Goal: Task Accomplishment & Management: Manage account settings

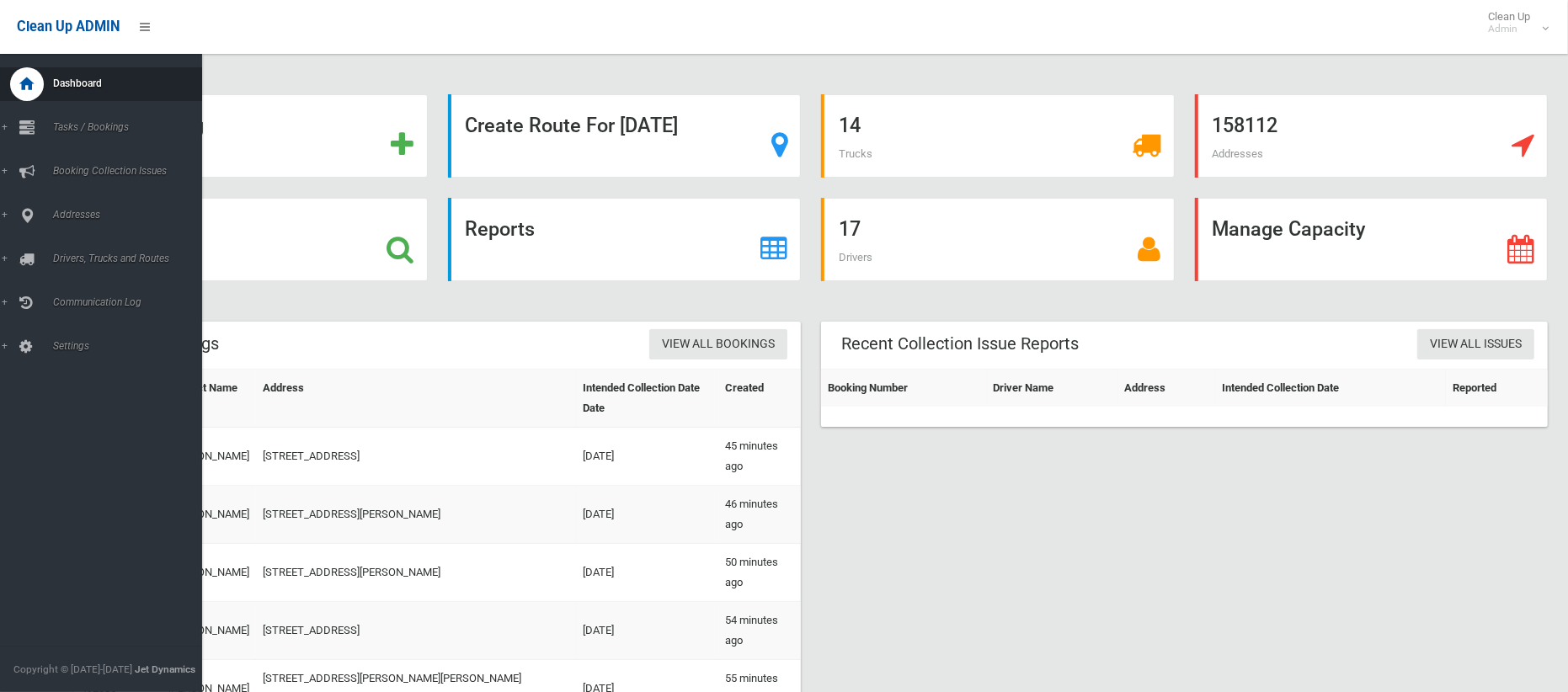
click at [152, 245] on link "Drivers, Trucks and Routes" at bounding box center [101, 259] width 202 height 34
click at [77, 353] on span "Routes" at bounding box center [117, 358] width 139 height 12
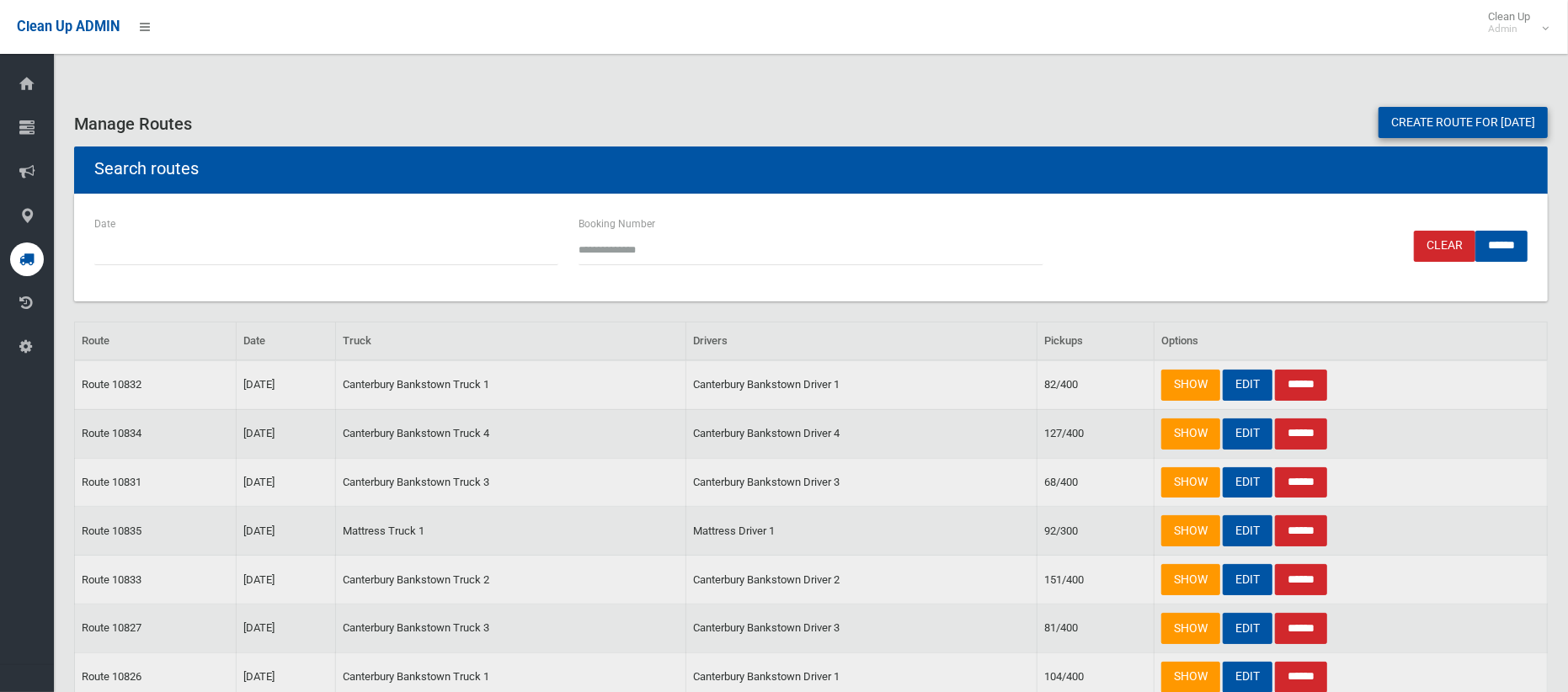
click at [1397, 123] on link "Create route for tomorrow" at bounding box center [1462, 122] width 169 height 31
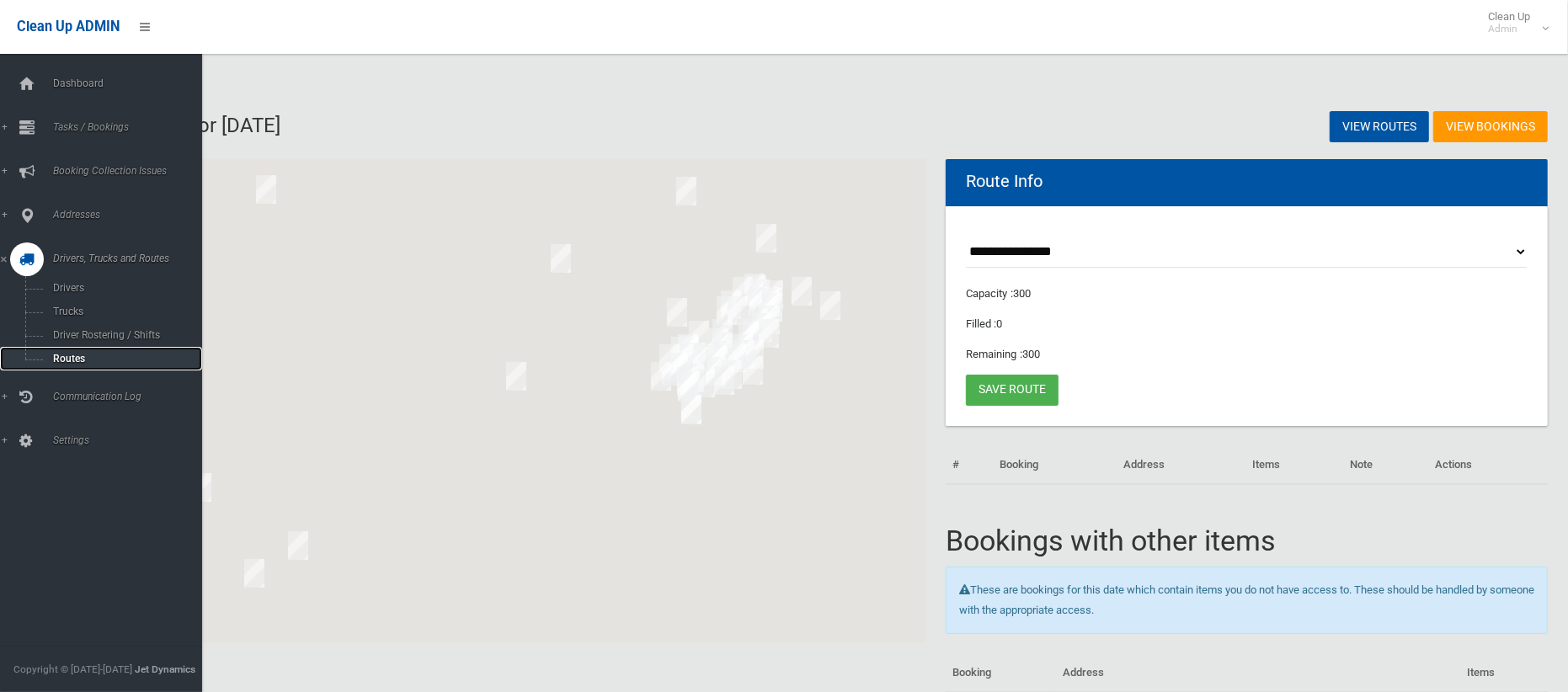
click at [66, 354] on span "Routes" at bounding box center [117, 358] width 139 height 12
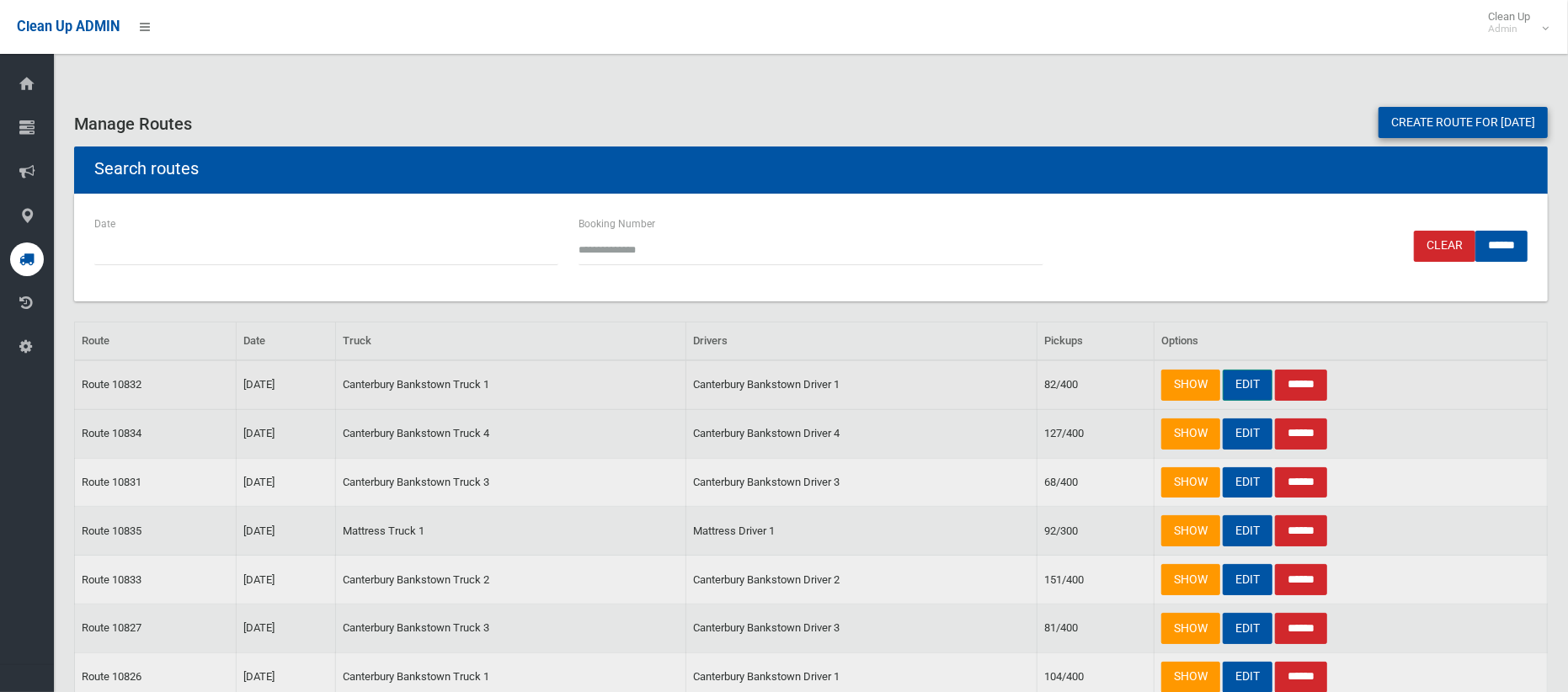
click at [1252, 385] on link "EDIT" at bounding box center [1248, 384] width 50 height 31
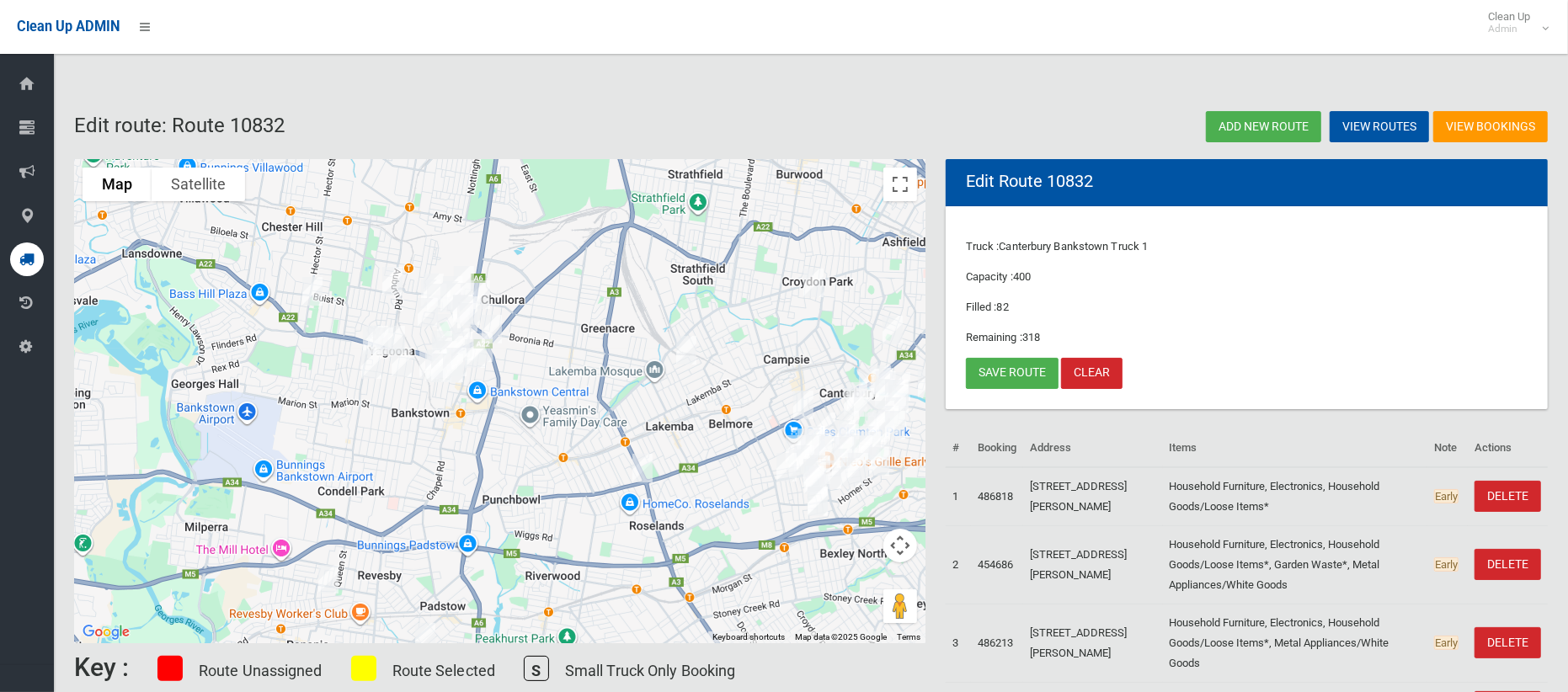
drag, startPoint x: 428, startPoint y: 287, endPoint x: 561, endPoint y: 387, distance: 166.4
click at [561, 387] on div at bounding box center [499, 401] width 851 height 484
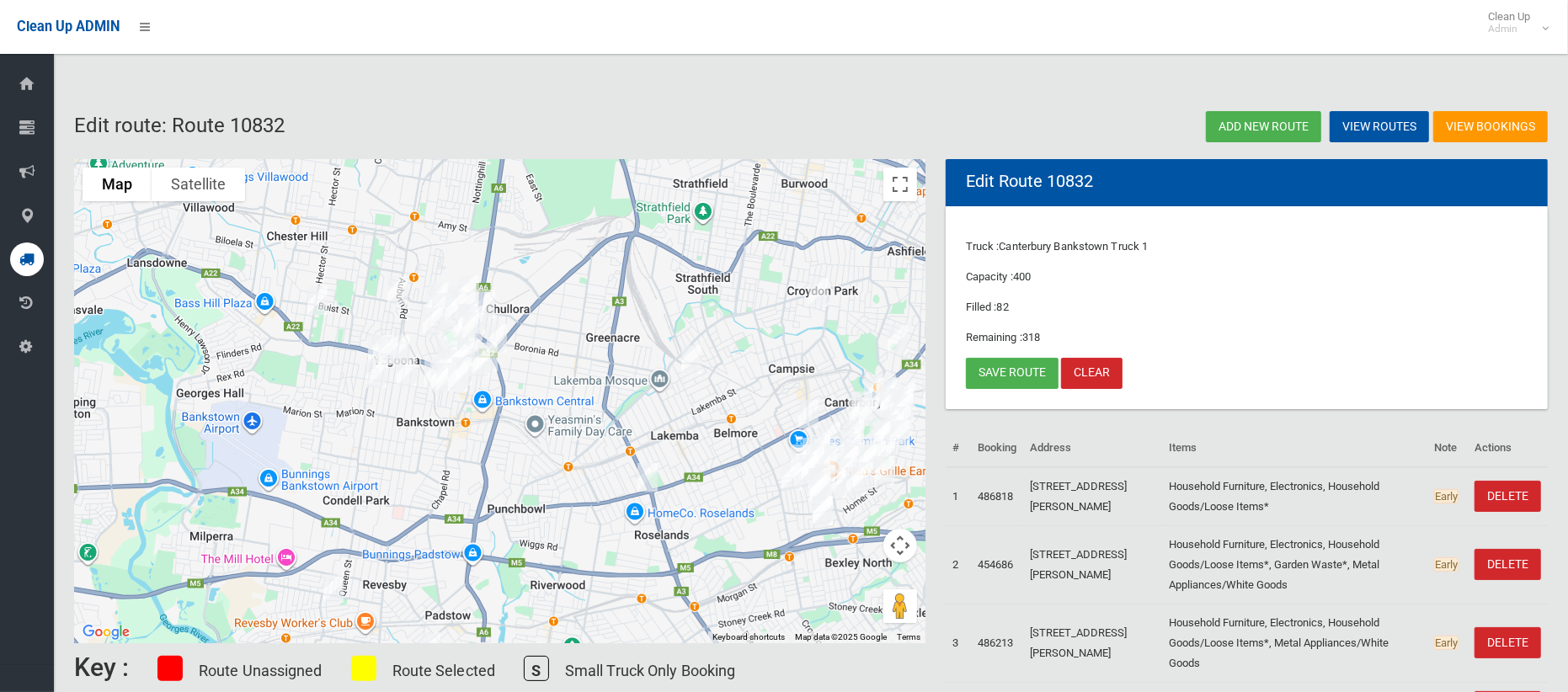
click at [315, 303] on img "324 Hector Street, BASS HILL NSW 2197" at bounding box center [318, 300] width 34 height 42
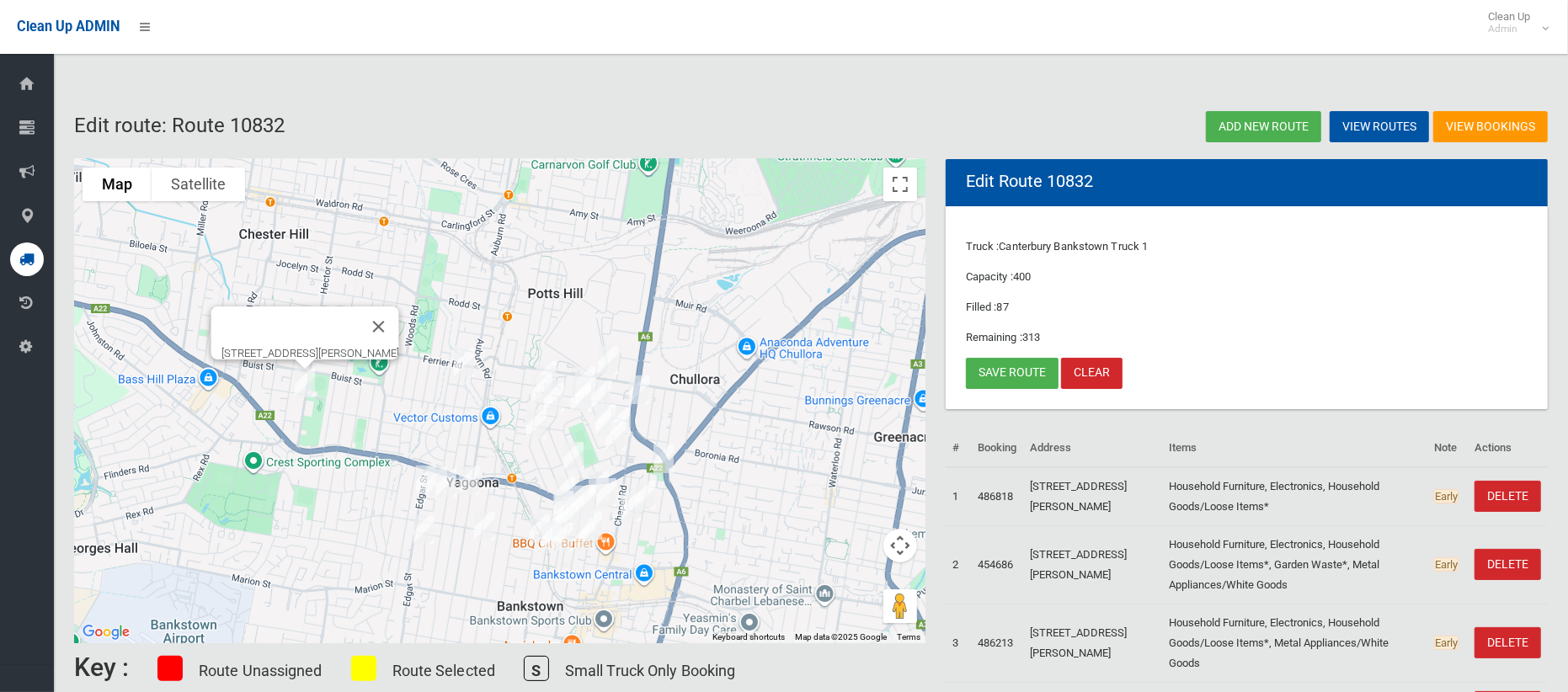
drag, startPoint x: 280, startPoint y: 370, endPoint x: 519, endPoint y: 429, distance: 246.2
click at [519, 429] on div "324 Hector Street, BASS HILL NSW 2197" at bounding box center [499, 401] width 851 height 484
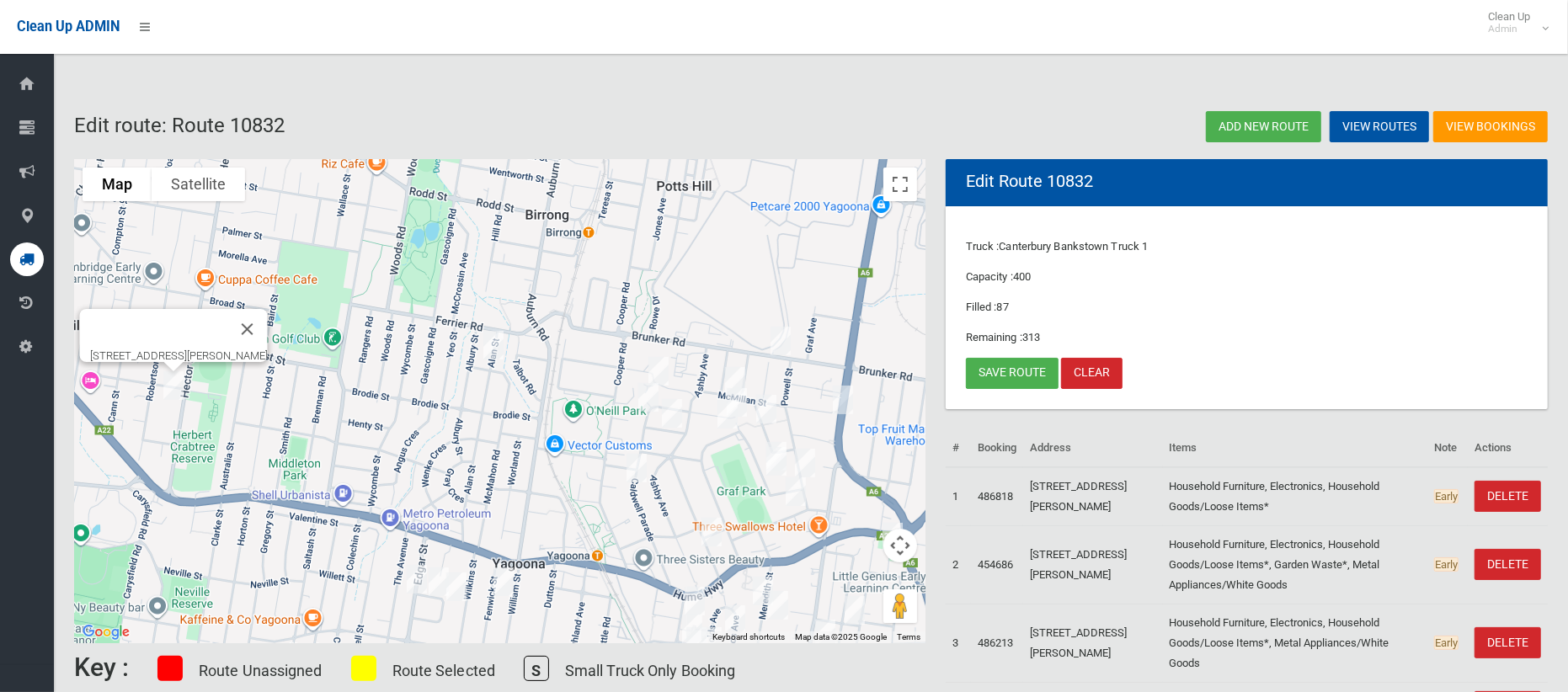
click at [492, 348] on img "22 Alan Street, YAGOONA NSW 2199" at bounding box center [493, 344] width 34 height 42
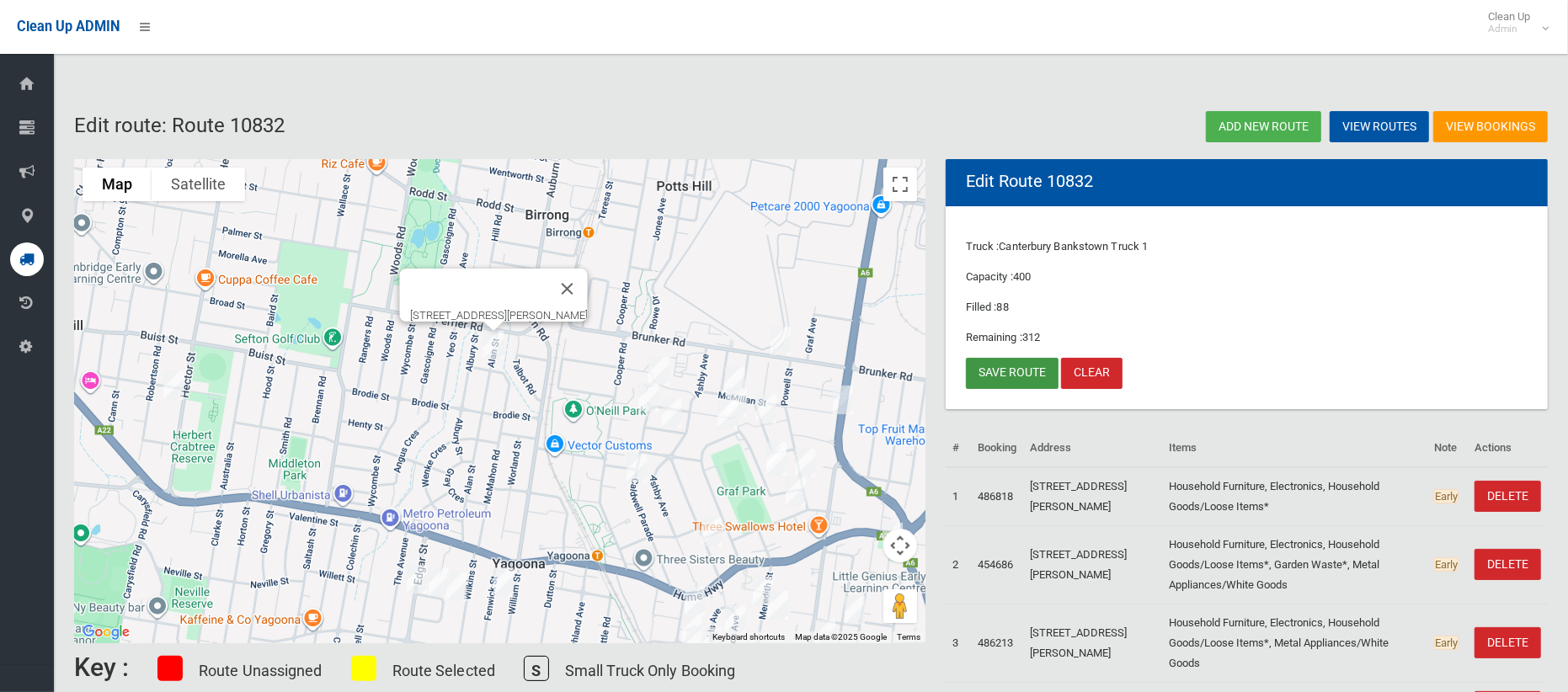
click at [1000, 379] on link "Save route" at bounding box center [1012, 373] width 92 height 31
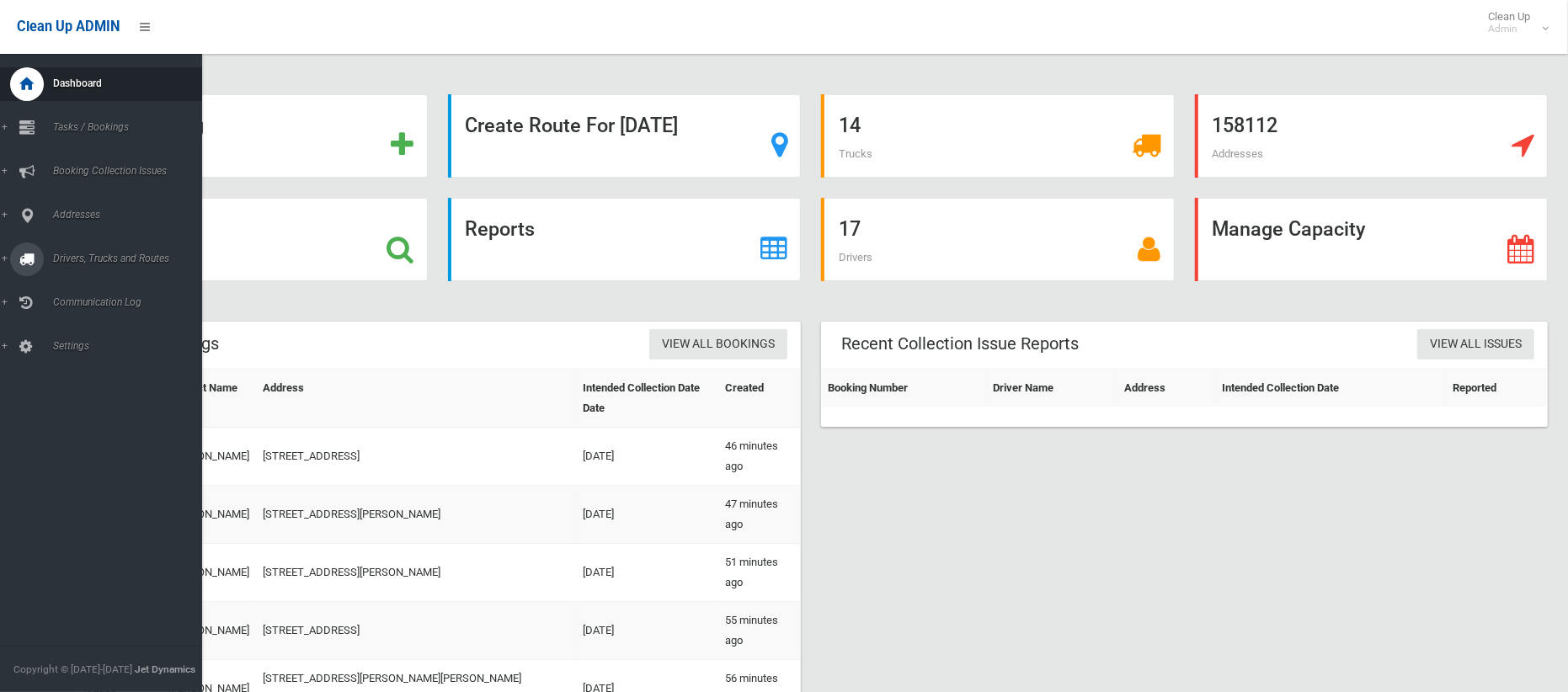
click at [102, 258] on span "Drivers, Trucks and Routes" at bounding box center [125, 258] width 154 height 12
click at [74, 358] on span "Routes" at bounding box center [117, 358] width 139 height 12
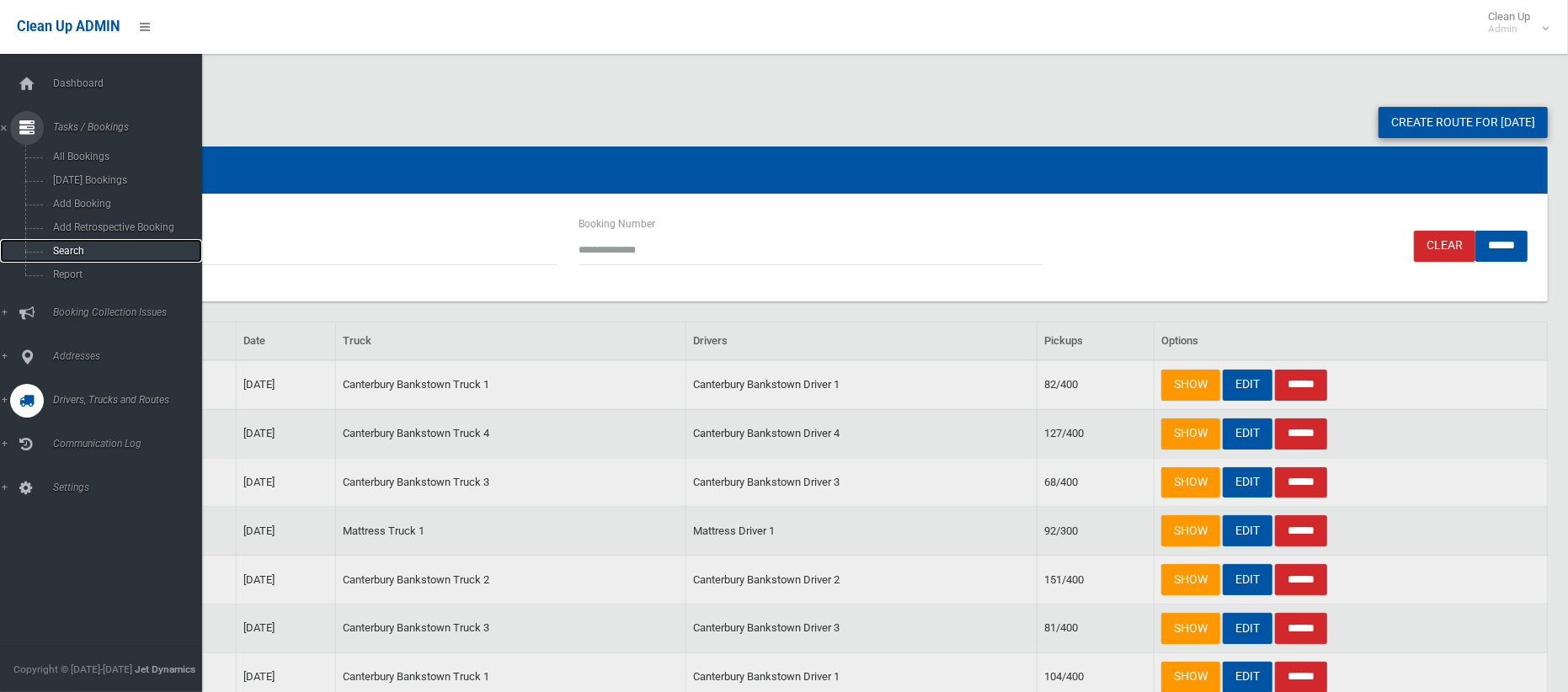
click at [78, 250] on span "Search" at bounding box center [117, 250] width 139 height 12
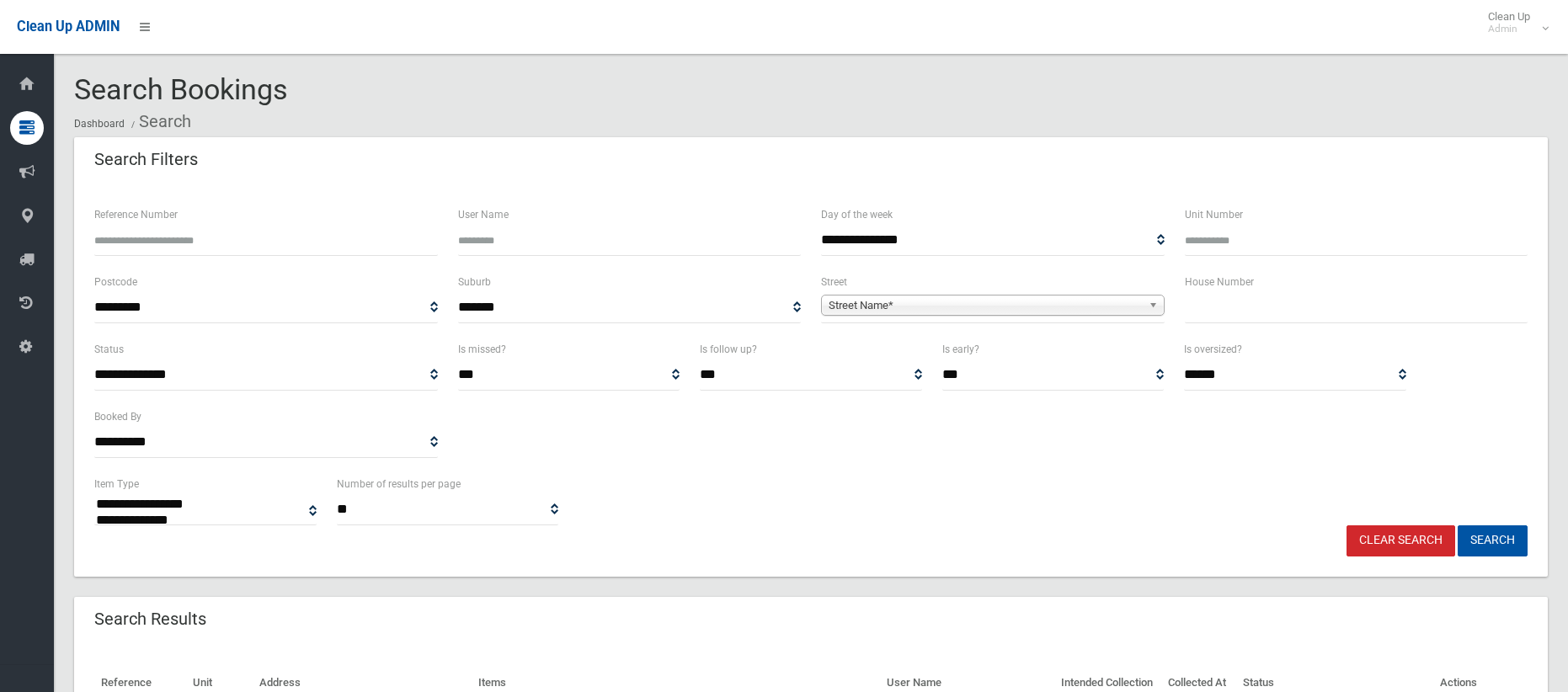
select select
click at [1236, 298] on input "text" at bounding box center [1356, 307] width 343 height 31
type input "***"
click at [920, 303] on span "Street Name*" at bounding box center [985, 305] width 313 height 20
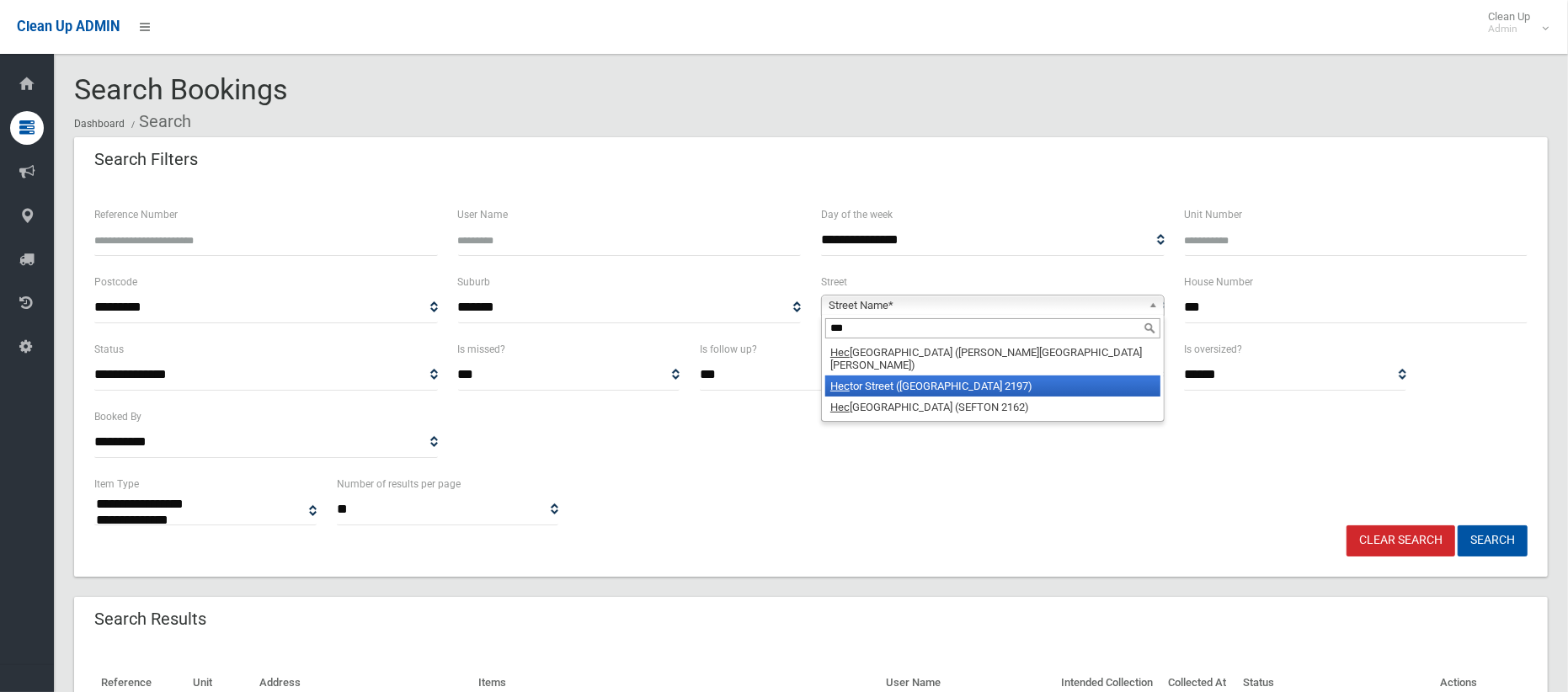
type input "***"
click at [871, 377] on li "Hec tor Street (BASS HILL 2197)" at bounding box center [993, 386] width 335 height 21
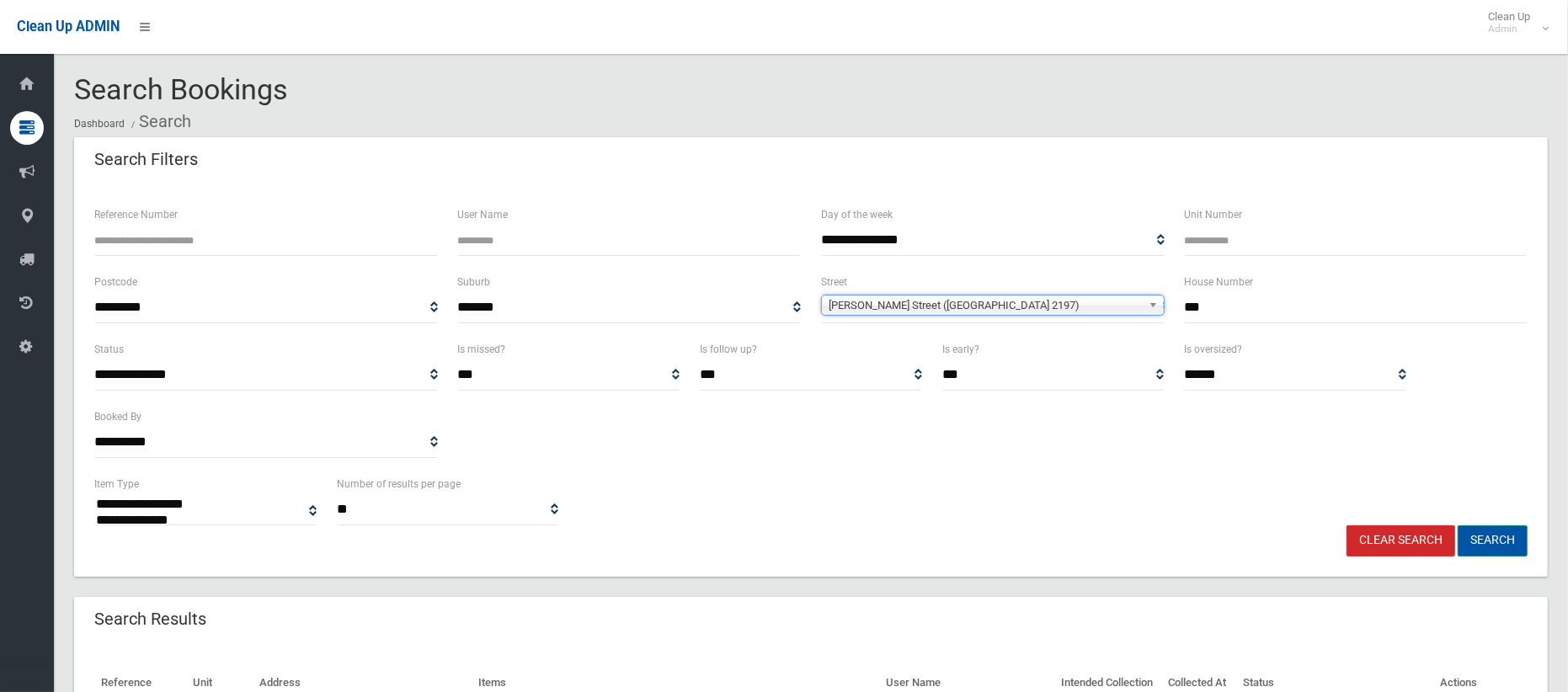
click at [1505, 542] on button "Search" at bounding box center [1492, 540] width 70 height 31
select select
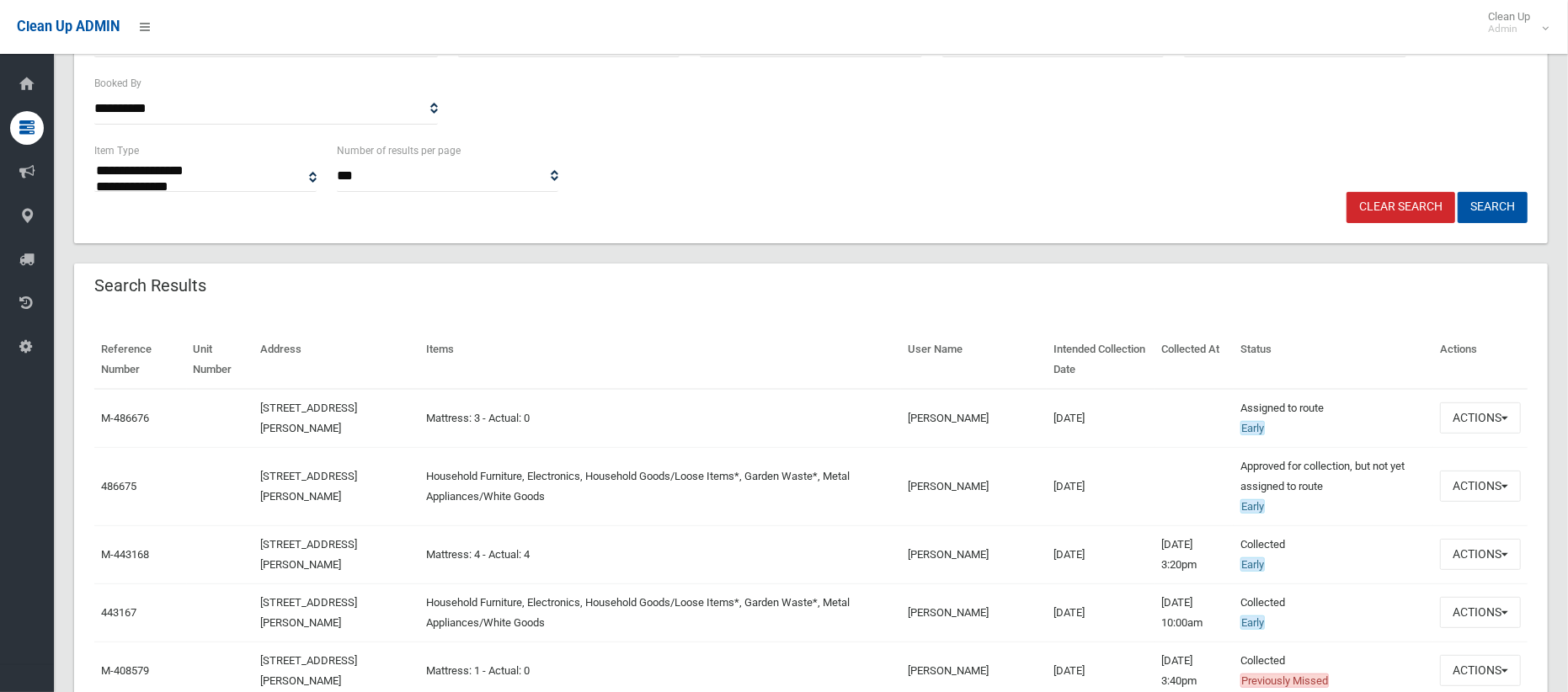
scroll to position [342, 0]
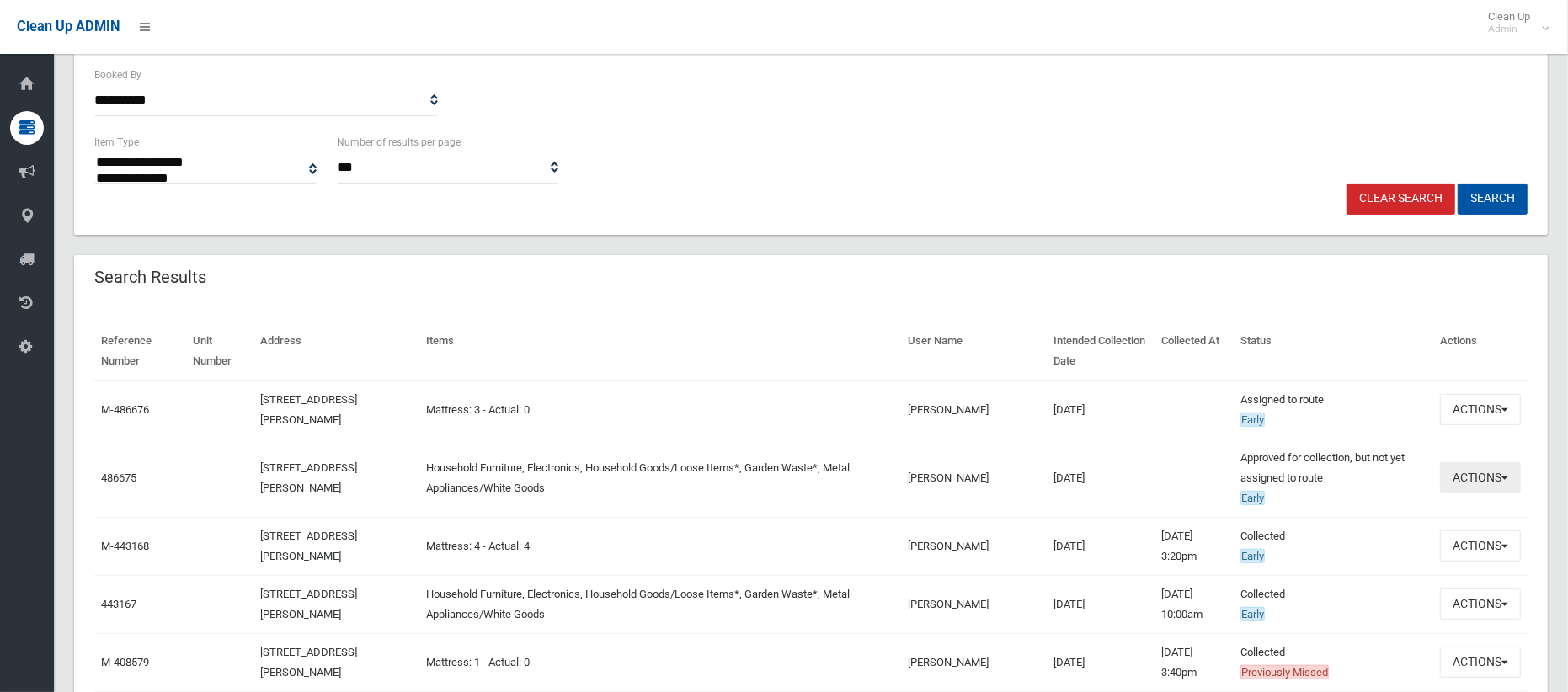
click at [1488, 485] on button "Actions" at bounding box center [1479, 477] width 81 height 31
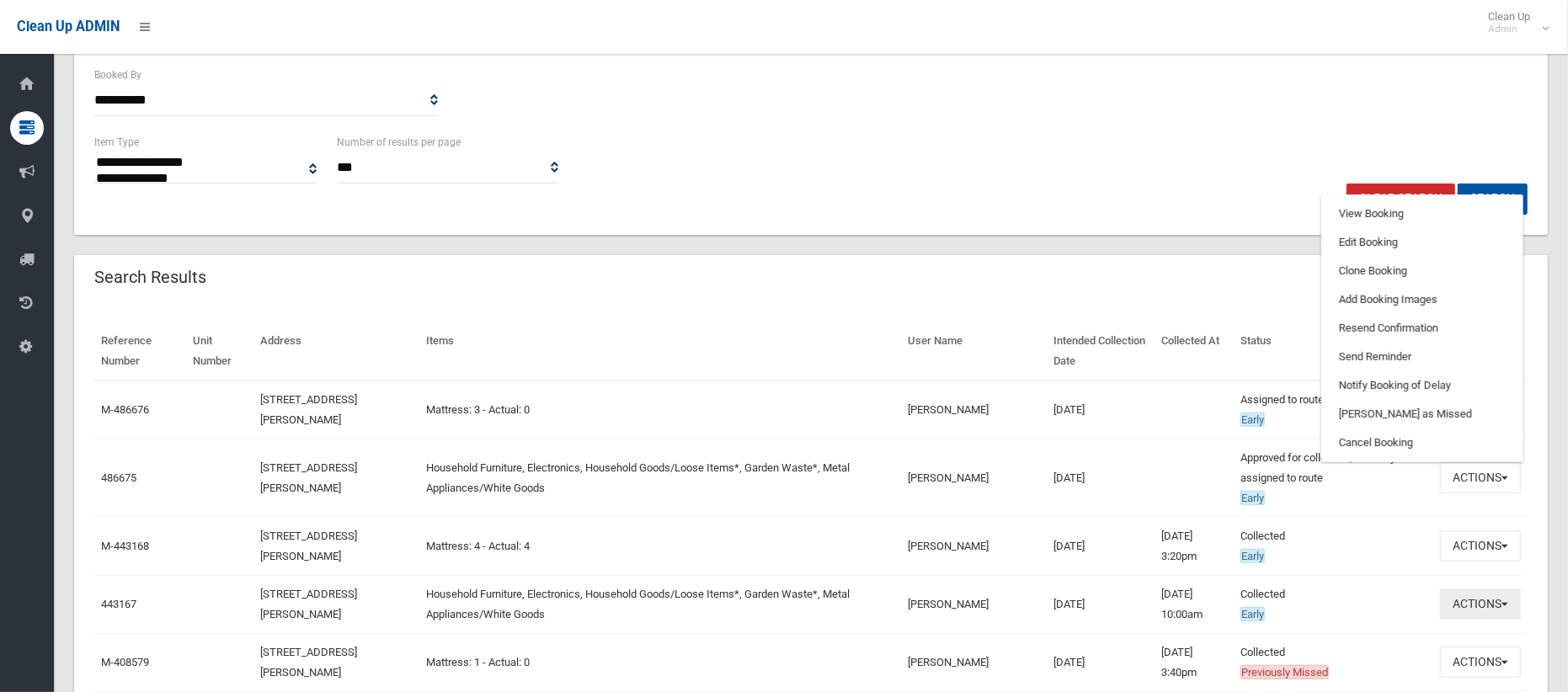
click at [1473, 607] on button "Actions" at bounding box center [1479, 603] width 81 height 31
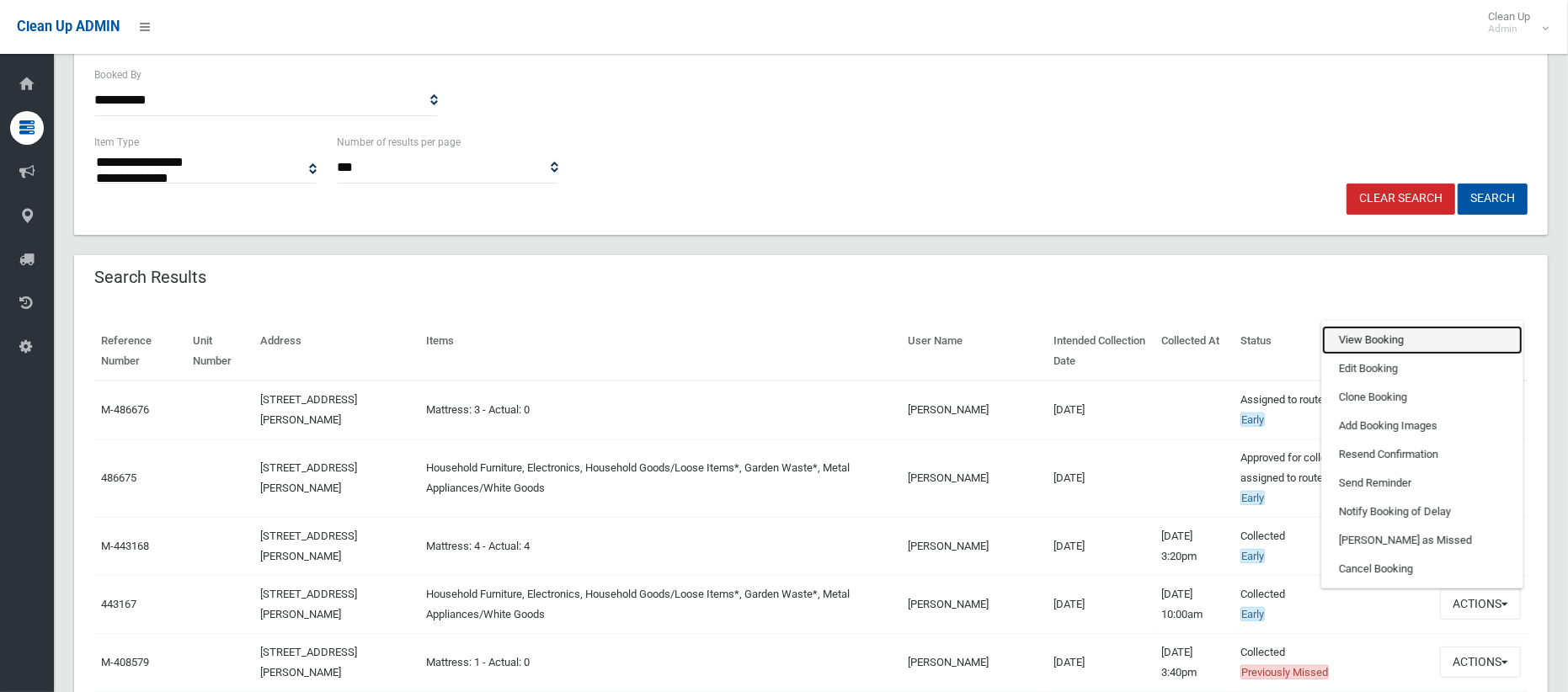
click at [1359, 338] on link "View Booking" at bounding box center [1422, 340] width 201 height 28
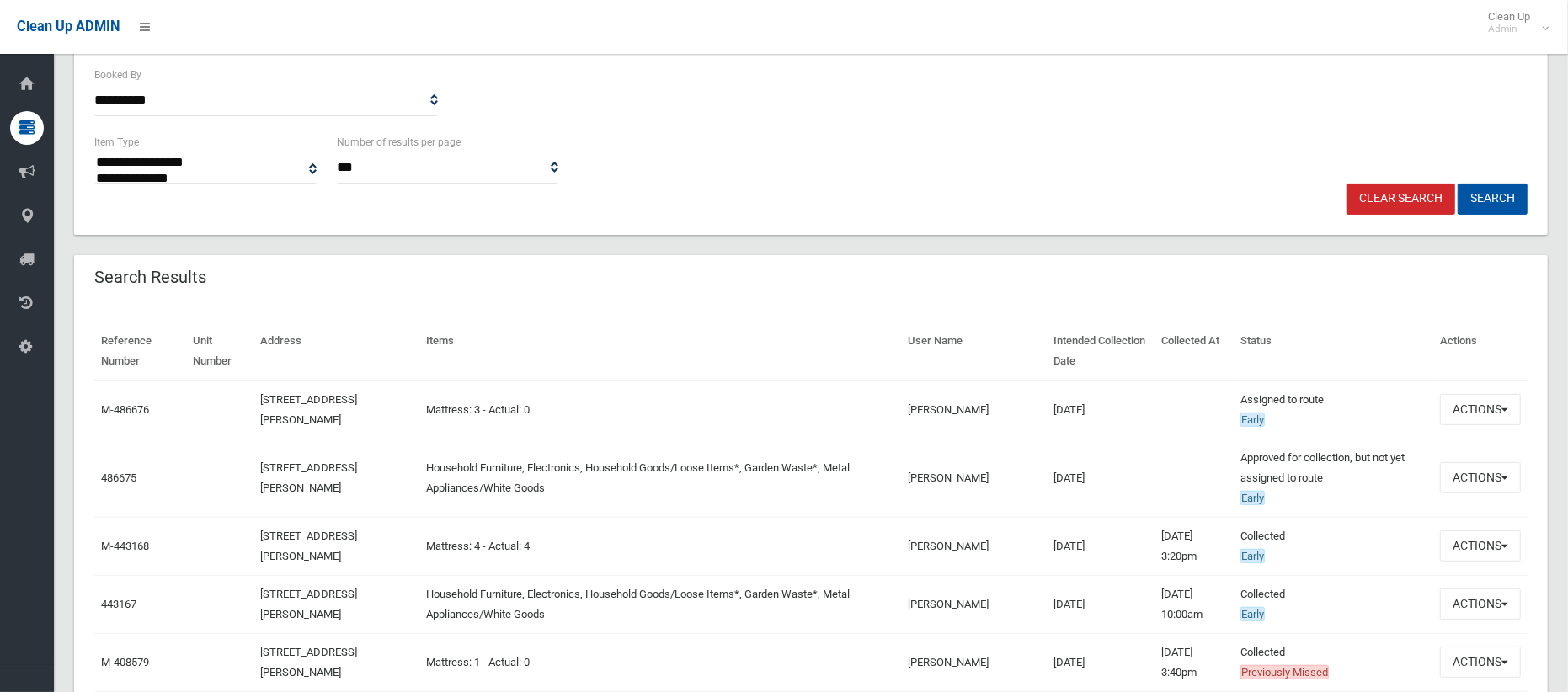
scroll to position [0, 0]
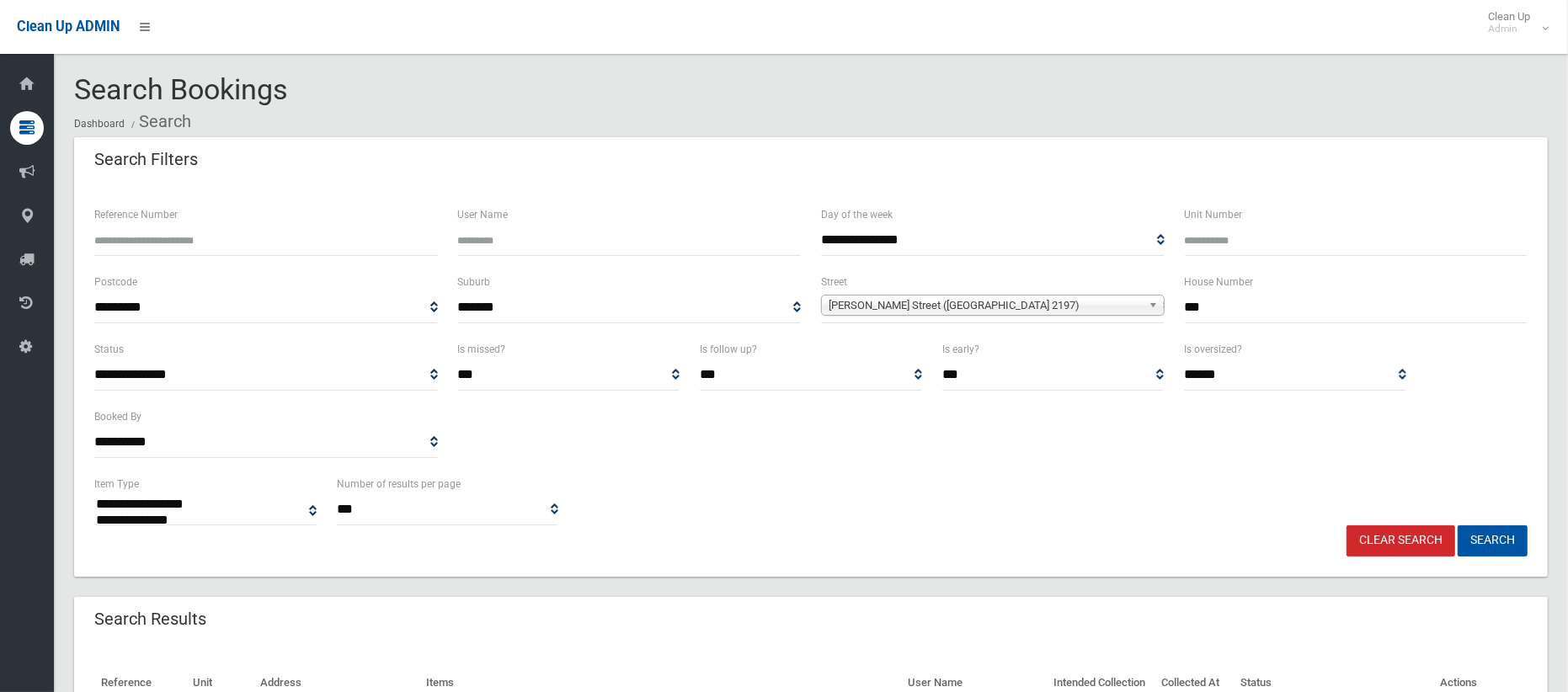
click at [1199, 312] on input "***" at bounding box center [1356, 307] width 343 height 31
type input "**"
click at [1047, 303] on span "[PERSON_NAME] Street ([GEOGRAPHIC_DATA] 2197)" at bounding box center [985, 305] width 313 height 20
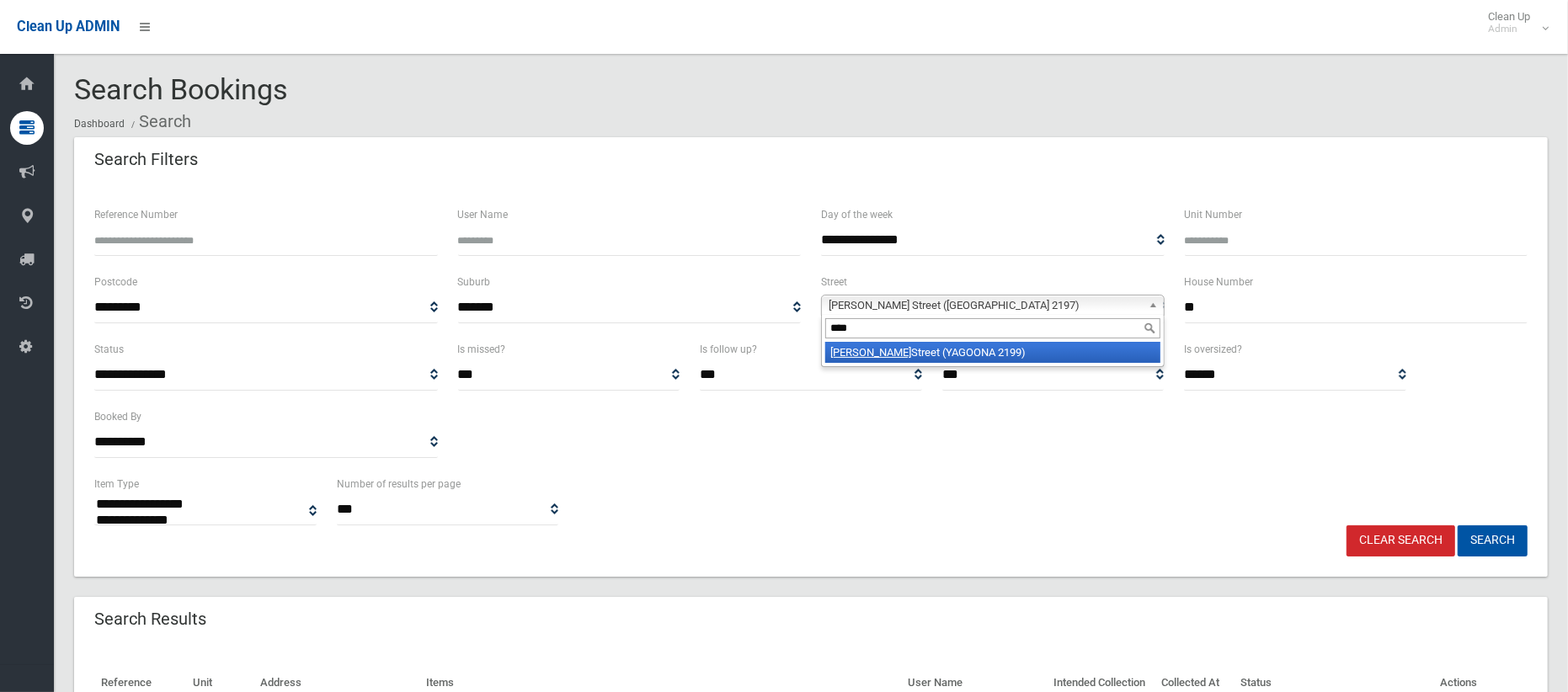
type input "****"
click at [980, 349] on li "Alan Street (YAGOONA 2199)" at bounding box center [993, 352] width 335 height 21
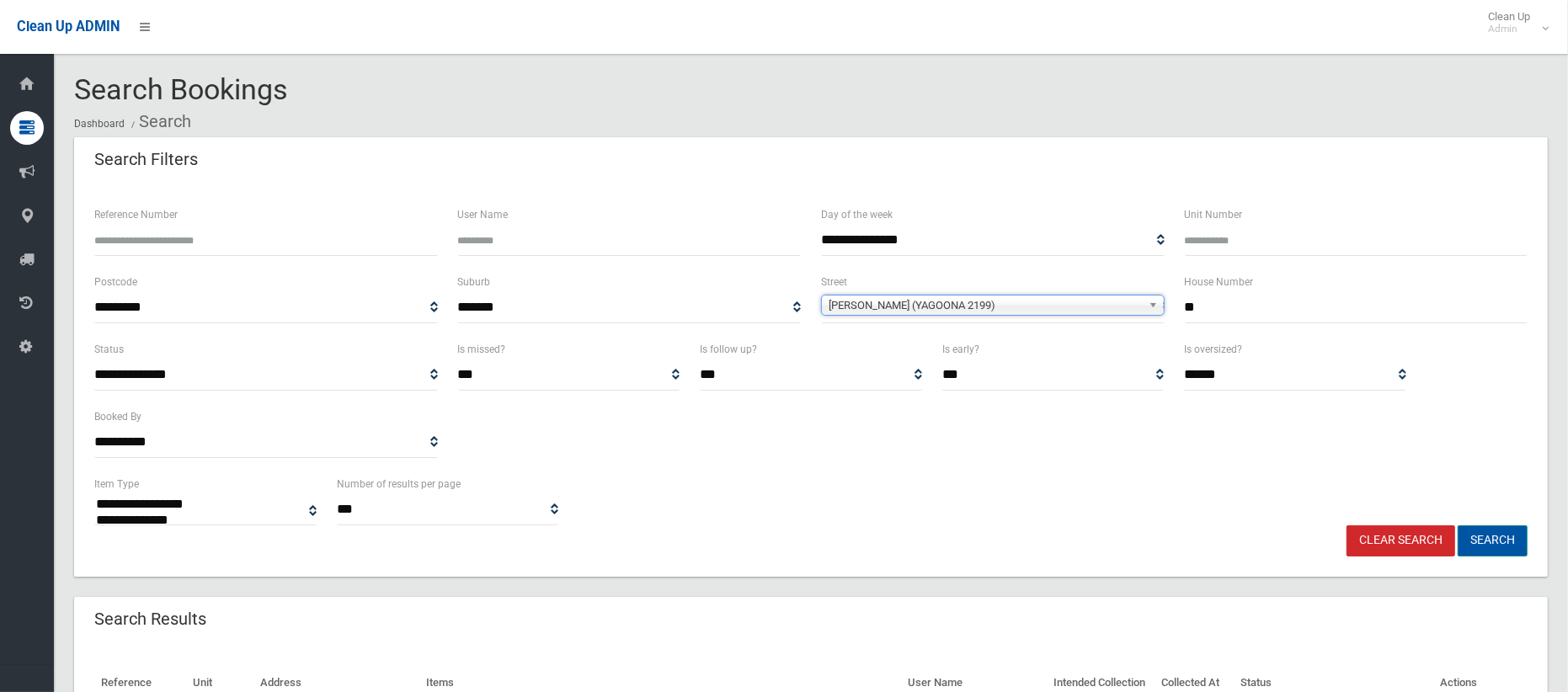
click at [1495, 536] on button "Search" at bounding box center [1492, 540] width 70 height 31
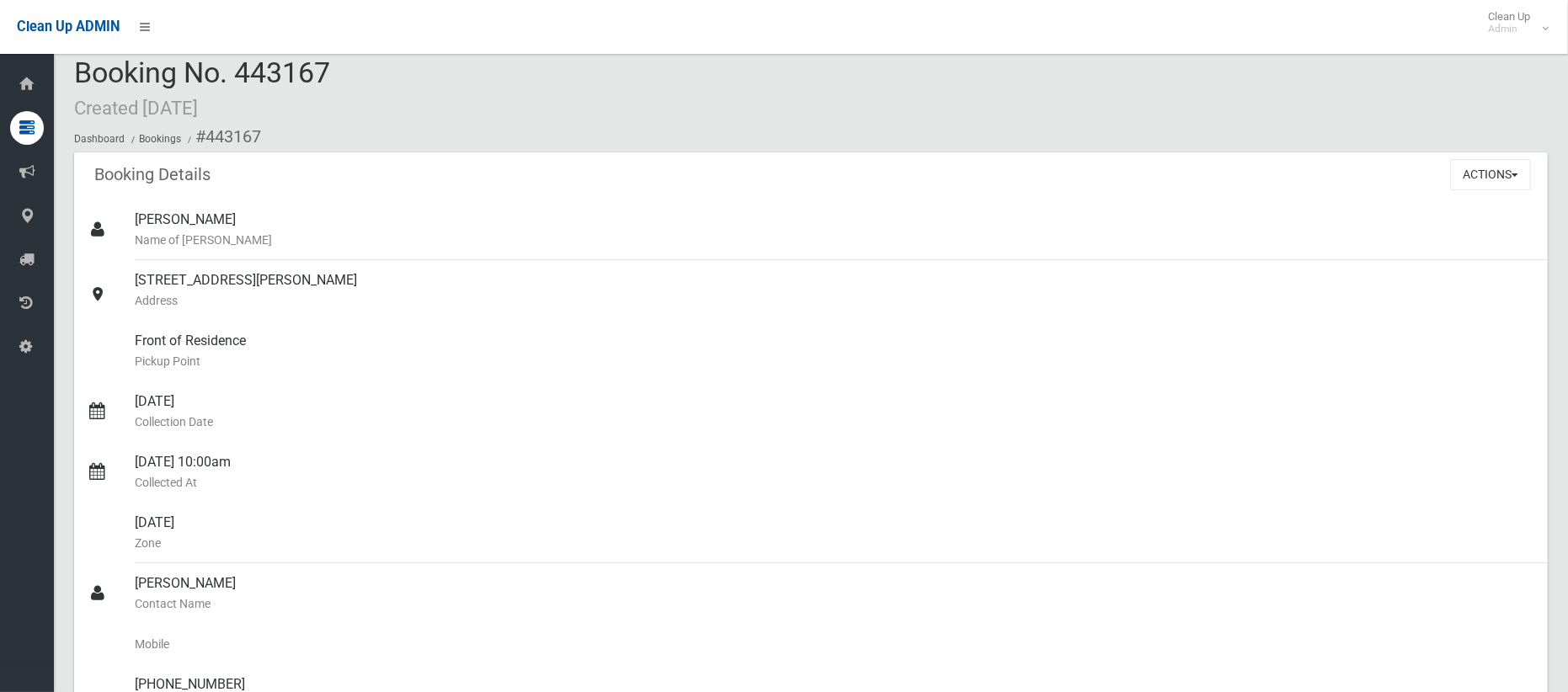
scroll to position [3, 0]
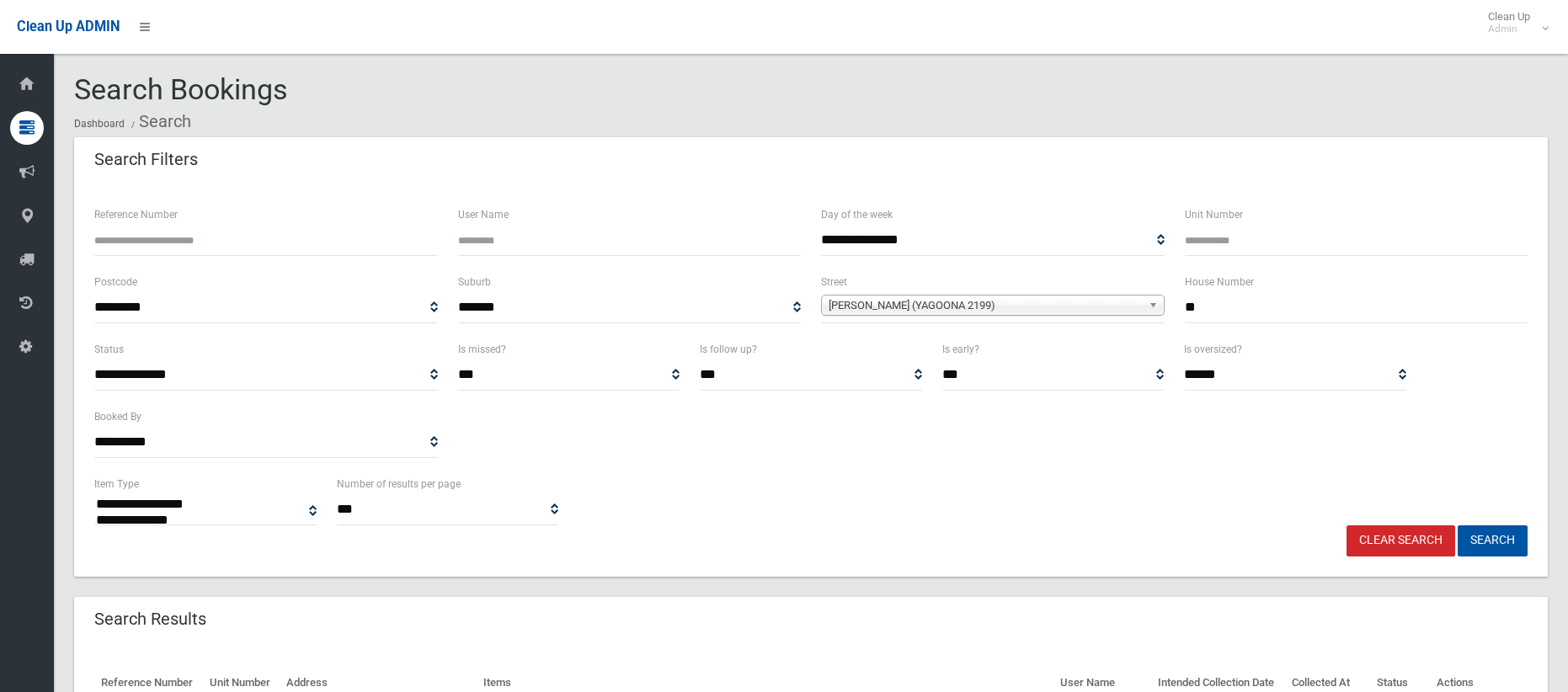
select select
click at [1206, 288] on label "House Number" at bounding box center [1219, 281] width 69 height 19
click at [1208, 301] on input "**" at bounding box center [1356, 307] width 343 height 31
type input "**"
click at [1457, 525] on button "Search" at bounding box center [1492, 540] width 70 height 31
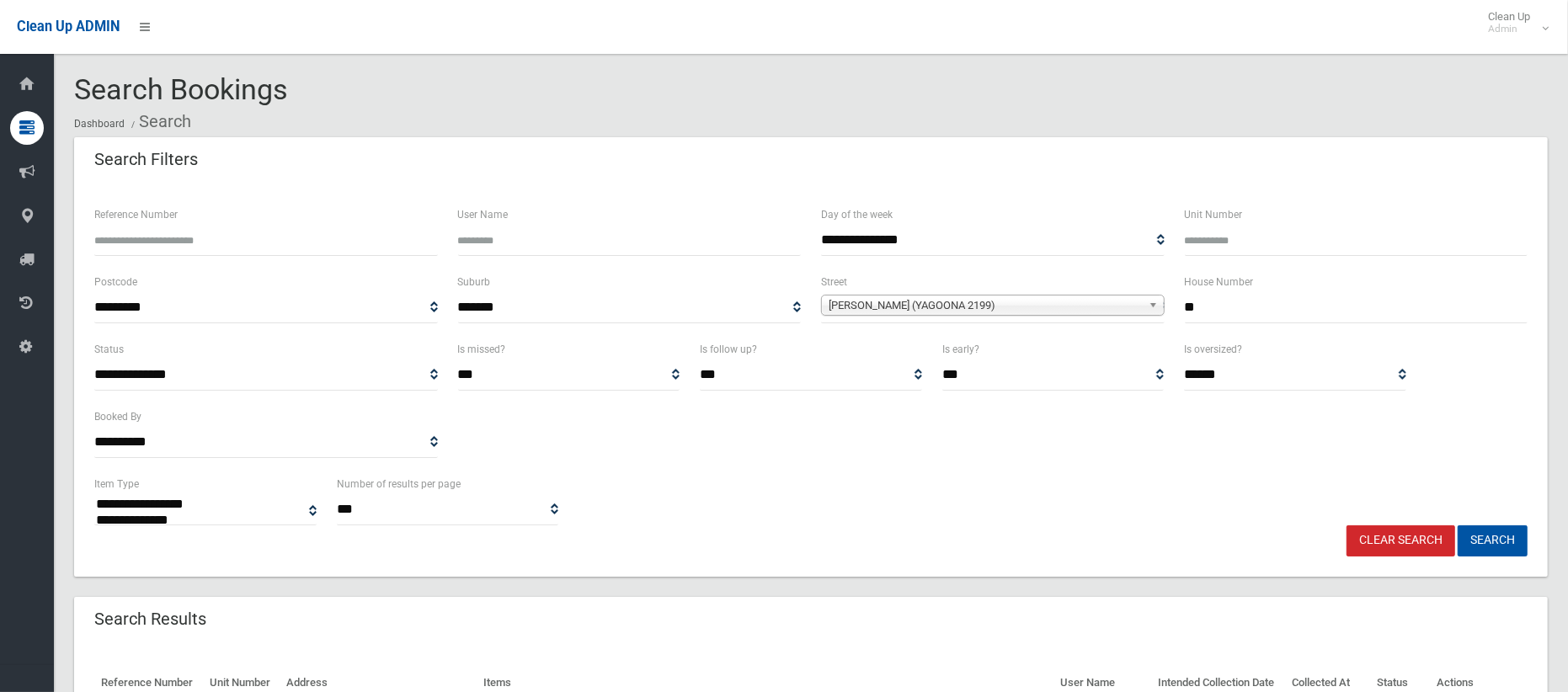
scroll to position [101, 0]
select select
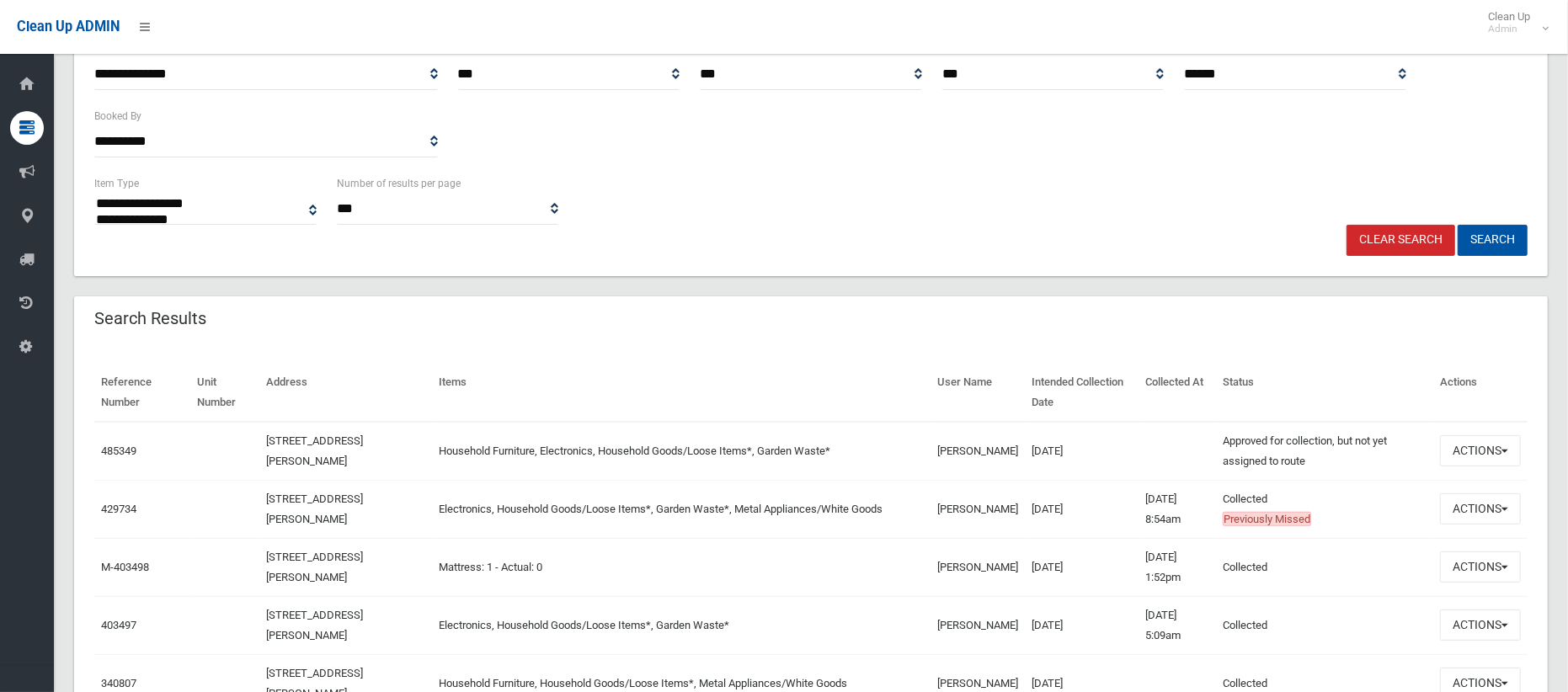
scroll to position [320, 0]
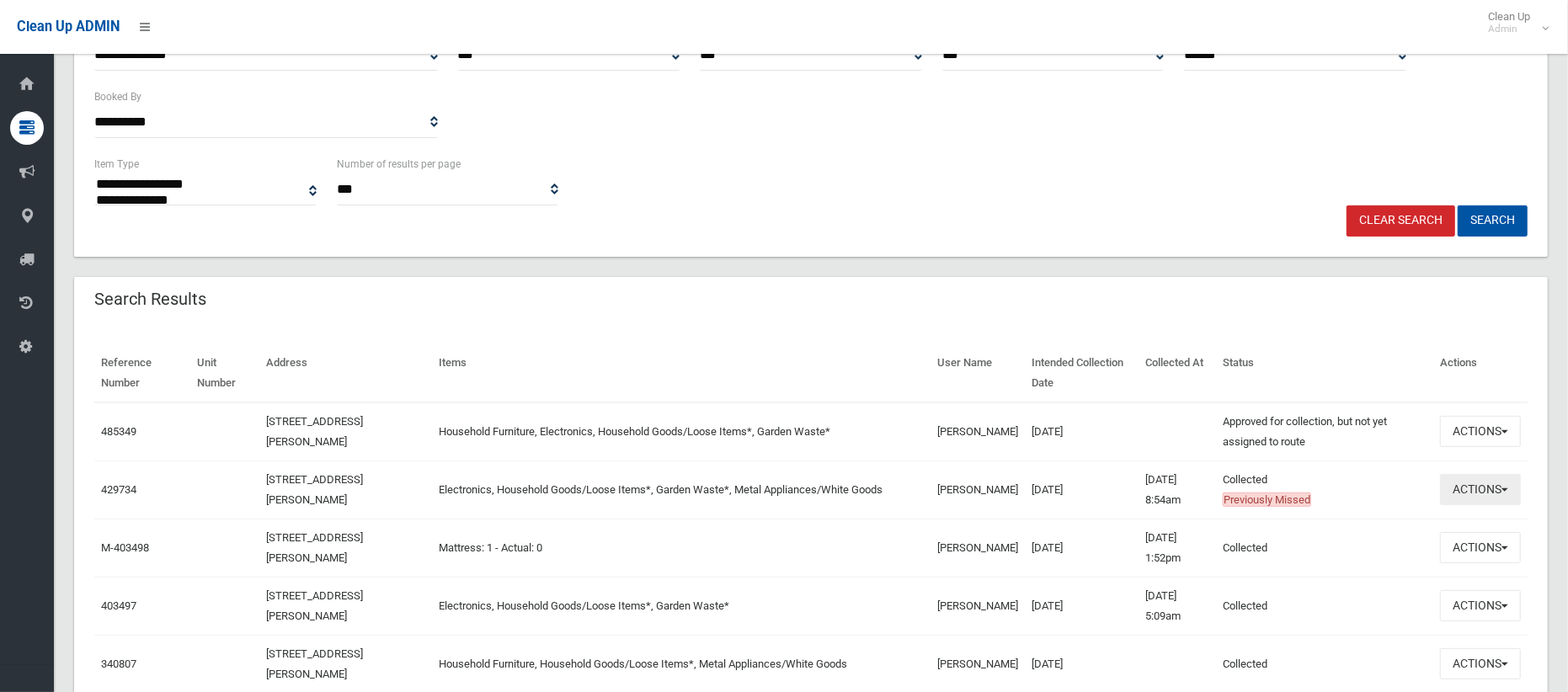
click at [1474, 492] on button "Actions" at bounding box center [1479, 489] width 81 height 31
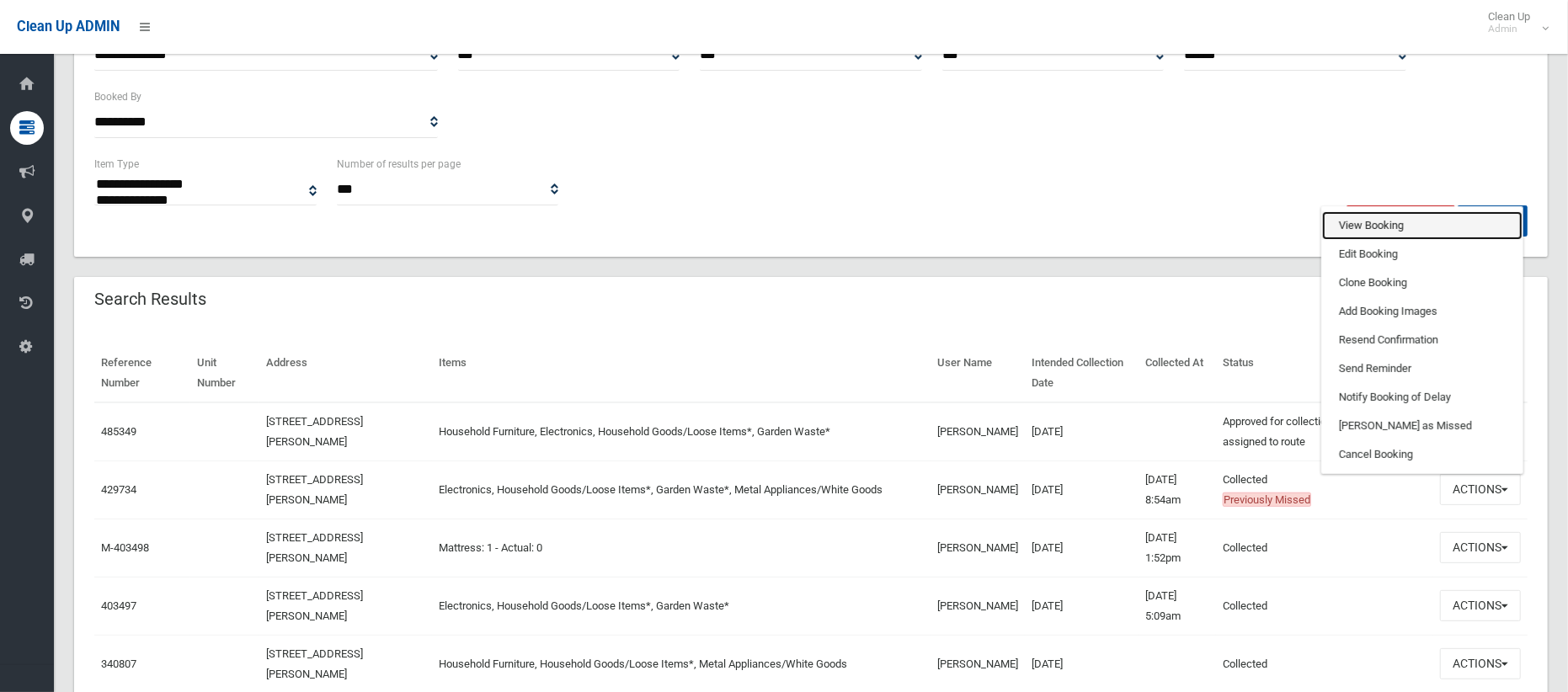
click at [1371, 231] on link "View Booking" at bounding box center [1422, 225] width 201 height 28
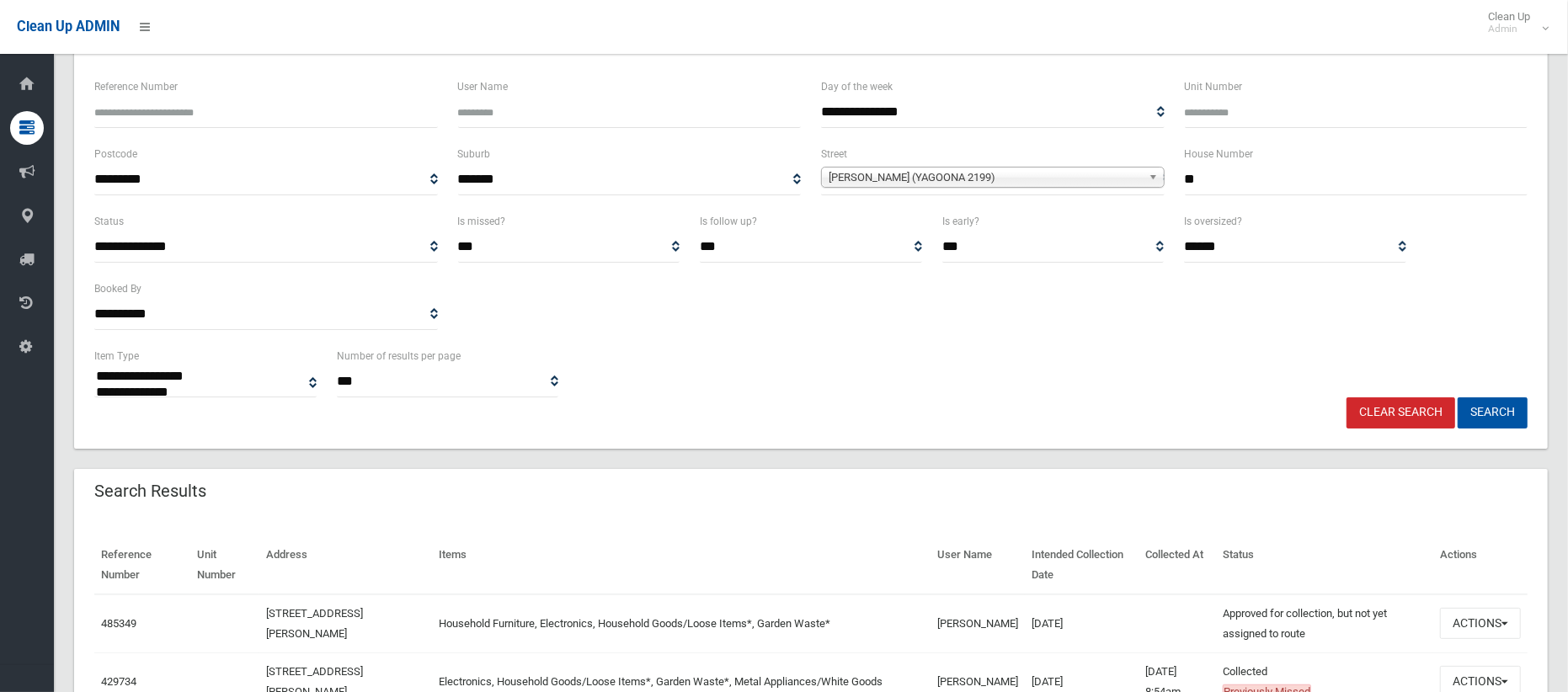
scroll to position [122, 0]
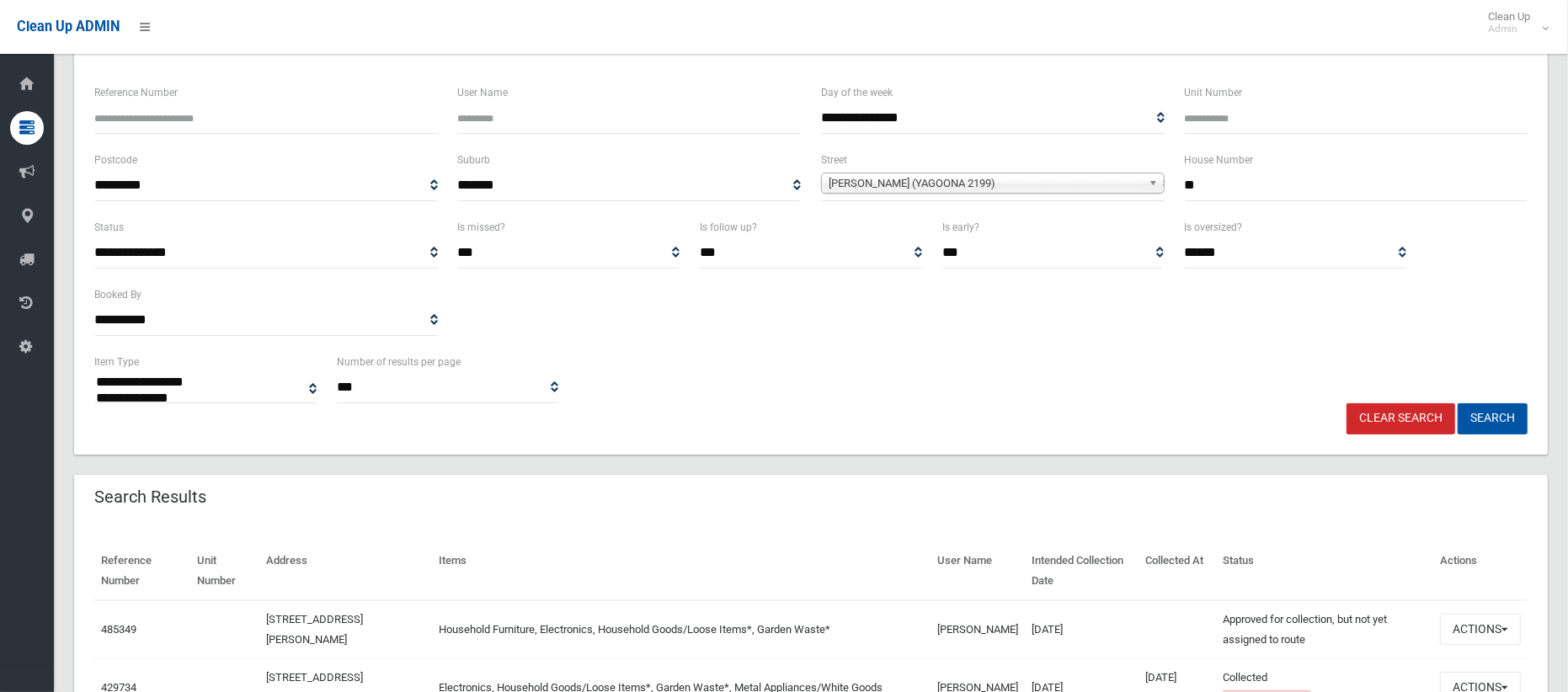
click at [1198, 180] on input "**" at bounding box center [1356, 185] width 343 height 31
type input "**"
click at [1077, 174] on span "[PERSON_NAME] (YAGOONA 2199)" at bounding box center [985, 183] width 313 height 20
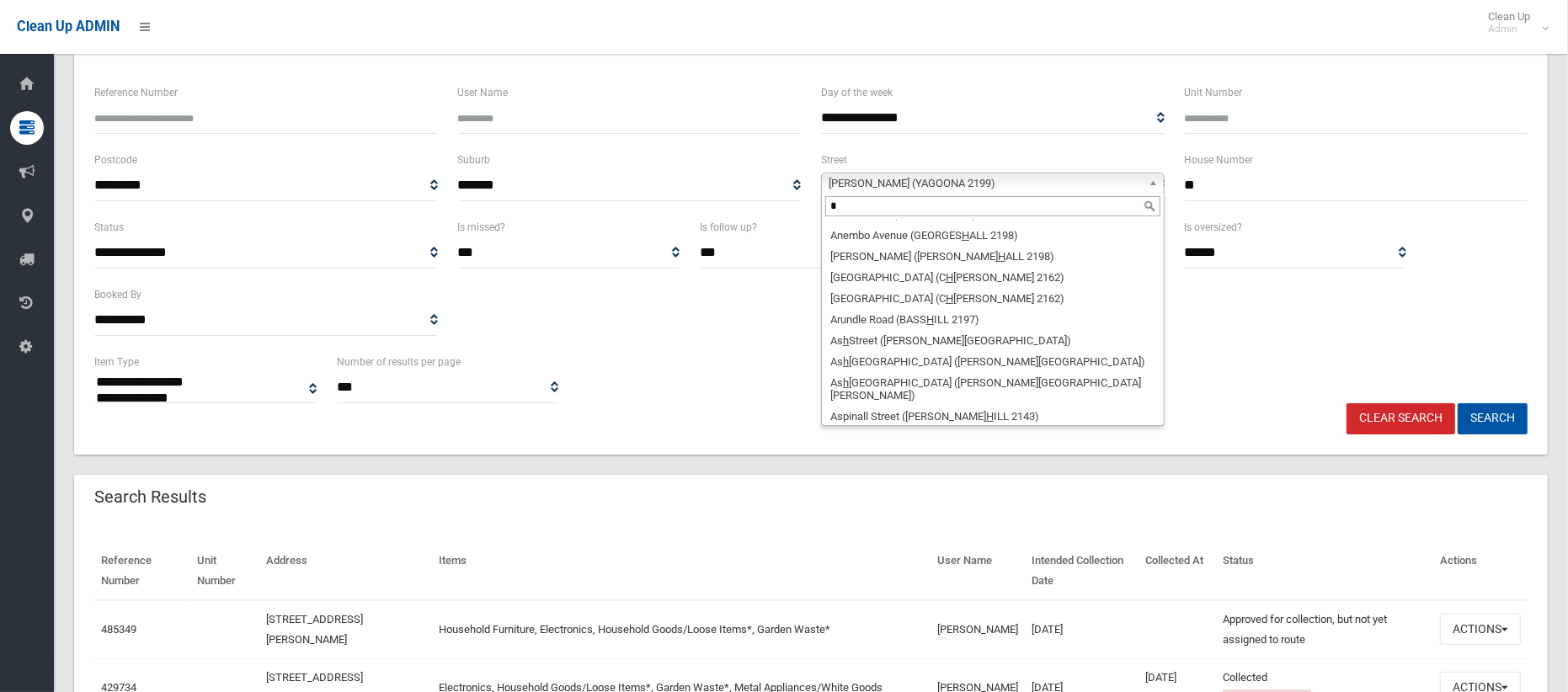
scroll to position [0, 0]
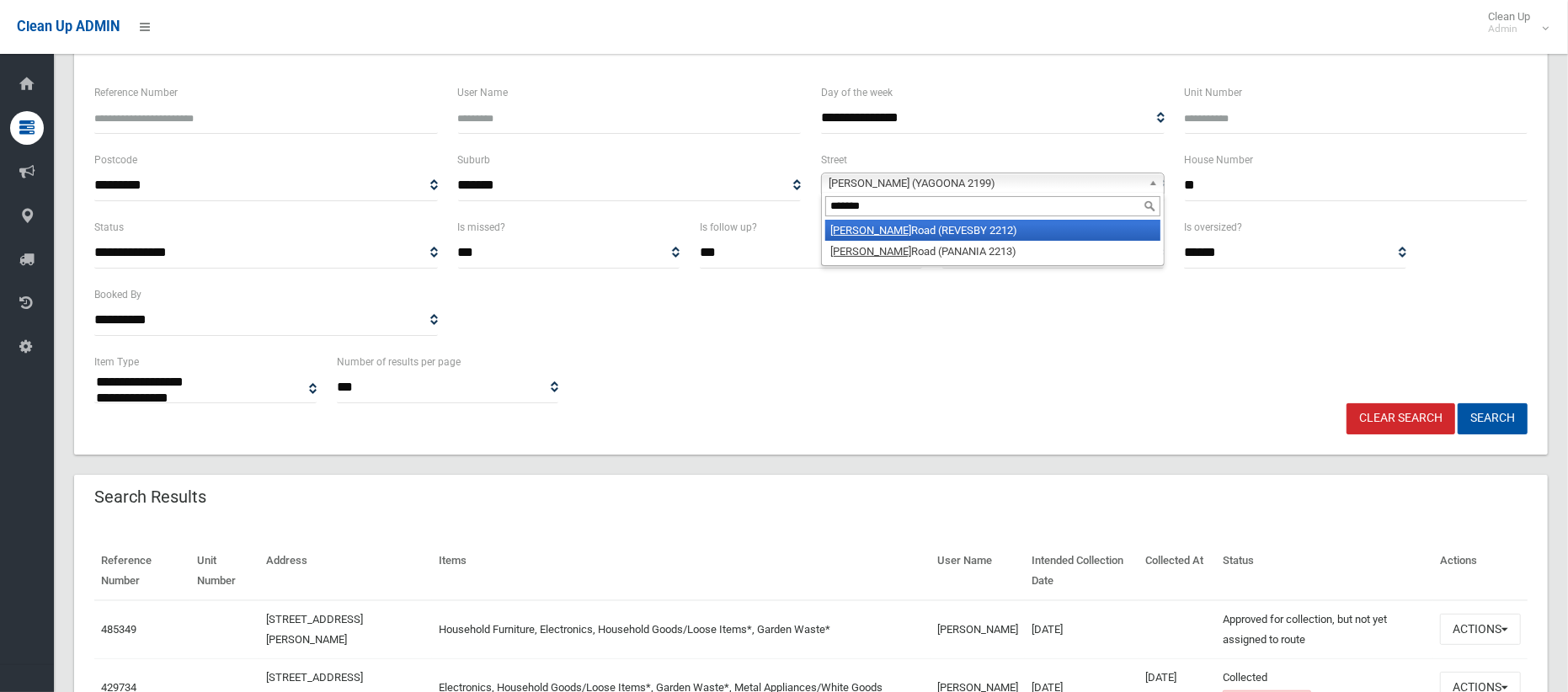
type input "*******"
click at [1054, 227] on li "Horsley Road (REVESBY 2212)" at bounding box center [993, 231] width 335 height 21
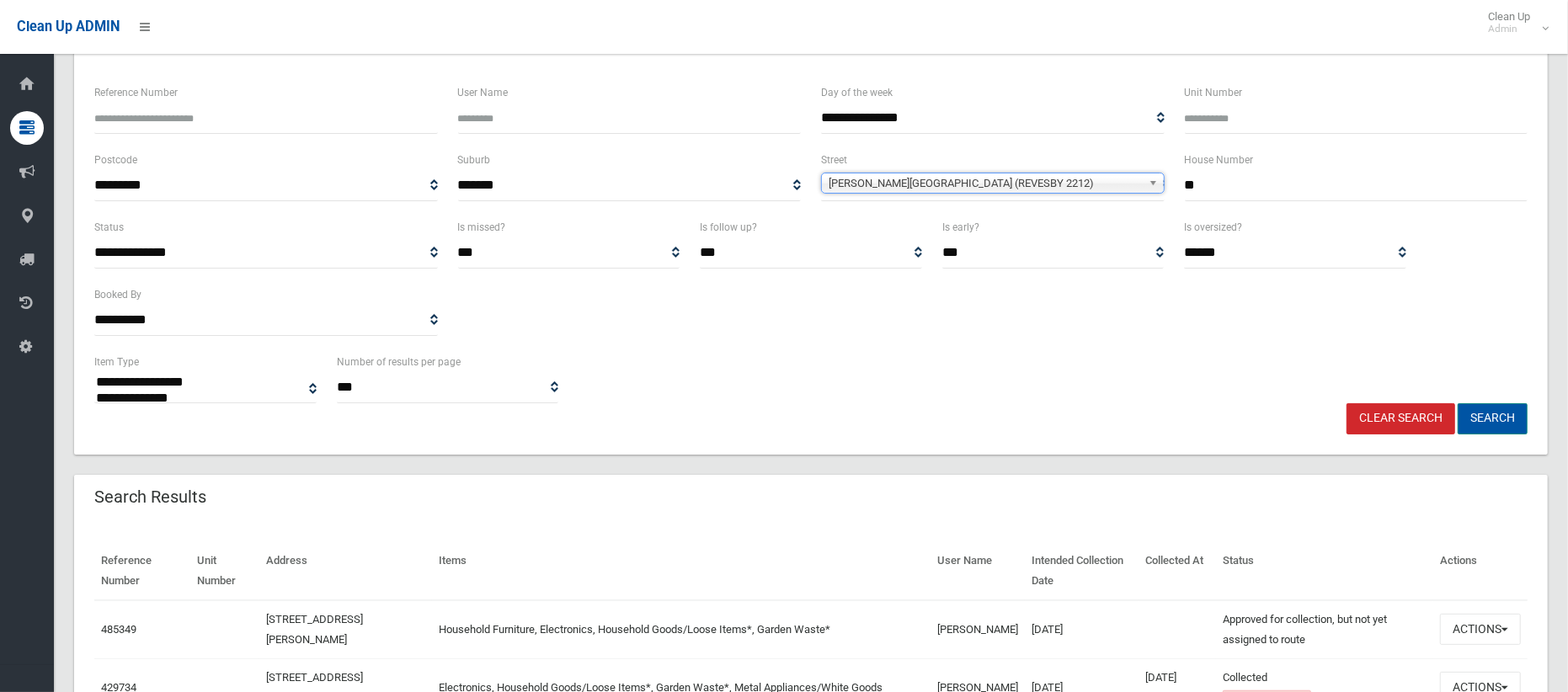
click at [1505, 424] on button "Search" at bounding box center [1492, 418] width 70 height 31
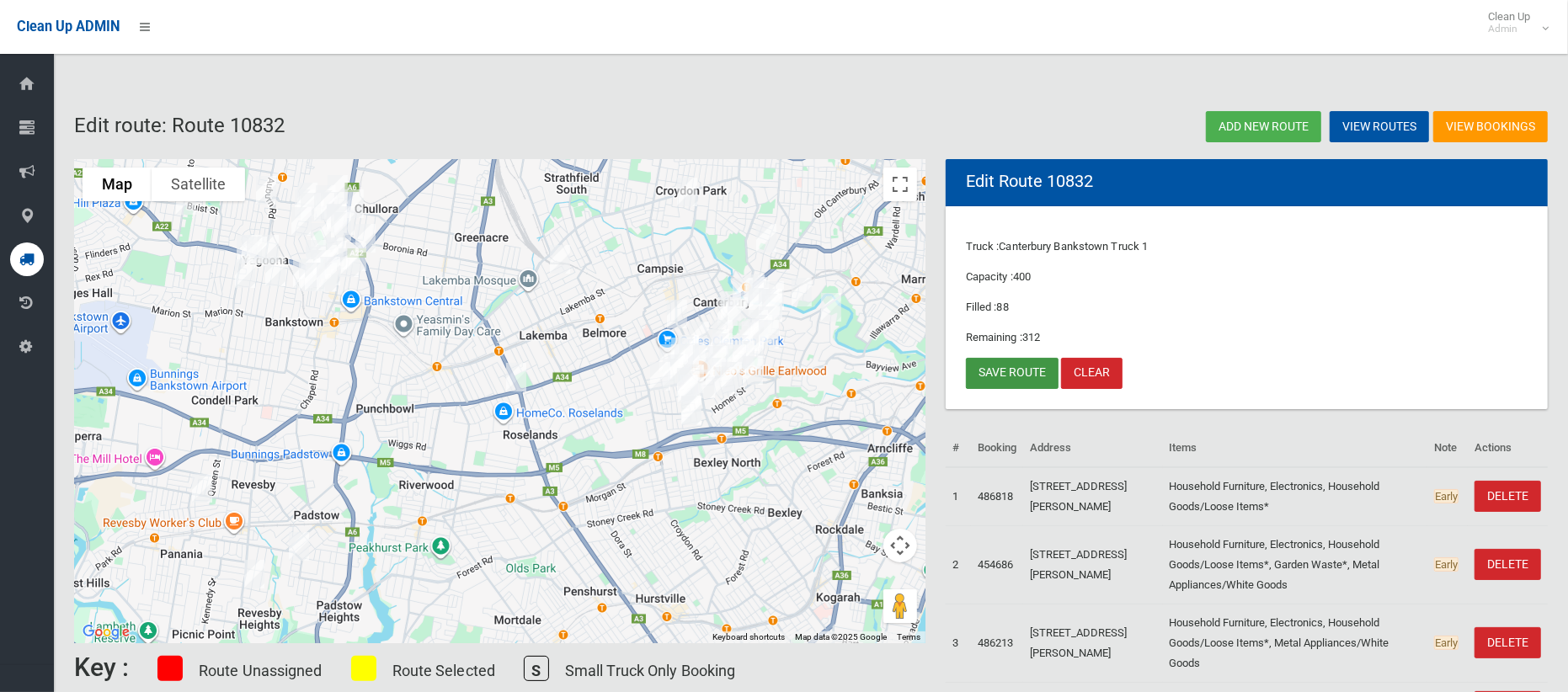
click at [1002, 377] on link "Save route" at bounding box center [1012, 373] width 92 height 31
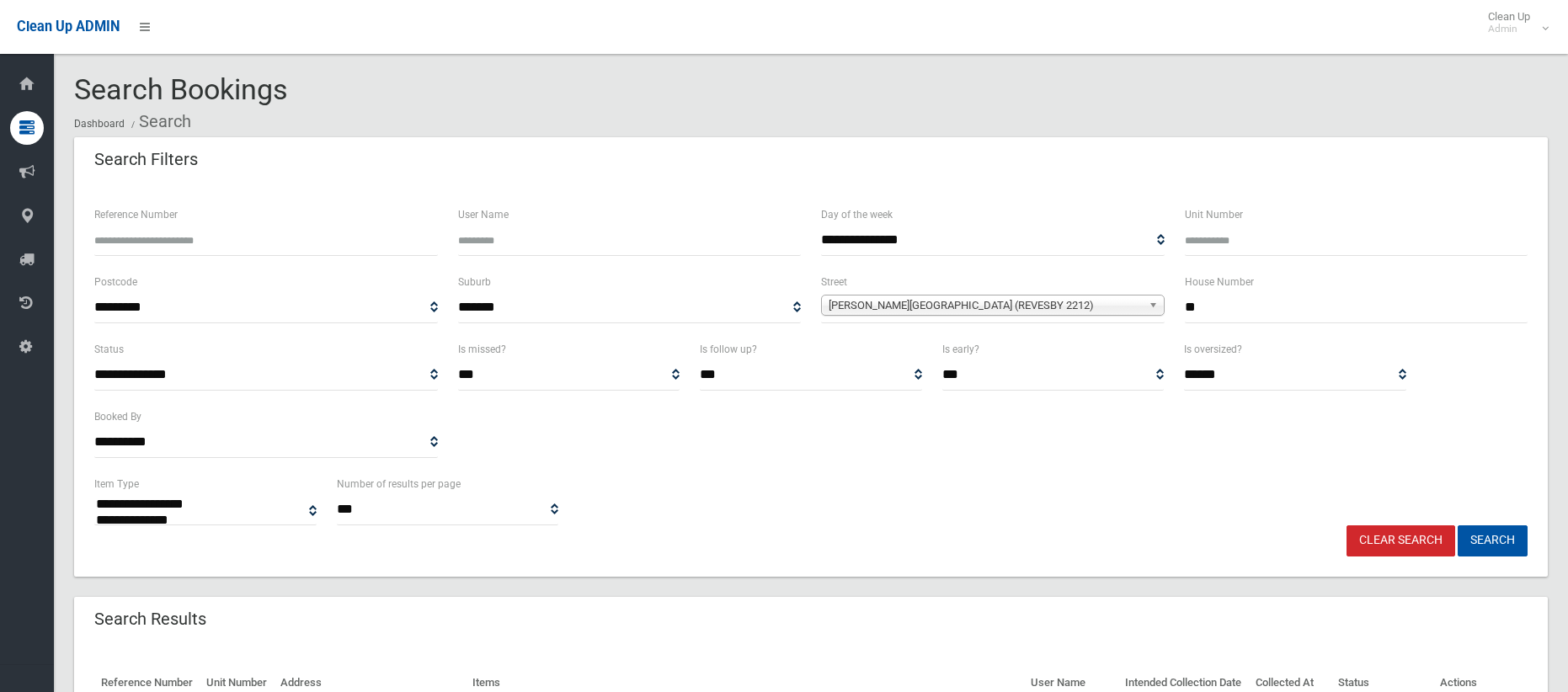
select select
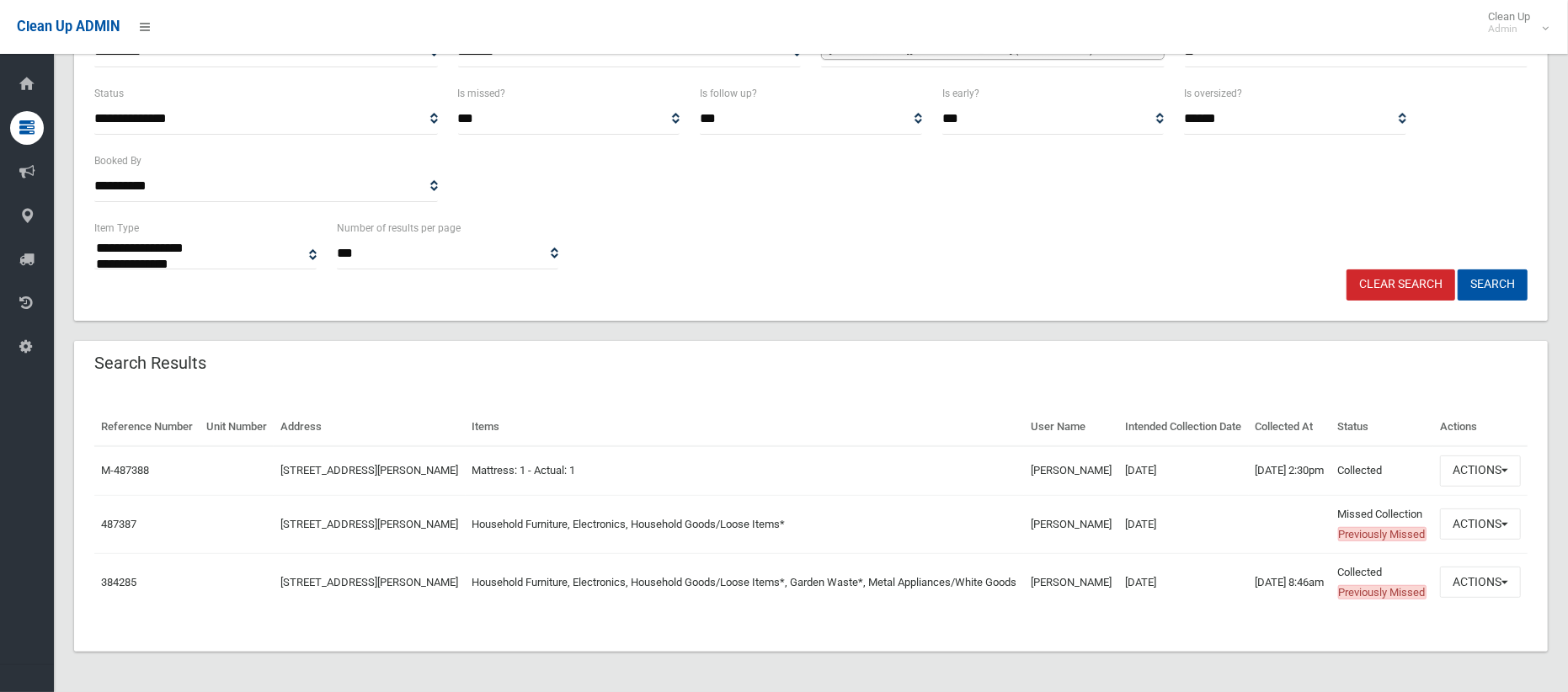
scroll to position [293, 0]
click at [1476, 530] on button "Actions" at bounding box center [1479, 523] width 81 height 31
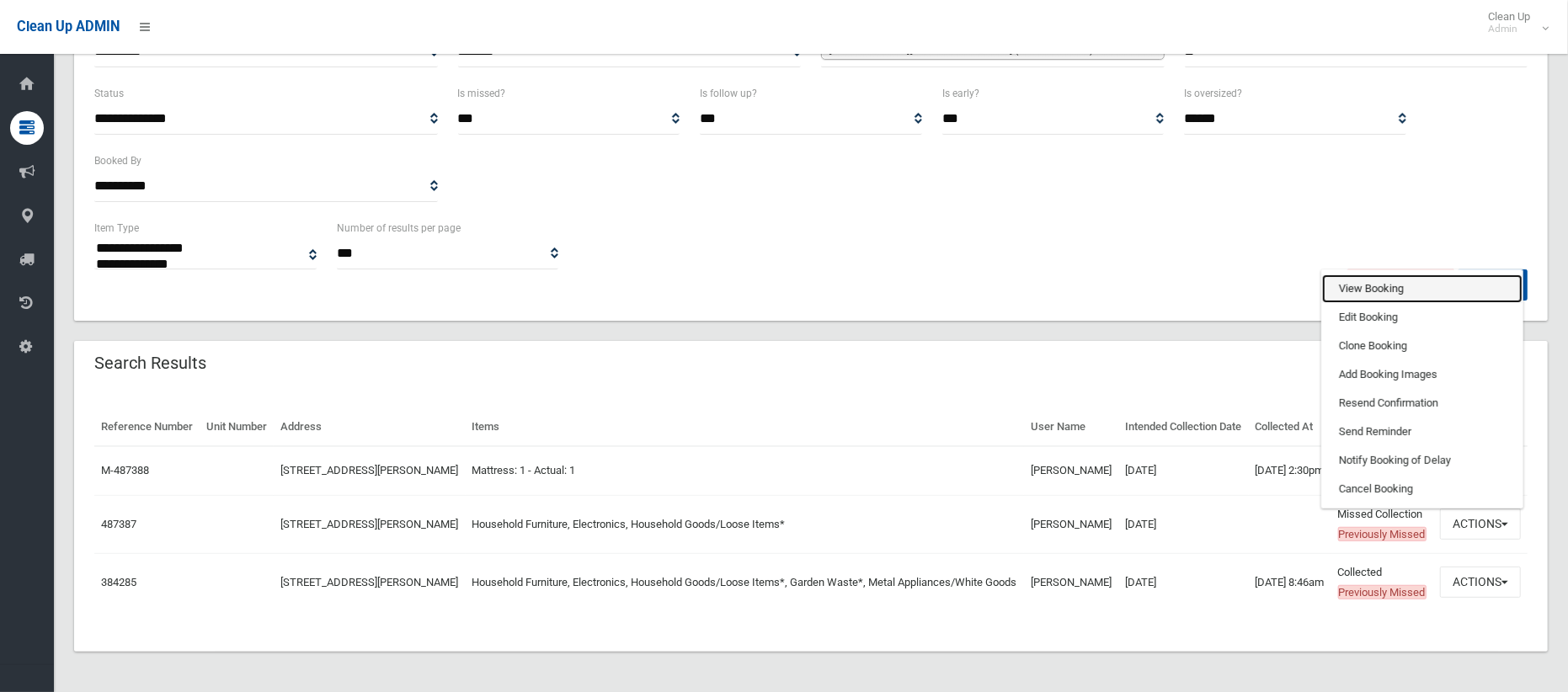
click at [1385, 290] on link "View Booking" at bounding box center [1422, 288] width 201 height 28
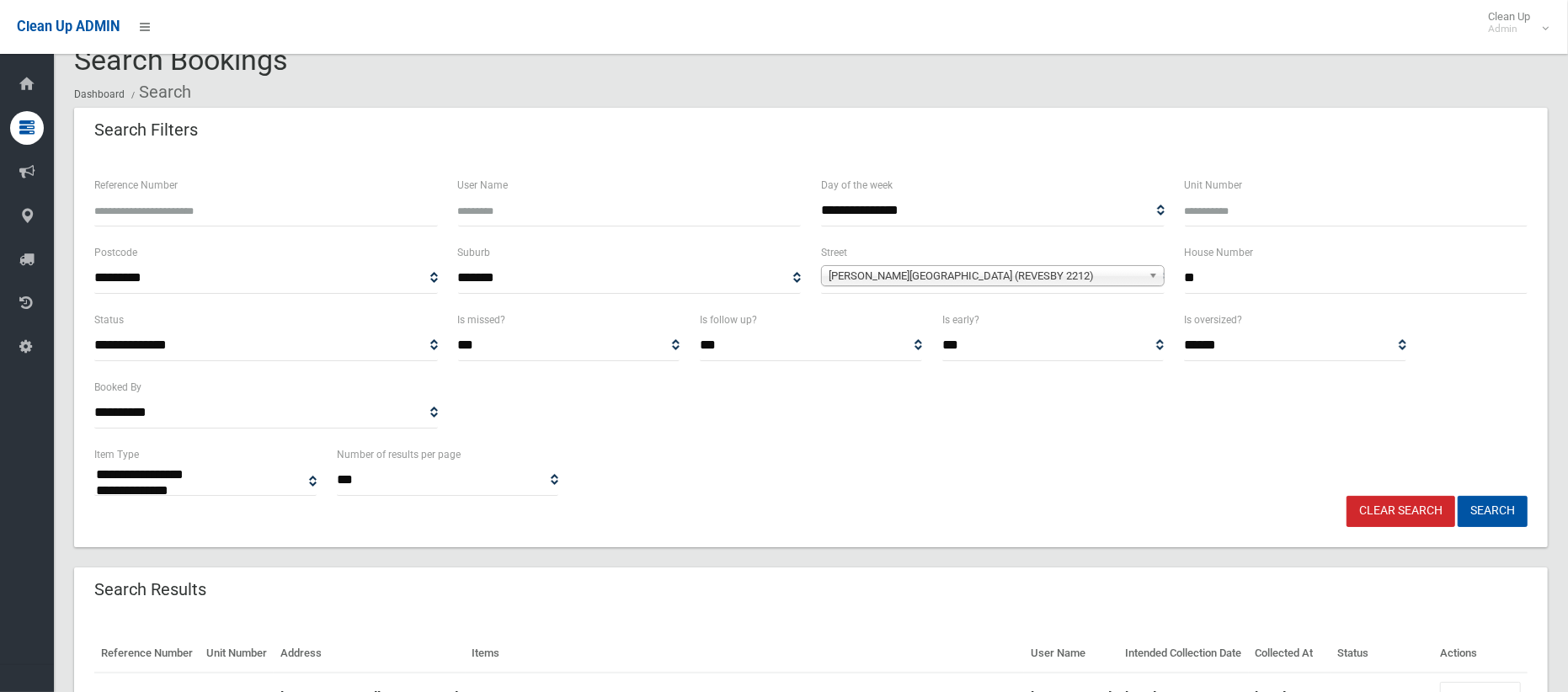
scroll to position [28, 0]
click at [1205, 287] on input "**" at bounding box center [1356, 279] width 343 height 31
type input "****"
click at [1045, 272] on span "Horsley Road (REVESBY 2212)" at bounding box center [985, 277] width 313 height 20
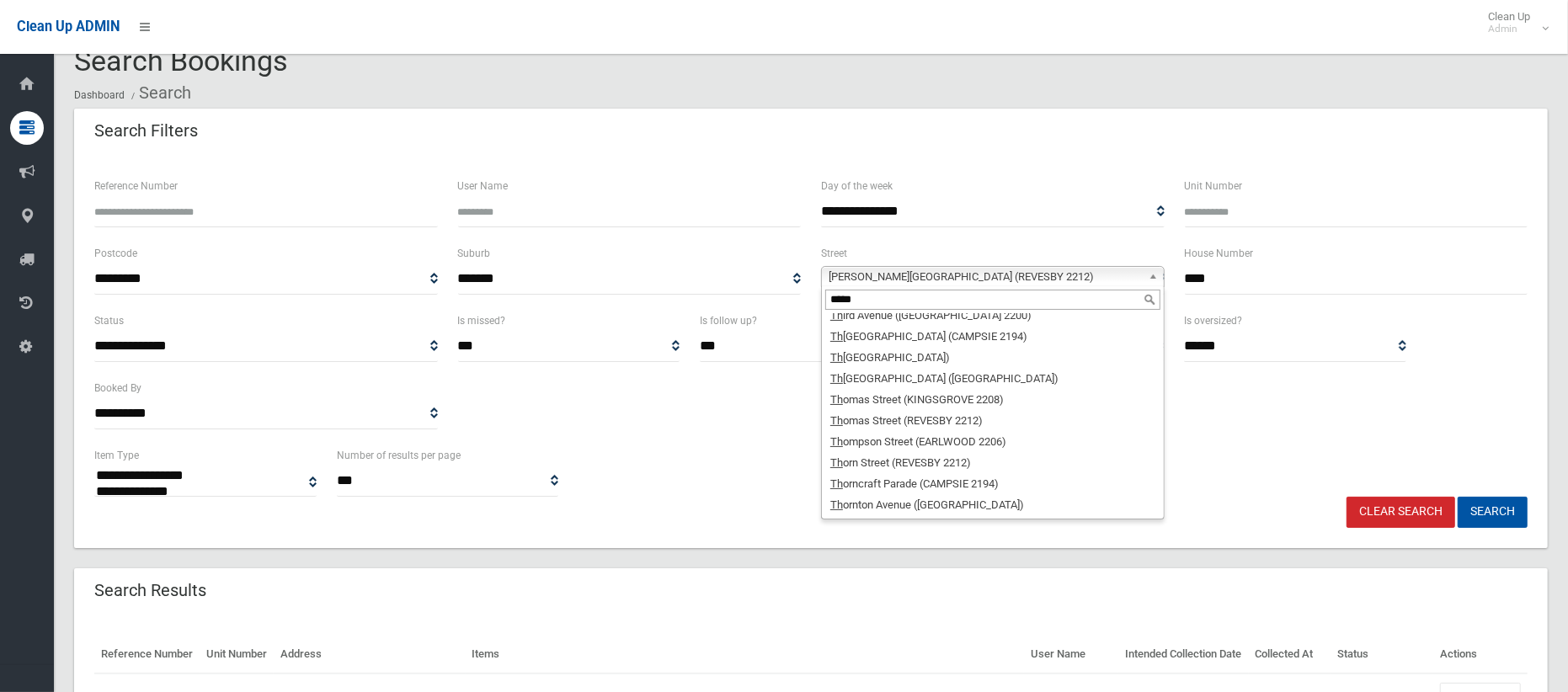
scroll to position [0, 0]
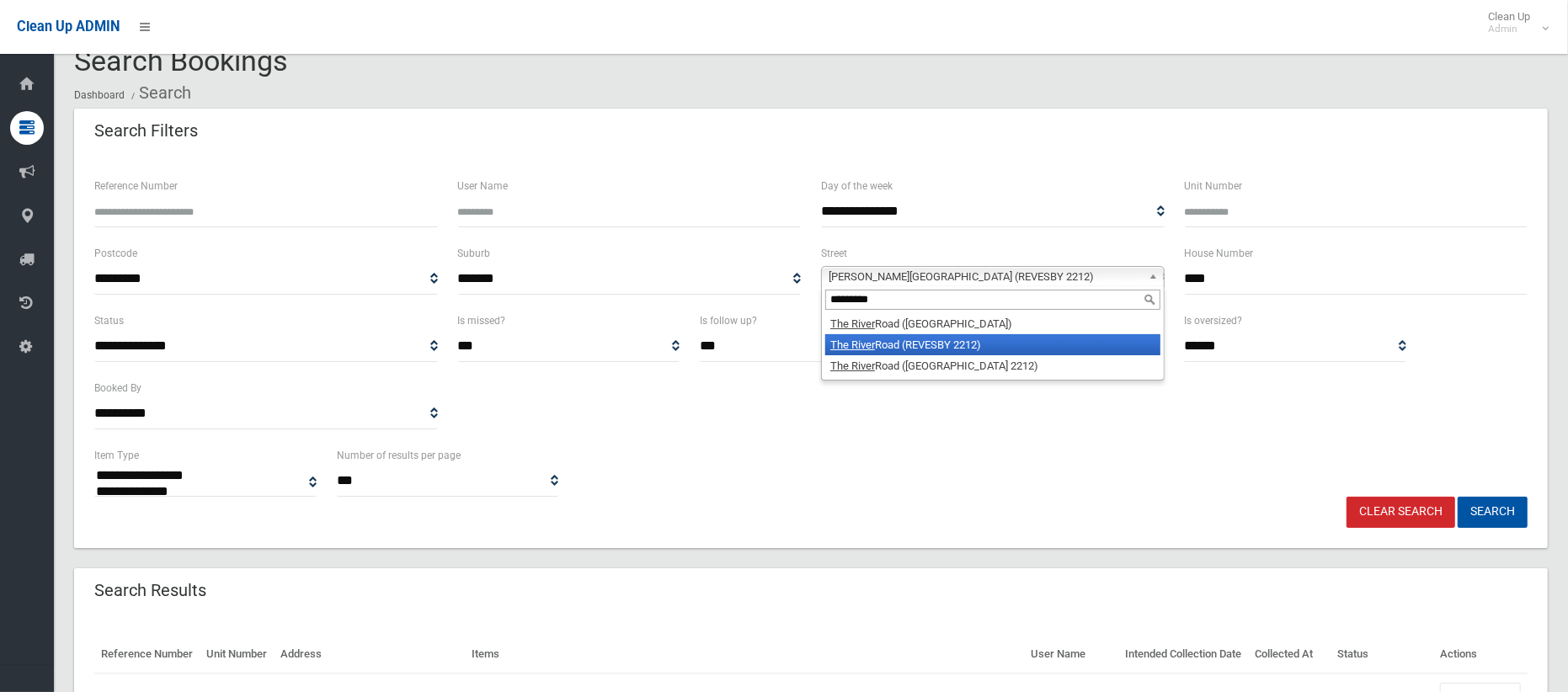
type input "*********"
click at [1000, 341] on li "The River Road (REVESBY 2212)" at bounding box center [993, 345] width 335 height 21
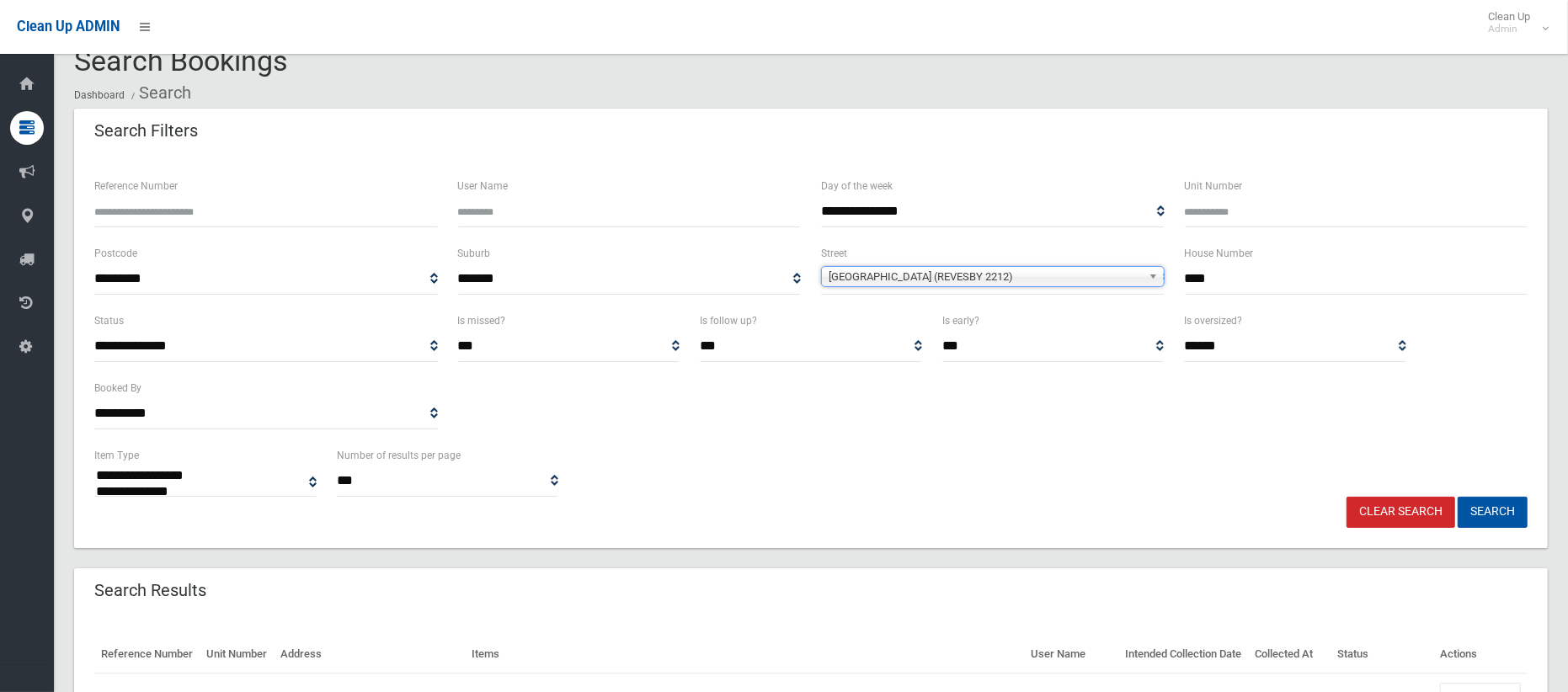
click at [1000, 341] on select "*** ***** *********" at bounding box center [1053, 346] width 222 height 31
click at [1504, 515] on button "Search" at bounding box center [1492, 512] width 70 height 31
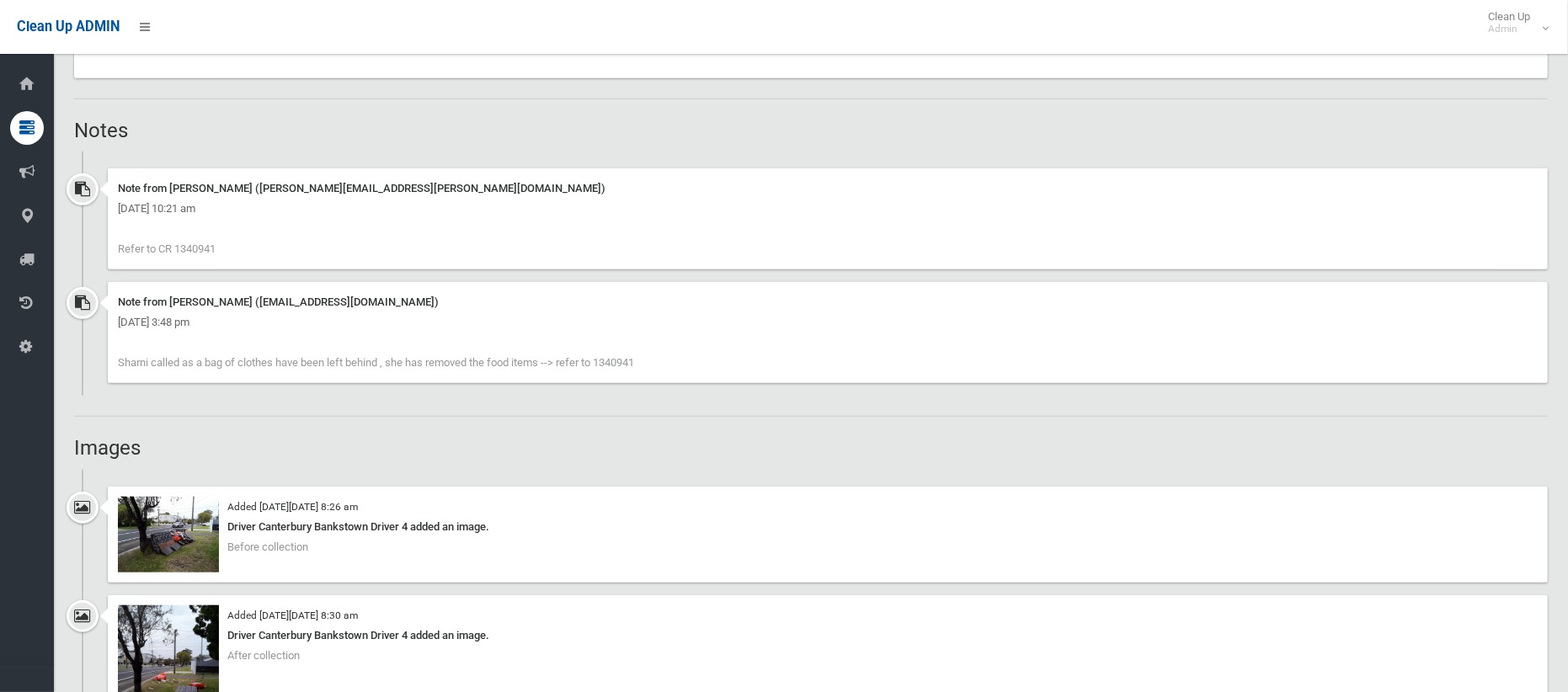
scroll to position [1107, 0]
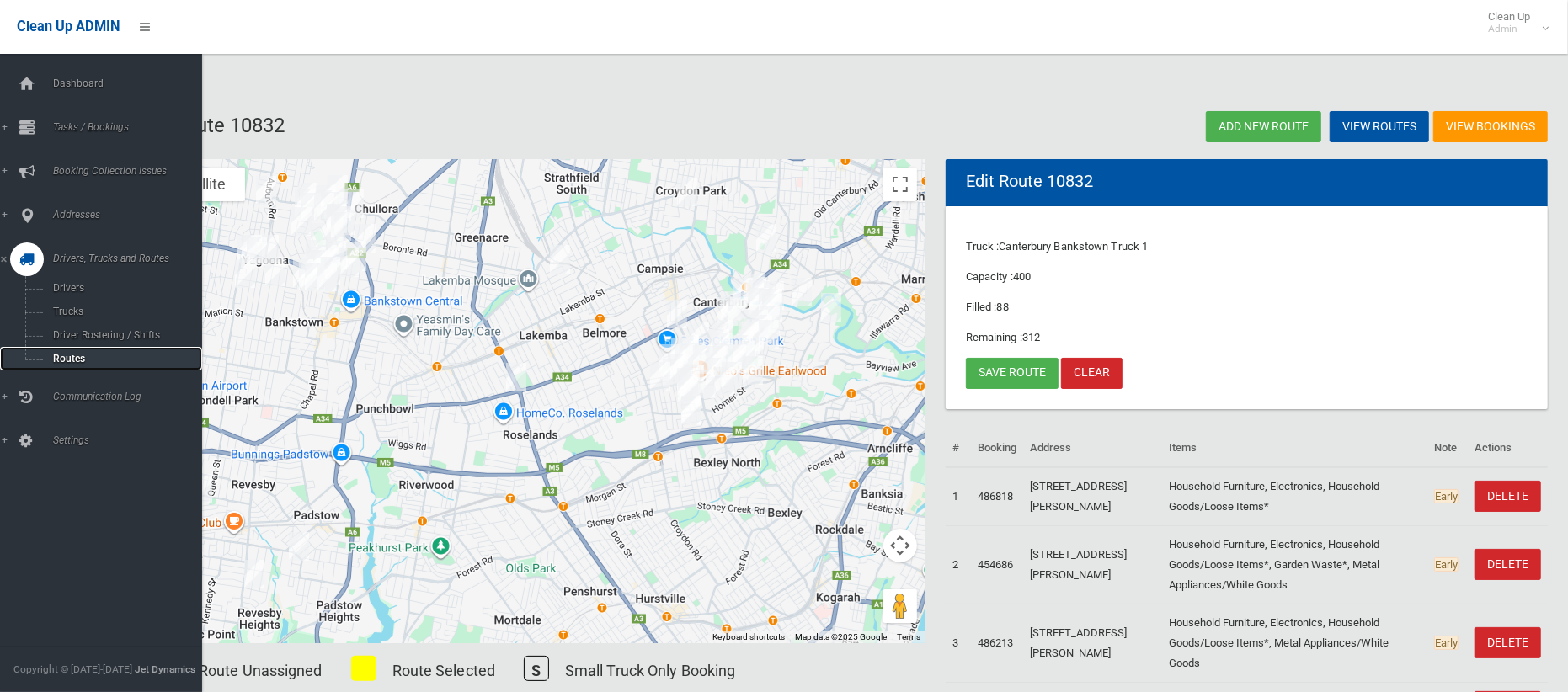
click at [58, 353] on span "Routes" at bounding box center [117, 358] width 139 height 12
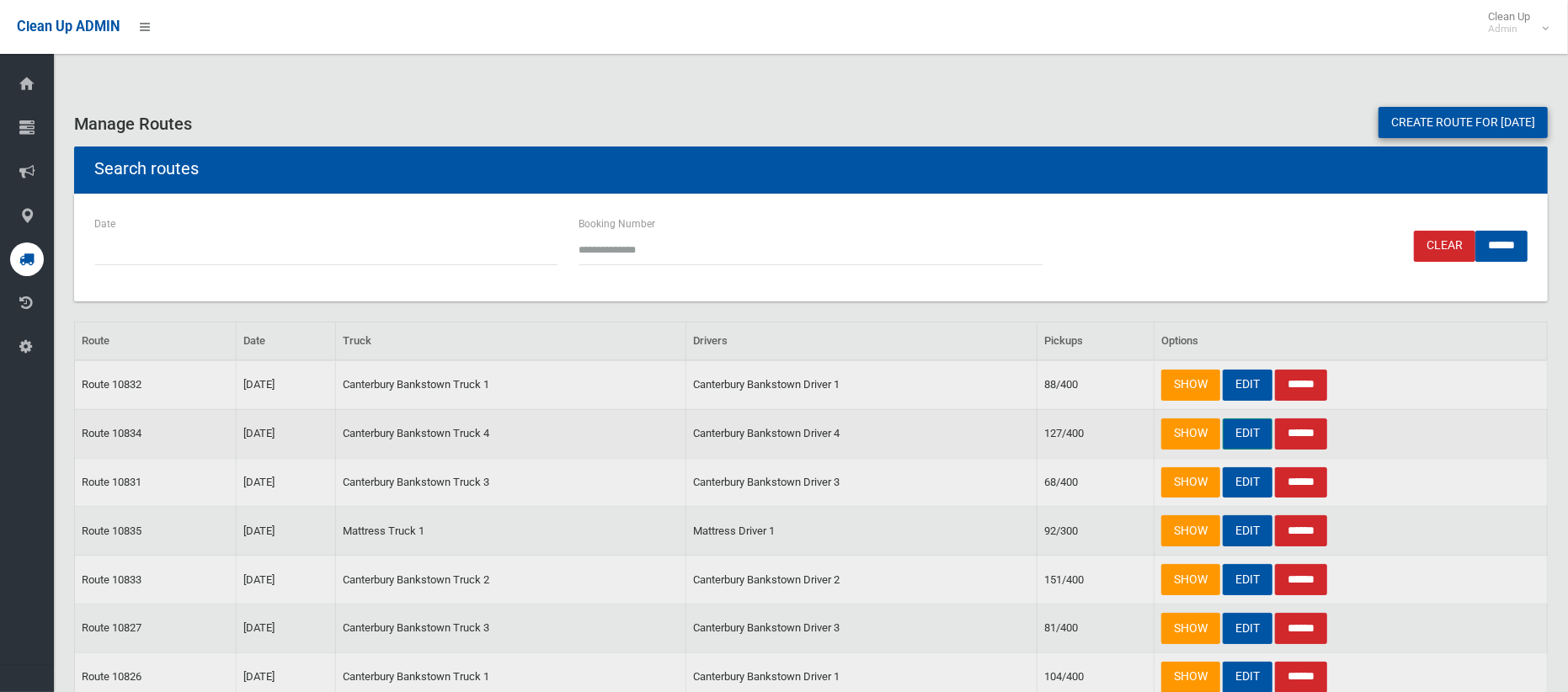
click at [1240, 435] on link "EDIT" at bounding box center [1248, 434] width 50 height 31
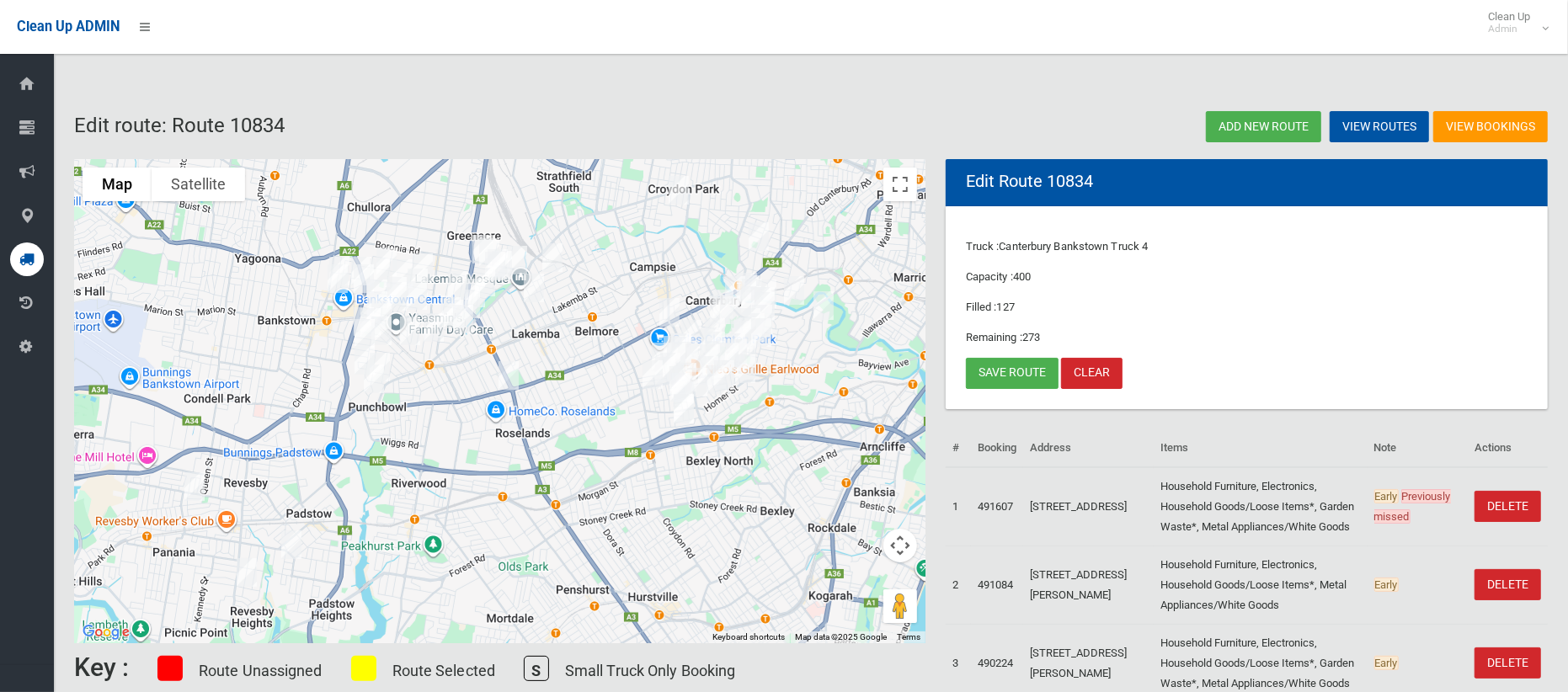
click at [199, 477] on img "65 Horsley Road, REVESBY NSW 2212" at bounding box center [194, 486] width 34 height 42
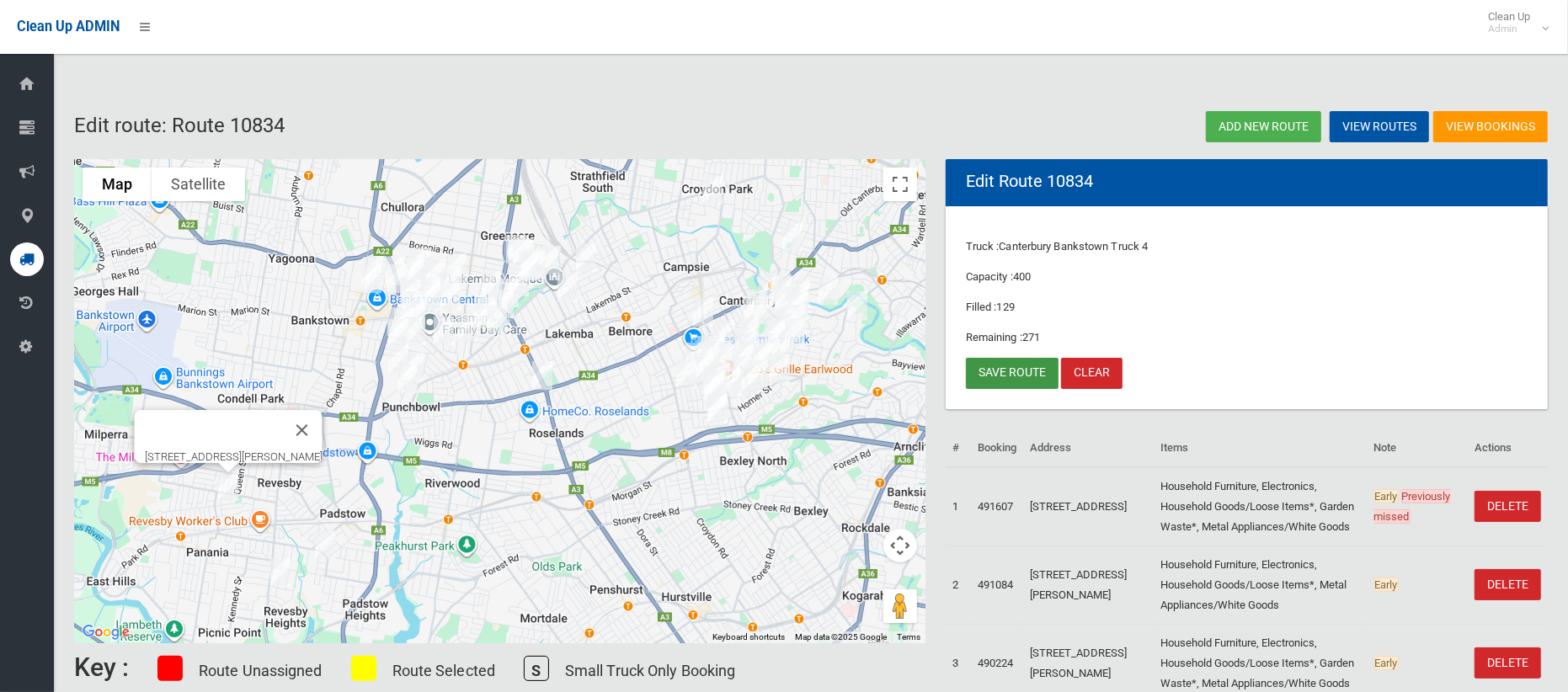
click at [997, 368] on link "Save route" at bounding box center [1012, 373] width 92 height 31
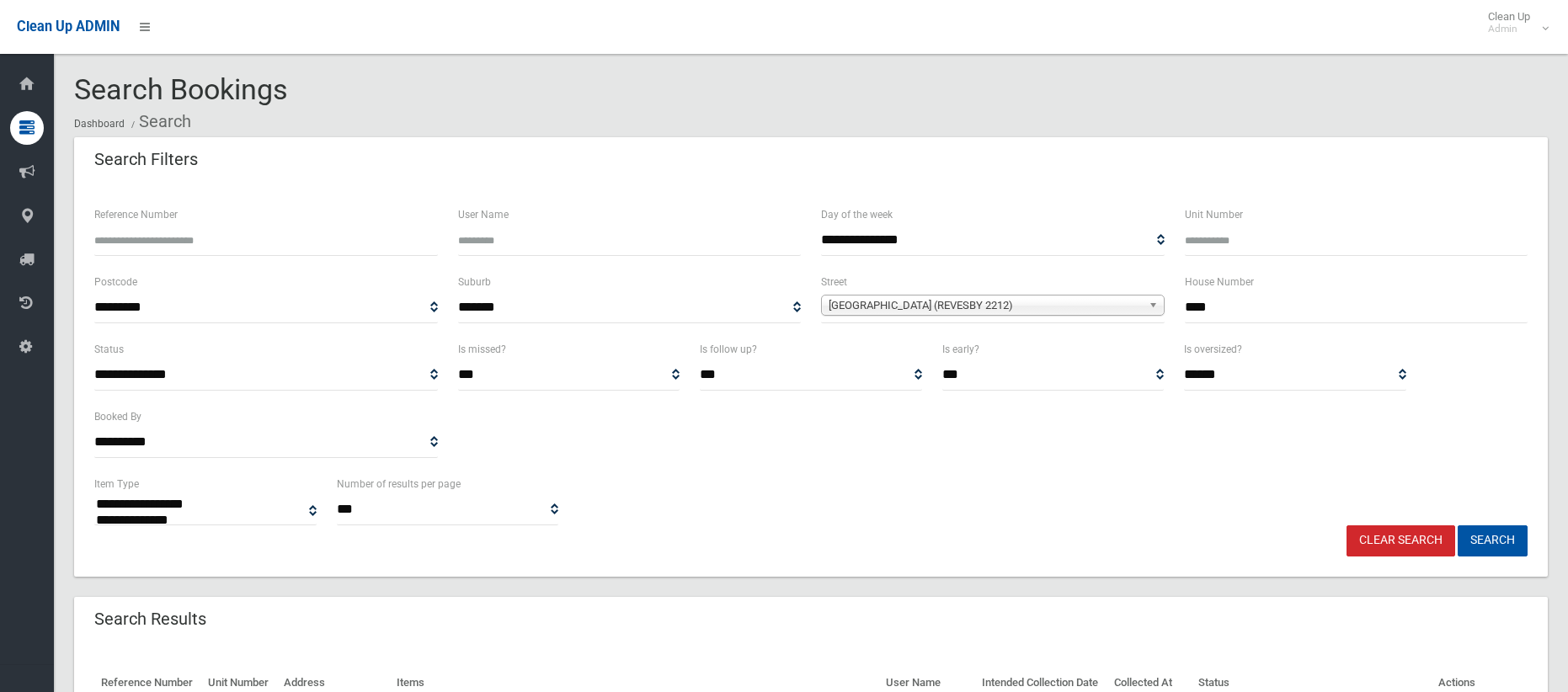
select select
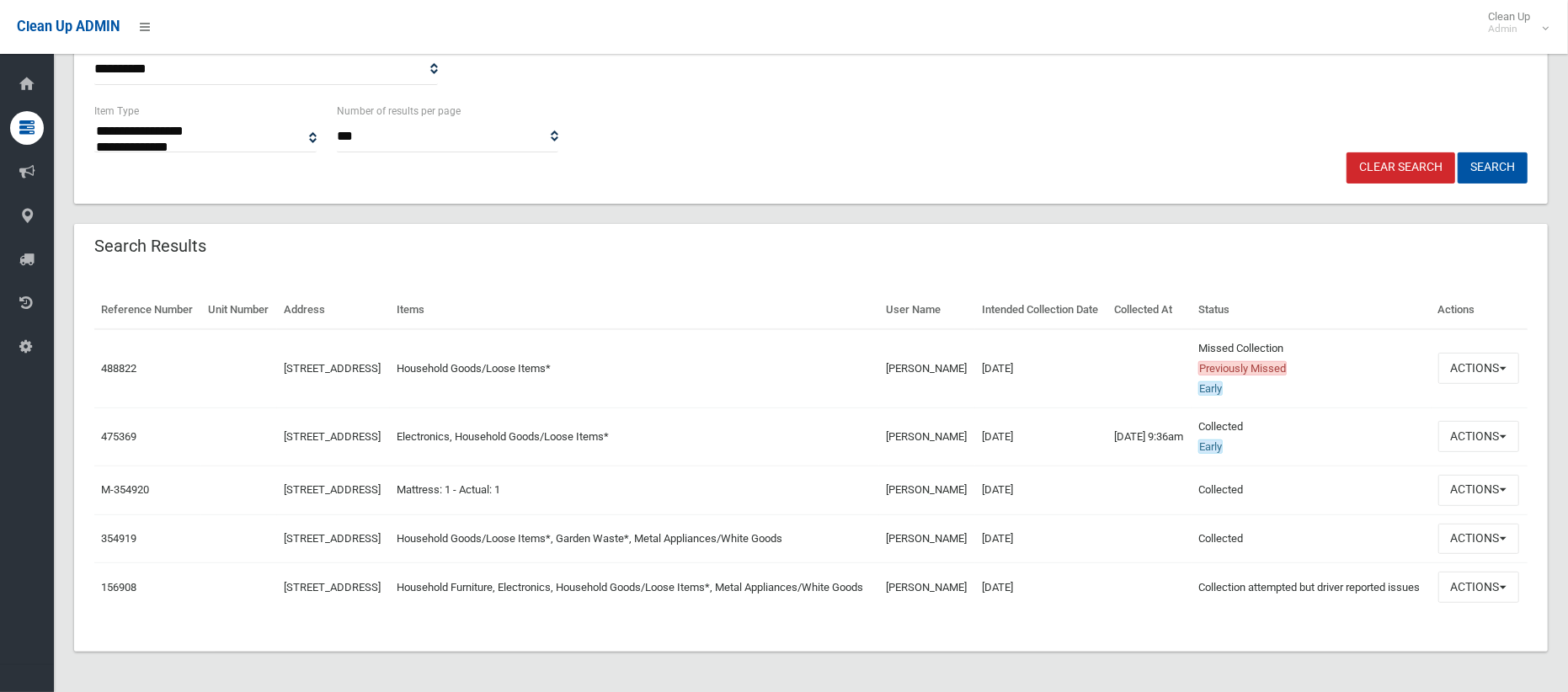
scroll to position [400, 0]
click at [1465, 359] on button "Actions" at bounding box center [1477, 368] width 81 height 31
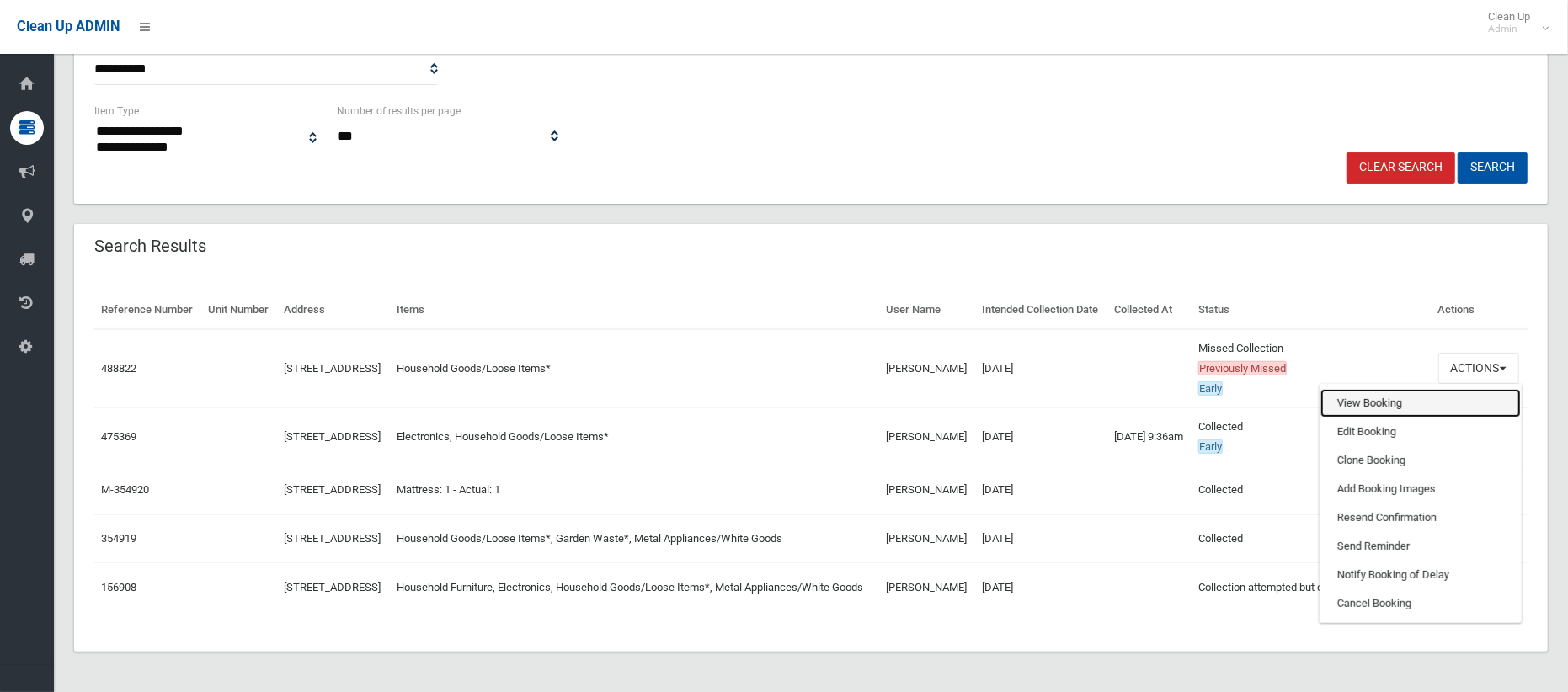
click at [1384, 398] on link "View Booking" at bounding box center [1421, 403] width 201 height 28
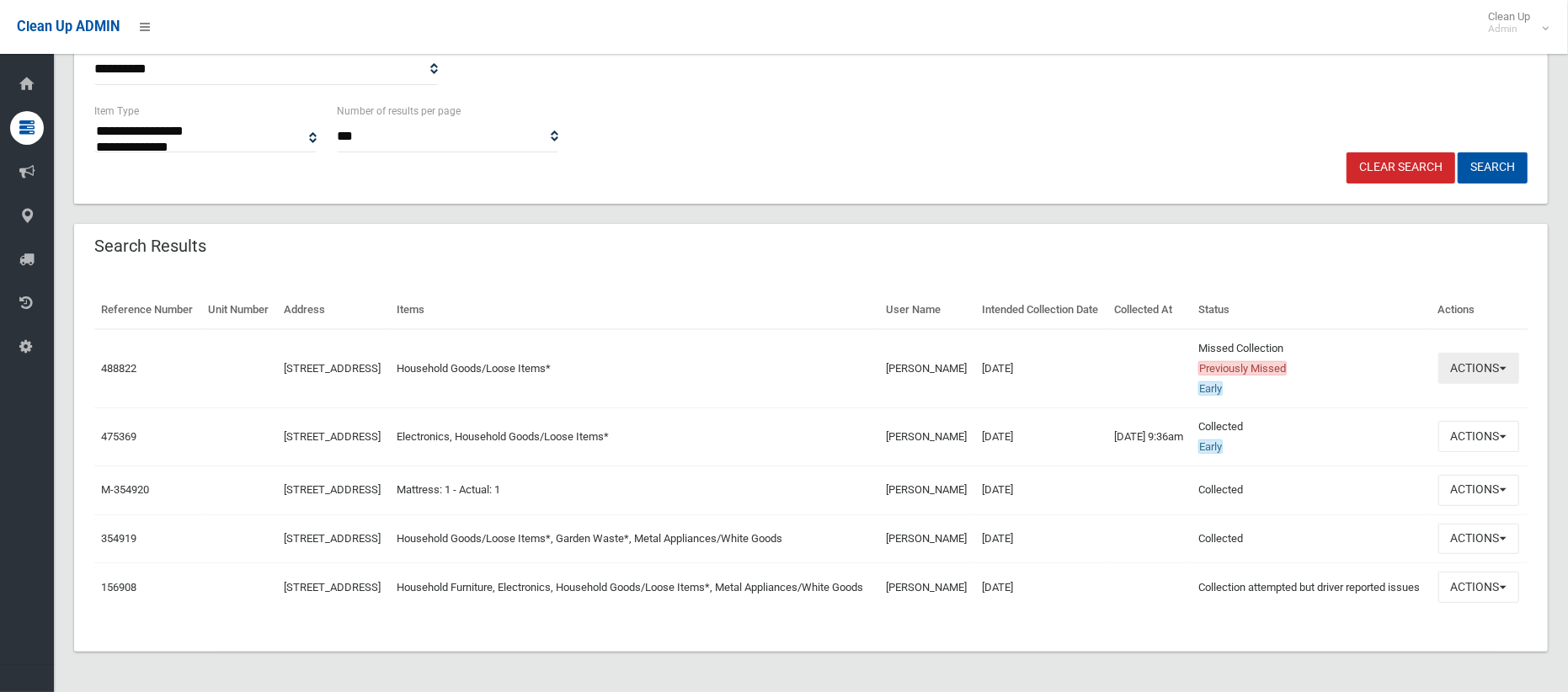
click at [1476, 366] on button "Actions" at bounding box center [1477, 368] width 81 height 31
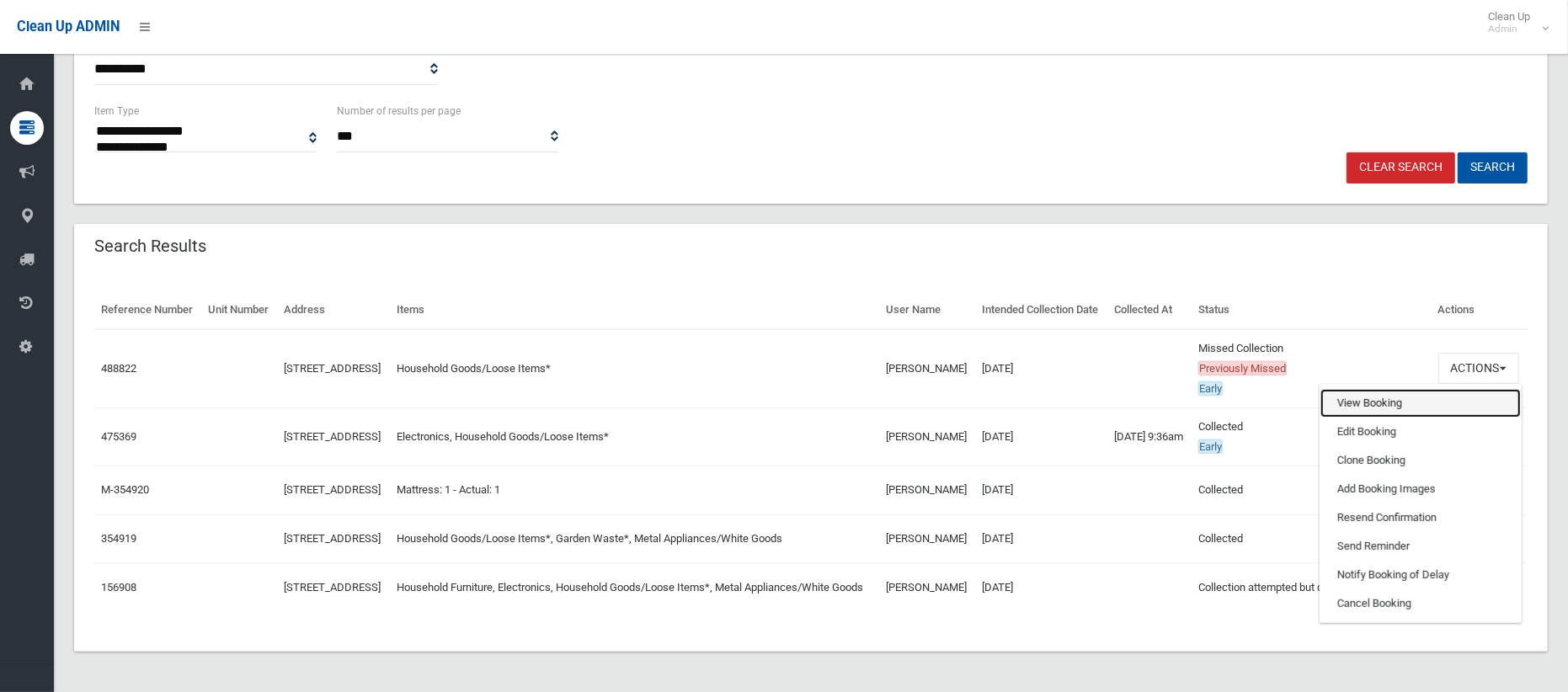
click at [1367, 404] on link "View Booking" at bounding box center [1421, 403] width 201 height 28
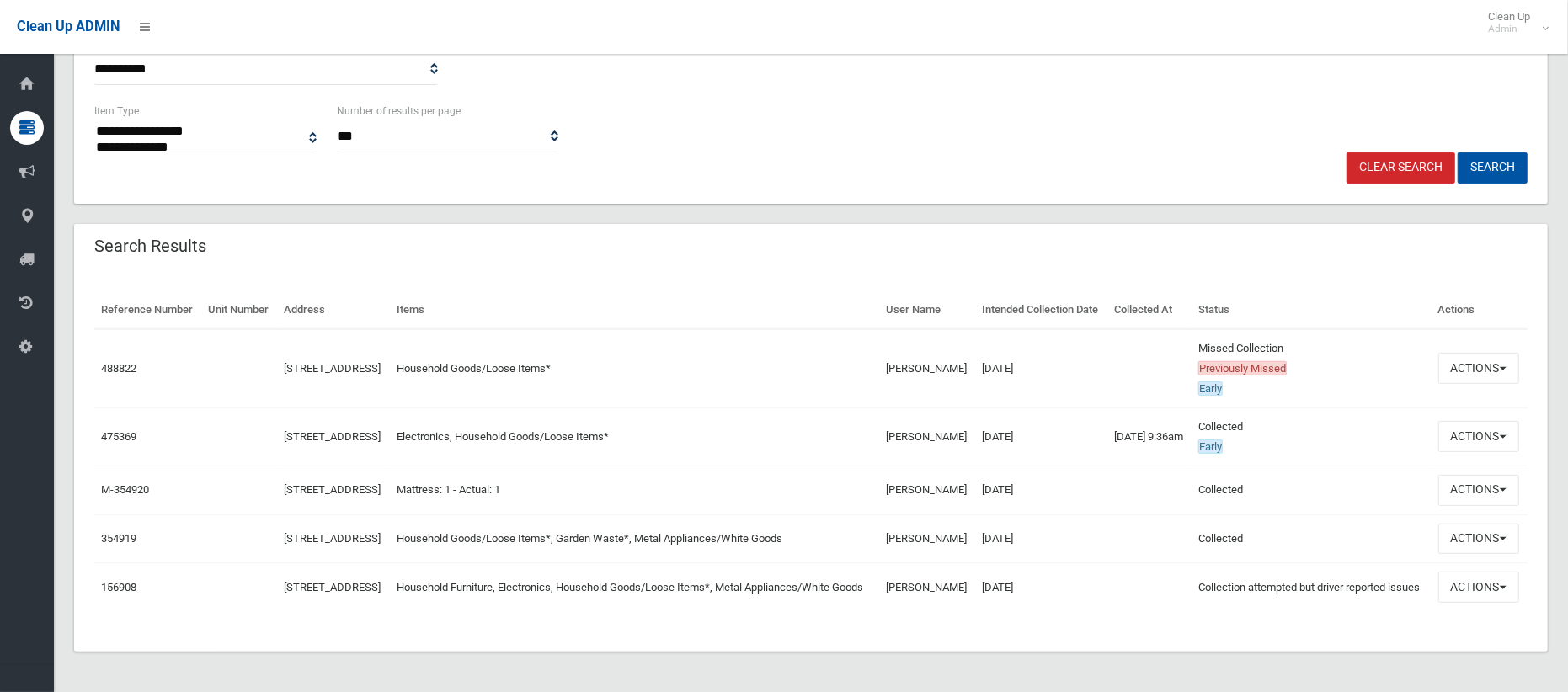
scroll to position [0, 0]
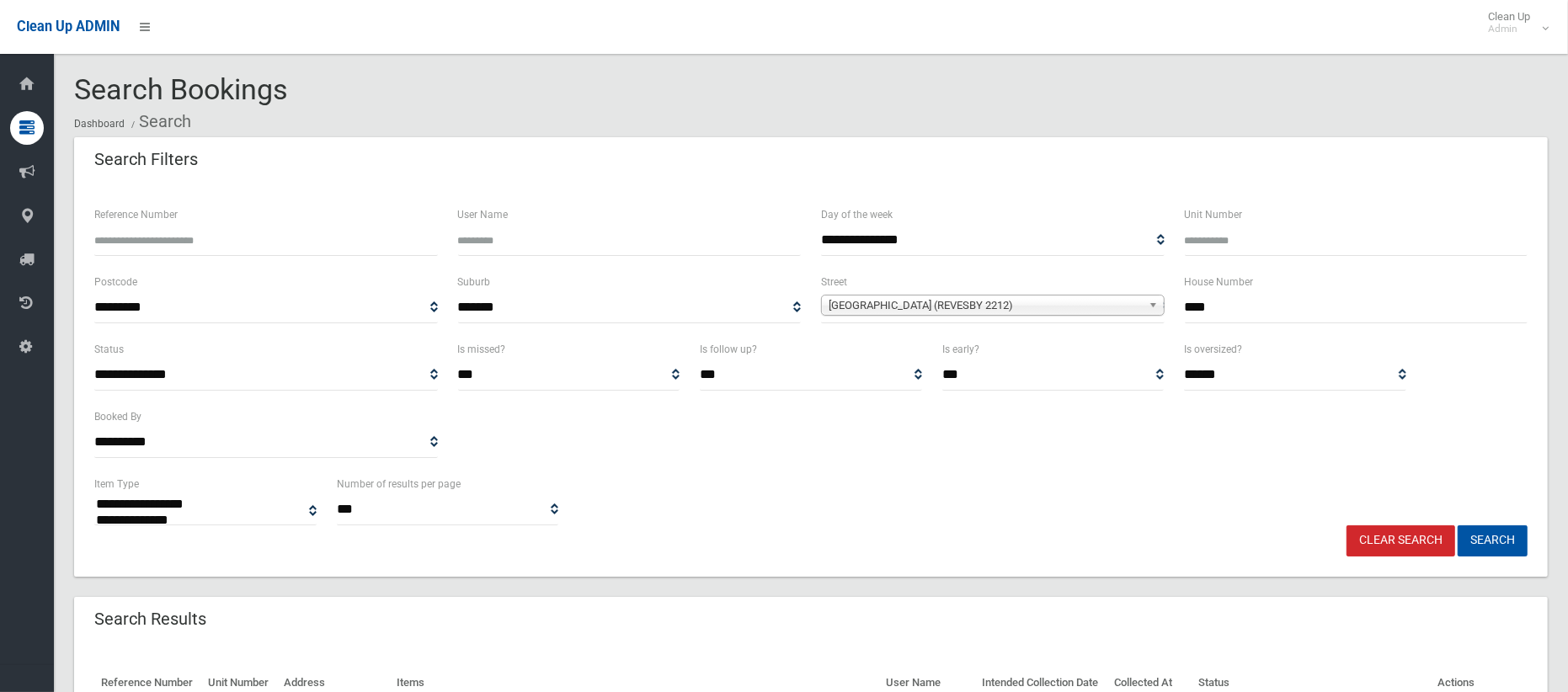
click at [1215, 240] on input "Unit Number" at bounding box center [1356, 240] width 343 height 31
type input "*"
click at [1210, 306] on input "****" at bounding box center [1356, 307] width 343 height 31
type input "**"
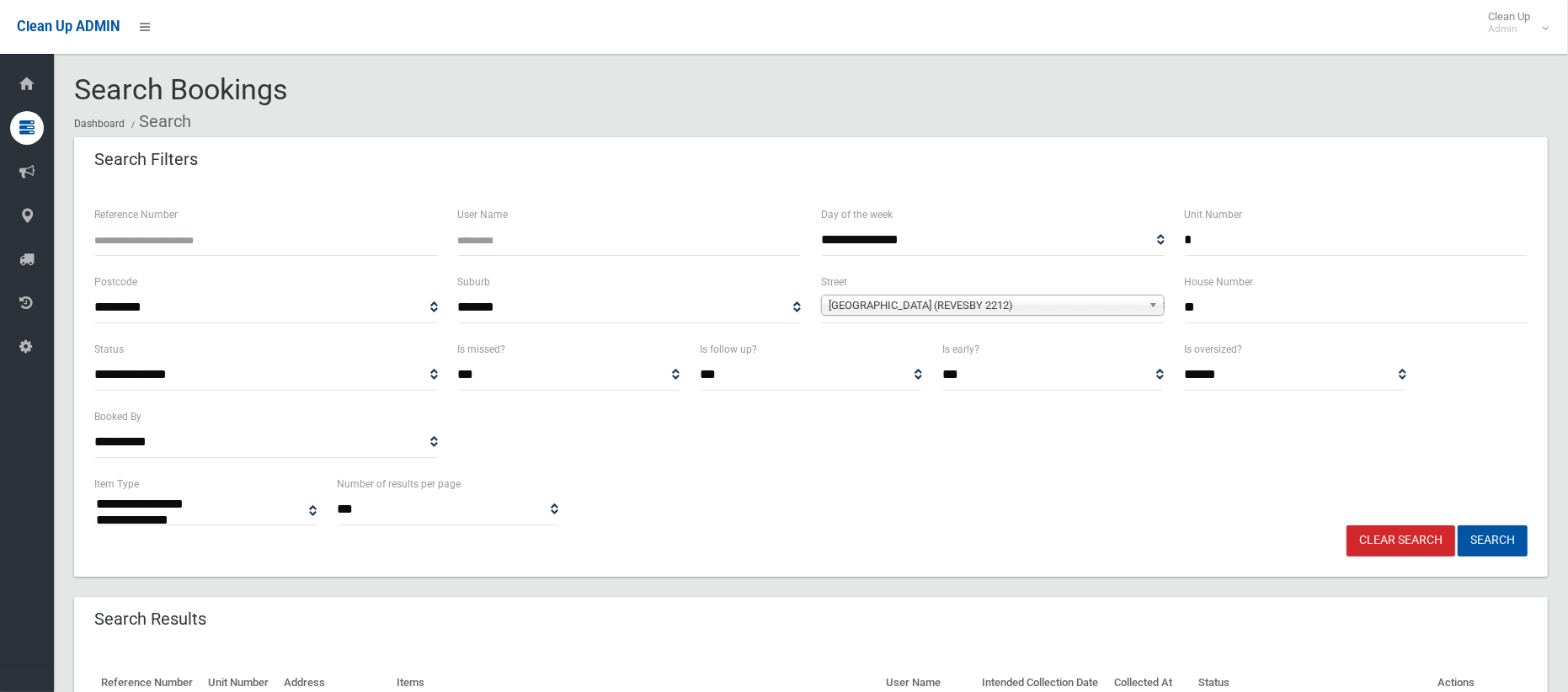
click at [1035, 305] on span "The River Road (REVESBY 2212)" at bounding box center [985, 305] width 313 height 20
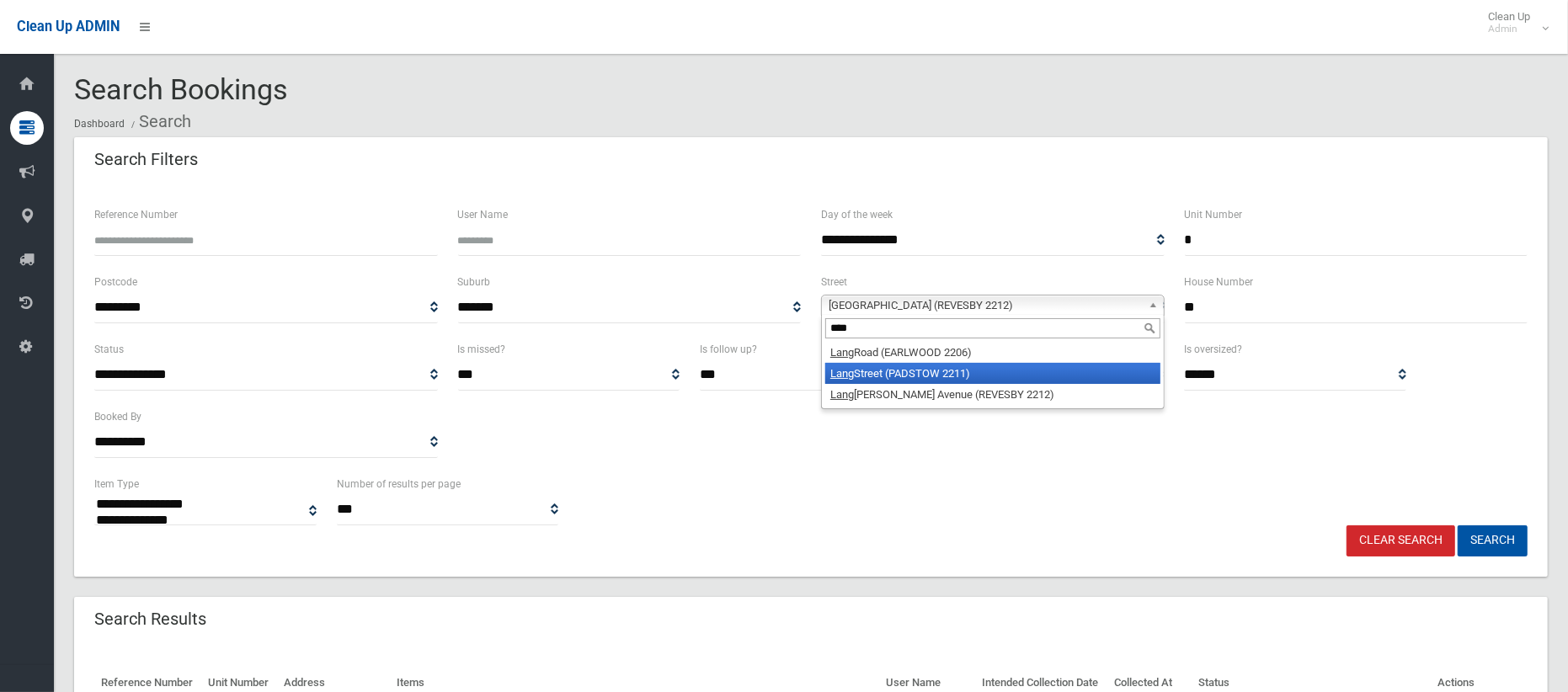
type input "****"
click at [934, 366] on li "Lang Street (PADSTOW 2211)" at bounding box center [993, 374] width 335 height 21
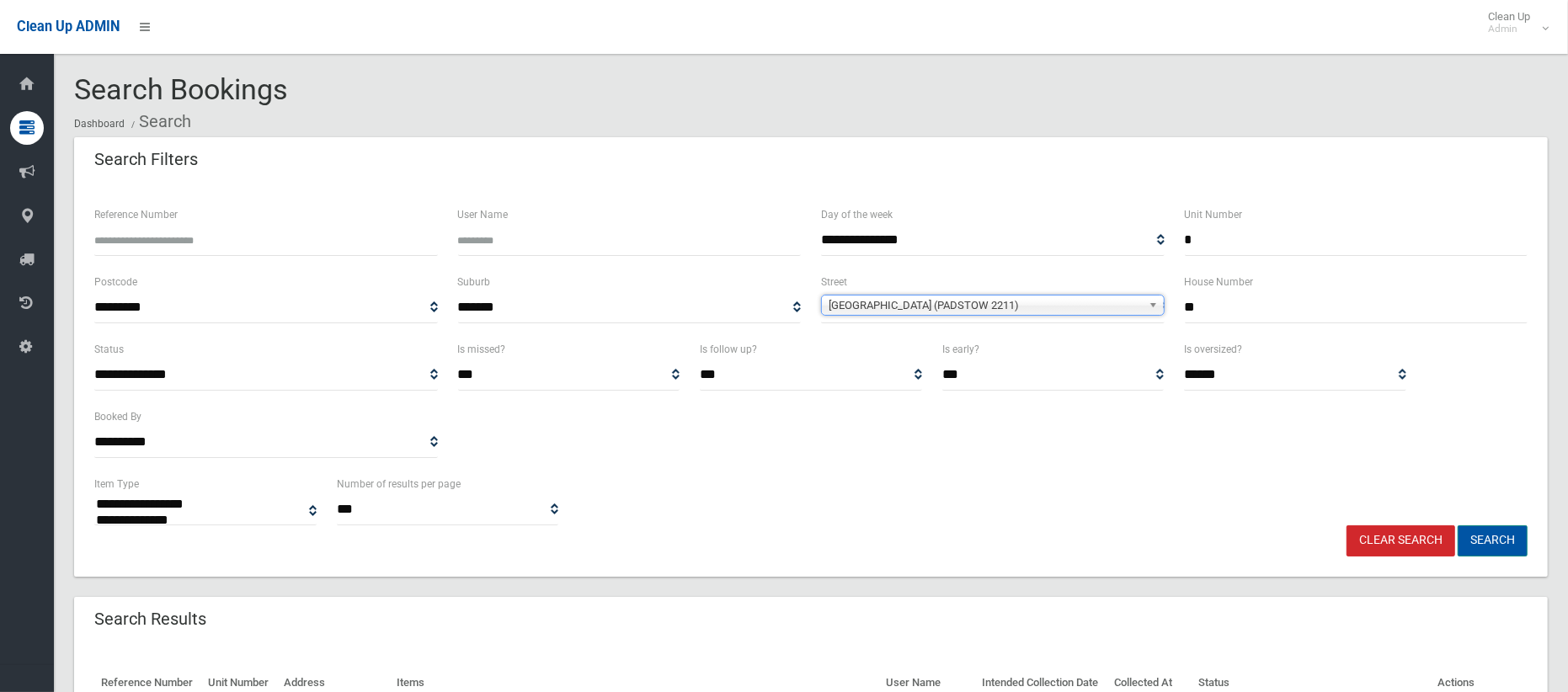
click at [1477, 537] on button "Search" at bounding box center [1492, 540] width 70 height 31
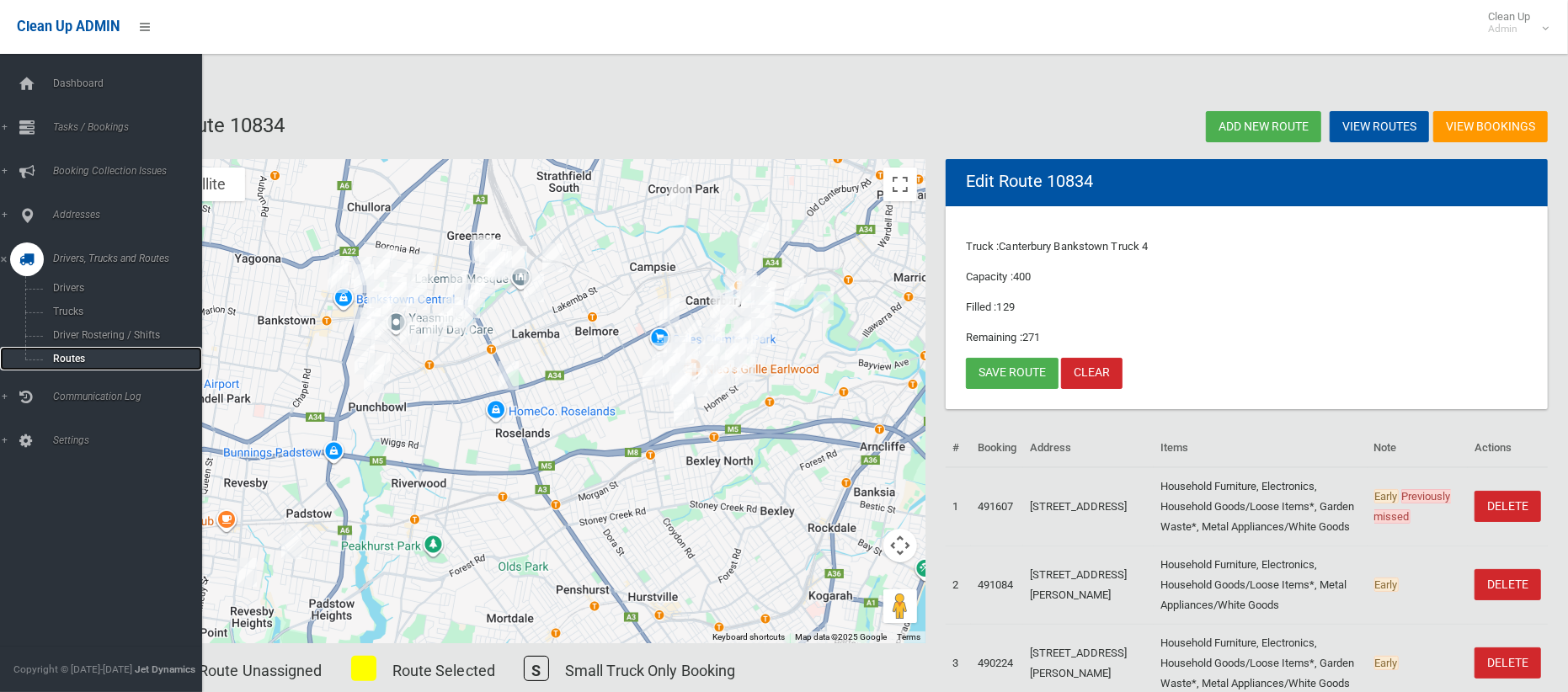
click at [70, 358] on span "Routes" at bounding box center [117, 358] width 139 height 12
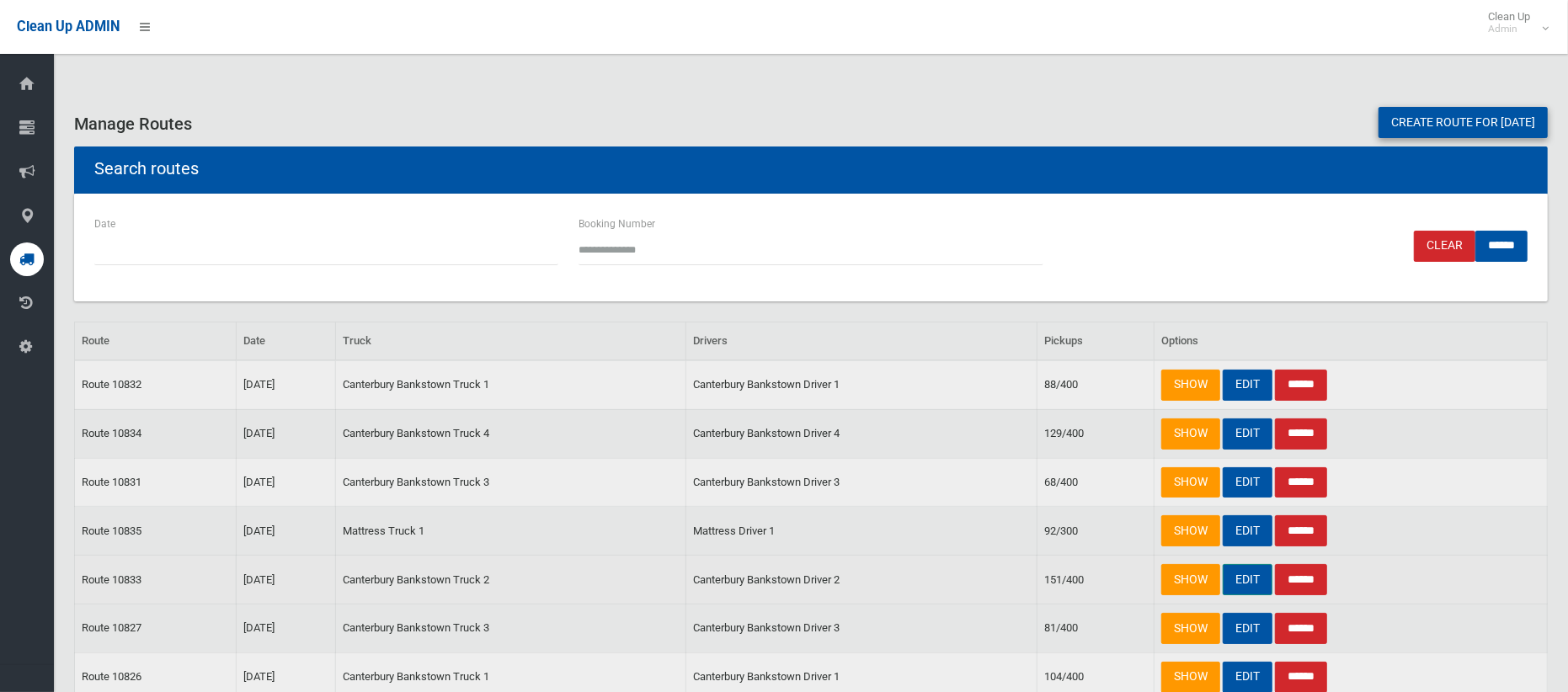
click at [1246, 574] on link "EDIT" at bounding box center [1248, 579] width 50 height 31
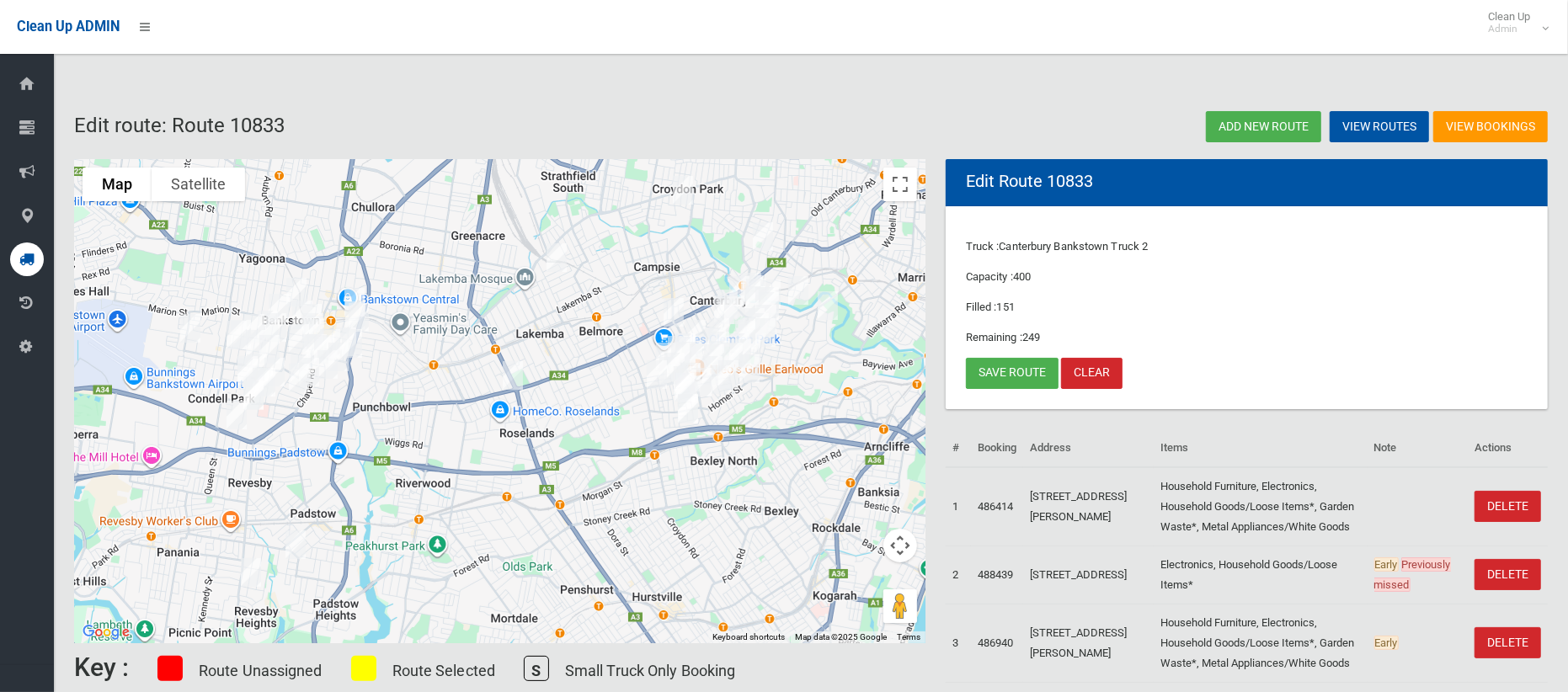
click at [252, 568] on img "279A The River Road, REVESBY NSW 2212" at bounding box center [251, 571] width 34 height 42
click at [304, 504] on button "Close" at bounding box center [285, 516] width 41 height 41
click at [297, 547] on img "1/38 Lang Street, PADSTOW NSW 2211" at bounding box center [295, 544] width 34 height 42
click at [983, 374] on link "Save route" at bounding box center [1012, 373] width 92 height 31
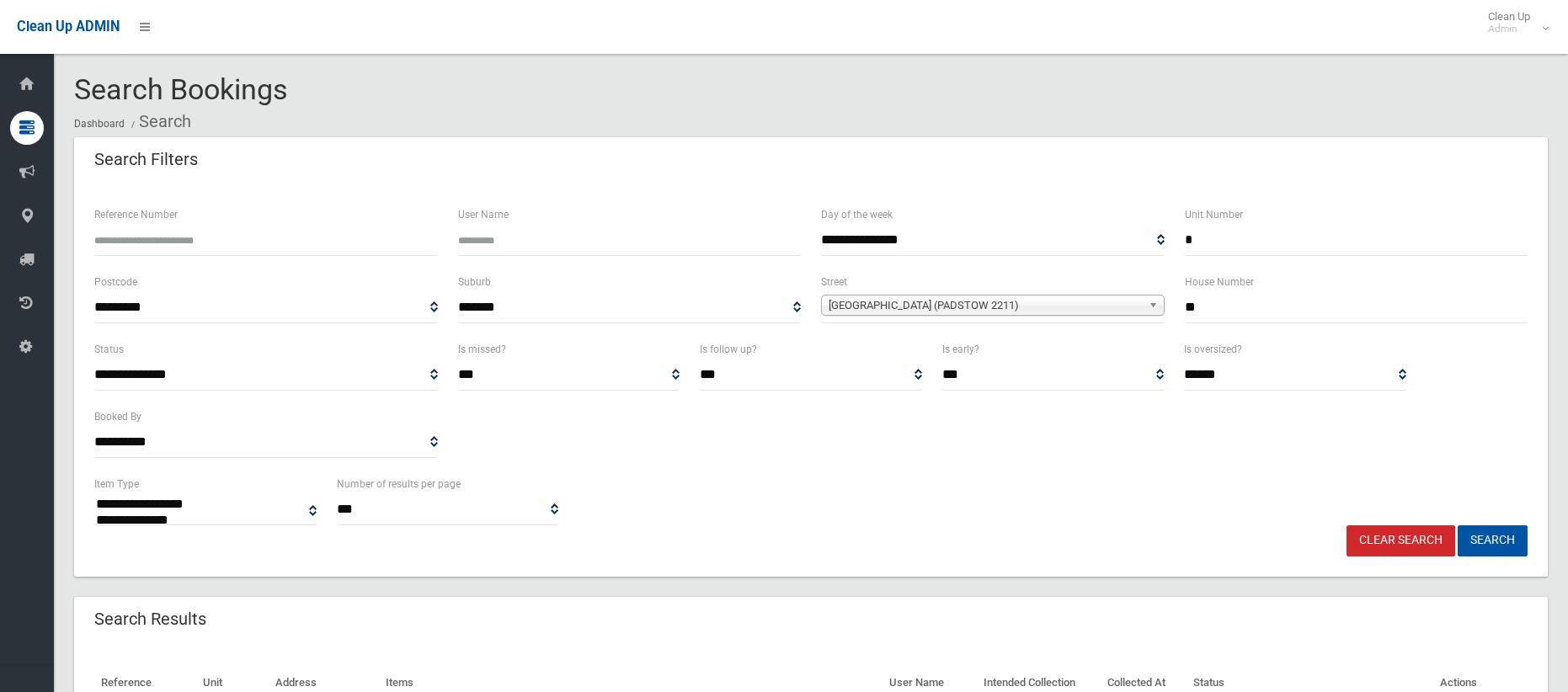
select select
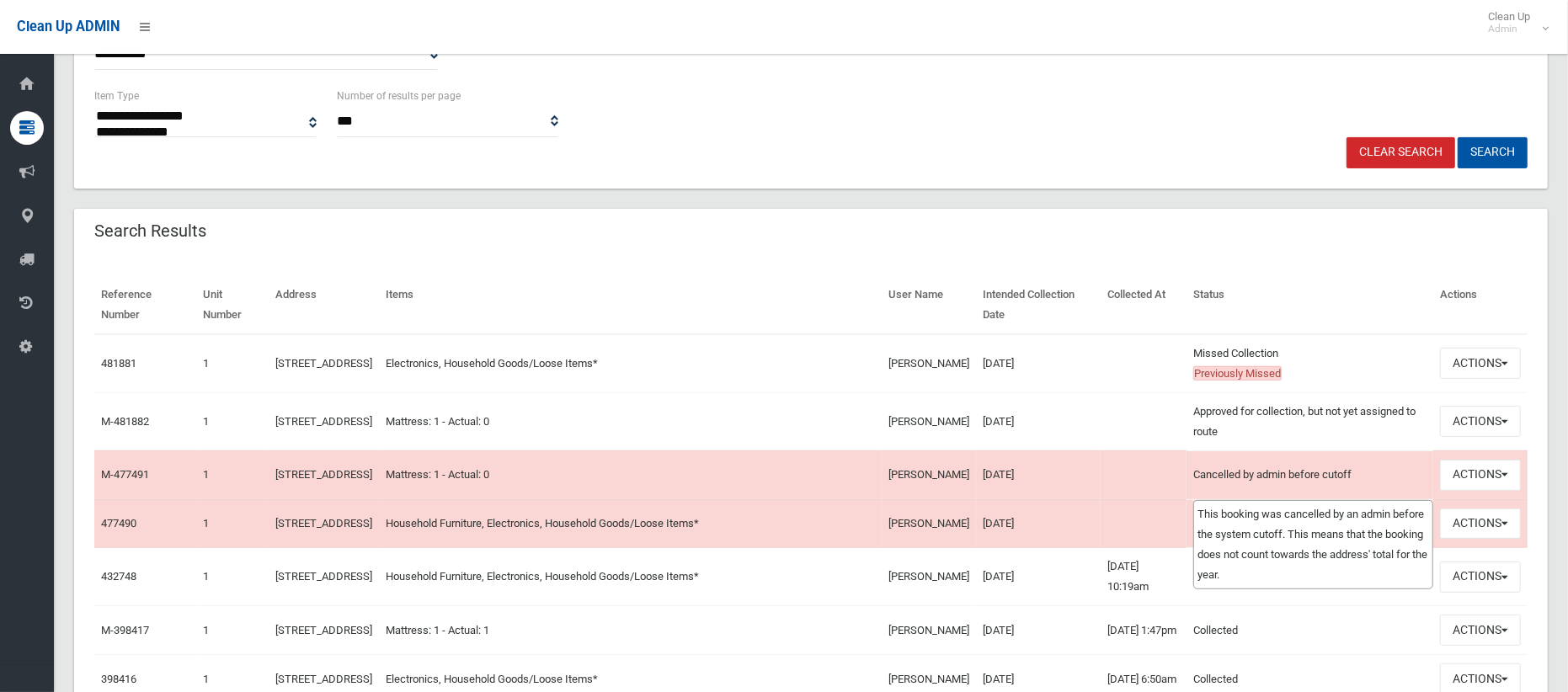
scroll to position [388, 0]
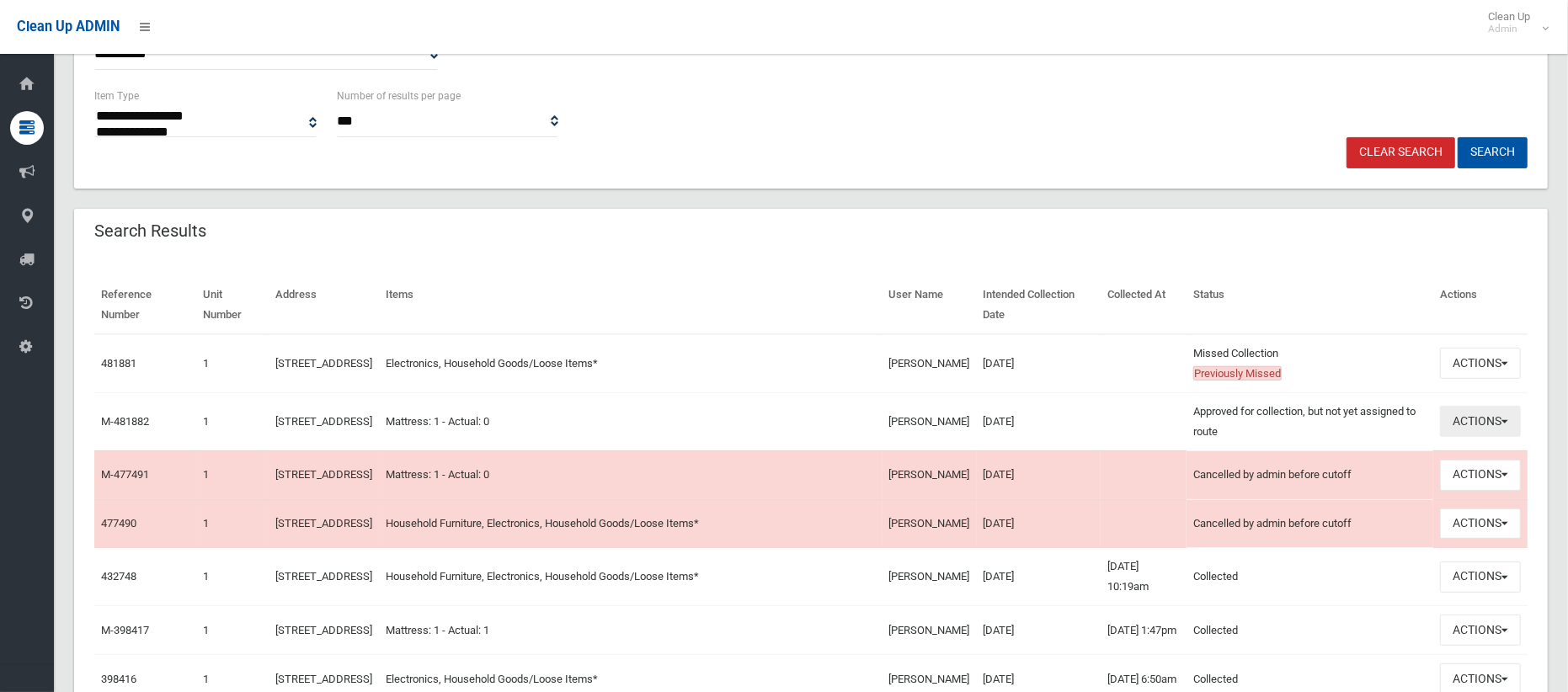
click at [1471, 421] on button "Actions" at bounding box center [1479, 421] width 81 height 31
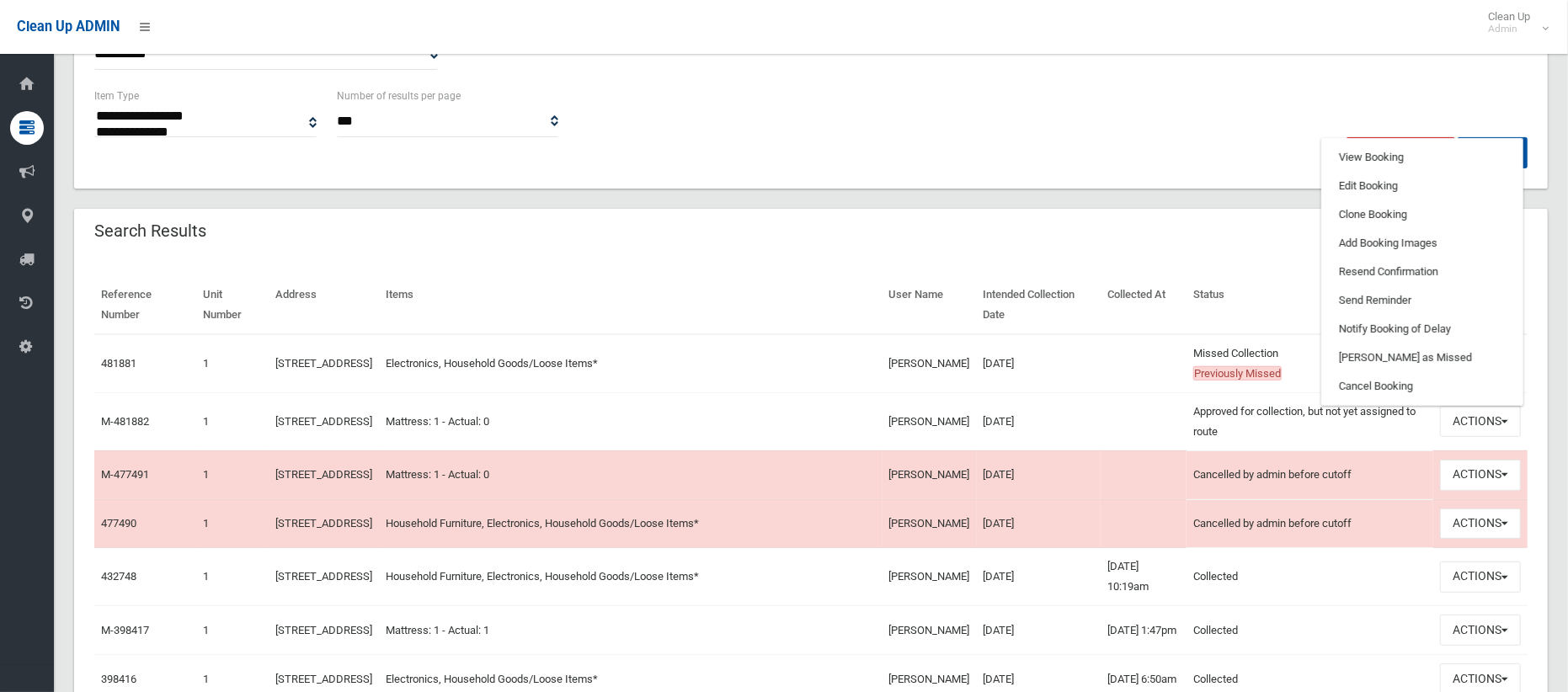
click at [1143, 353] on td at bounding box center [1143, 364] width 86 height 59
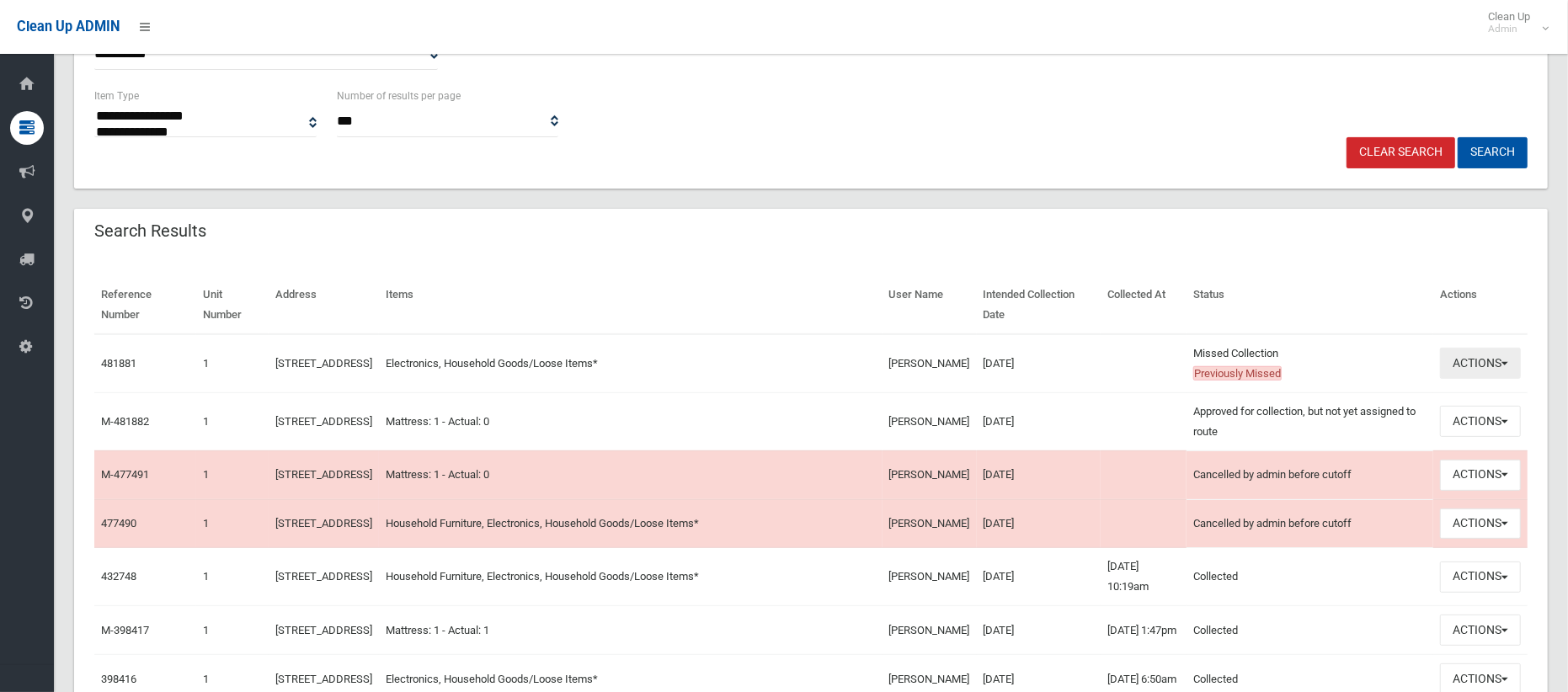
click at [1474, 369] on button "Actions" at bounding box center [1479, 363] width 81 height 31
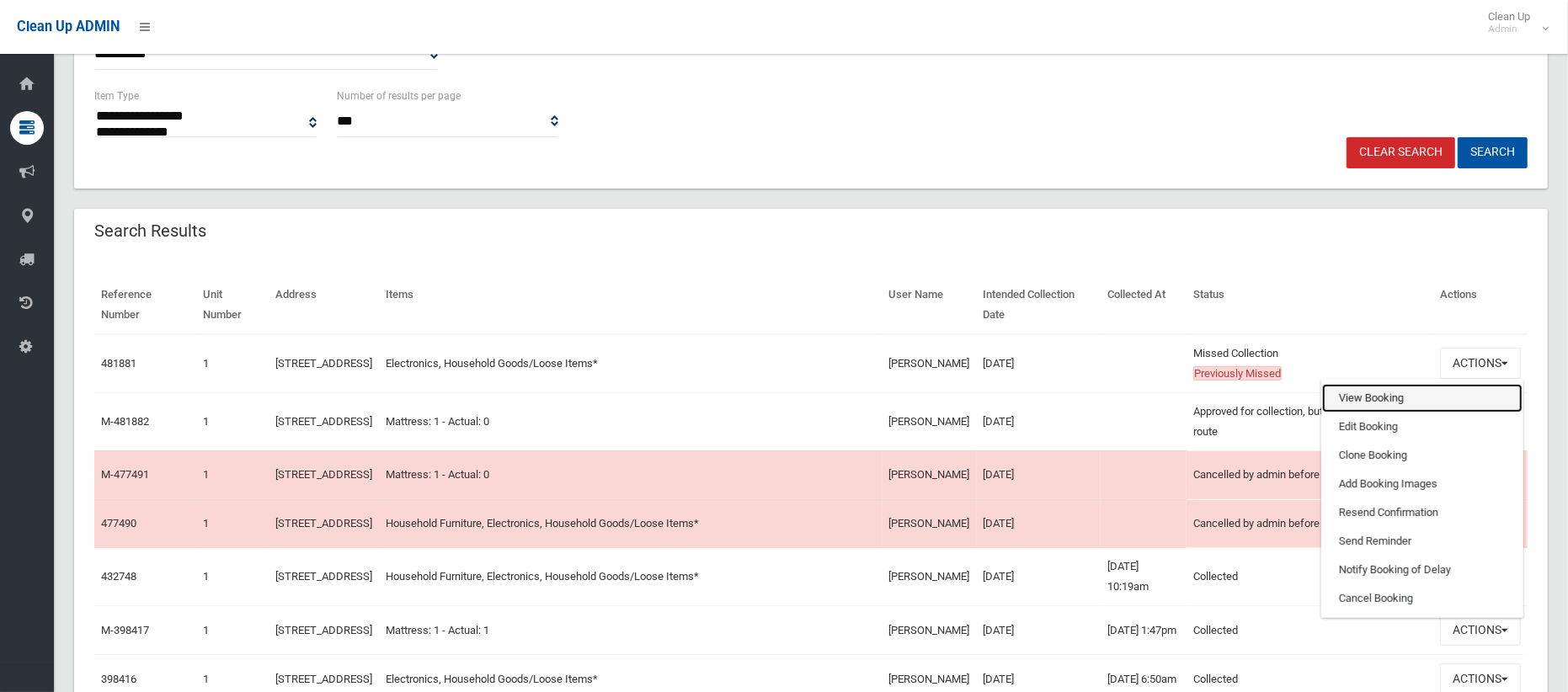
click at [1372, 393] on link "View Booking" at bounding box center [1422, 398] width 201 height 28
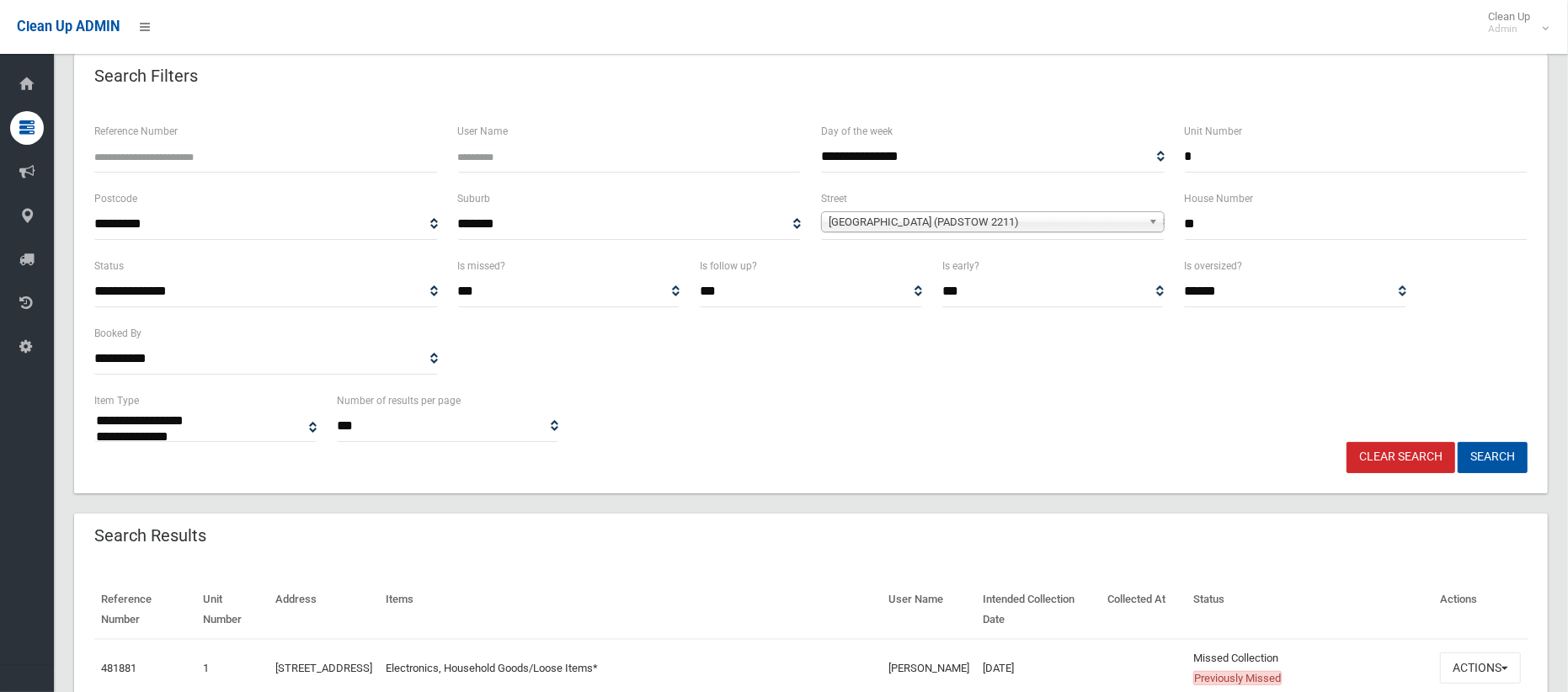
scroll to position [79, 0]
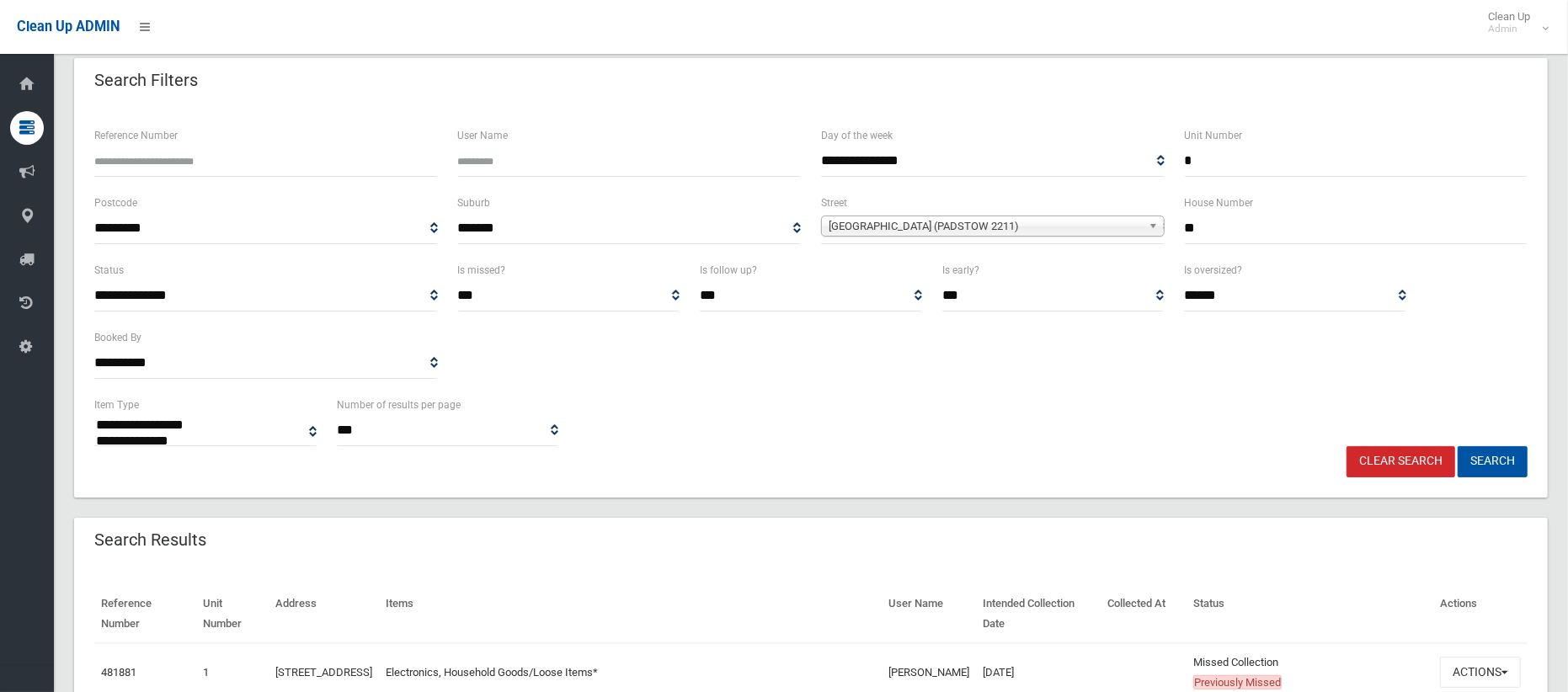
click at [1202, 159] on input "*" at bounding box center [1356, 161] width 343 height 31
click at [1209, 226] on input "**" at bounding box center [1356, 228] width 343 height 31
type input "*"
click at [1097, 229] on span "[GEOGRAPHIC_DATA] (PADSTOW 2211)" at bounding box center [985, 226] width 313 height 20
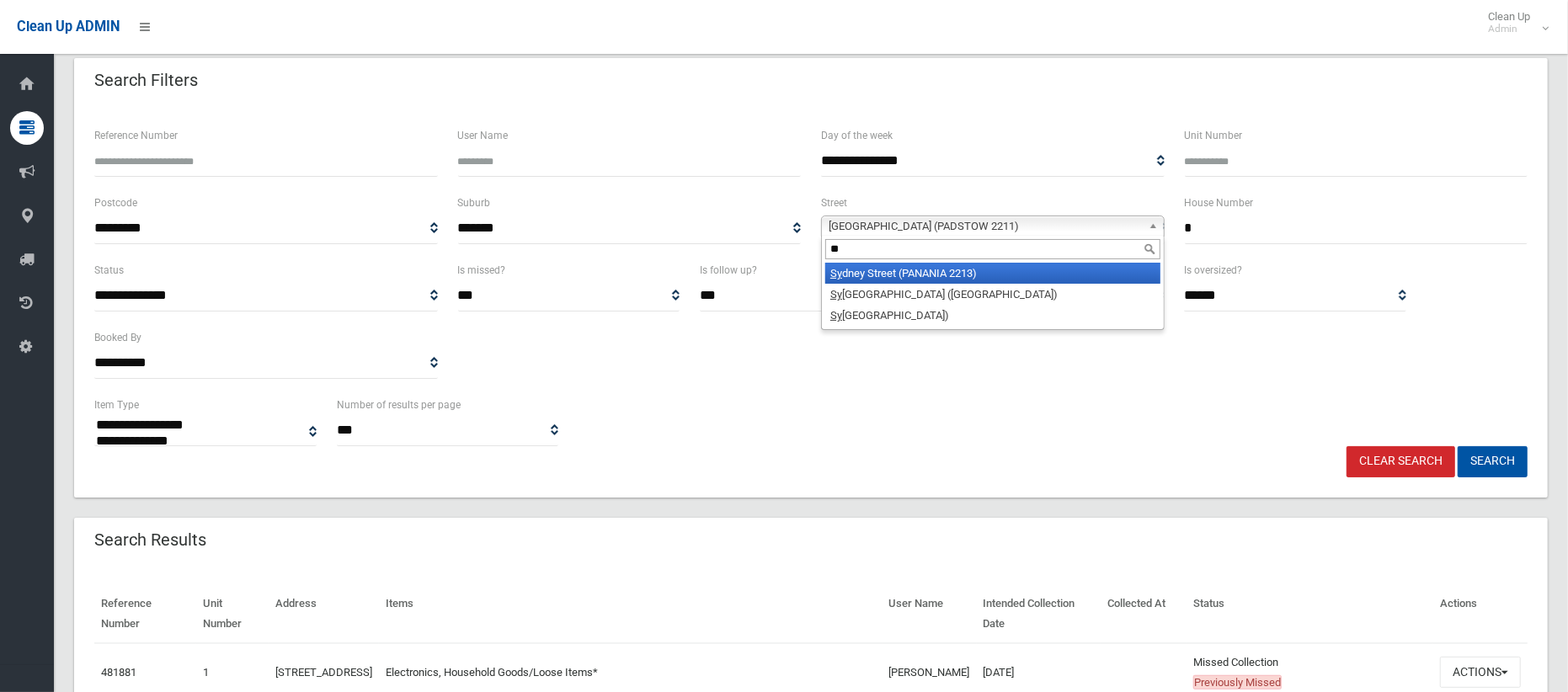
scroll to position [0, 0]
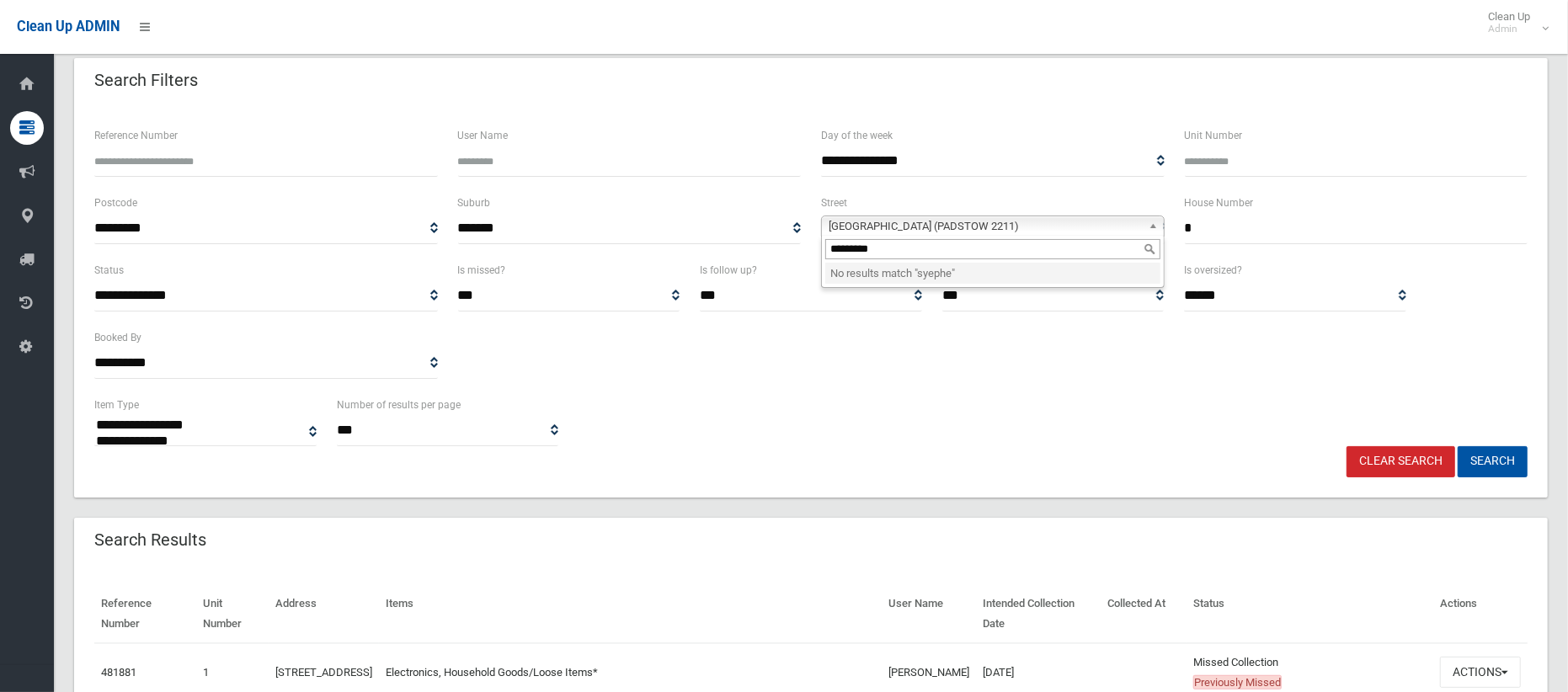
type input "**********"
click at [1052, 294] on li "Stephenson St reet (ROSELANDS 2196)" at bounding box center [993, 295] width 335 height 21
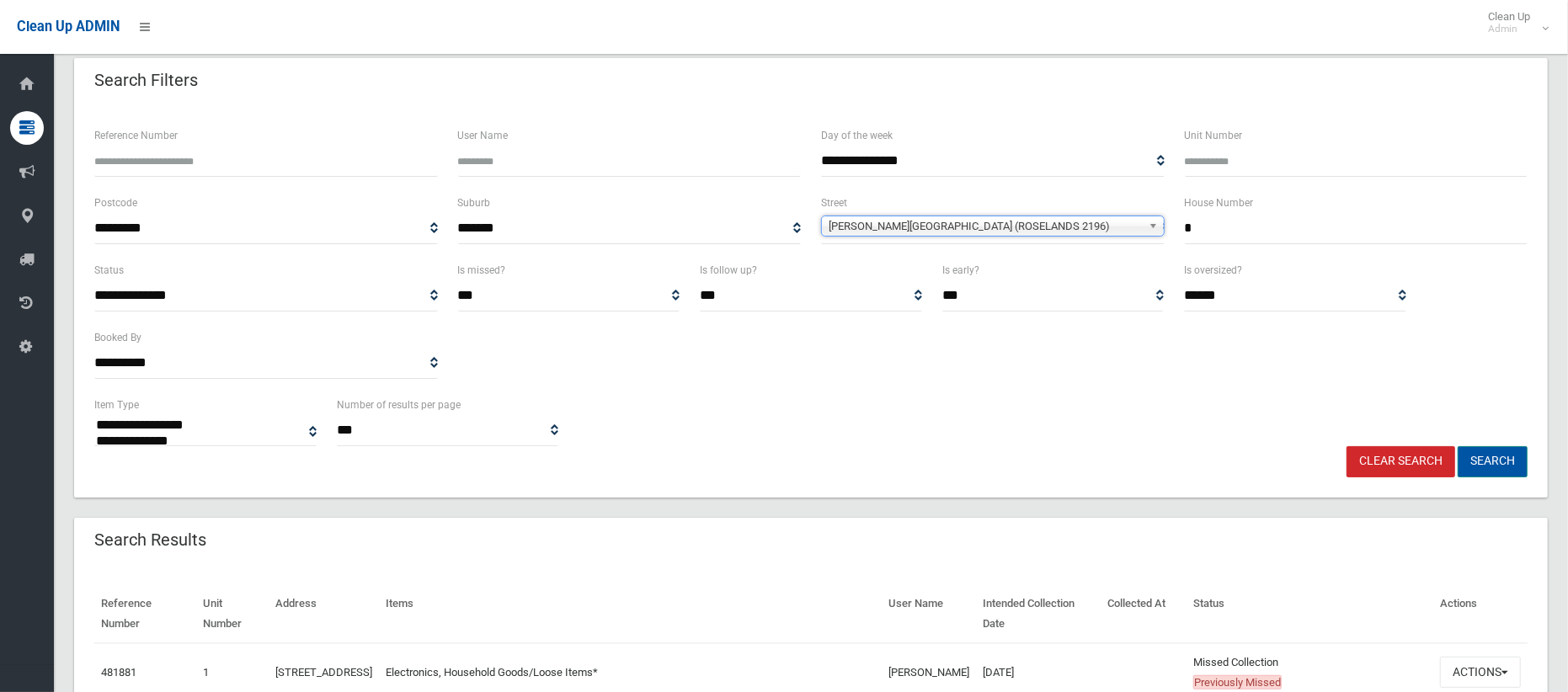
click at [1485, 460] on button "Search" at bounding box center [1492, 461] width 70 height 31
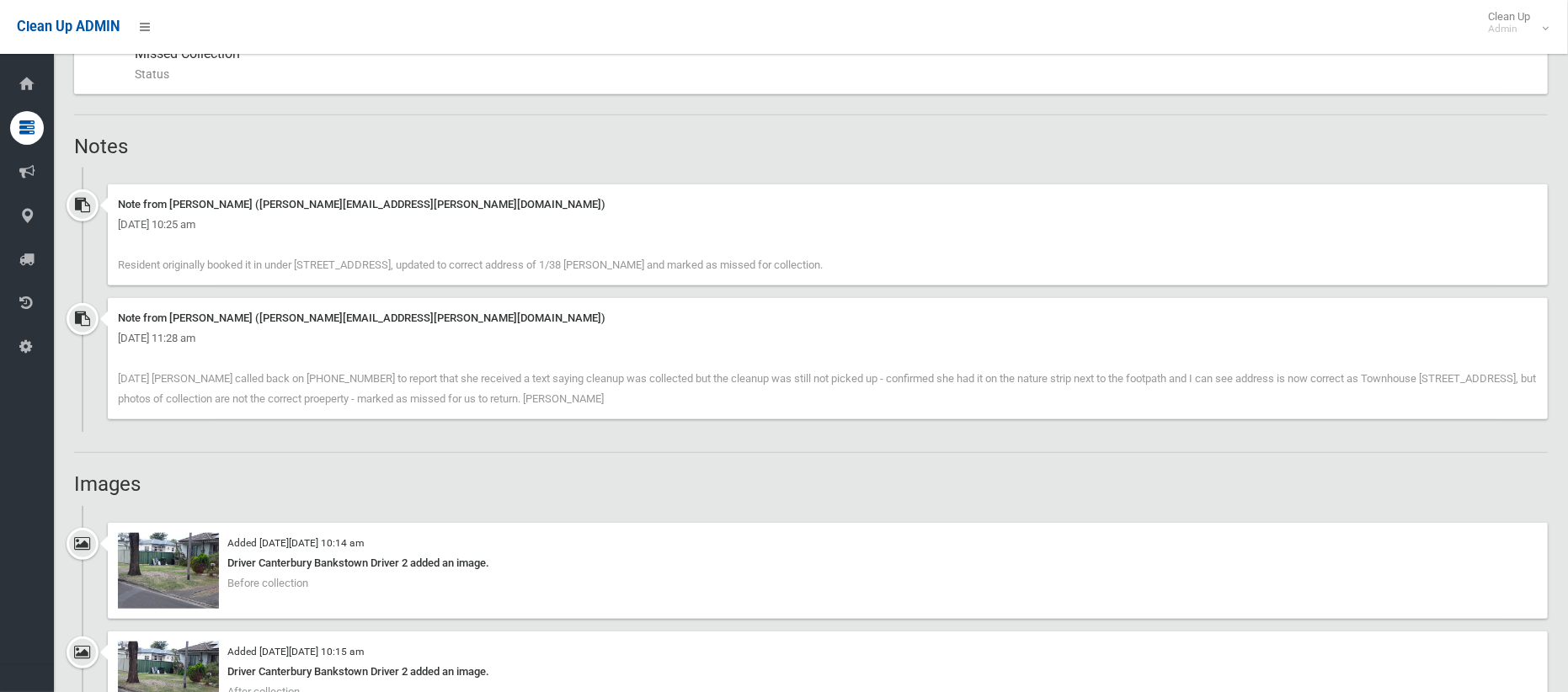
scroll to position [1082, 0]
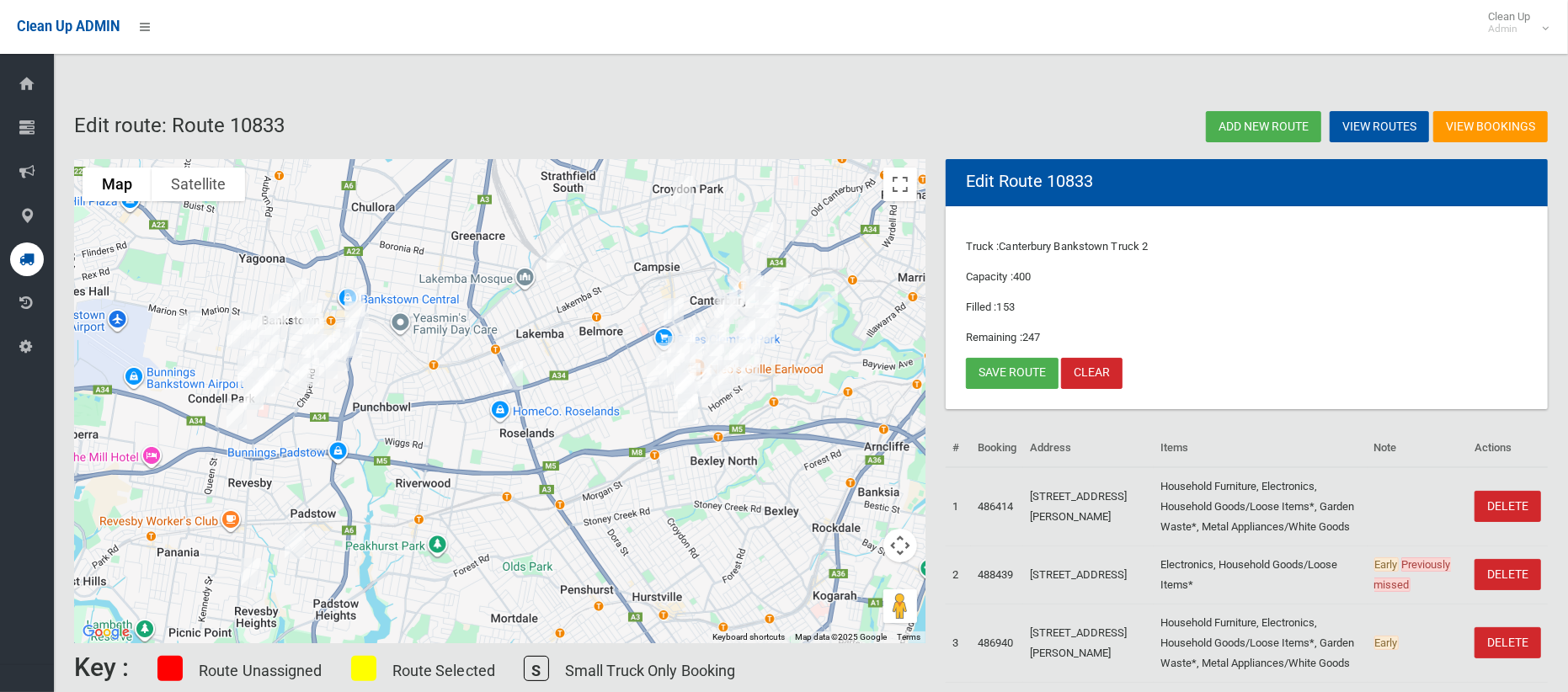
click at [517, 374] on img "1 Stephenson Street, ROSELANDS NSW 2196" at bounding box center [513, 374] width 34 height 42
click at [607, 310] on button "Close" at bounding box center [587, 319] width 41 height 41
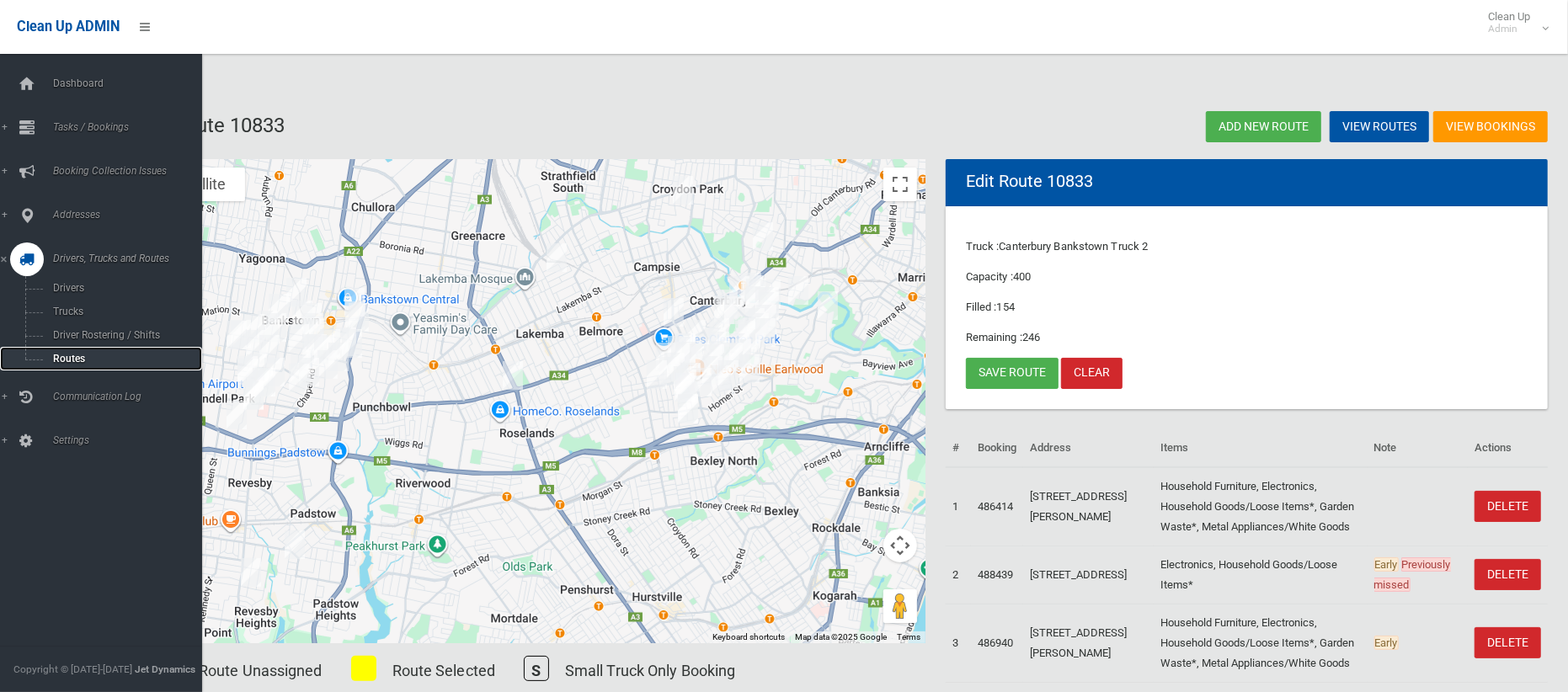
click at [59, 353] on span "Routes" at bounding box center [117, 358] width 139 height 12
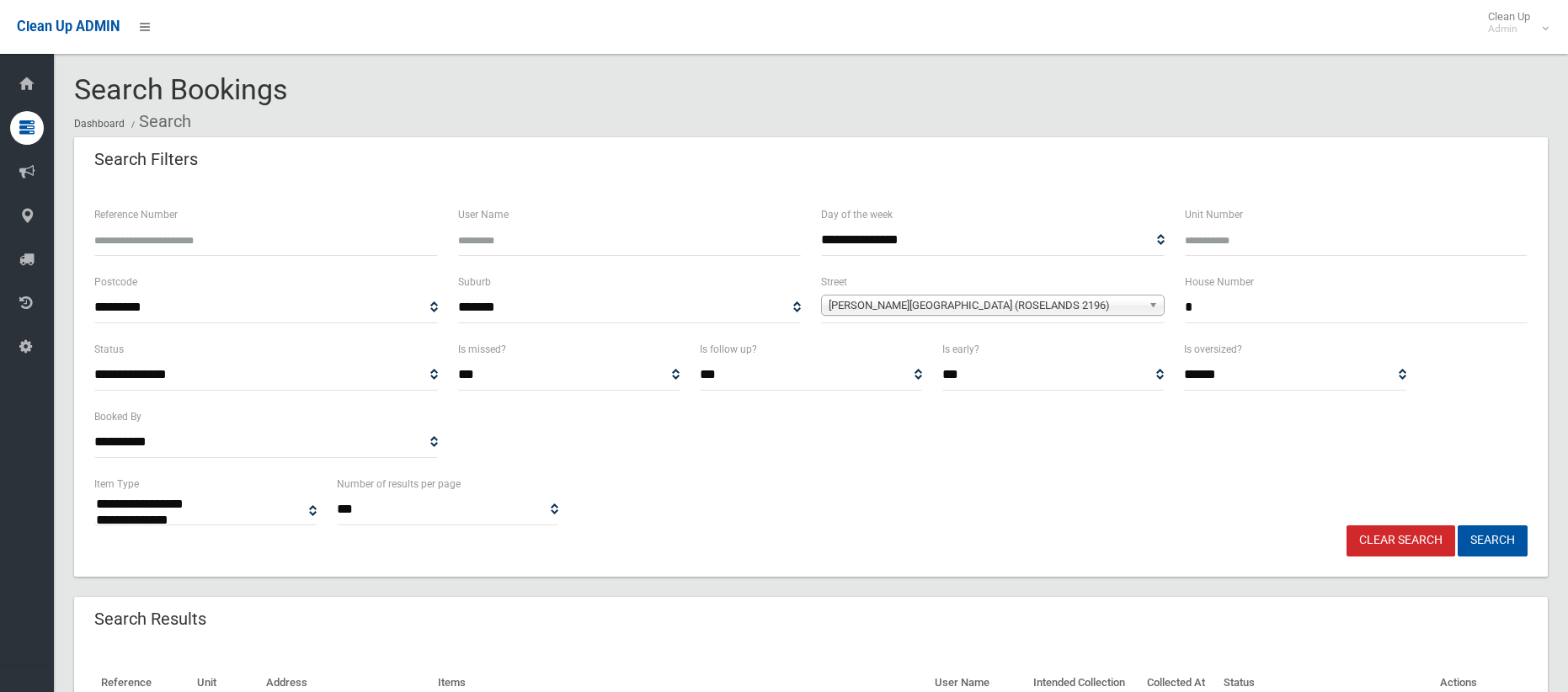
select select
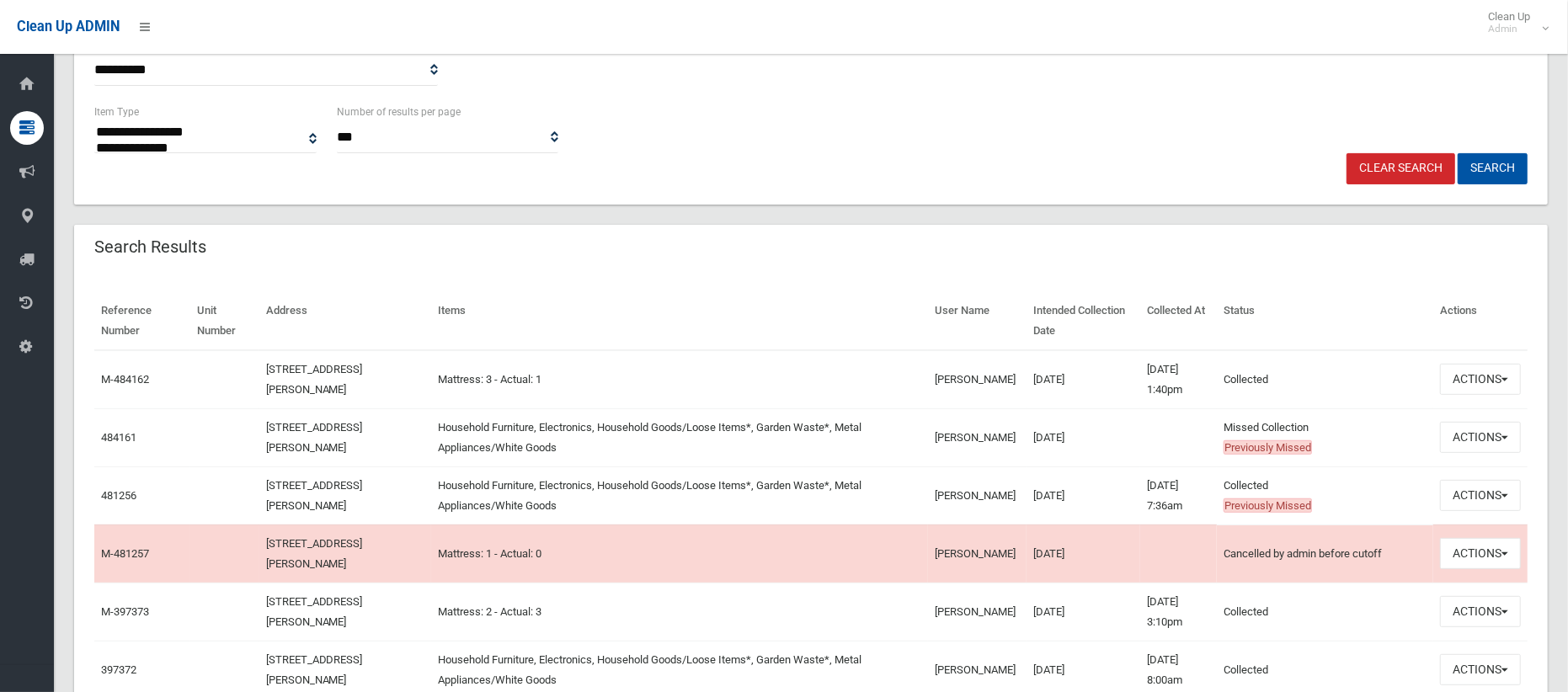
scroll to position [389, 0]
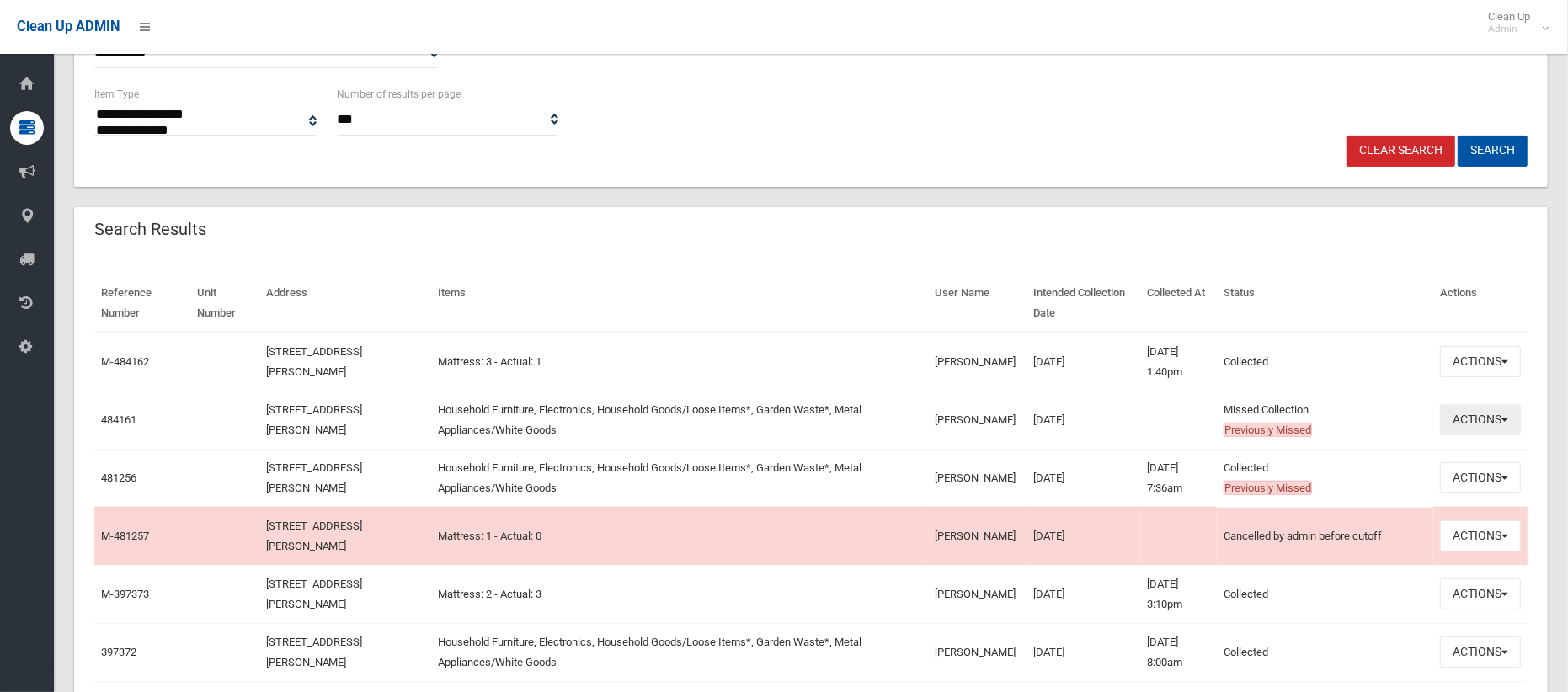
click at [1478, 422] on button "Actions" at bounding box center [1479, 419] width 81 height 31
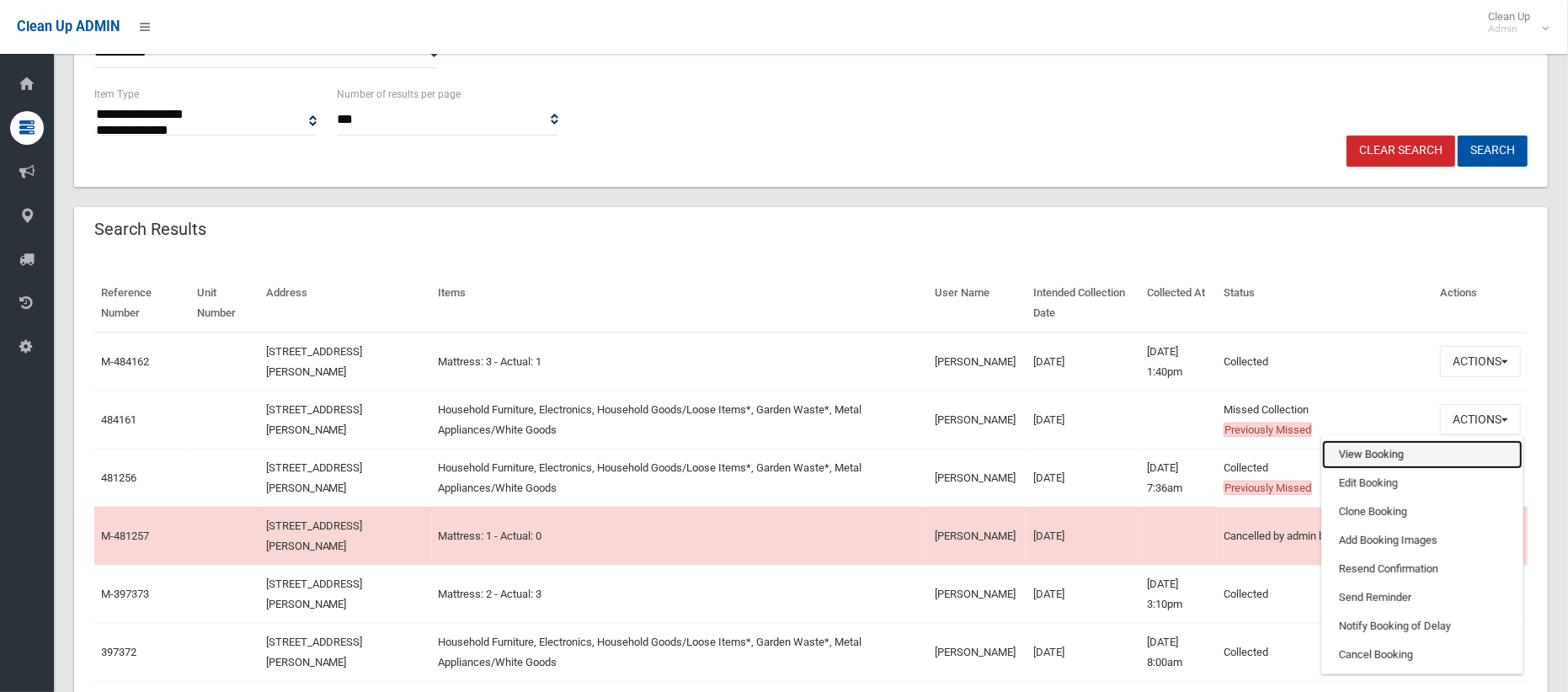
click at [1386, 446] on link "View Booking" at bounding box center [1422, 454] width 201 height 28
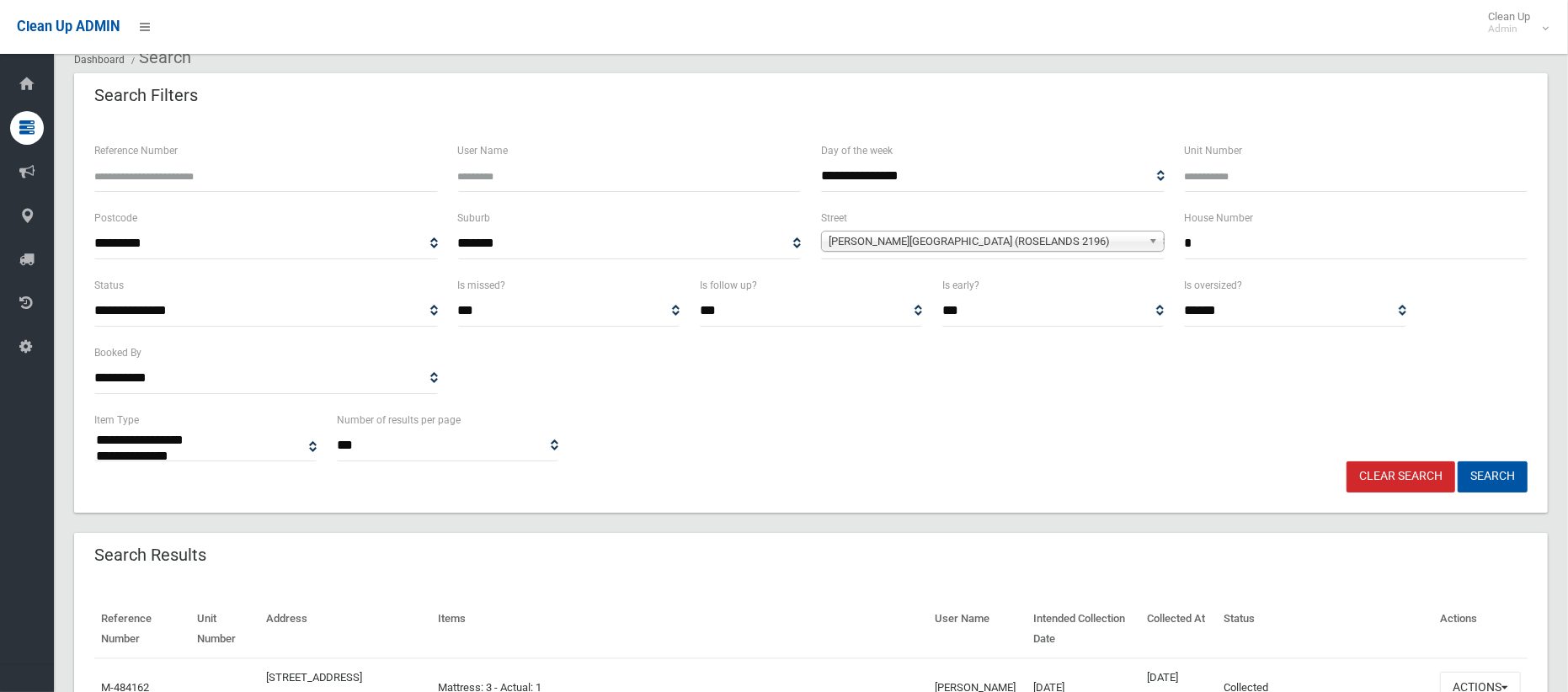
scroll to position [0, 0]
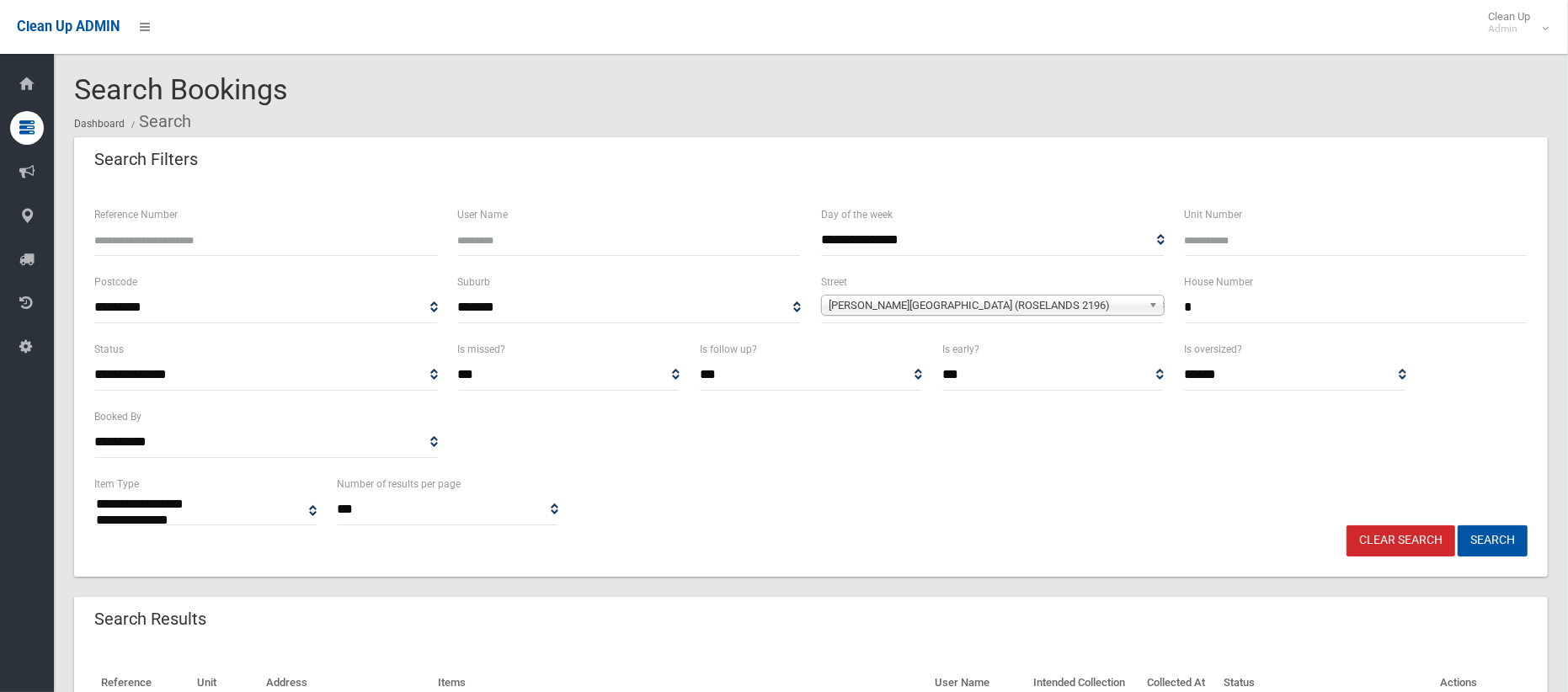
click at [1195, 314] on input "*" at bounding box center [1356, 307] width 343 height 31
type input "**"
click at [1108, 308] on span "Stephenson Street (ROSELANDS 2196)" at bounding box center [985, 305] width 313 height 20
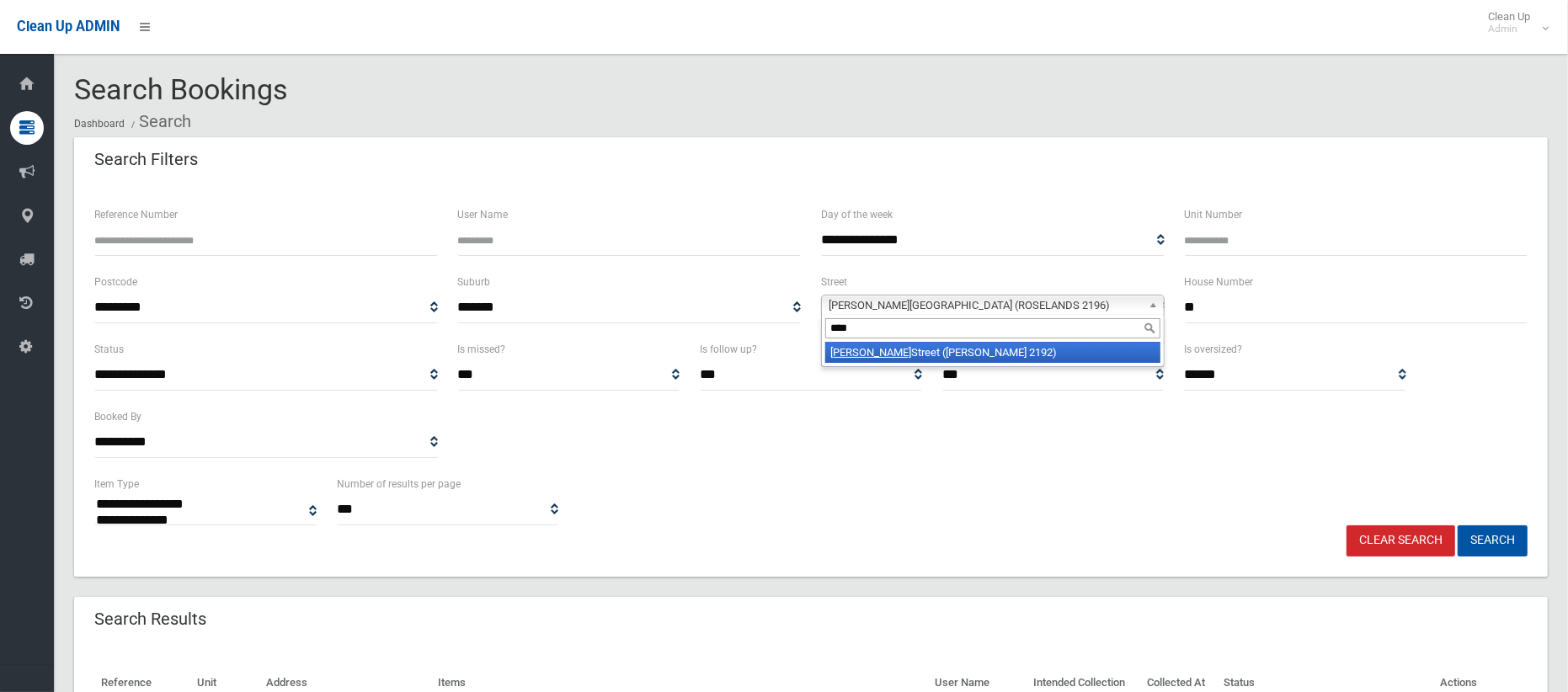
type input "****"
click at [1020, 353] on li "Knox Street (BELMORE 2192)" at bounding box center [993, 352] width 335 height 21
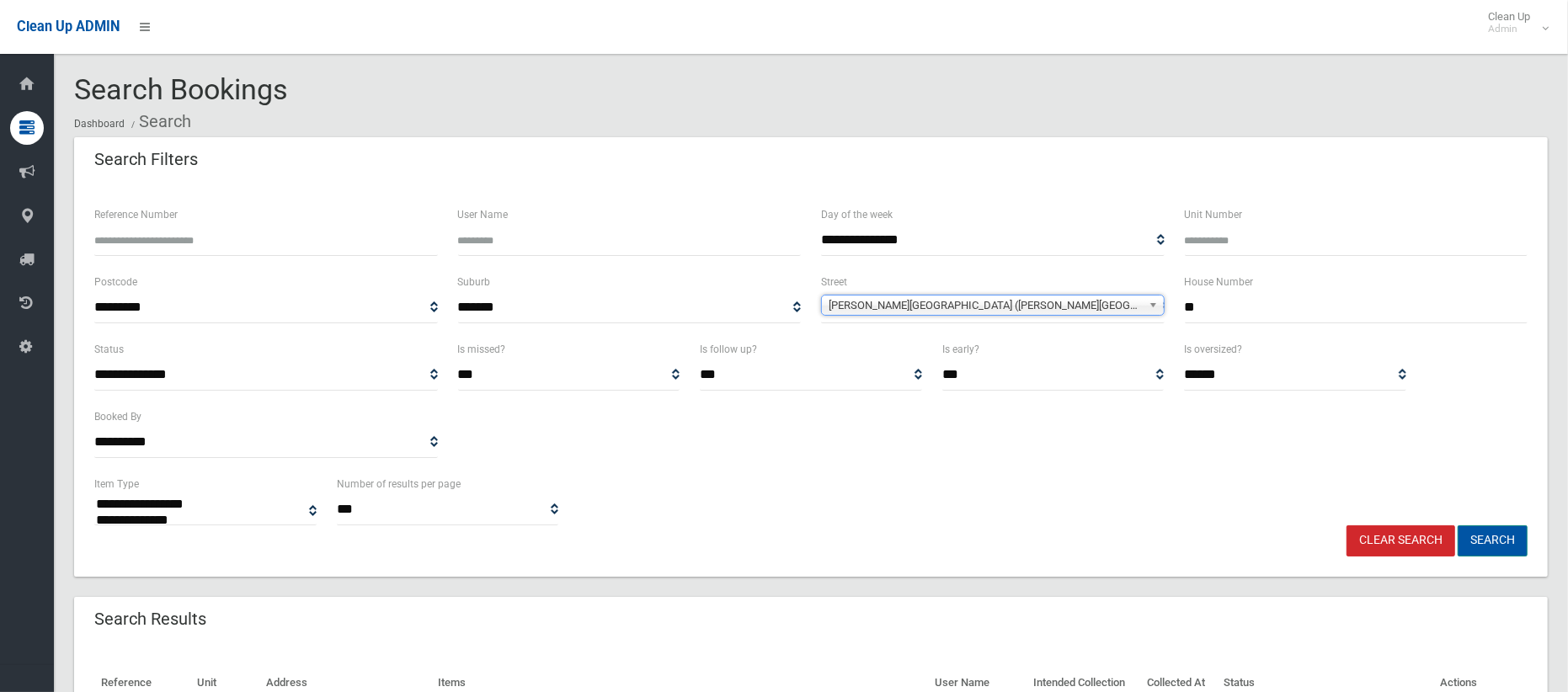
click at [1477, 545] on button "Search" at bounding box center [1492, 540] width 70 height 31
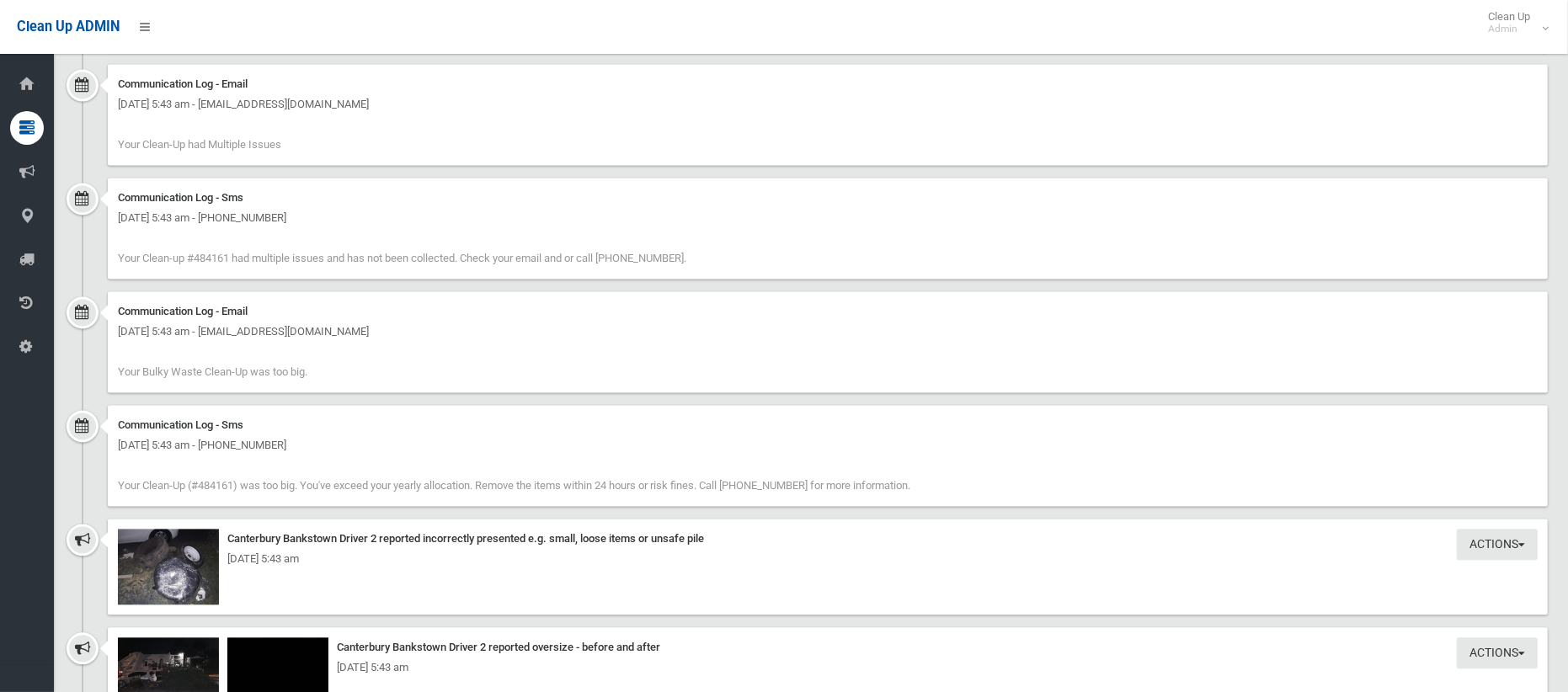
scroll to position [2717, 0]
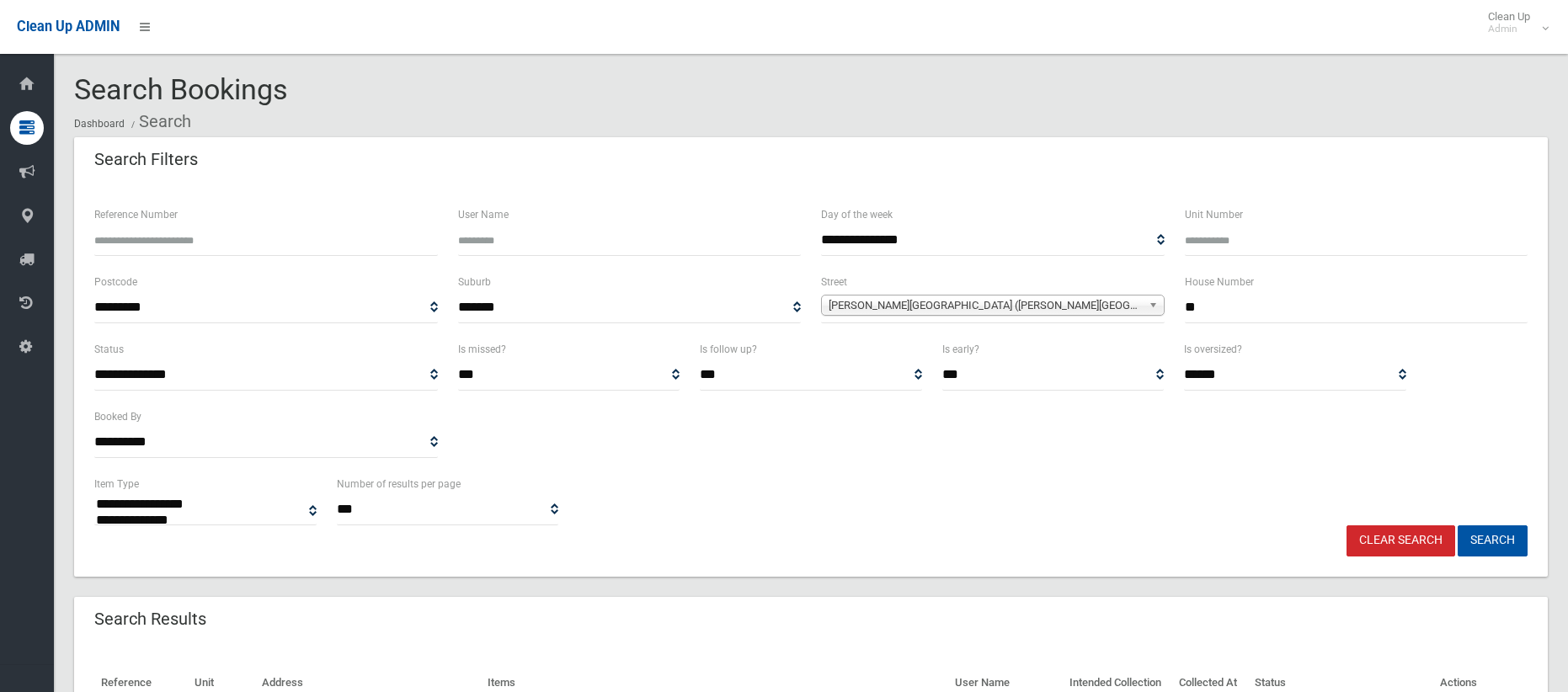
select select
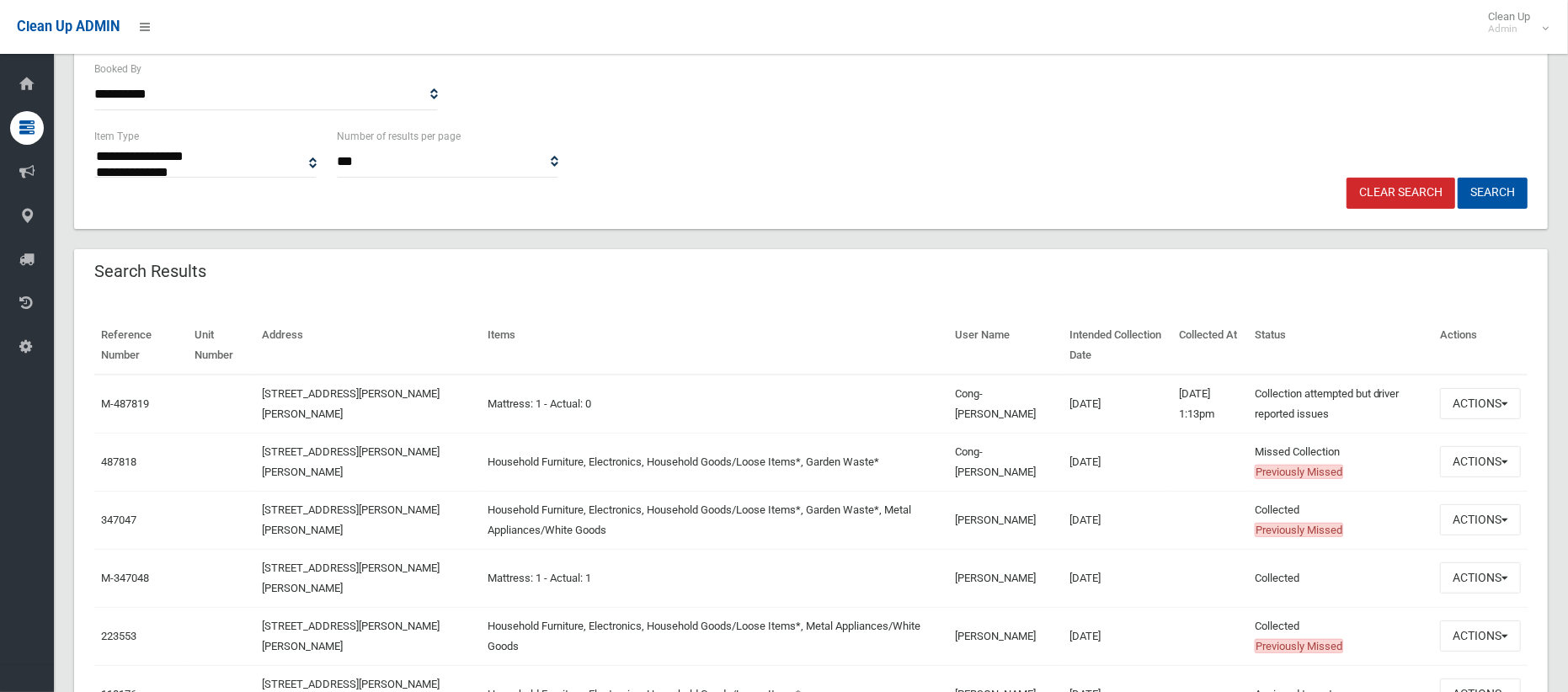
scroll to position [350, 0]
click at [1464, 458] on button "Actions" at bounding box center [1479, 460] width 81 height 31
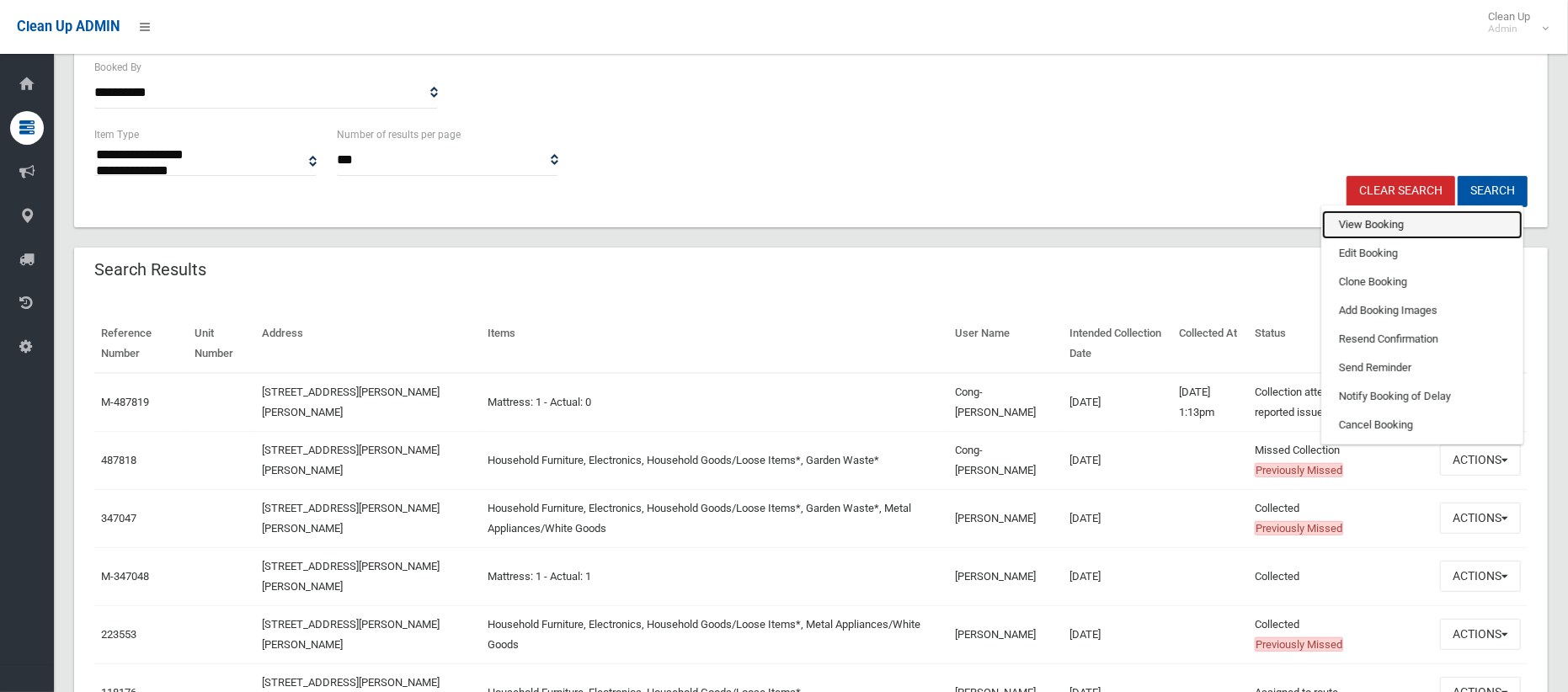
click at [1369, 226] on link "View Booking" at bounding box center [1422, 224] width 201 height 28
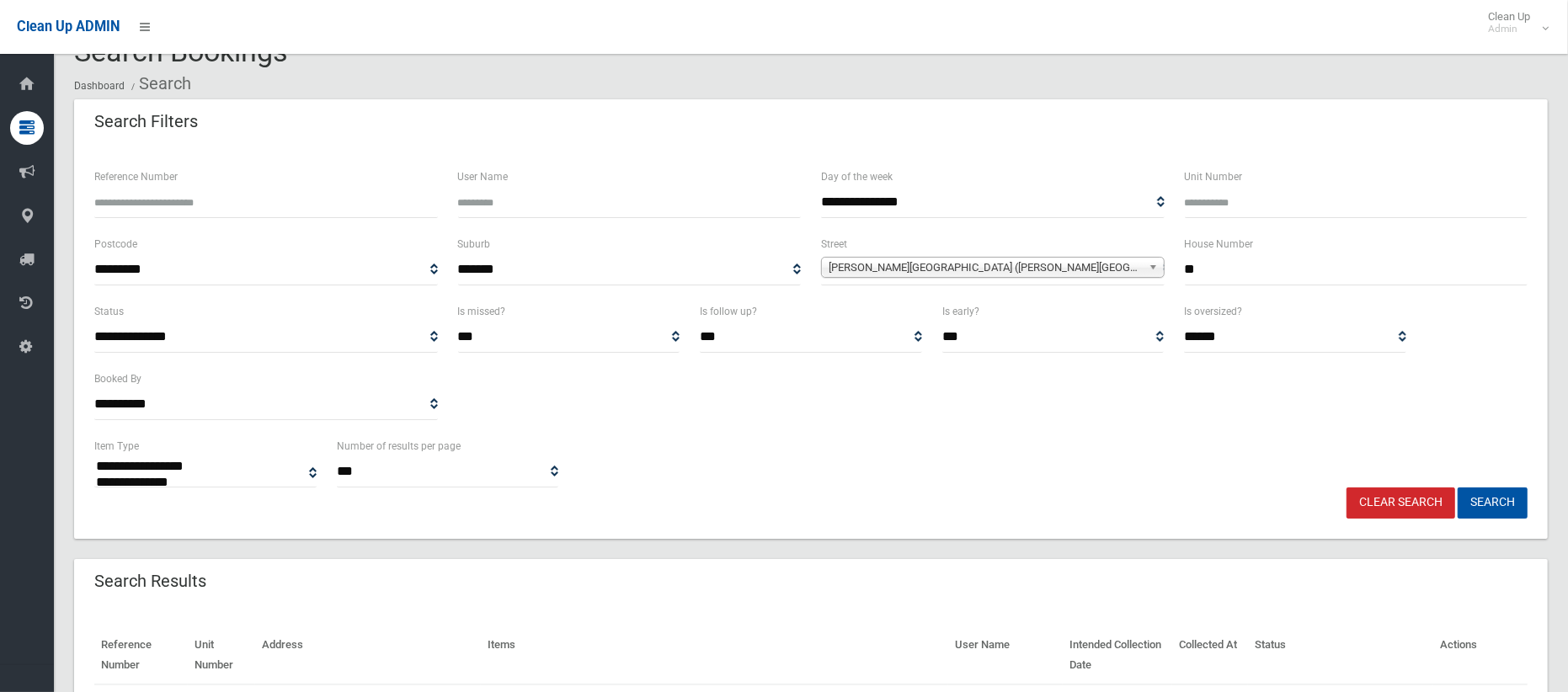
scroll to position [0, 0]
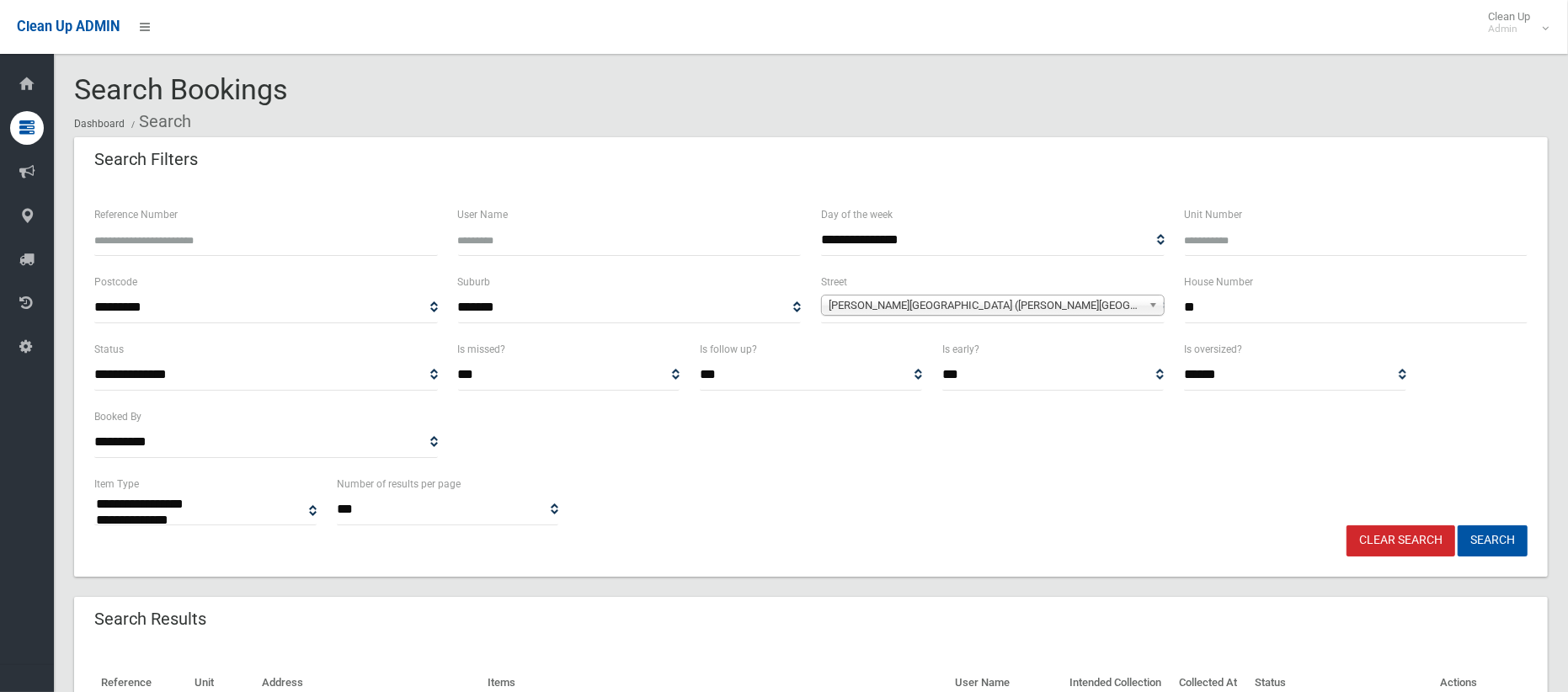
click at [1207, 318] on input "**" at bounding box center [1356, 307] width 343 height 31
type input "**"
click at [1004, 304] on span "Knox Street (BELMORE 2192)" at bounding box center [985, 305] width 313 height 20
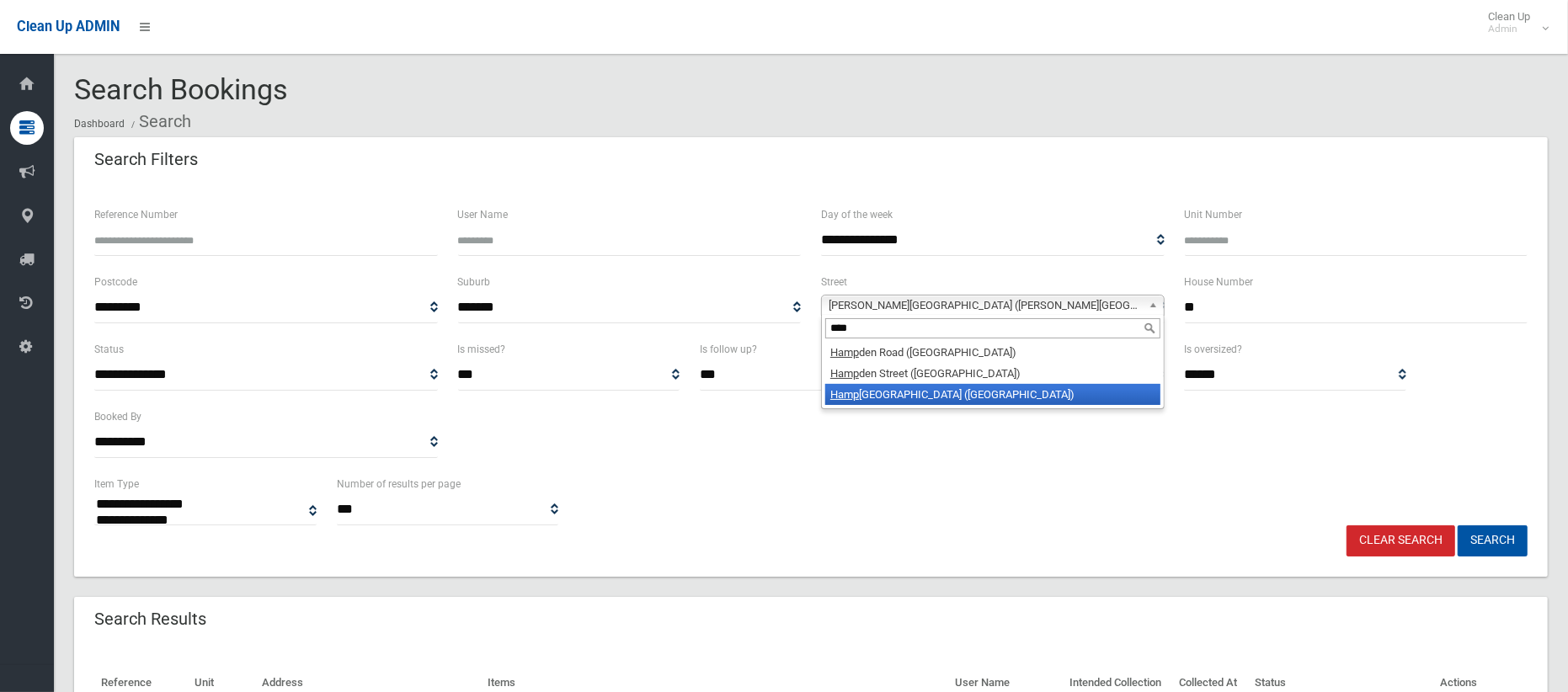
type input "****"
click at [971, 394] on li "Hamp ton Street (CROYDON PARK 2133)" at bounding box center [993, 395] width 335 height 21
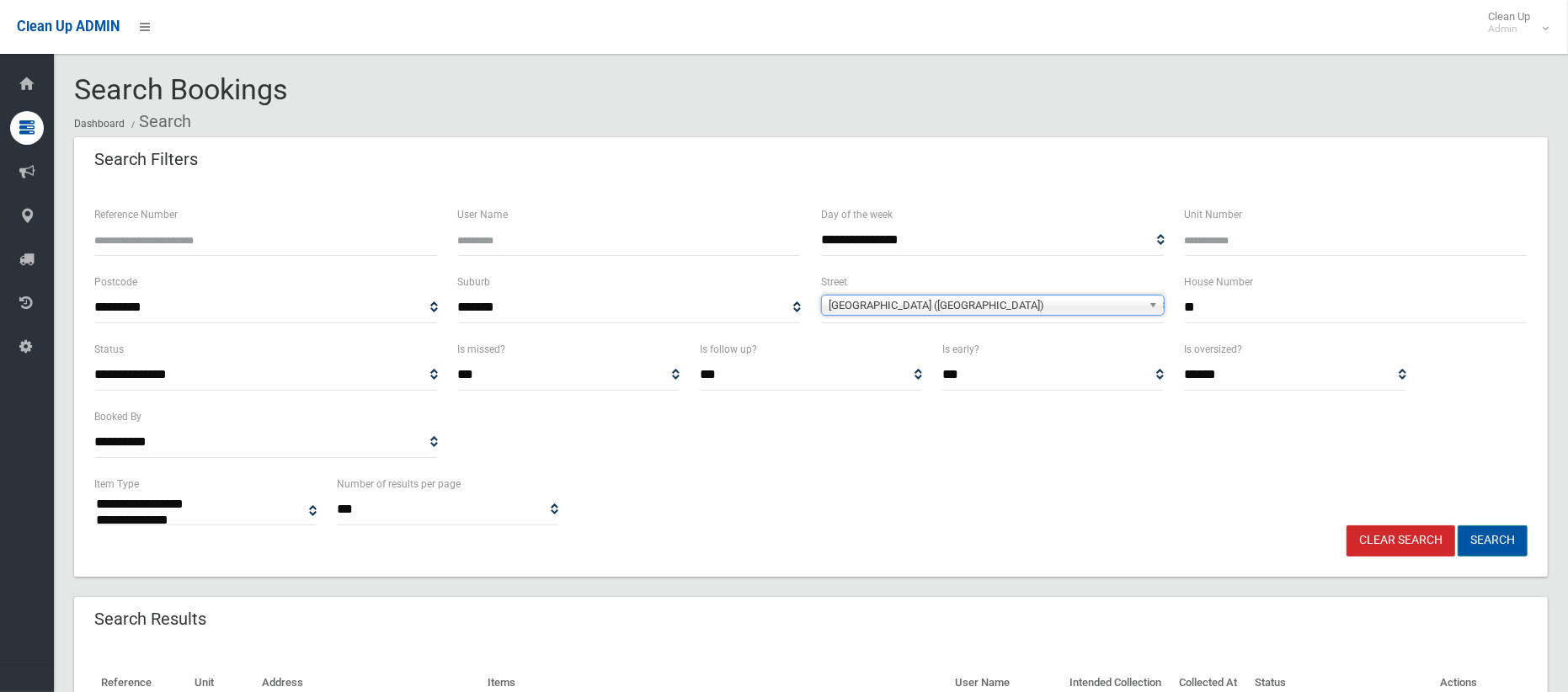
click at [1476, 529] on button "Search" at bounding box center [1492, 540] width 70 height 31
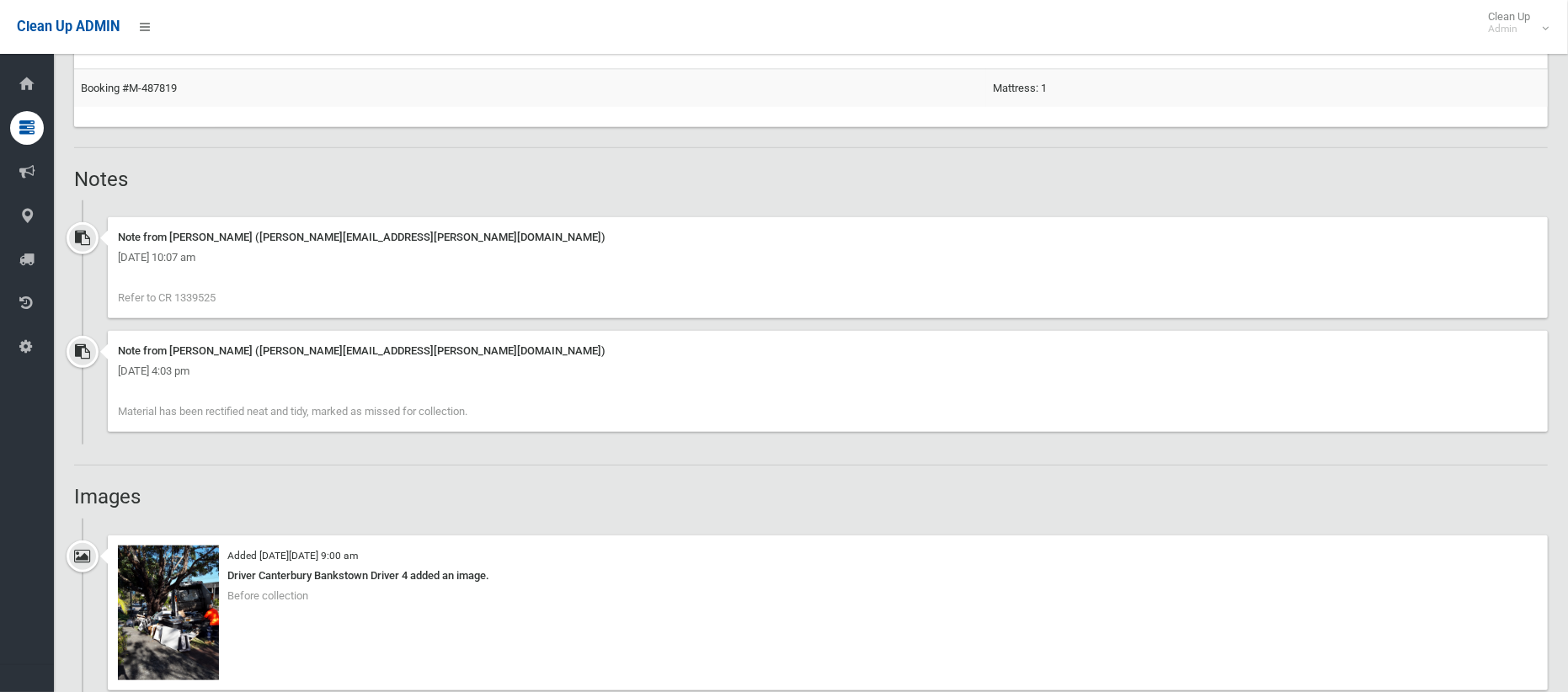
scroll to position [1064, 0]
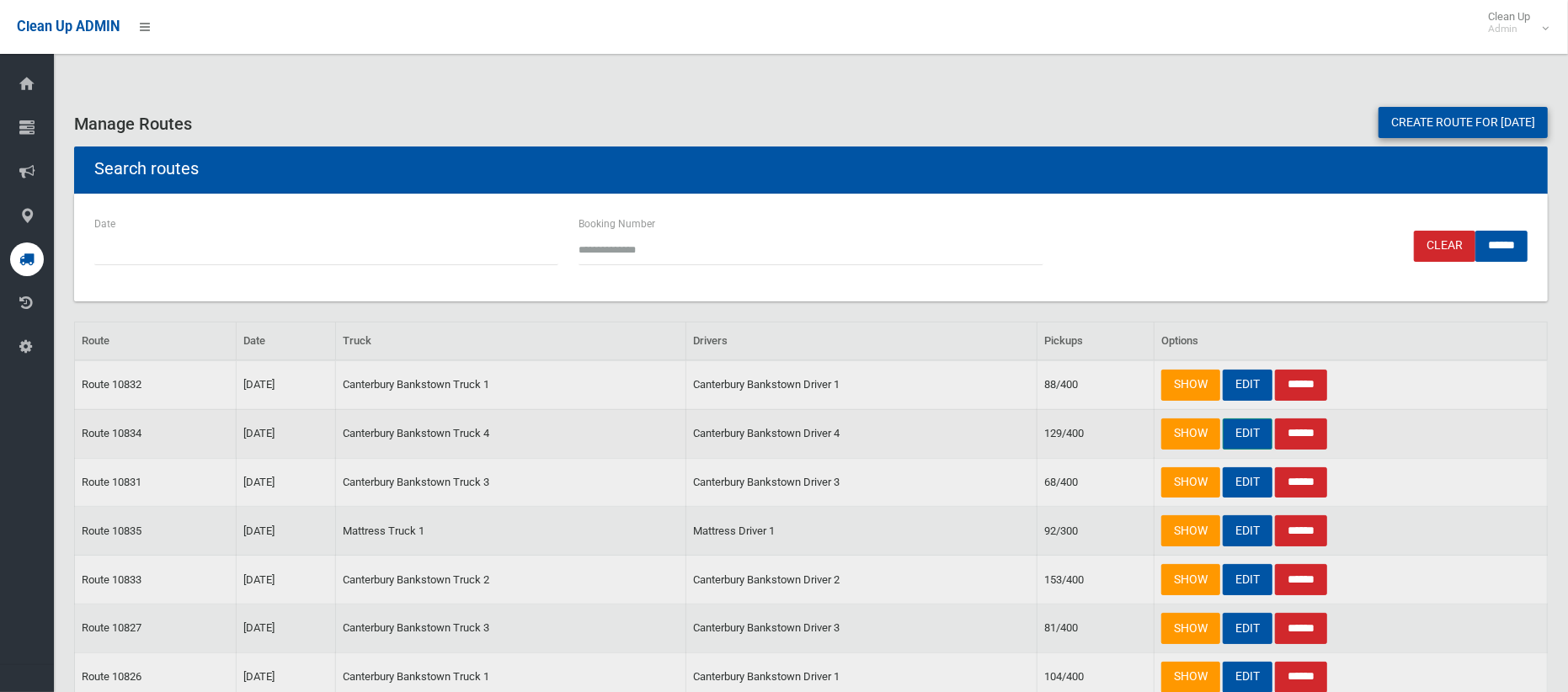
click at [1244, 430] on link "EDIT" at bounding box center [1248, 434] width 50 height 31
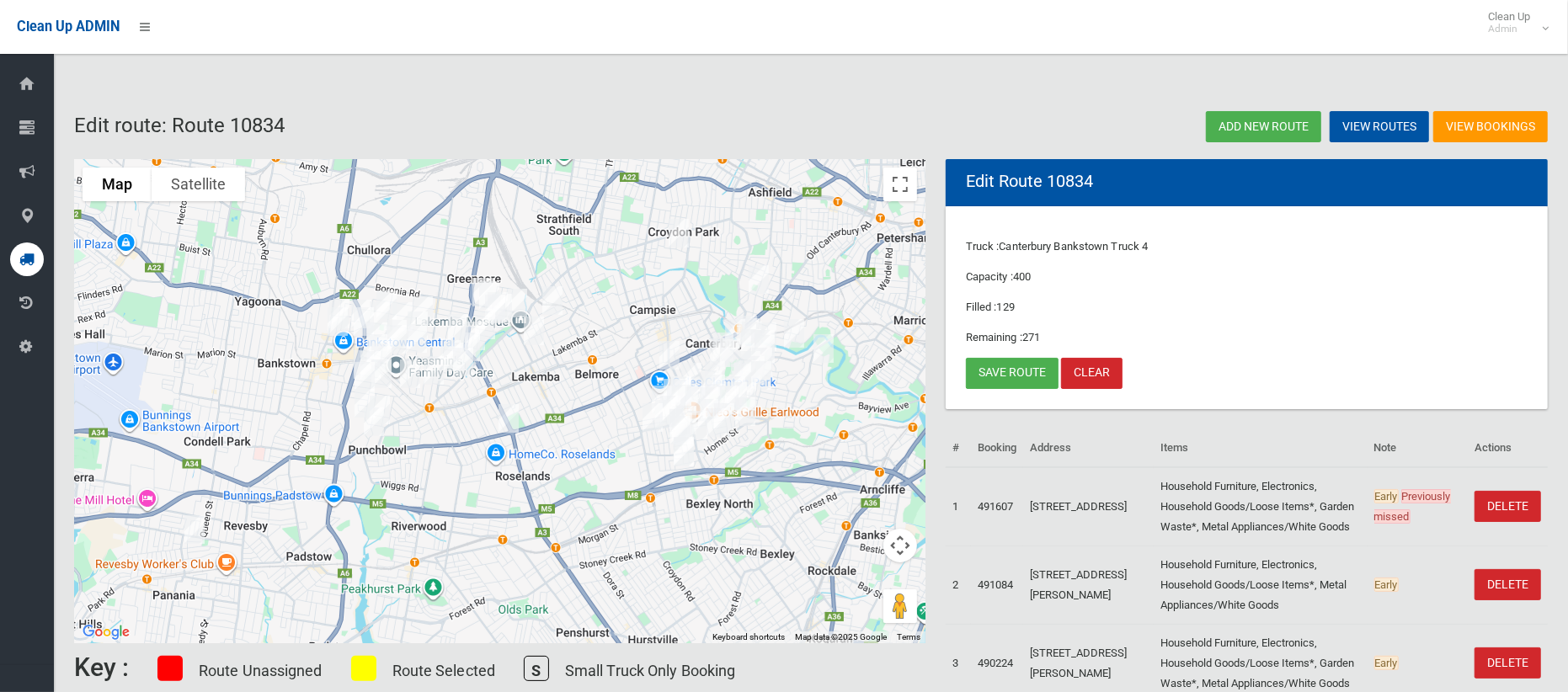
click at [555, 298] on img "88 Knox Street, BELMORE NSW 2192" at bounding box center [552, 300] width 34 height 42
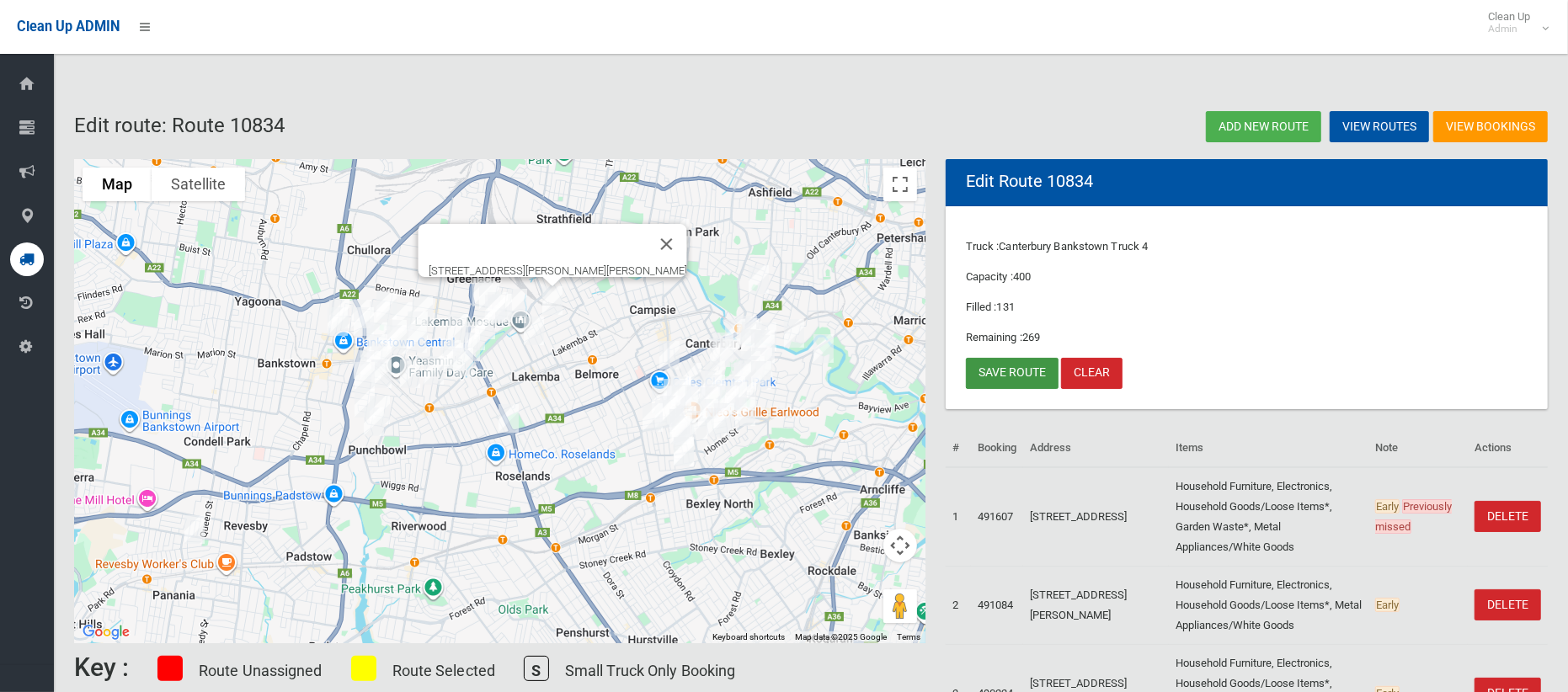
click at [989, 374] on link "Save route" at bounding box center [1012, 373] width 92 height 31
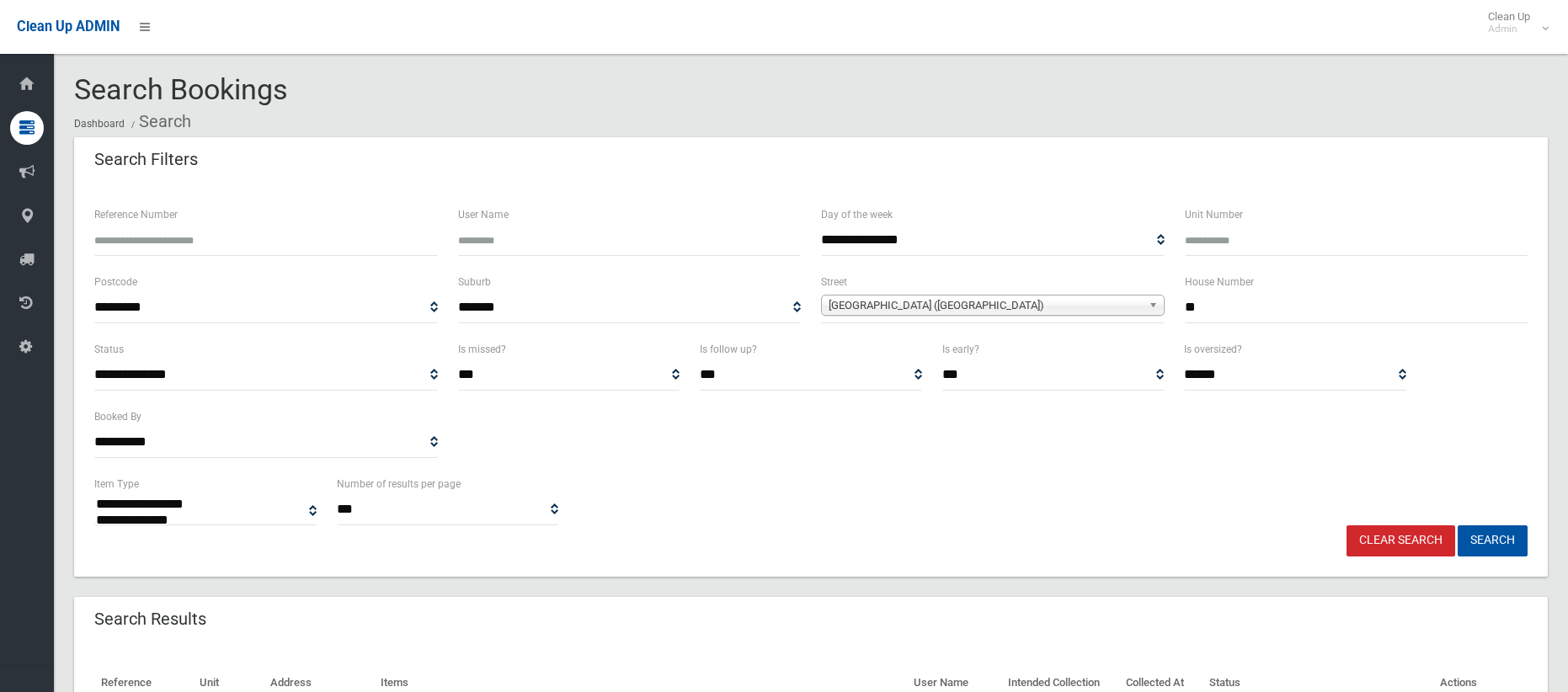
select select
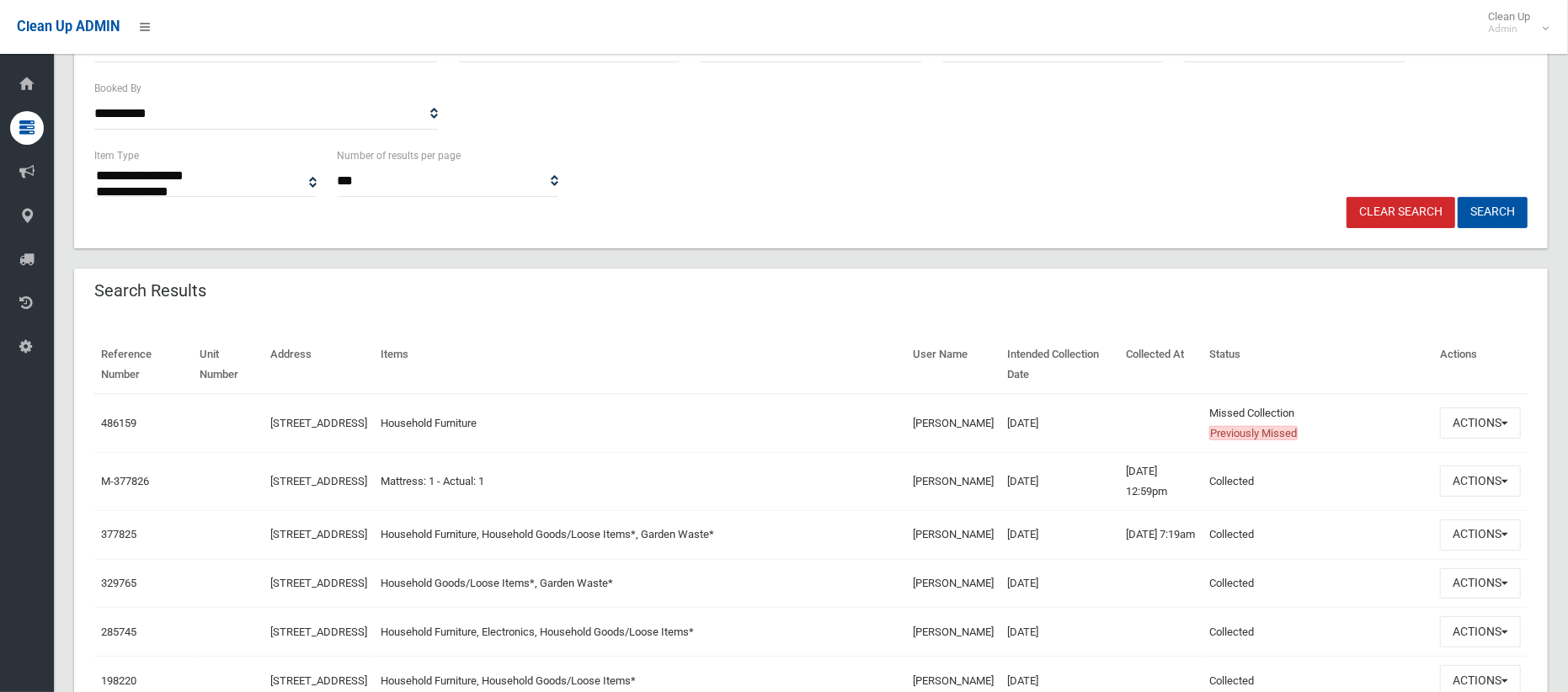
scroll to position [328, 0]
click at [1474, 424] on button "Actions" at bounding box center [1479, 422] width 81 height 31
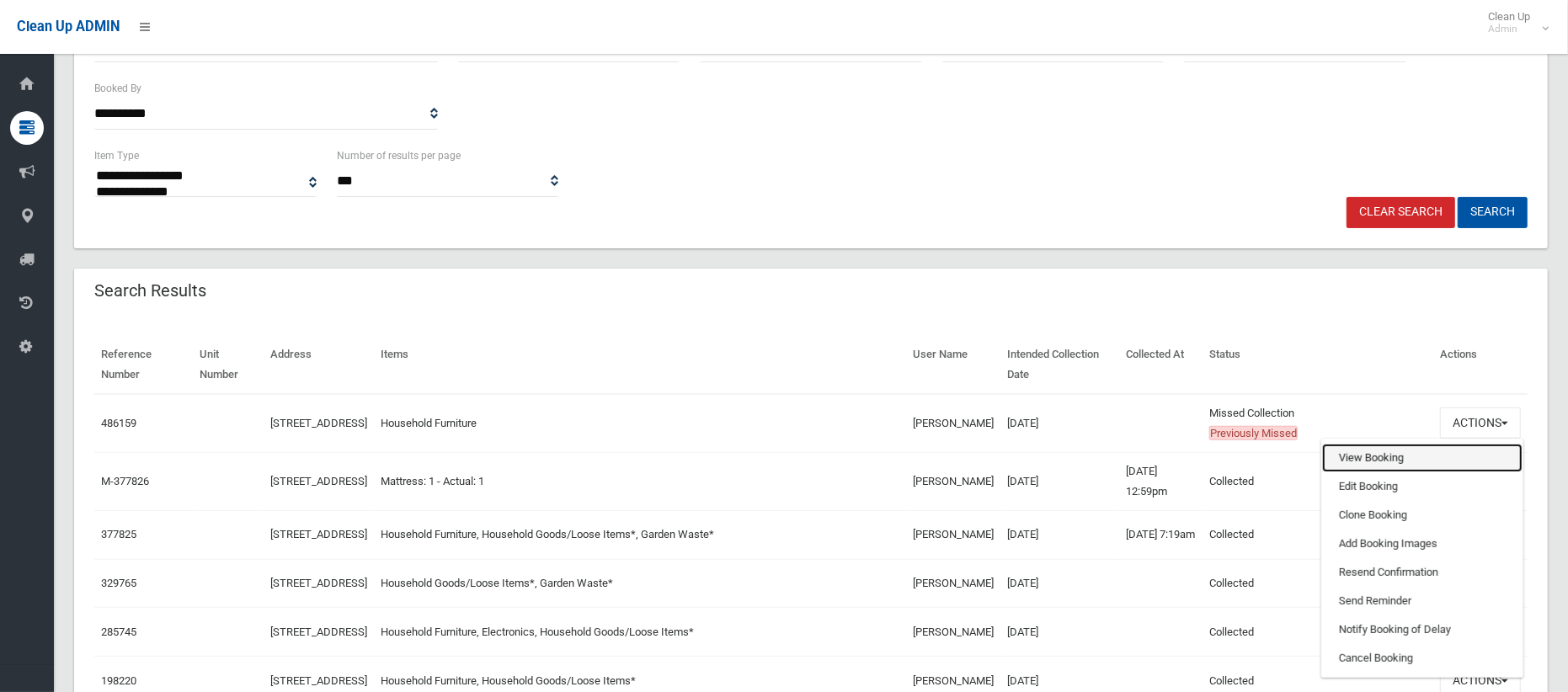
click at [1359, 455] on link "View Booking" at bounding box center [1422, 458] width 201 height 28
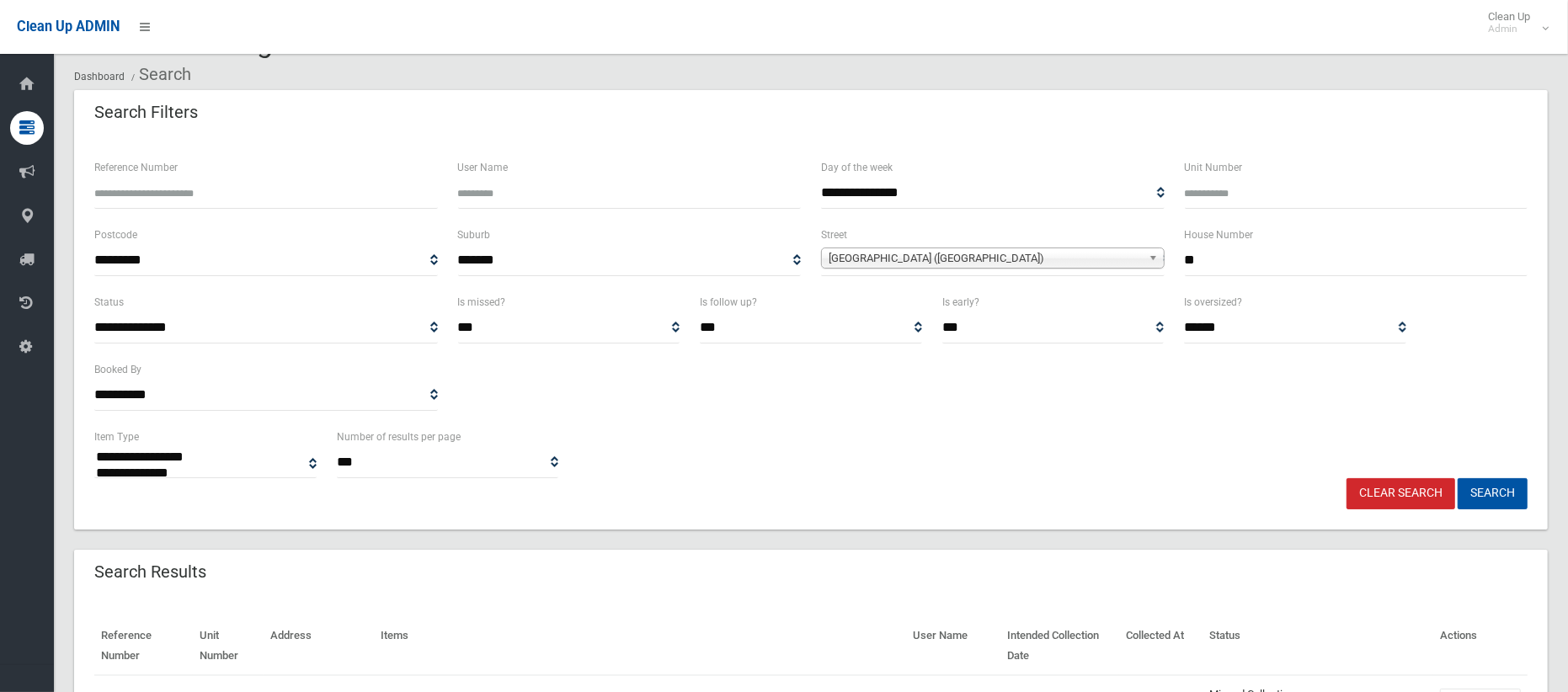
scroll to position [43, 0]
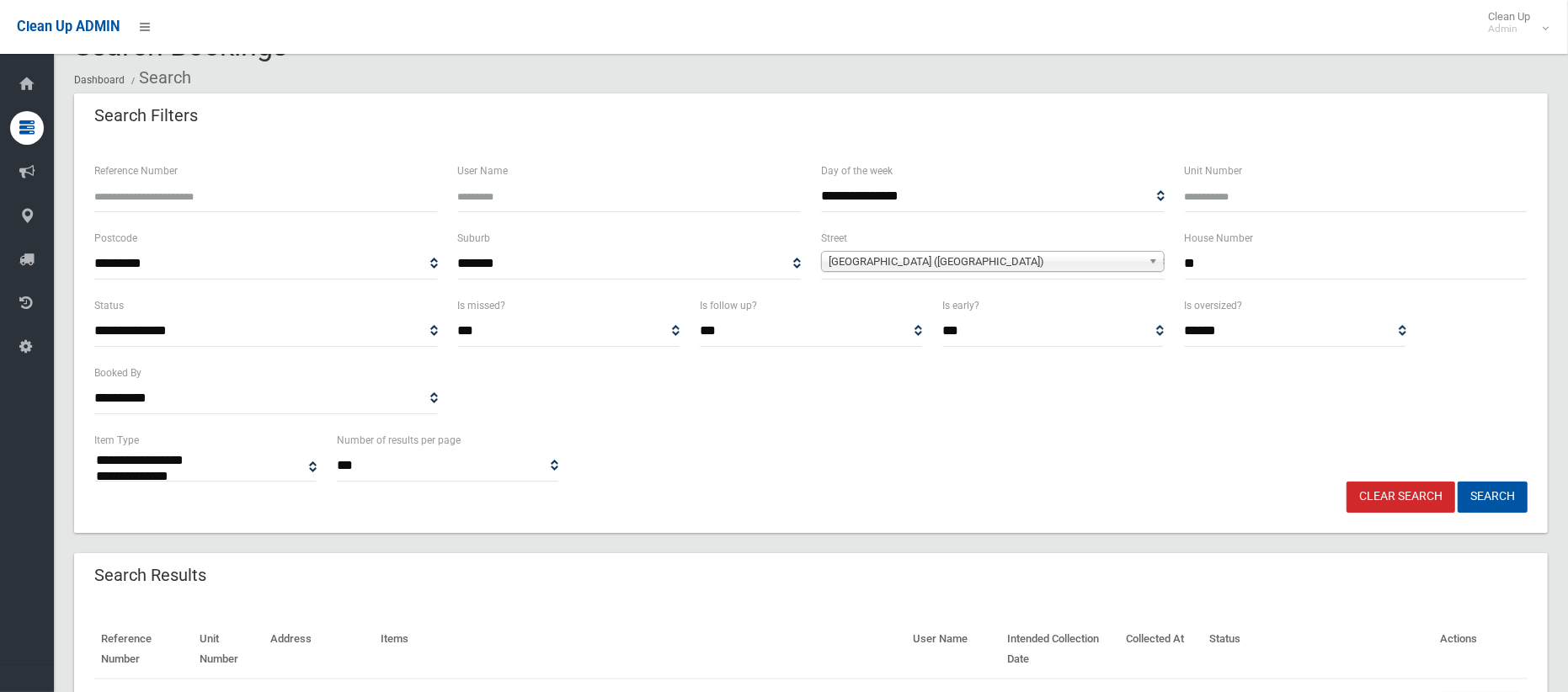
click at [1211, 264] on input "**" at bounding box center [1356, 263] width 343 height 31
type input "**"
click at [1062, 263] on span "Hampton Street (CROYDON PARK 2133)" at bounding box center [985, 262] width 313 height 20
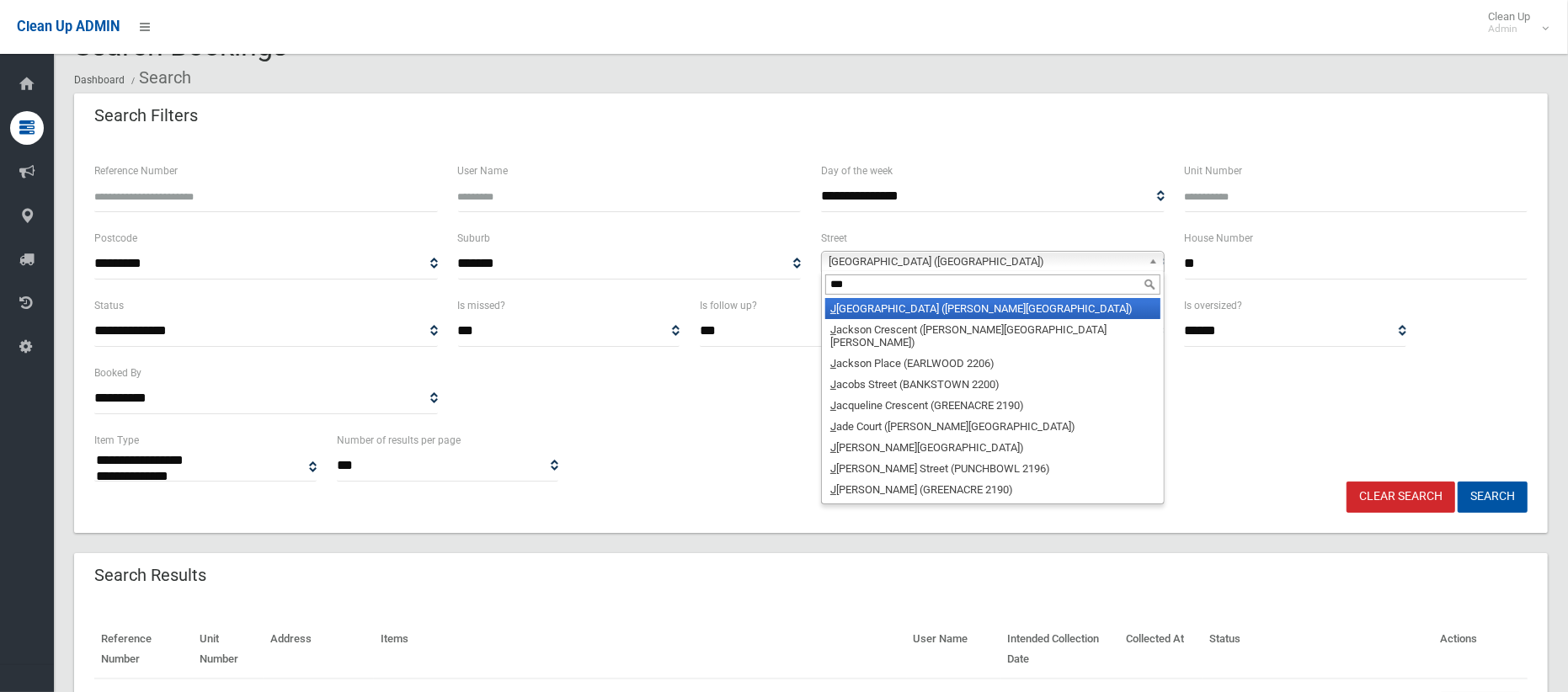
scroll to position [0, 0]
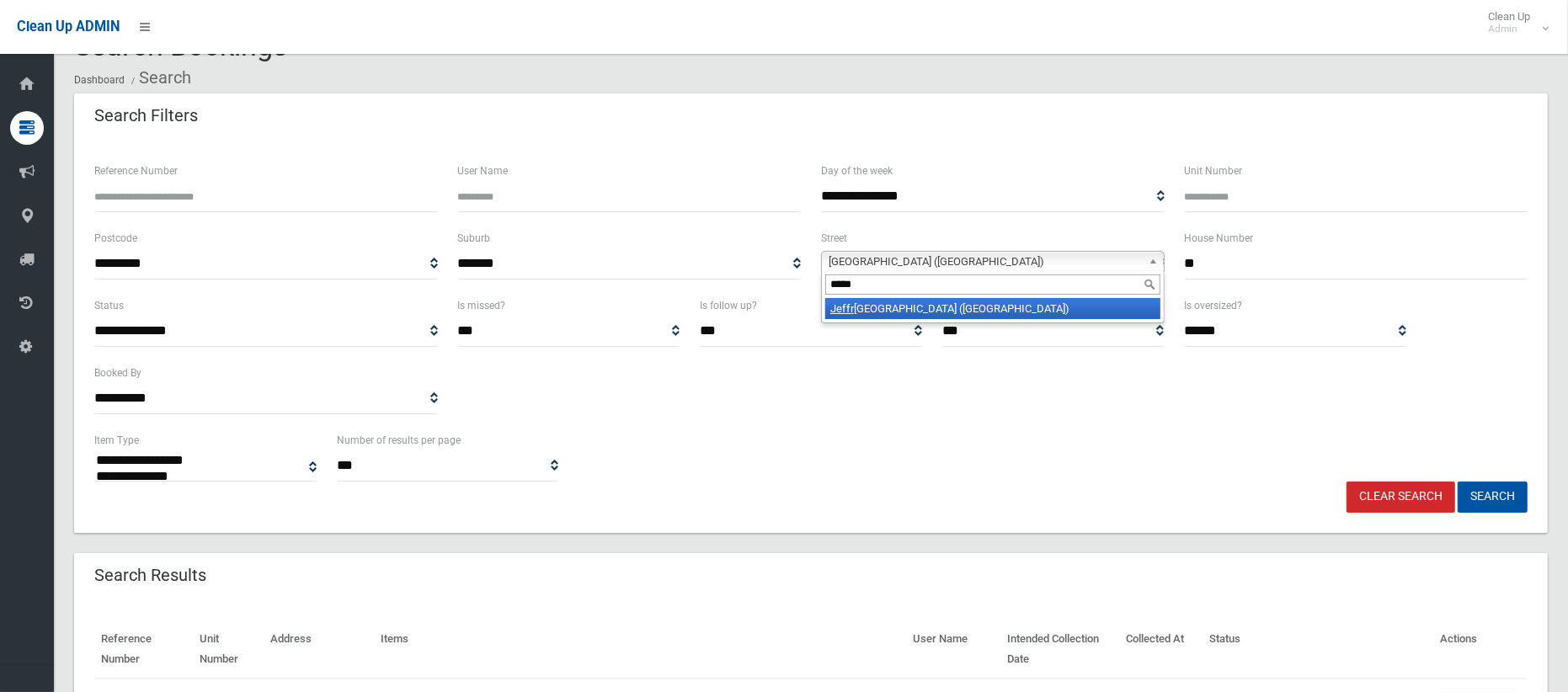
type input "*****"
click at [1008, 311] on li "Jeffr ey Street (CANTERBURY 2193)" at bounding box center [993, 309] width 335 height 21
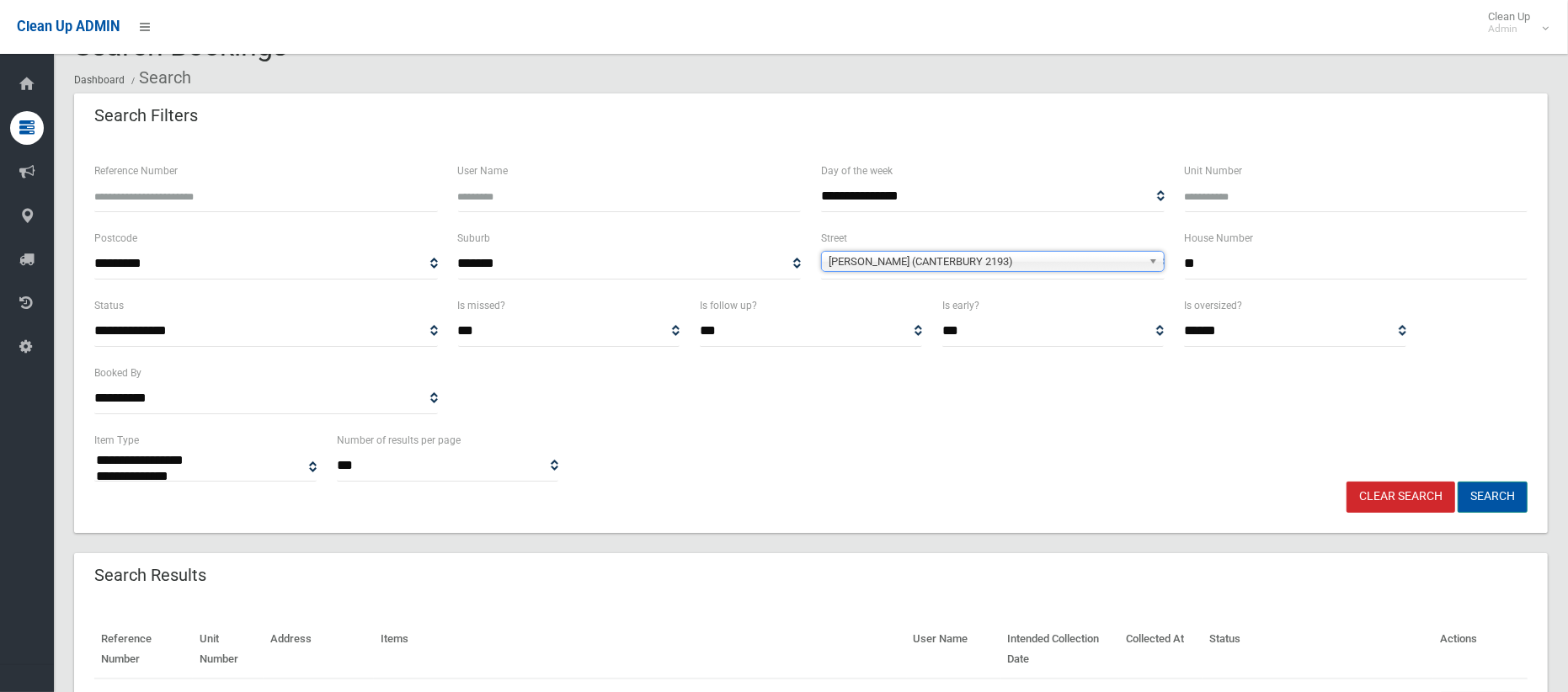
click at [1508, 507] on button "Search" at bounding box center [1492, 497] width 70 height 31
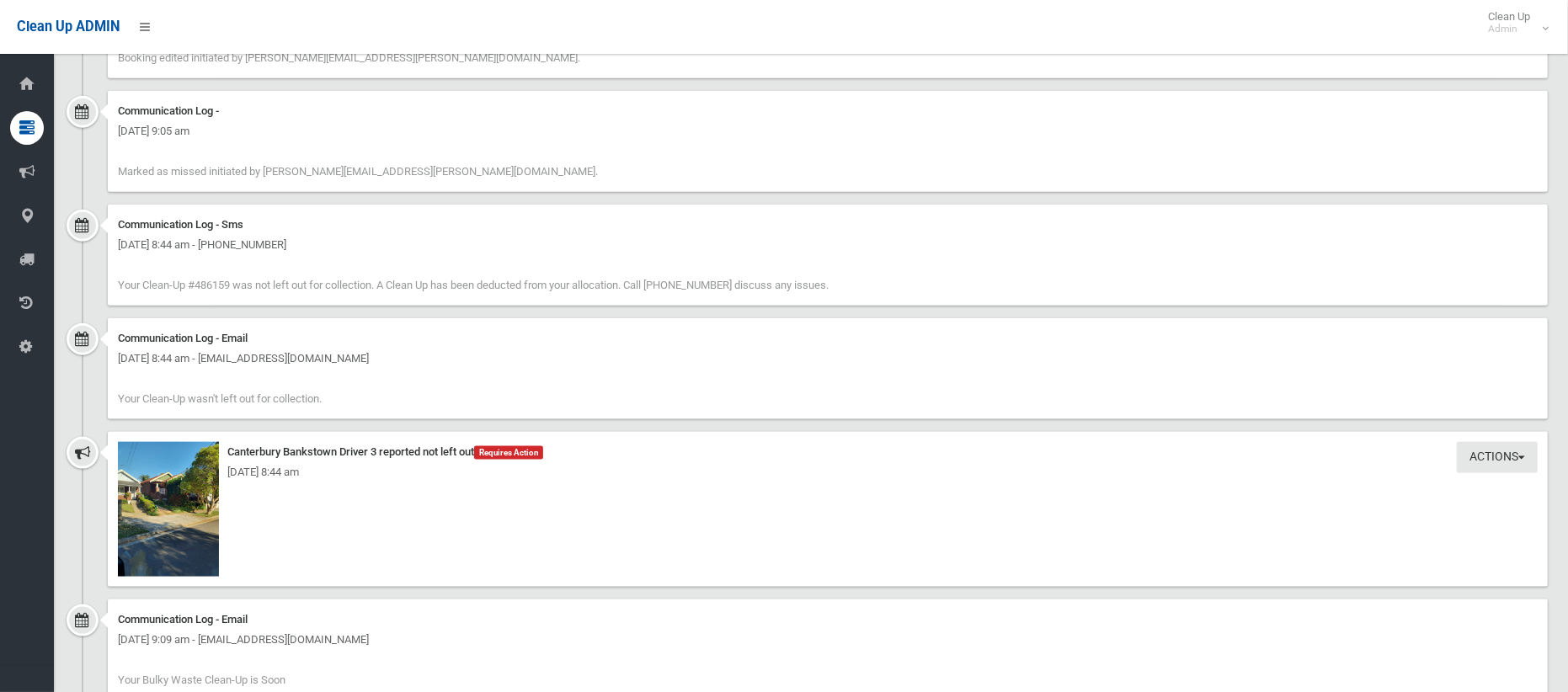
scroll to position [1553, 0]
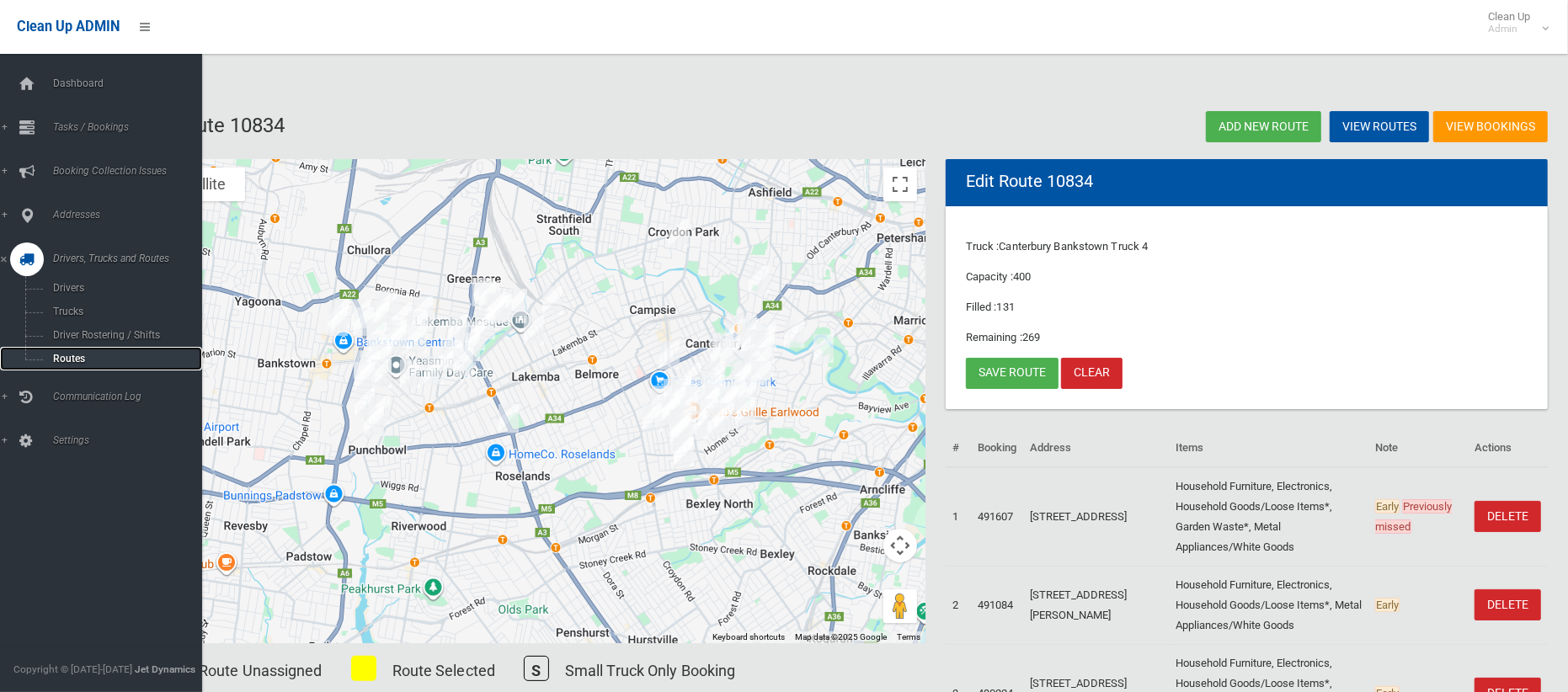
click at [87, 361] on span "Routes" at bounding box center [117, 358] width 139 height 12
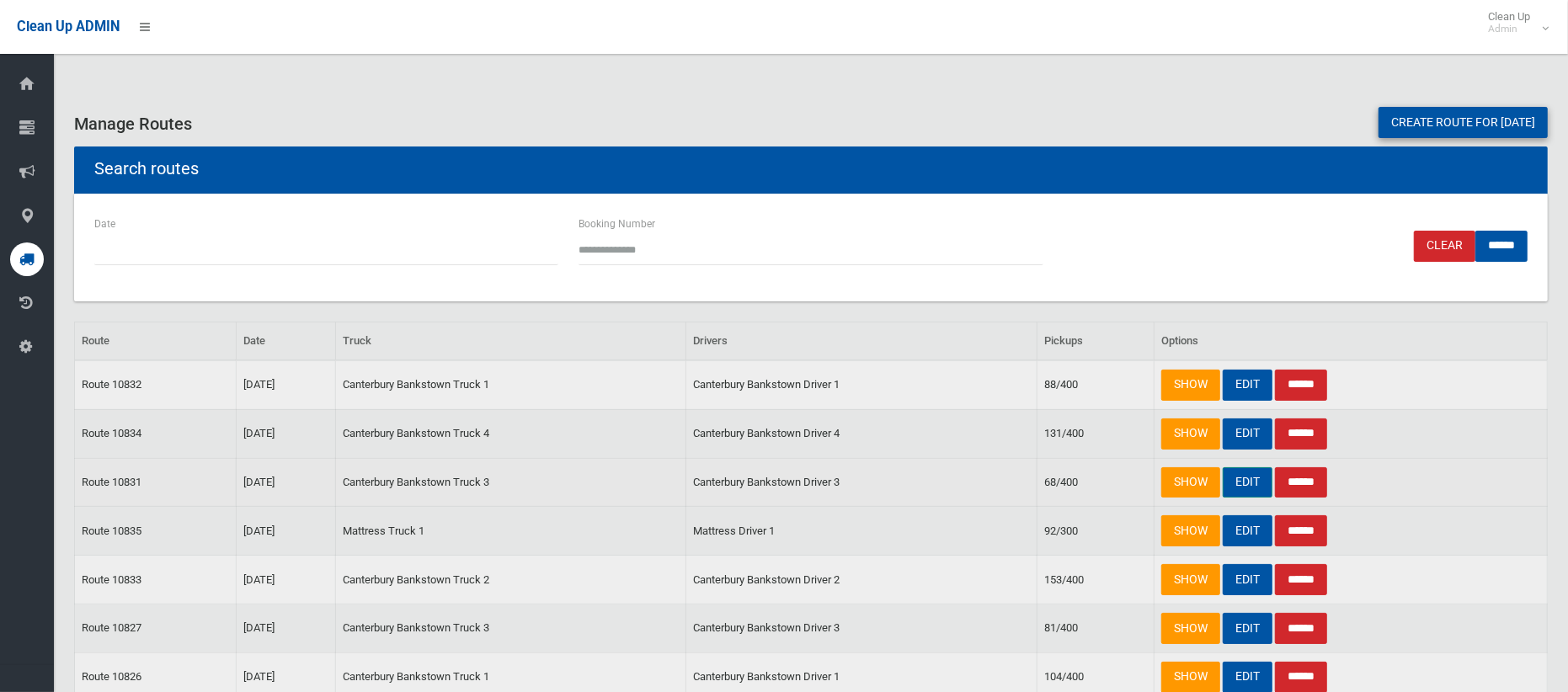
click at [1244, 478] on link "EDIT" at bounding box center [1248, 483] width 50 height 31
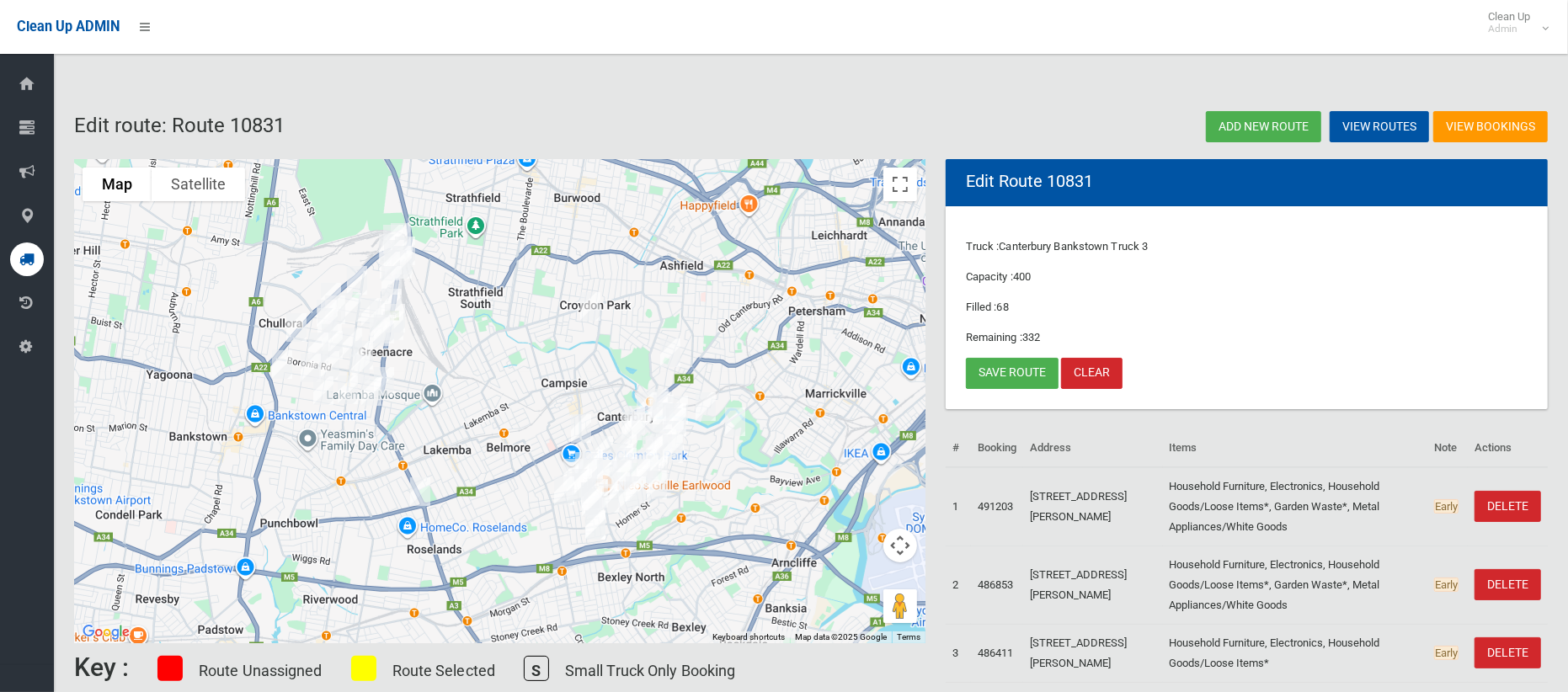
click at [592, 298] on img "39 Hampton Street, CROYDON PARK NSW 2133" at bounding box center [590, 306] width 34 height 42
click at [997, 374] on link "Save route" at bounding box center [1012, 373] width 92 height 31
click at [991, 379] on link "Save route" at bounding box center [1012, 373] width 92 height 31
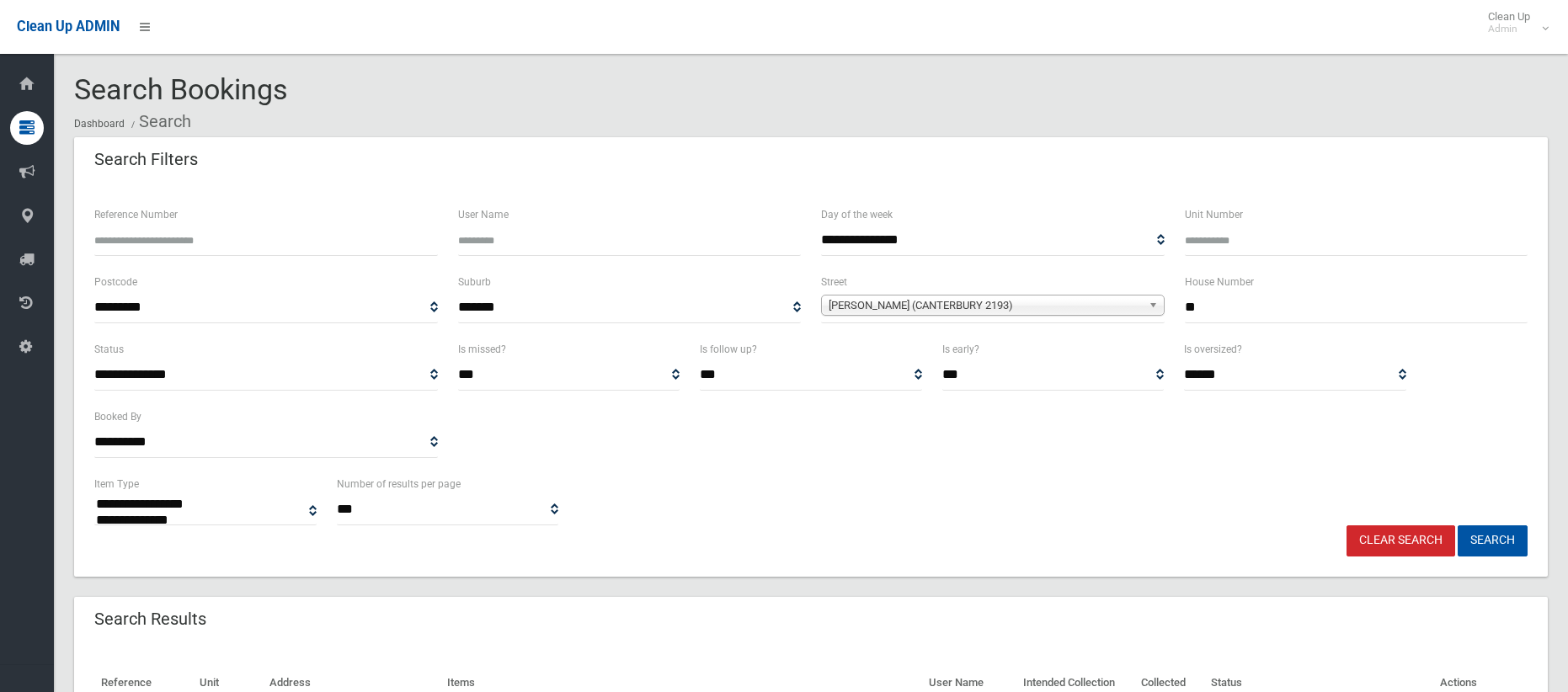
select select
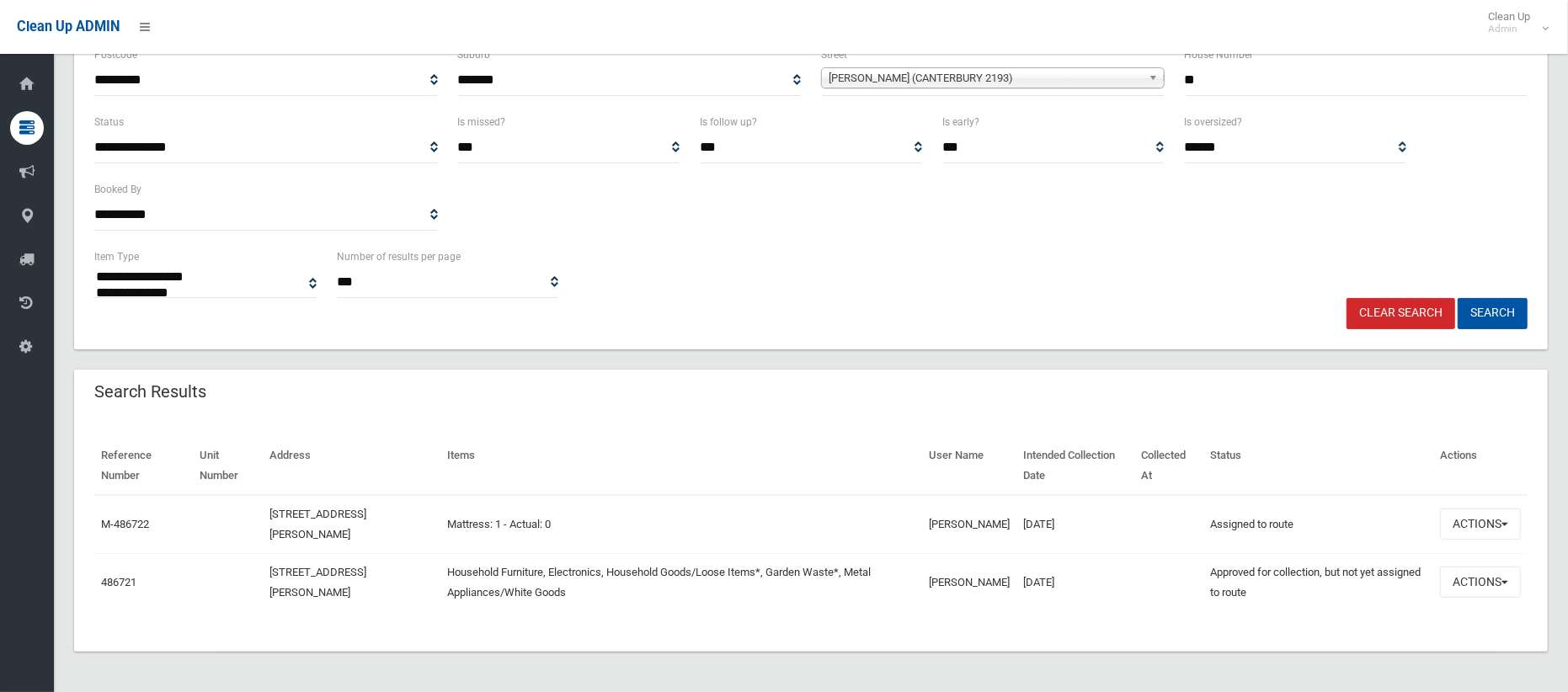
scroll to position [119, 0]
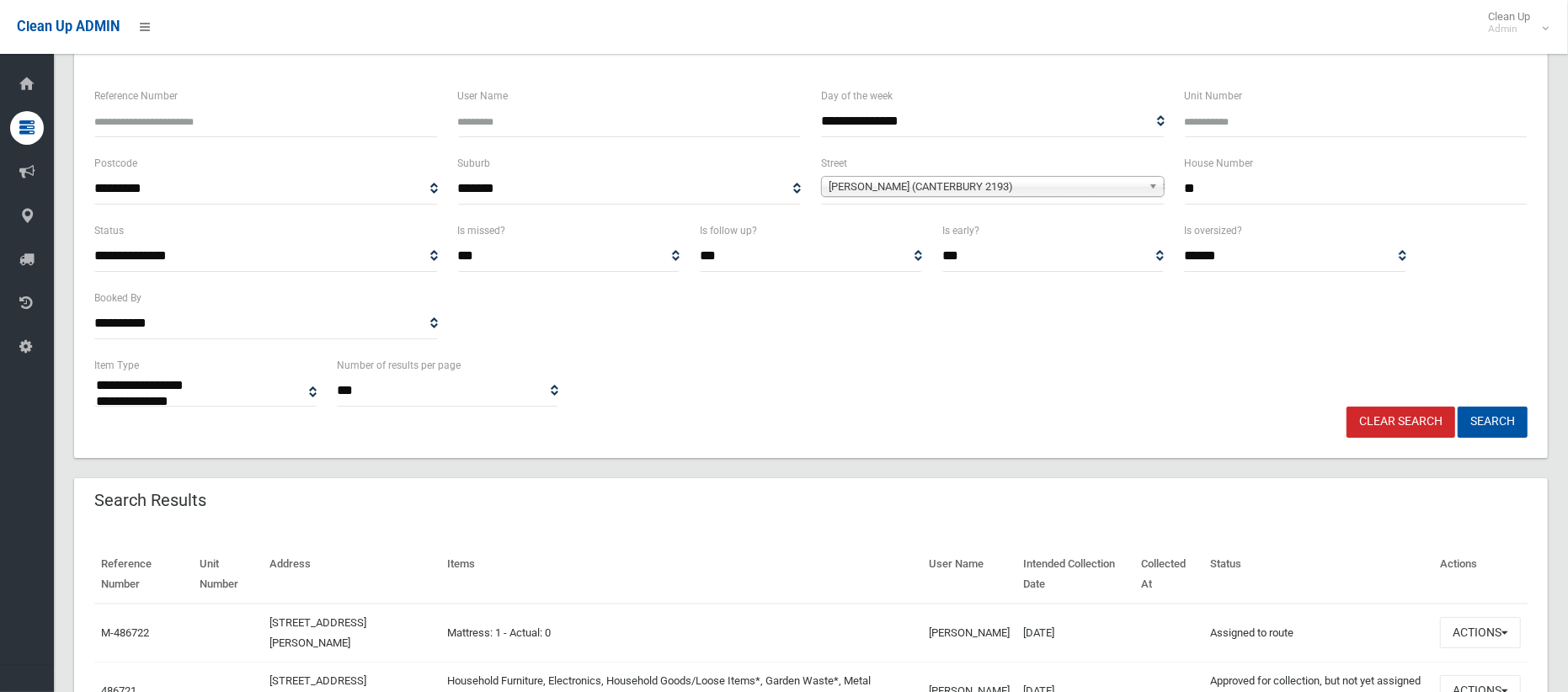
click at [1235, 184] on input "**" at bounding box center [1356, 188] width 343 height 31
type input "***"
click at [1016, 187] on span "[PERSON_NAME] (CANTERBURY 2193)" at bounding box center [985, 186] width 313 height 20
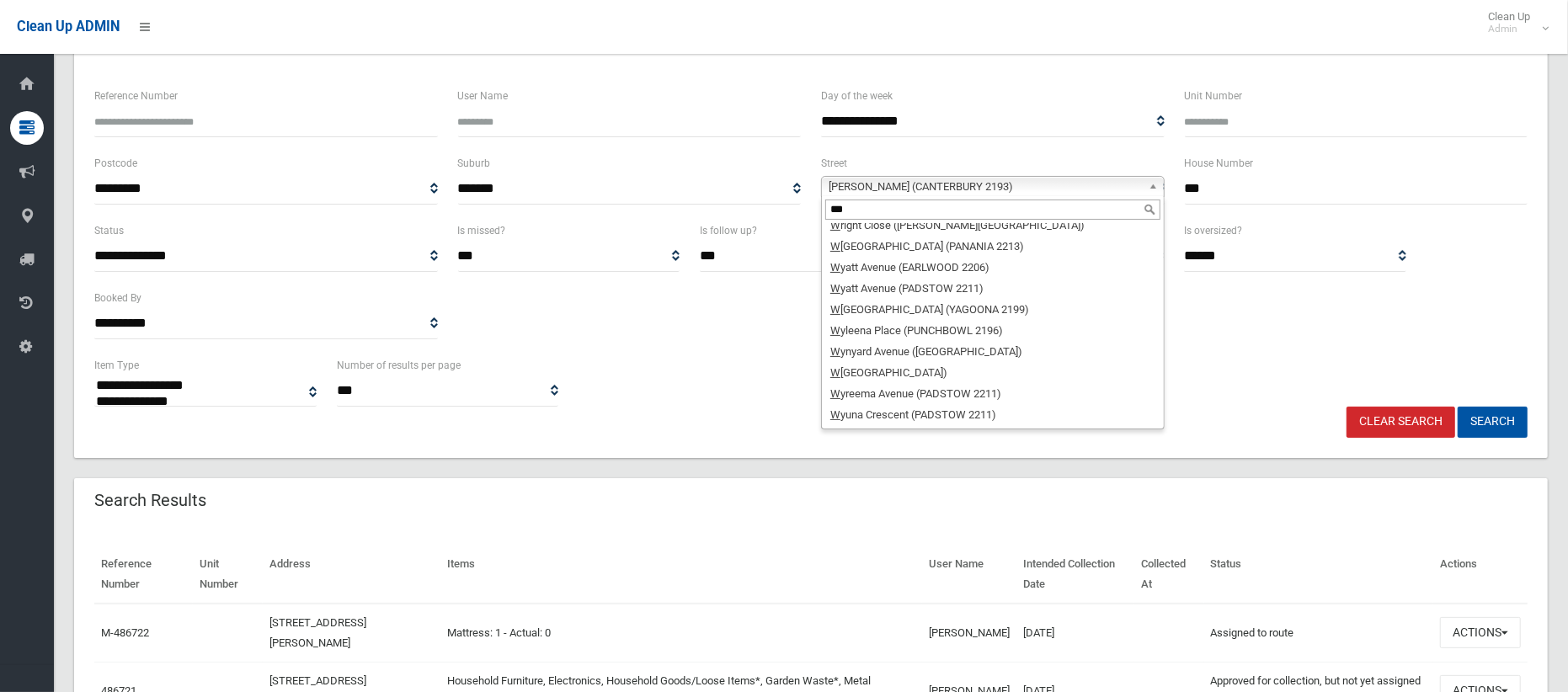
scroll to position [0, 0]
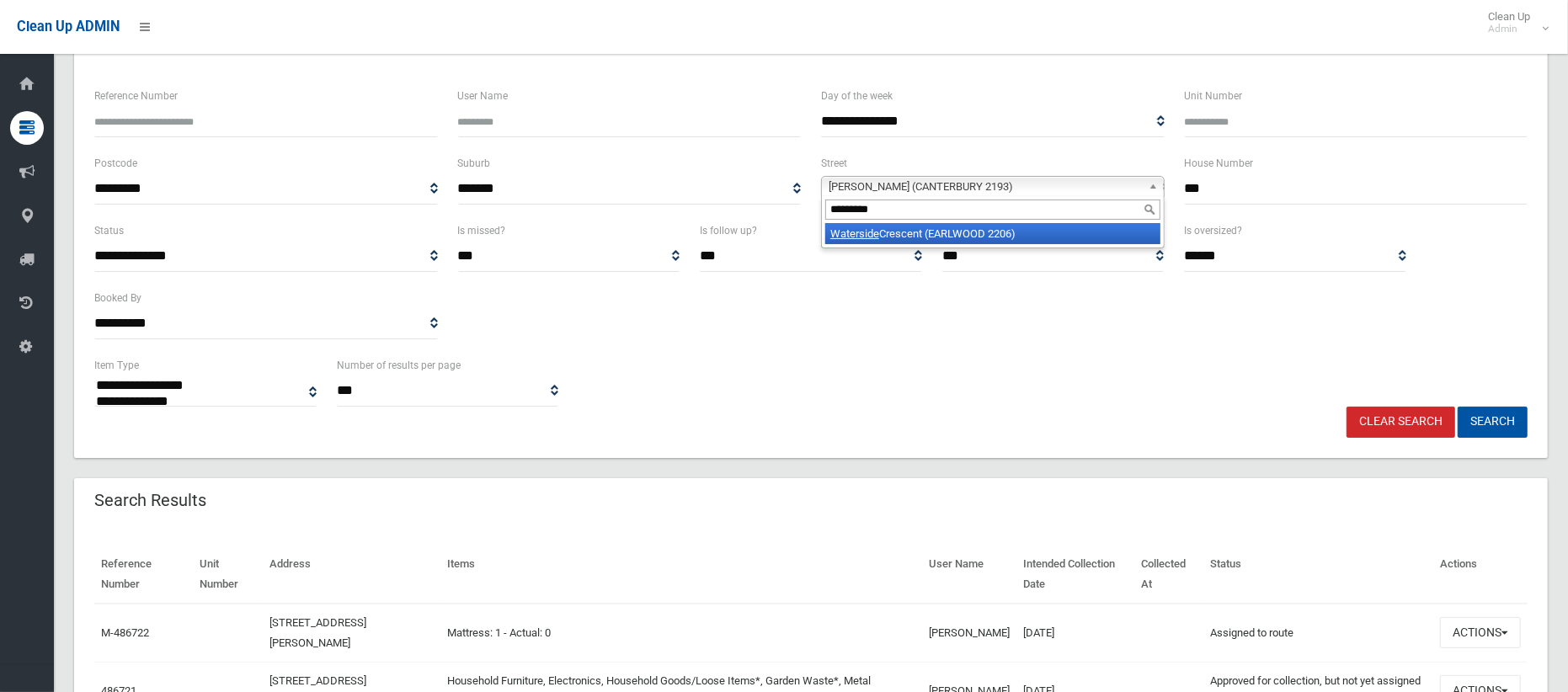
type input "*********"
click at [984, 231] on li "Waterside Crescent (EARLWOOD 2206)" at bounding box center [993, 233] width 335 height 21
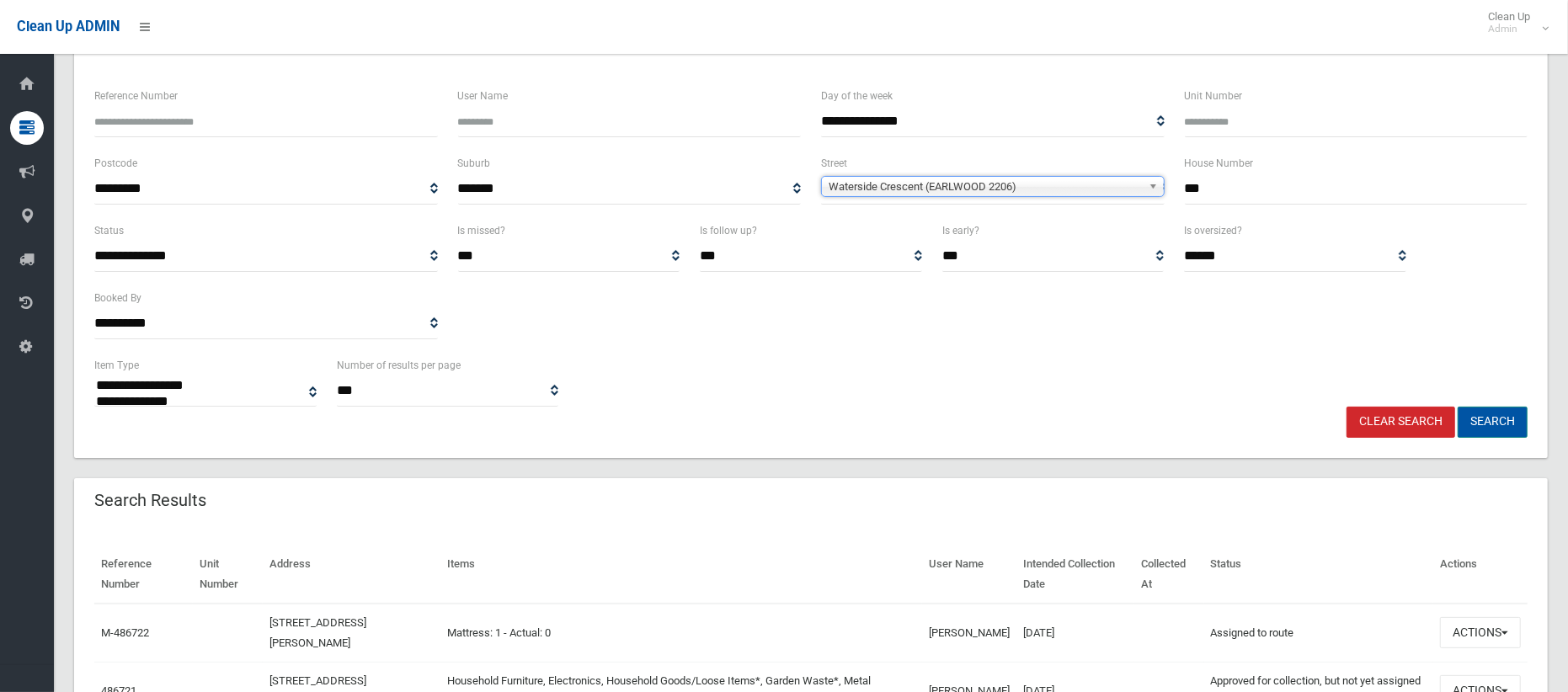
click at [1491, 423] on button "Search" at bounding box center [1492, 421] width 70 height 31
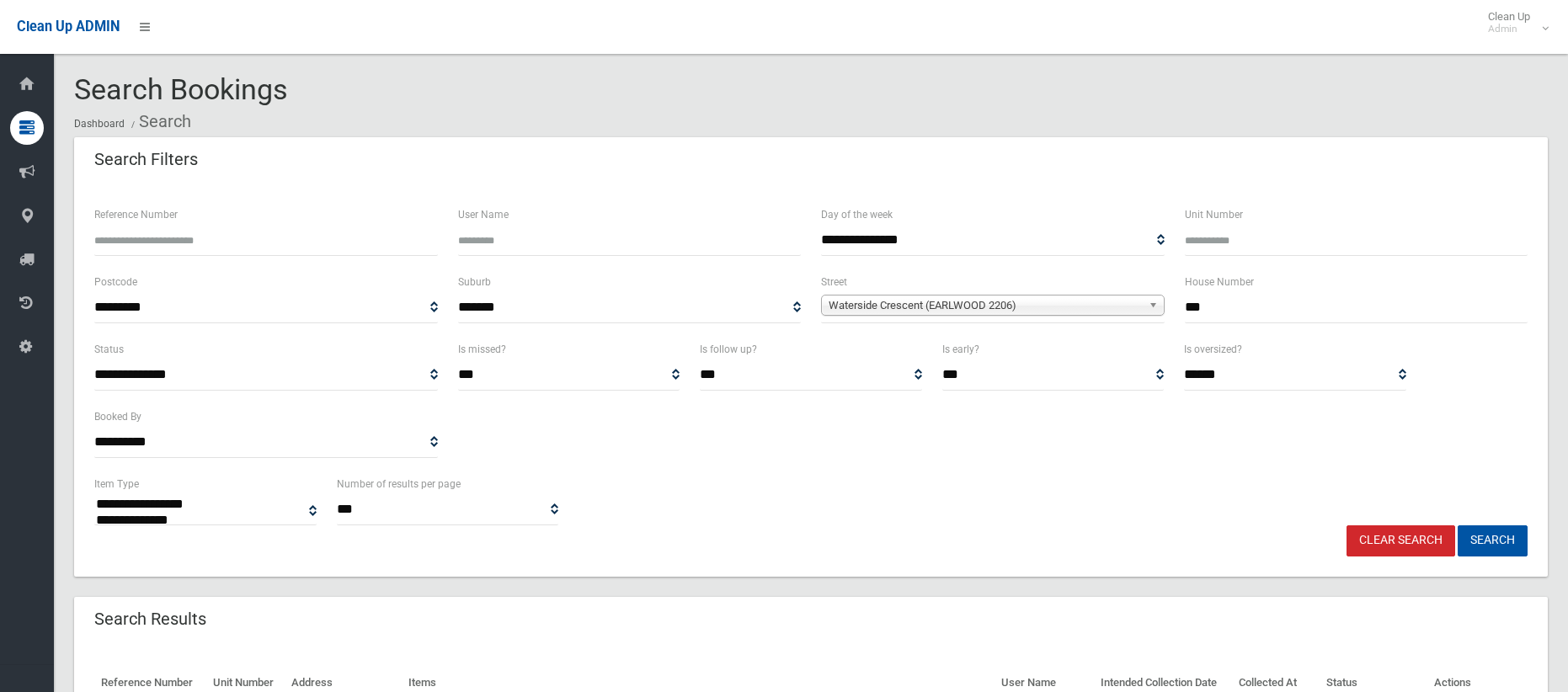
select select
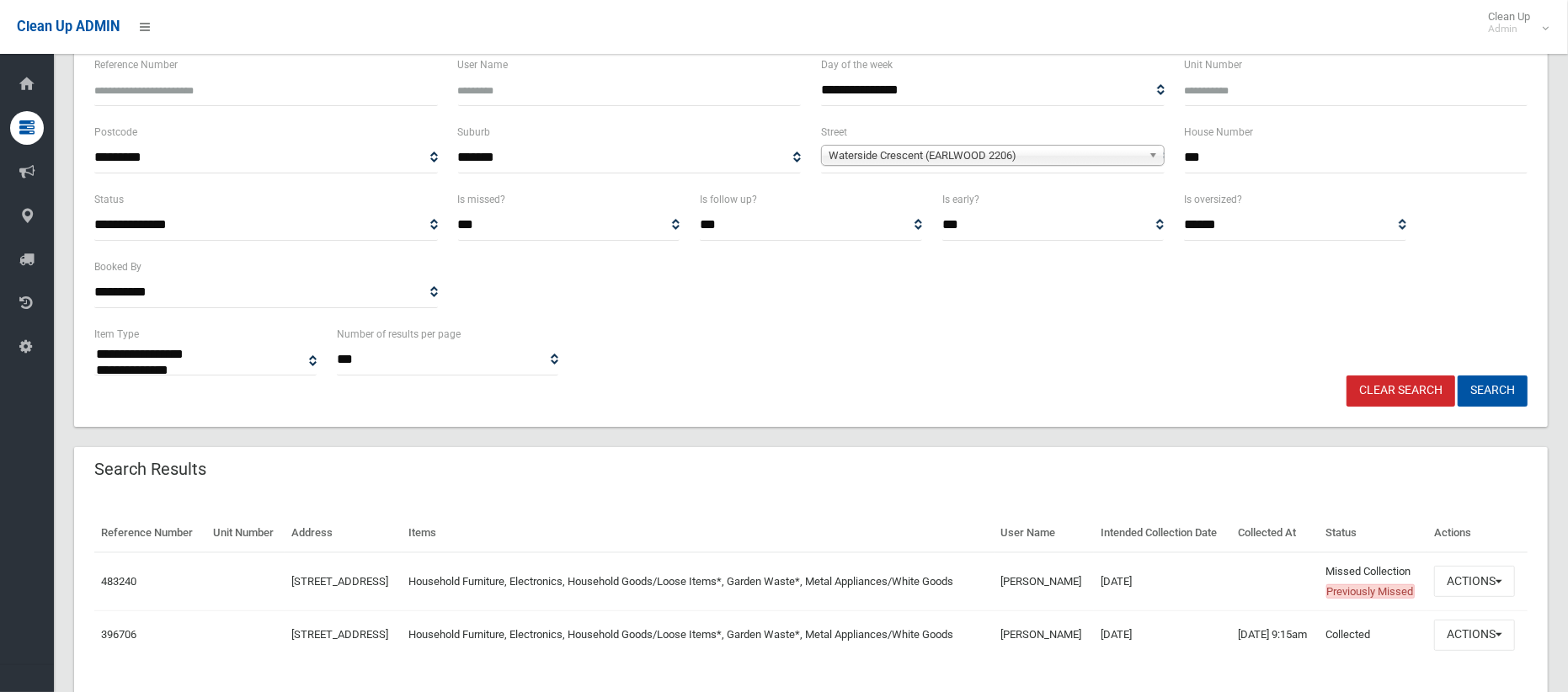
scroll to position [268, 0]
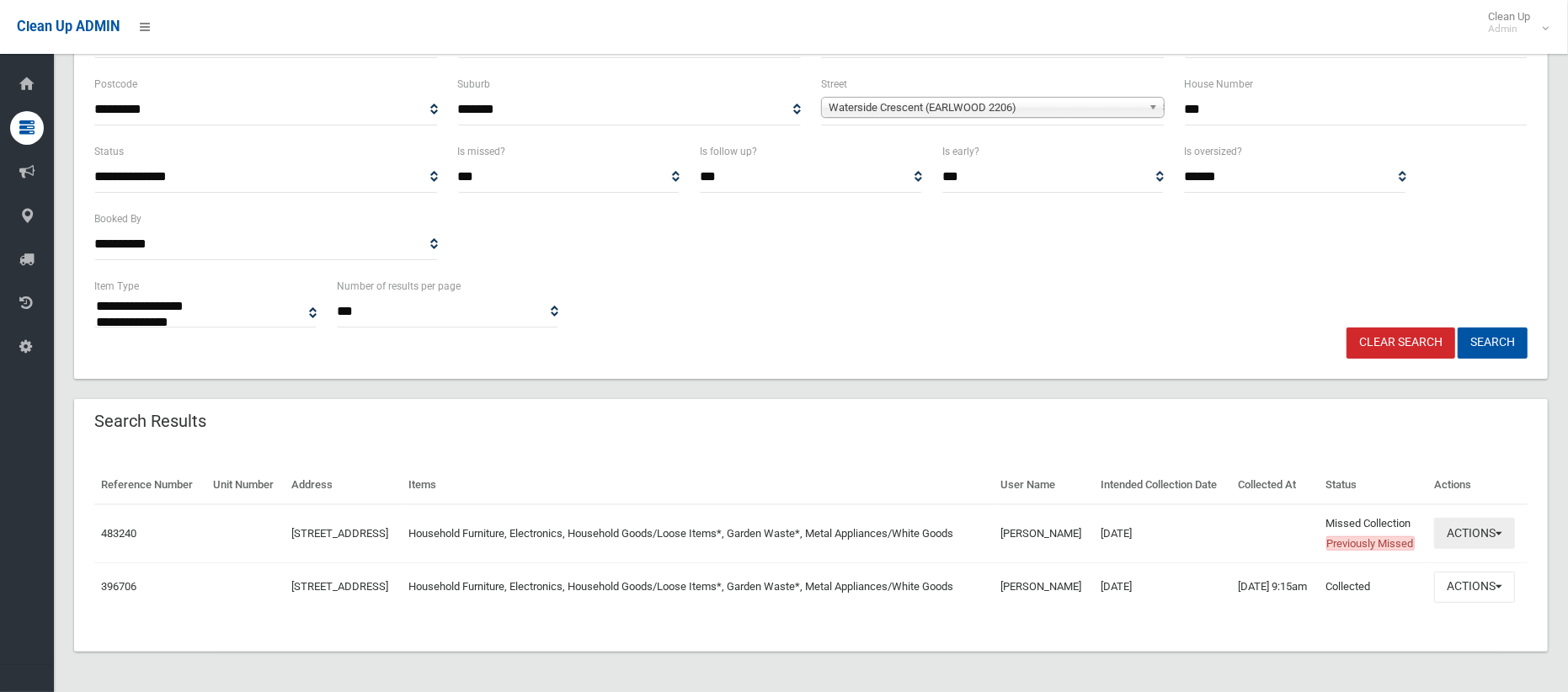
click at [1463, 517] on button "Actions" at bounding box center [1474, 532] width 81 height 31
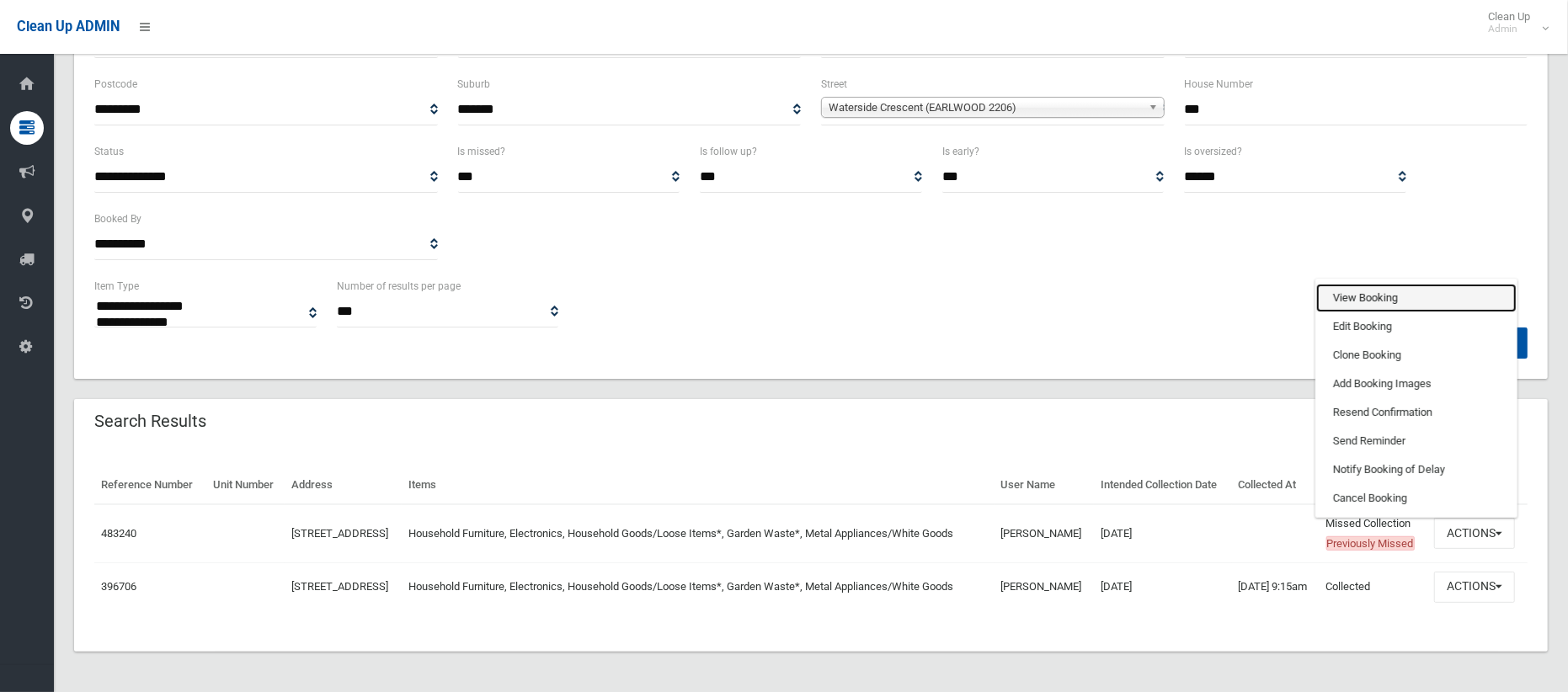
click at [1338, 284] on link "View Booking" at bounding box center [1416, 298] width 201 height 28
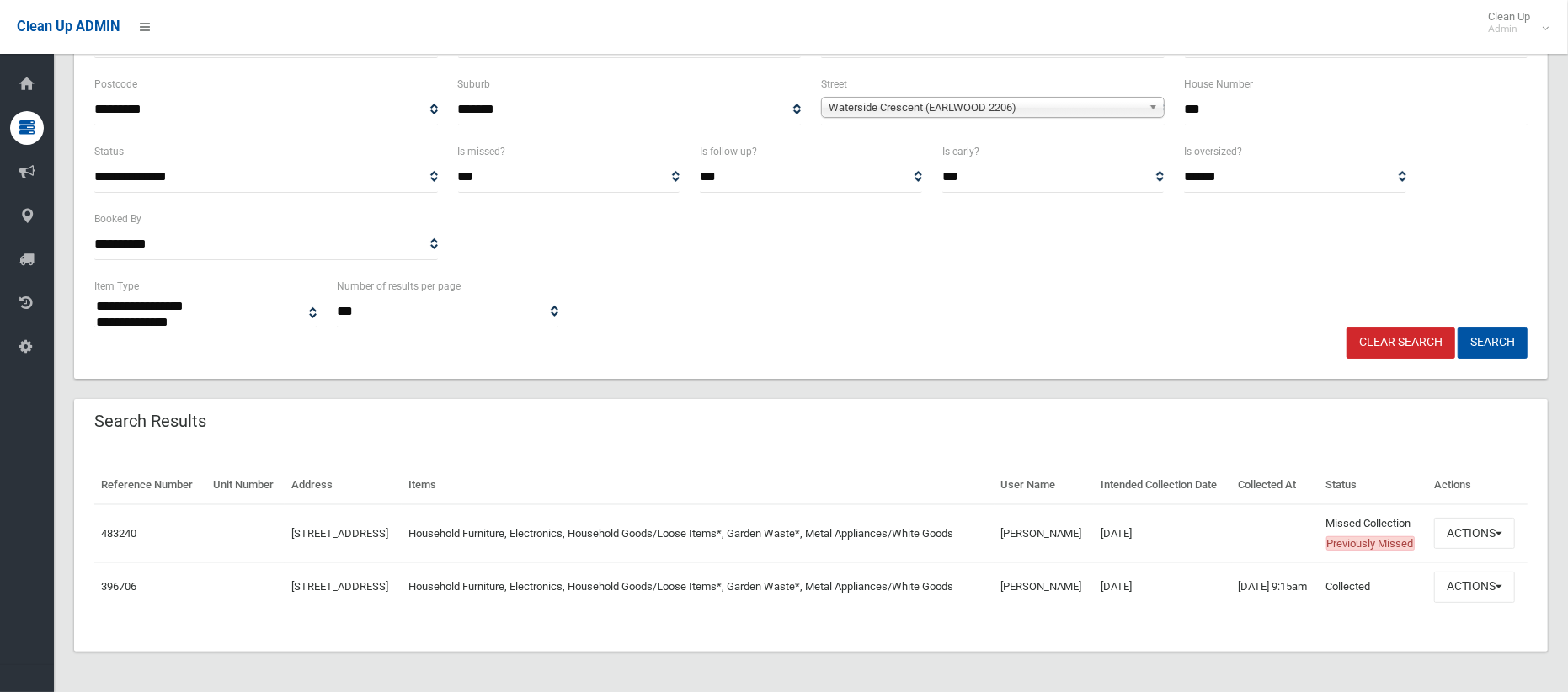
scroll to position [0, 0]
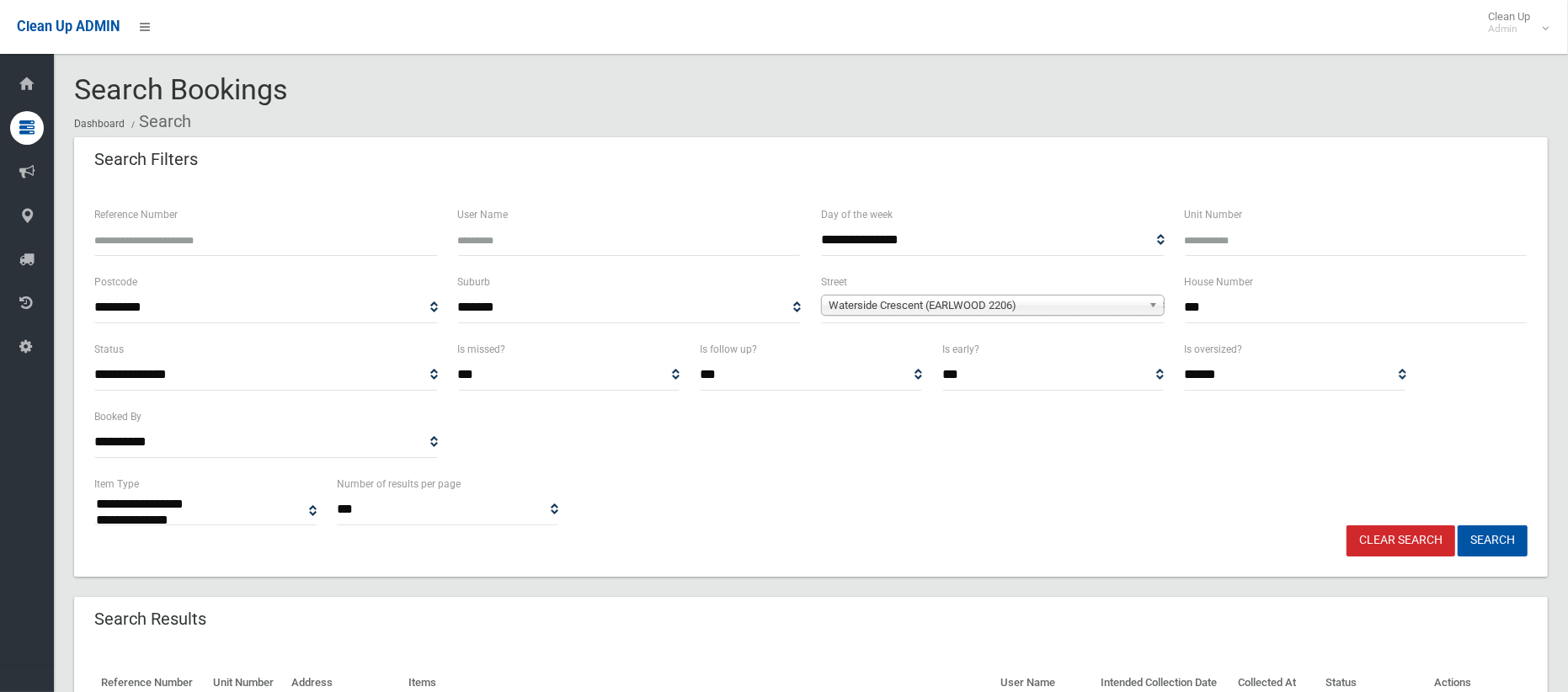
click at [1200, 311] on input "***" at bounding box center [1356, 307] width 343 height 31
type input "*"
click at [1078, 306] on span "Waterside Crescent (EARLWOOD 2206)" at bounding box center [985, 305] width 313 height 20
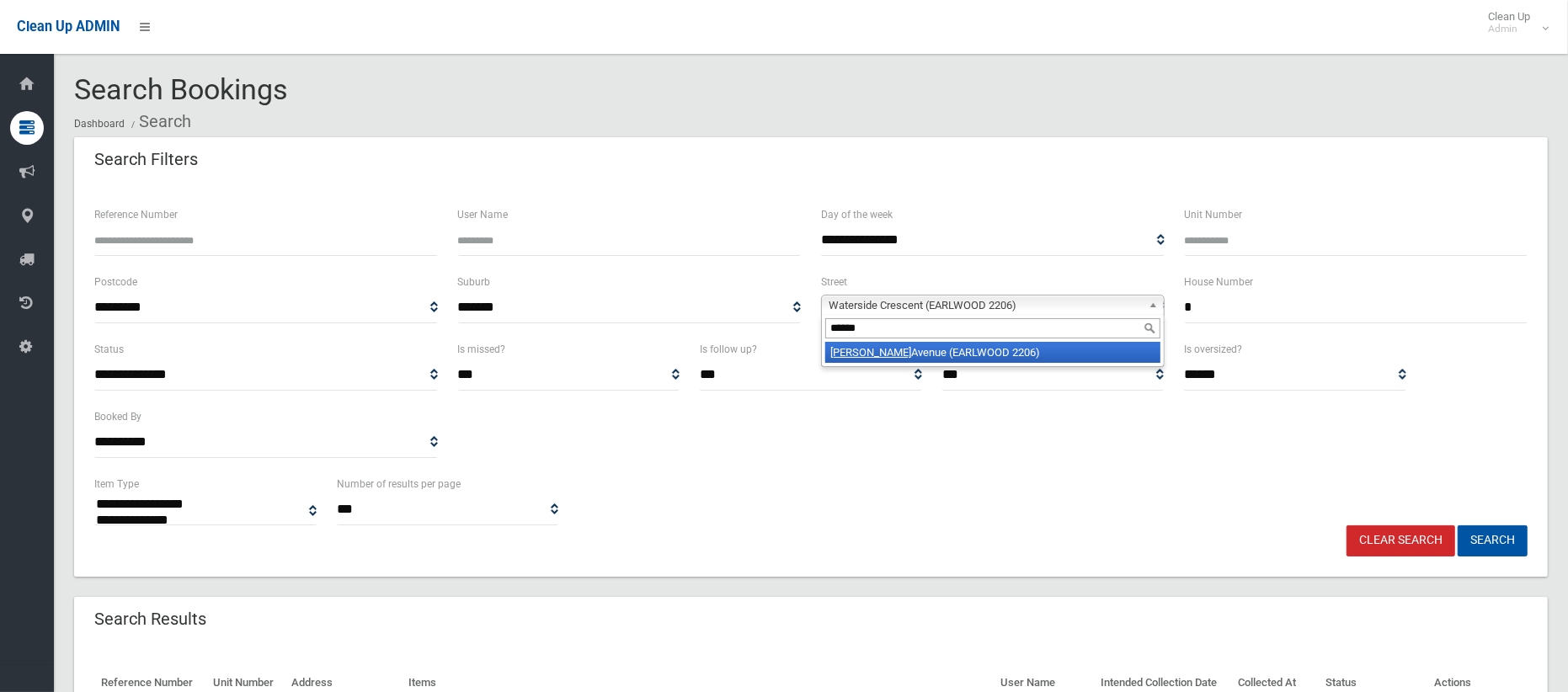
type input "******"
click at [1050, 354] on li "Pomroy Avenue (EARLWOOD 2206)" at bounding box center [993, 352] width 335 height 21
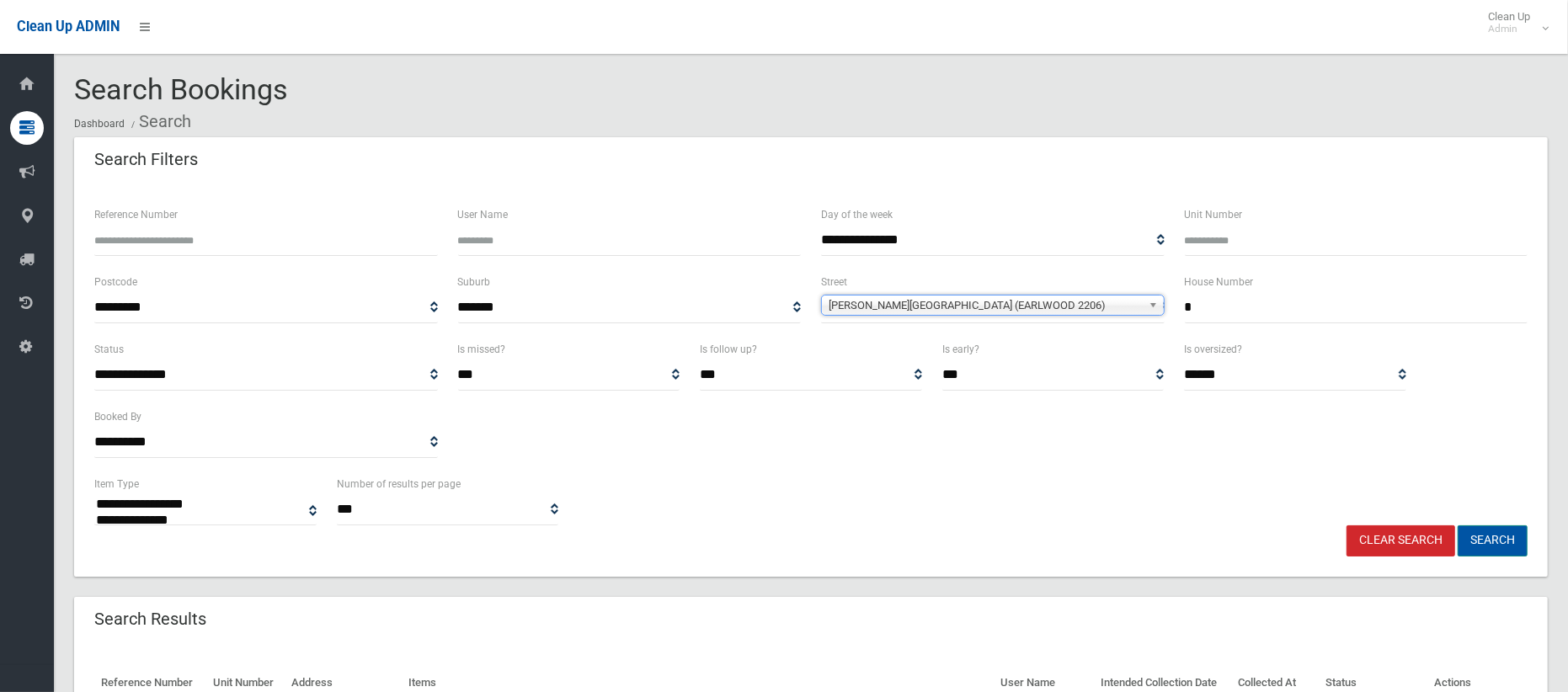
click at [1481, 540] on button "Search" at bounding box center [1492, 540] width 70 height 31
select select
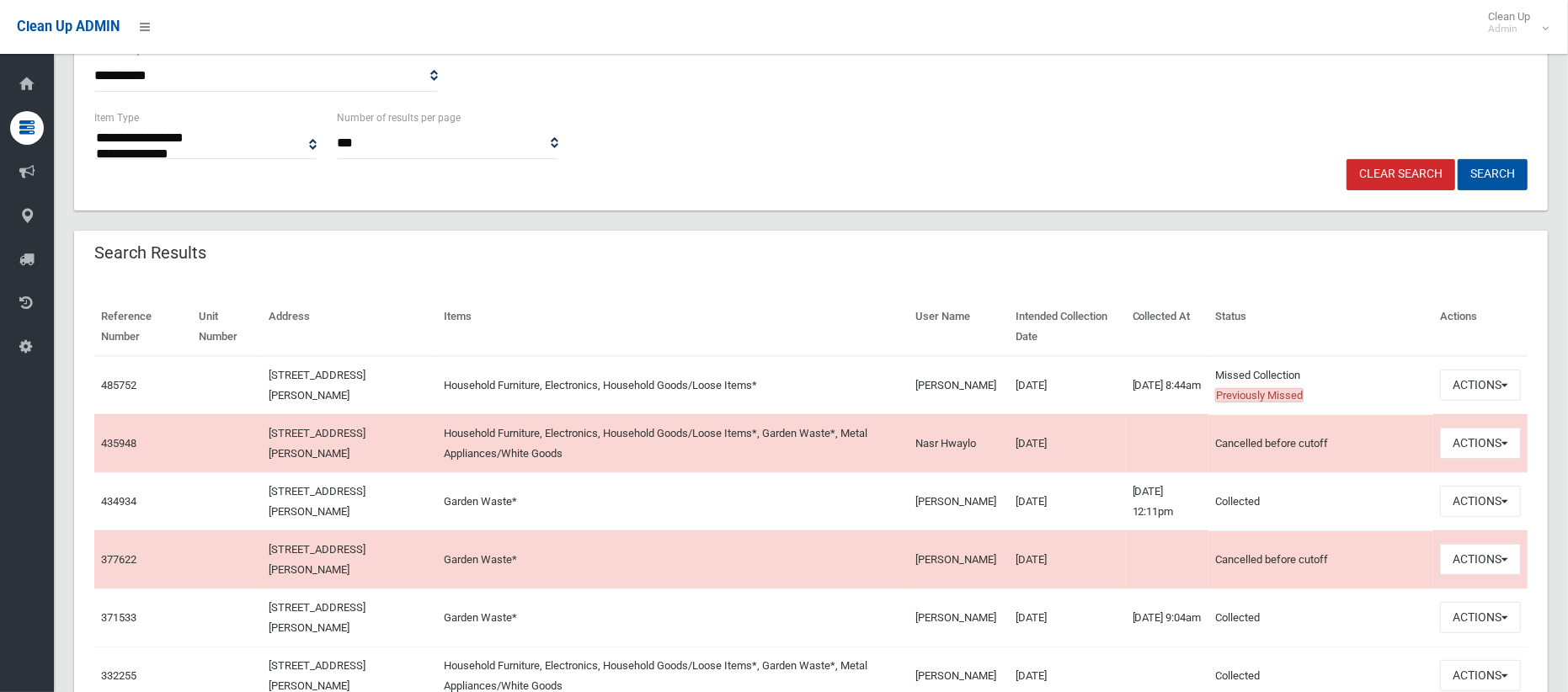
scroll to position [366, 0]
click at [1463, 389] on button "Actions" at bounding box center [1479, 384] width 81 height 31
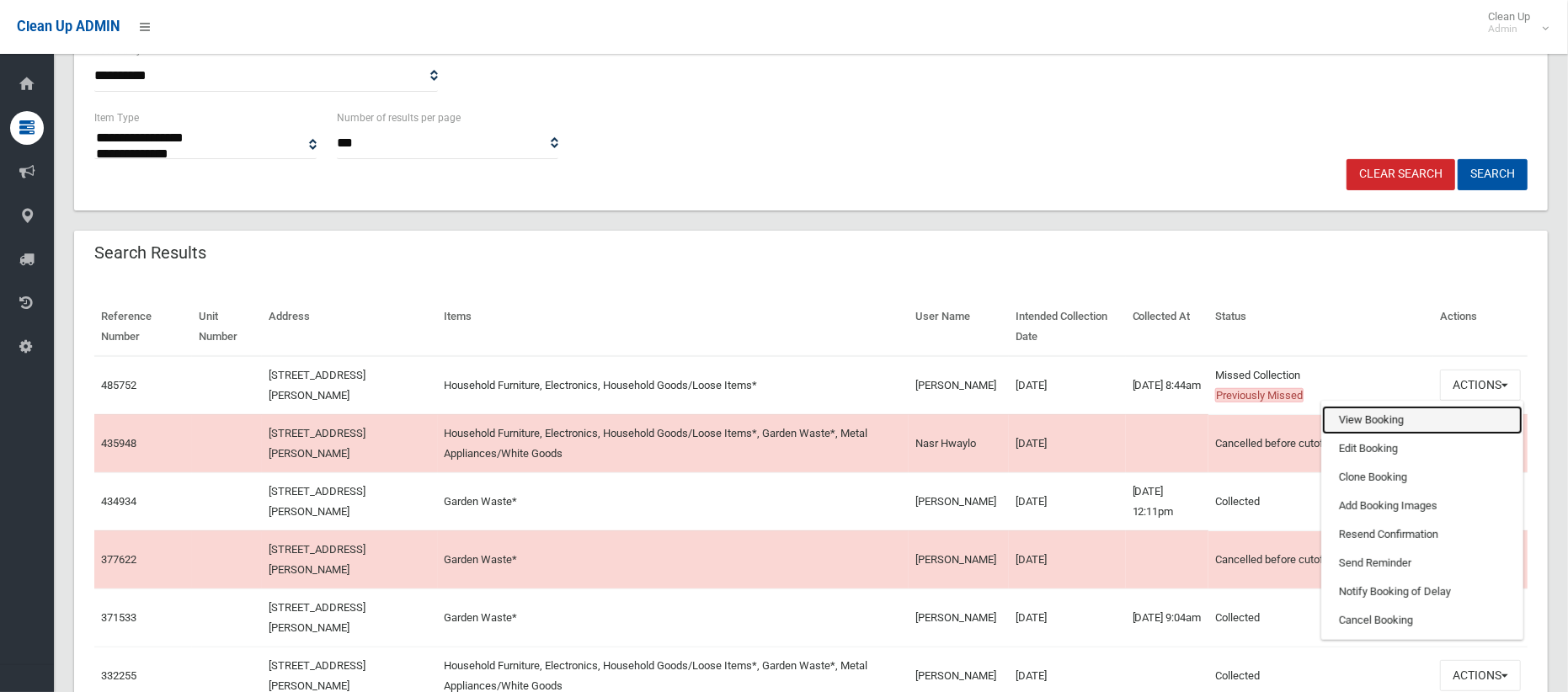
click at [1351, 425] on link "View Booking" at bounding box center [1422, 420] width 201 height 28
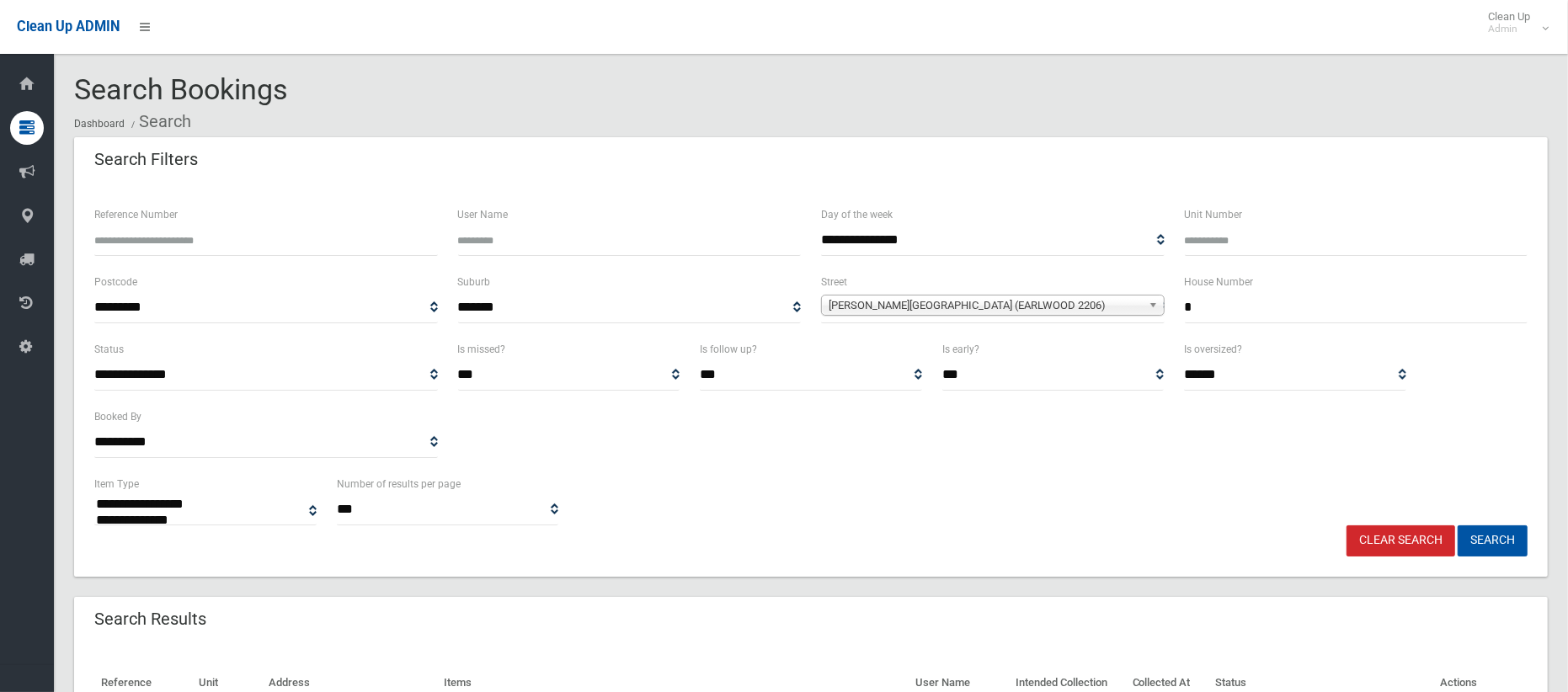
scroll to position [7, 0]
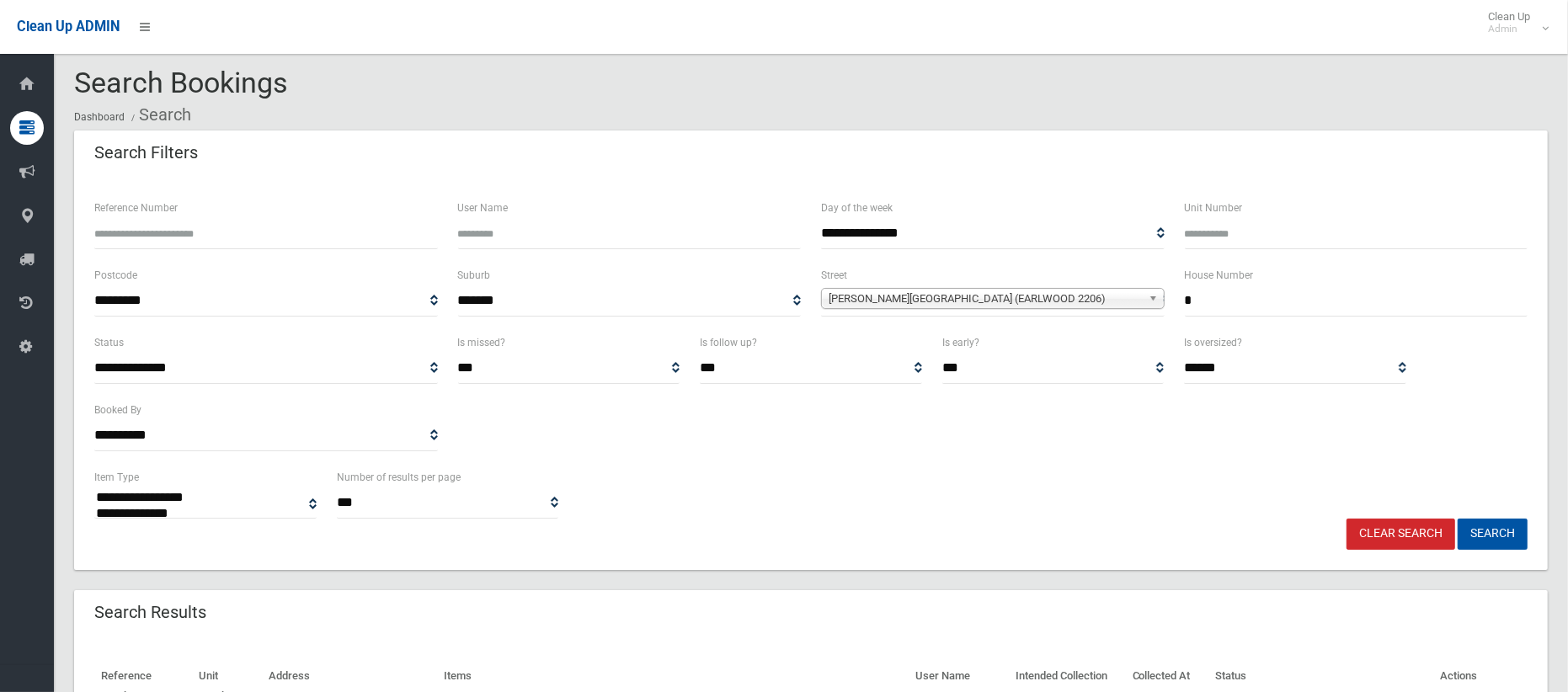
click at [1223, 300] on input "*" at bounding box center [1356, 301] width 343 height 31
type input "***"
click at [913, 305] on span "Pomroy Avenue (EARLWOOD 2206)" at bounding box center [985, 298] width 313 height 20
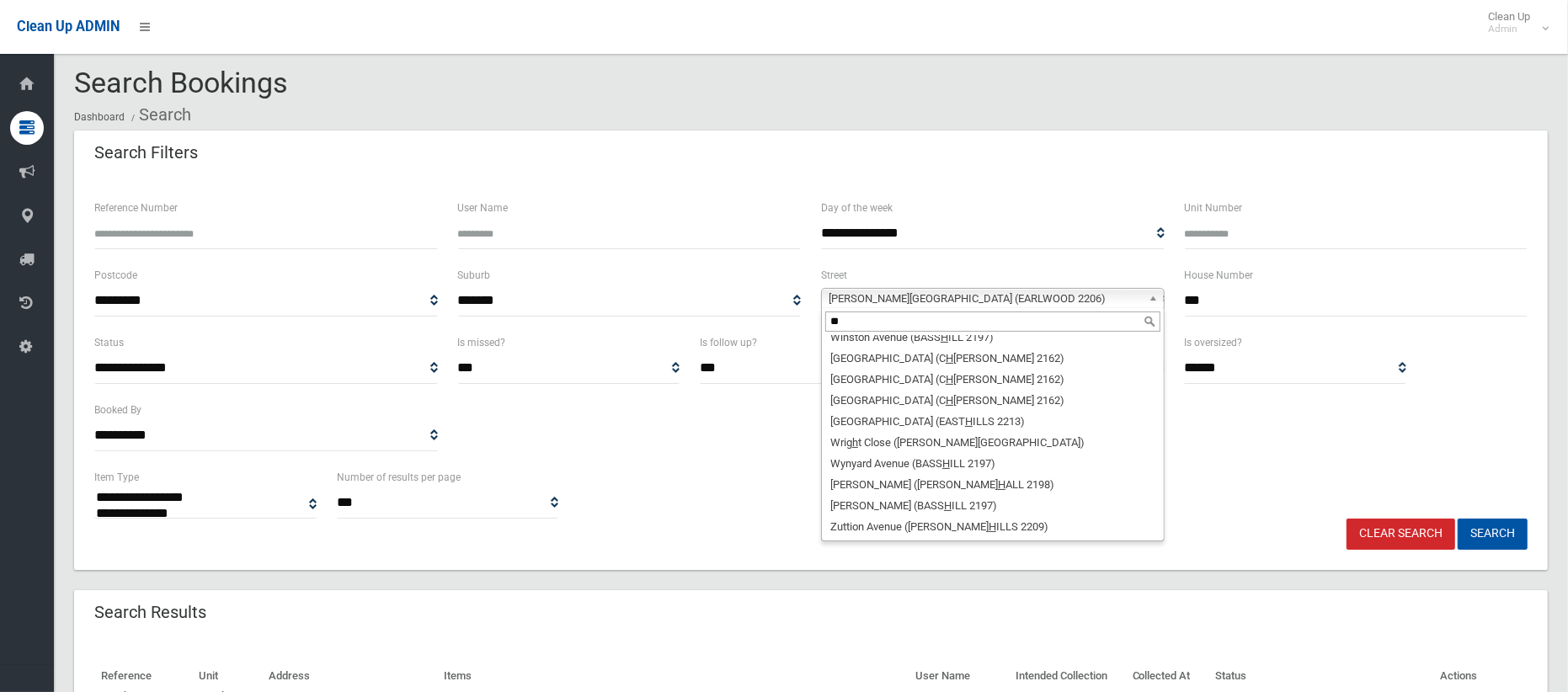
scroll to position [0, 0]
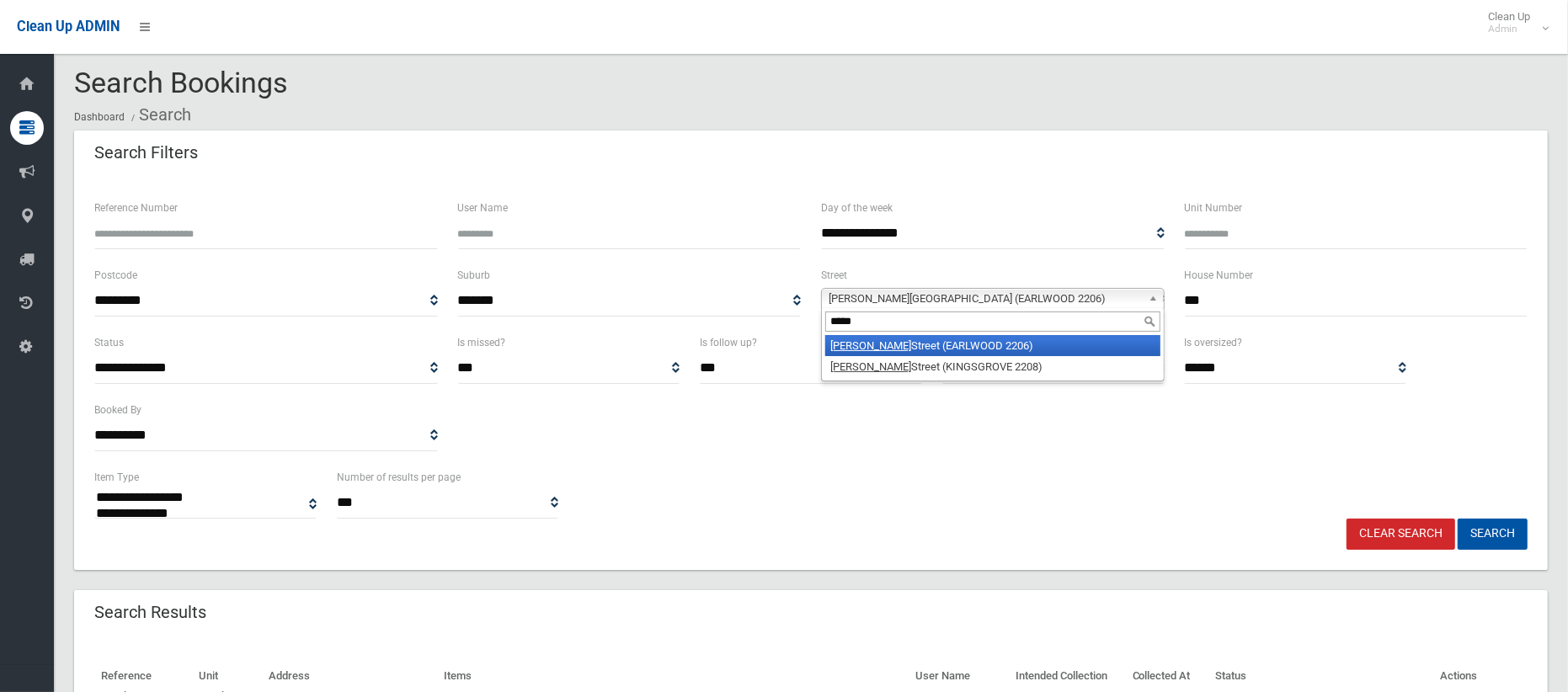
type input "*****"
click at [891, 342] on li "Homer Street (EARLWOOD 2206)" at bounding box center [993, 346] width 335 height 21
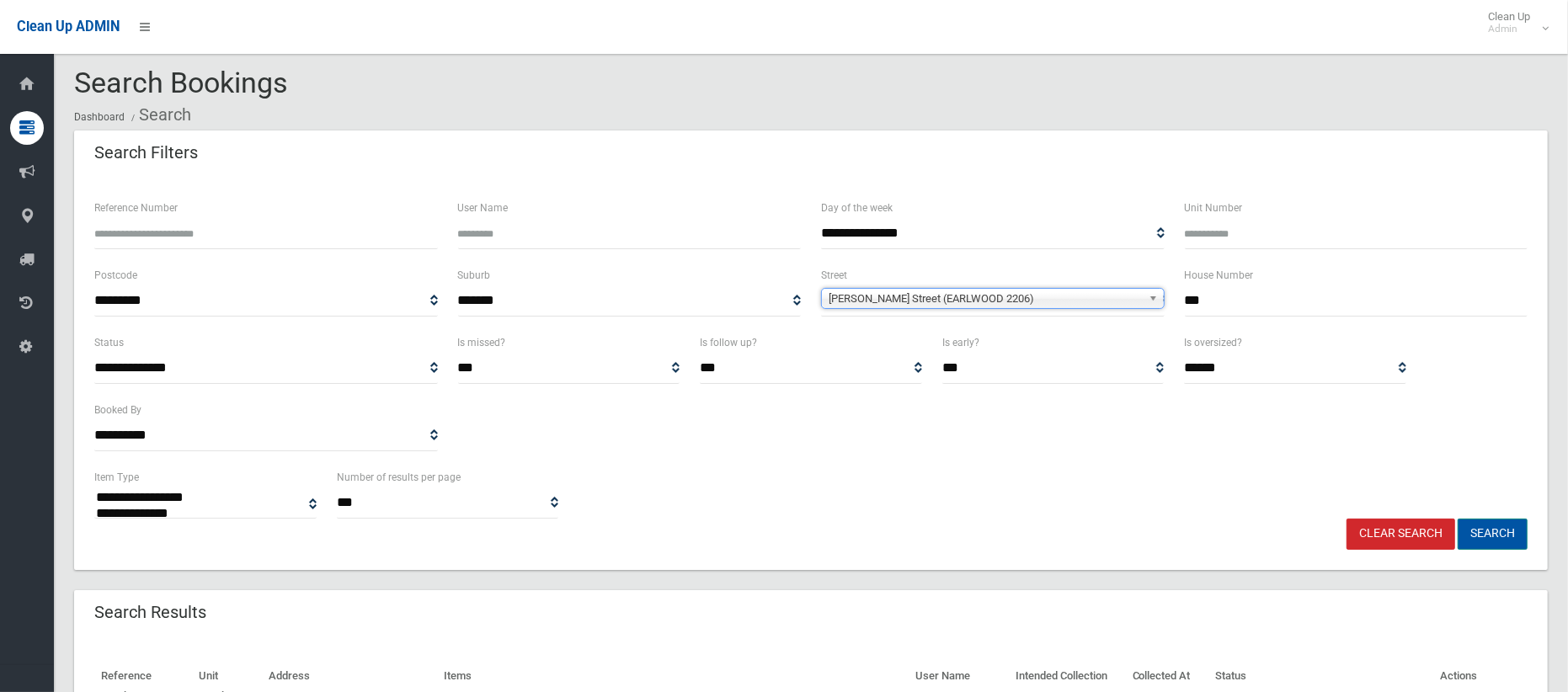
click at [1516, 542] on button "Search" at bounding box center [1492, 533] width 70 height 31
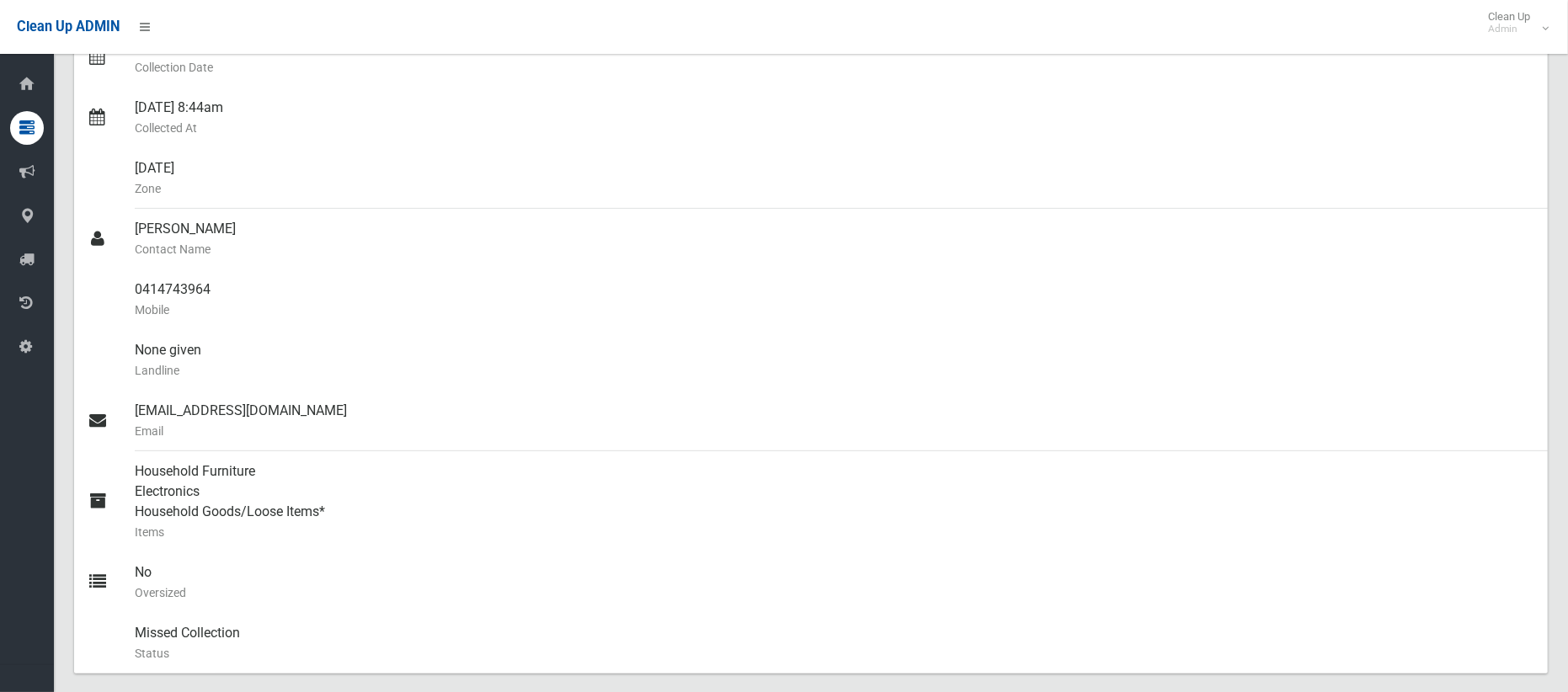
scroll to position [353, 0]
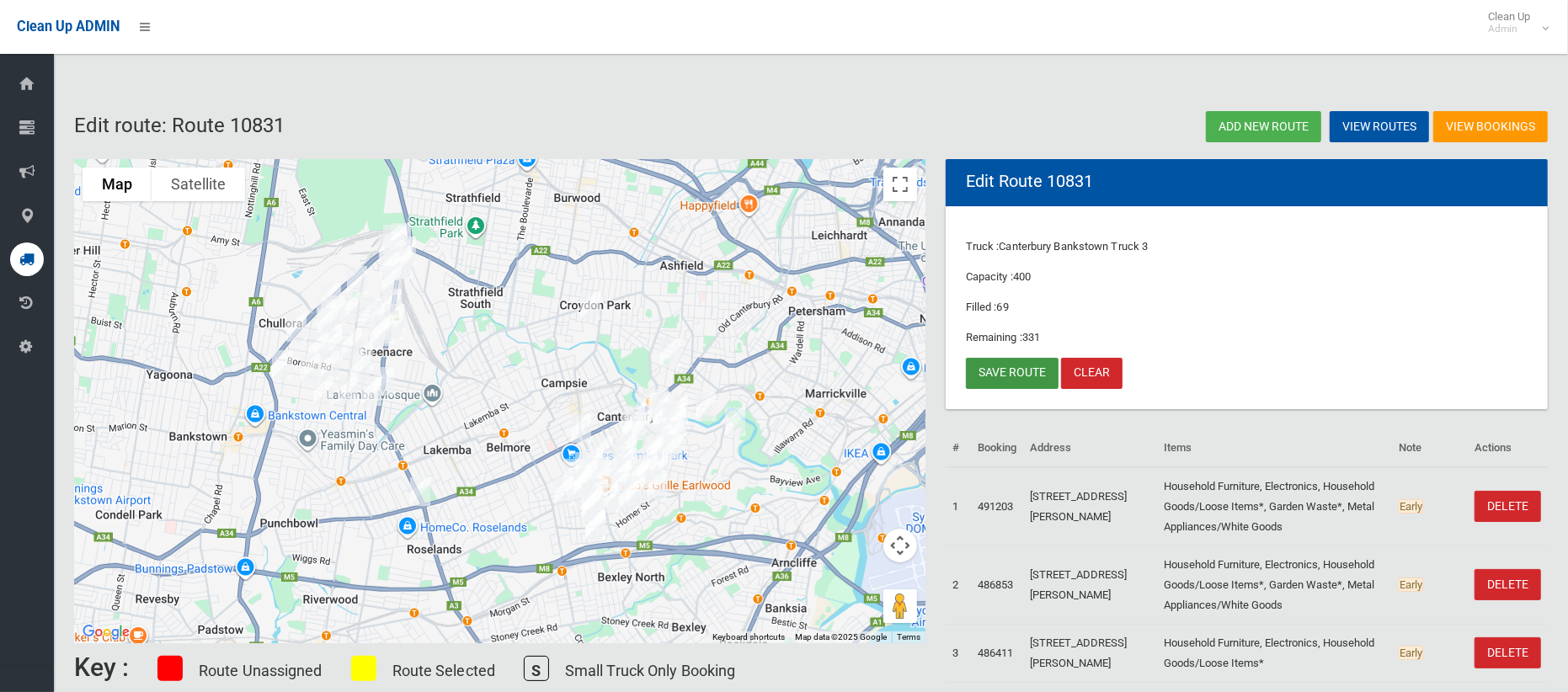
click at [991, 379] on link "Save route" at bounding box center [1012, 373] width 92 height 31
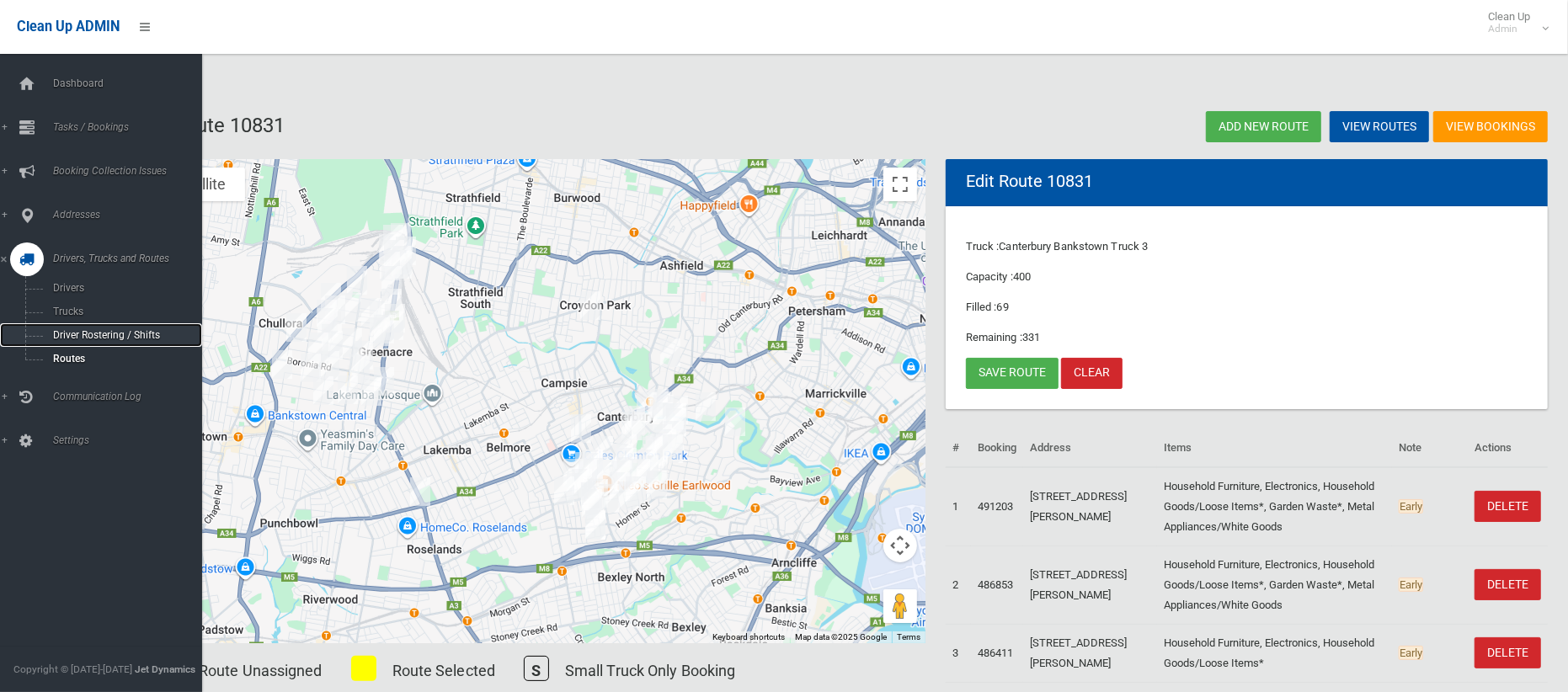
click at [67, 340] on link "Driver Rostering / Shifts" at bounding box center [101, 334] width 202 height 24
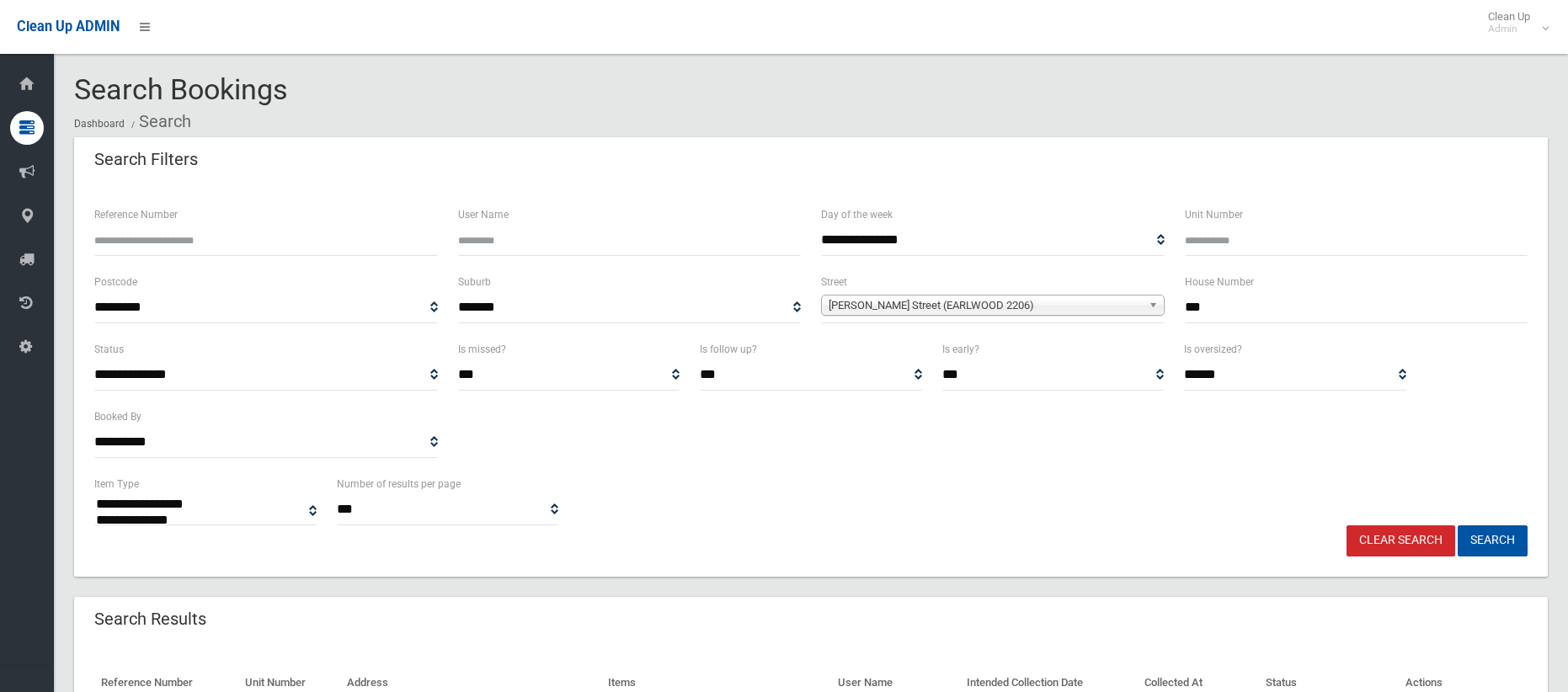
select select
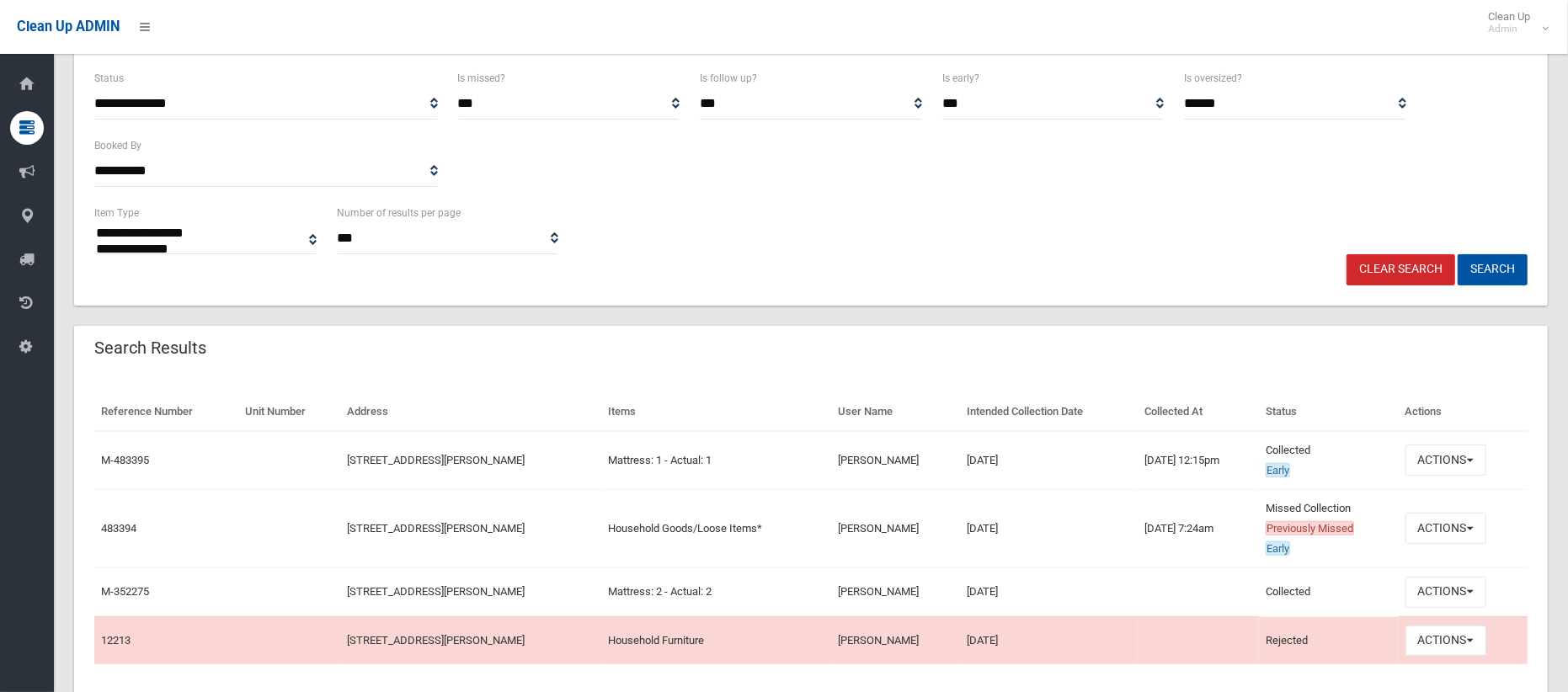
scroll to position [271, 0]
click at [1437, 527] on button "Actions" at bounding box center [1445, 528] width 81 height 31
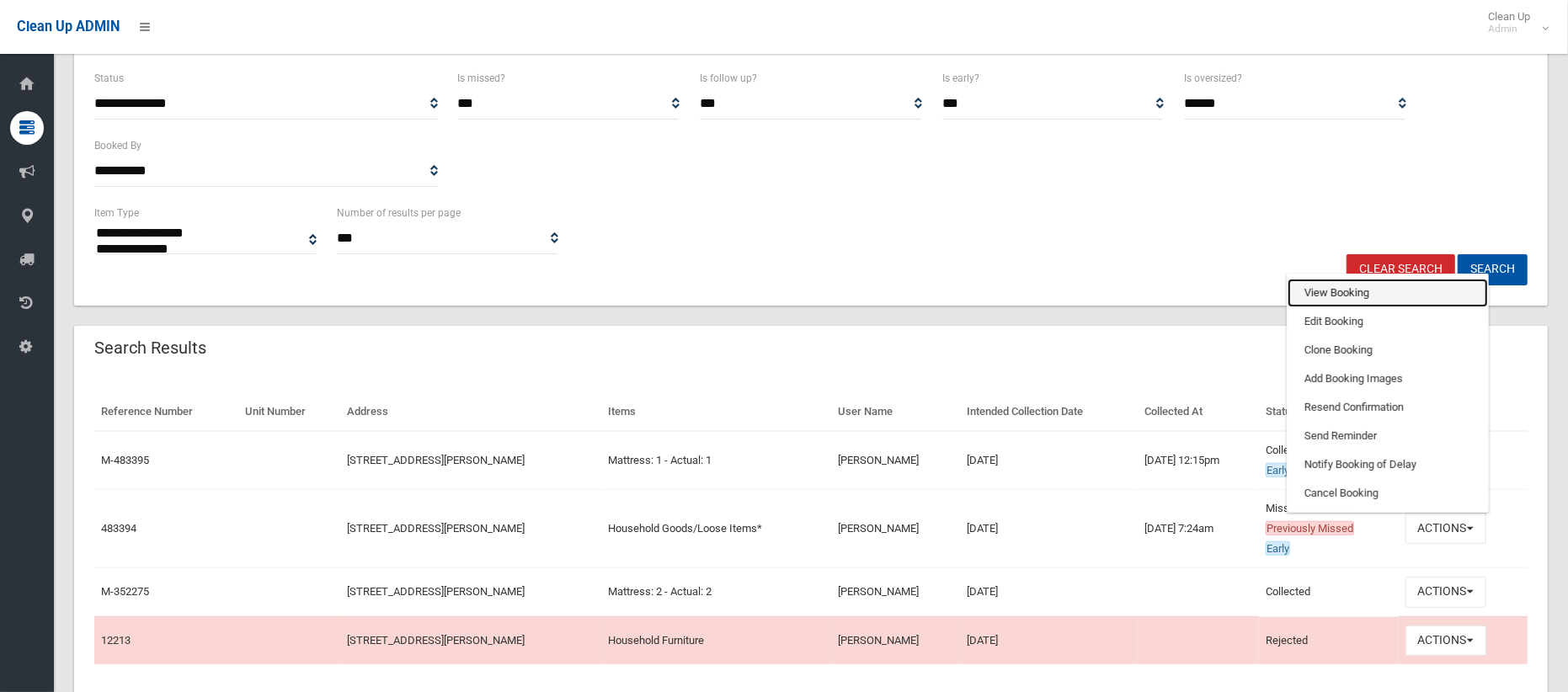
click at [1328, 282] on link "View Booking" at bounding box center [1388, 293] width 201 height 28
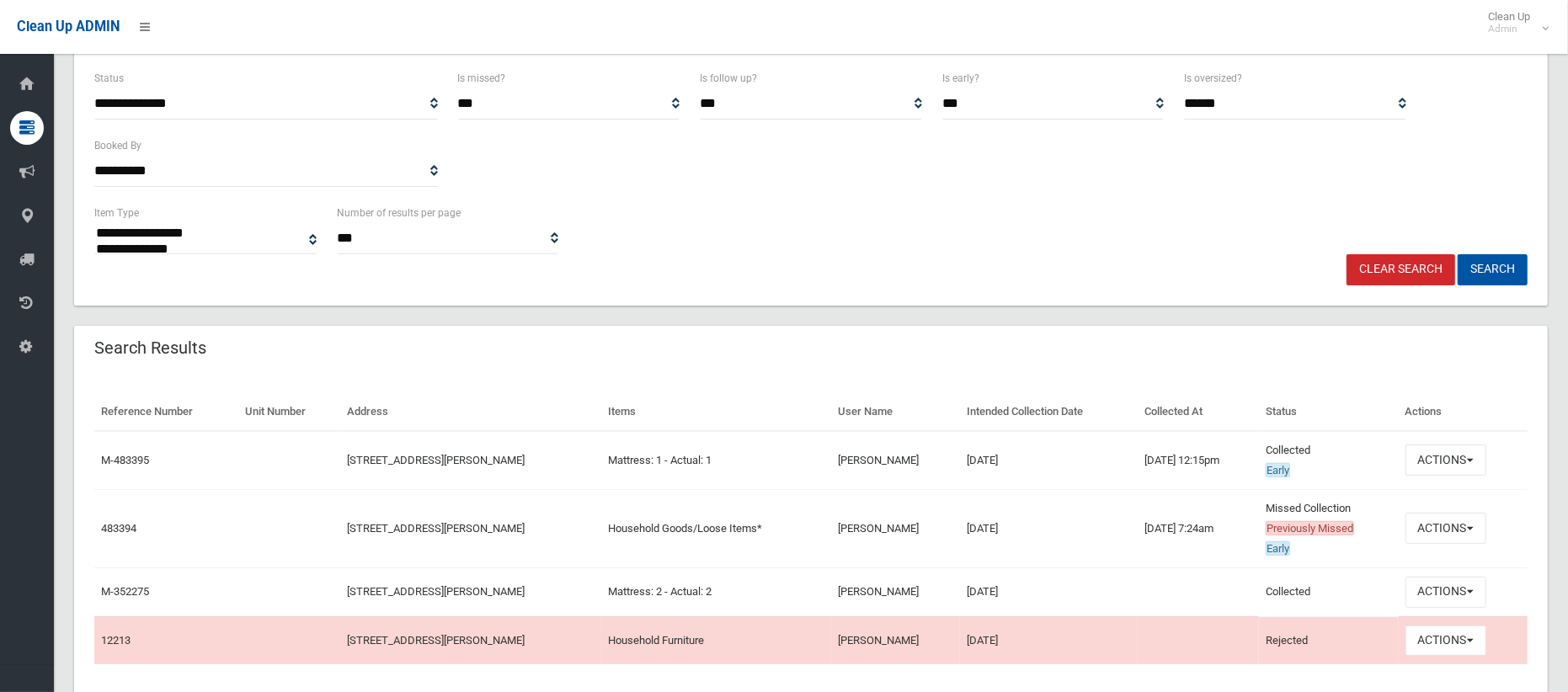
scroll to position [51, 0]
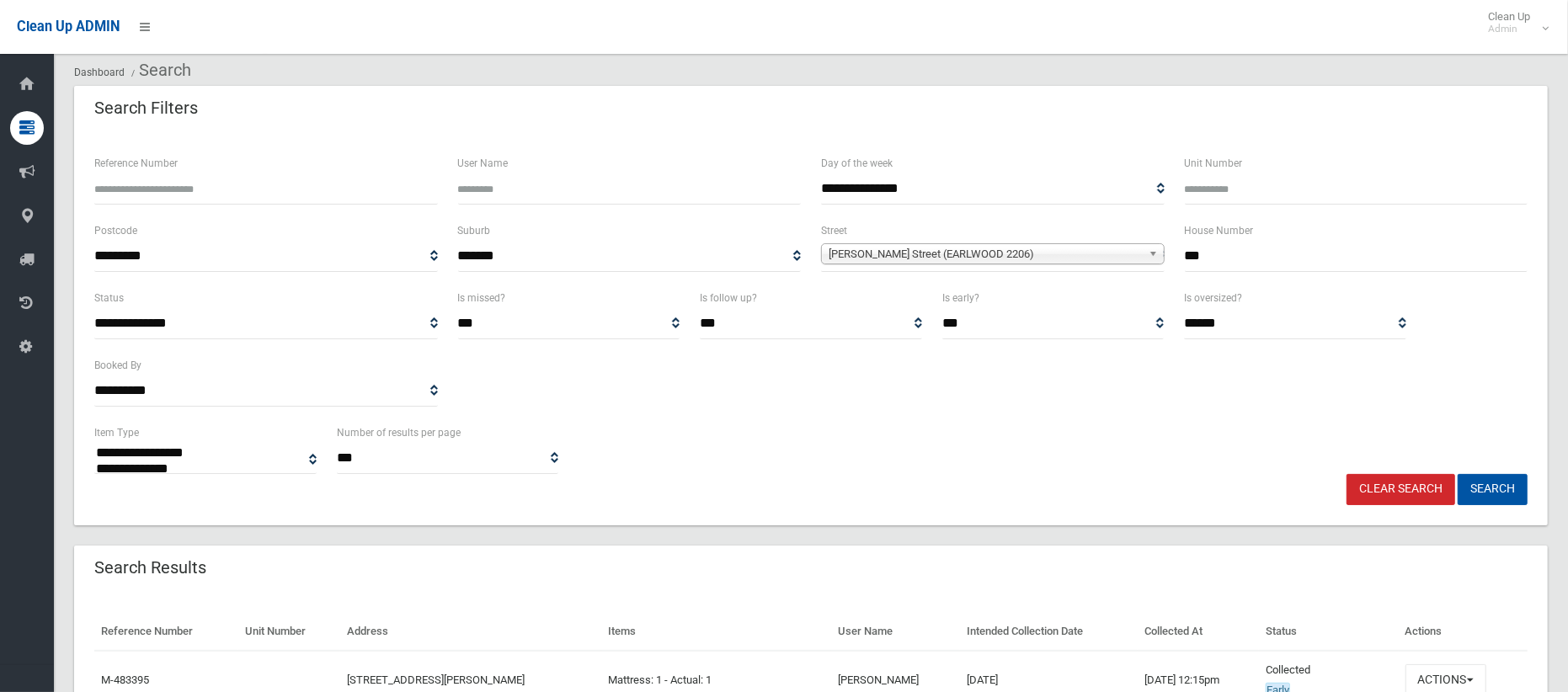
click at [1191, 256] on input "***" at bounding box center [1356, 256] width 343 height 31
type input "**"
click at [1084, 254] on span "Homer Street (EARLWOOD 2206)" at bounding box center [985, 254] width 313 height 20
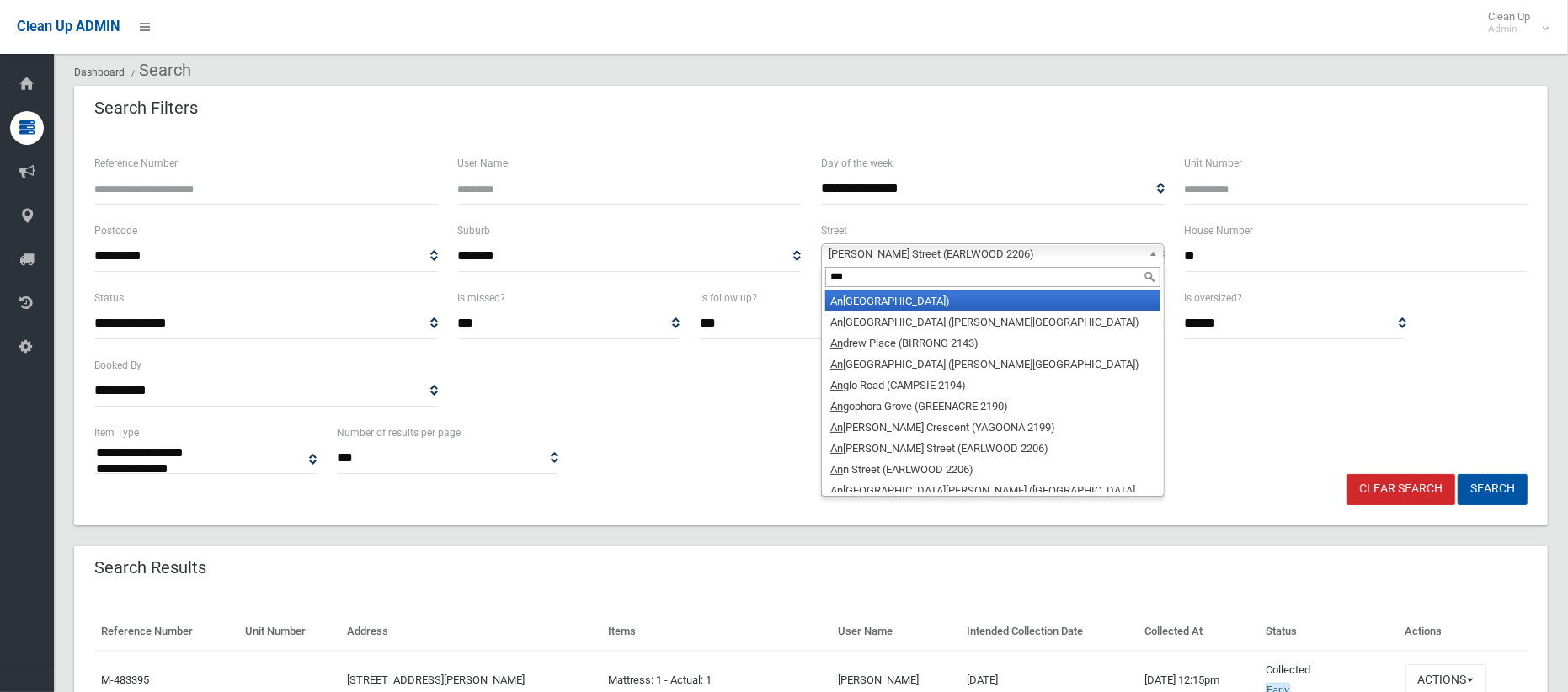
scroll to position [0, 0]
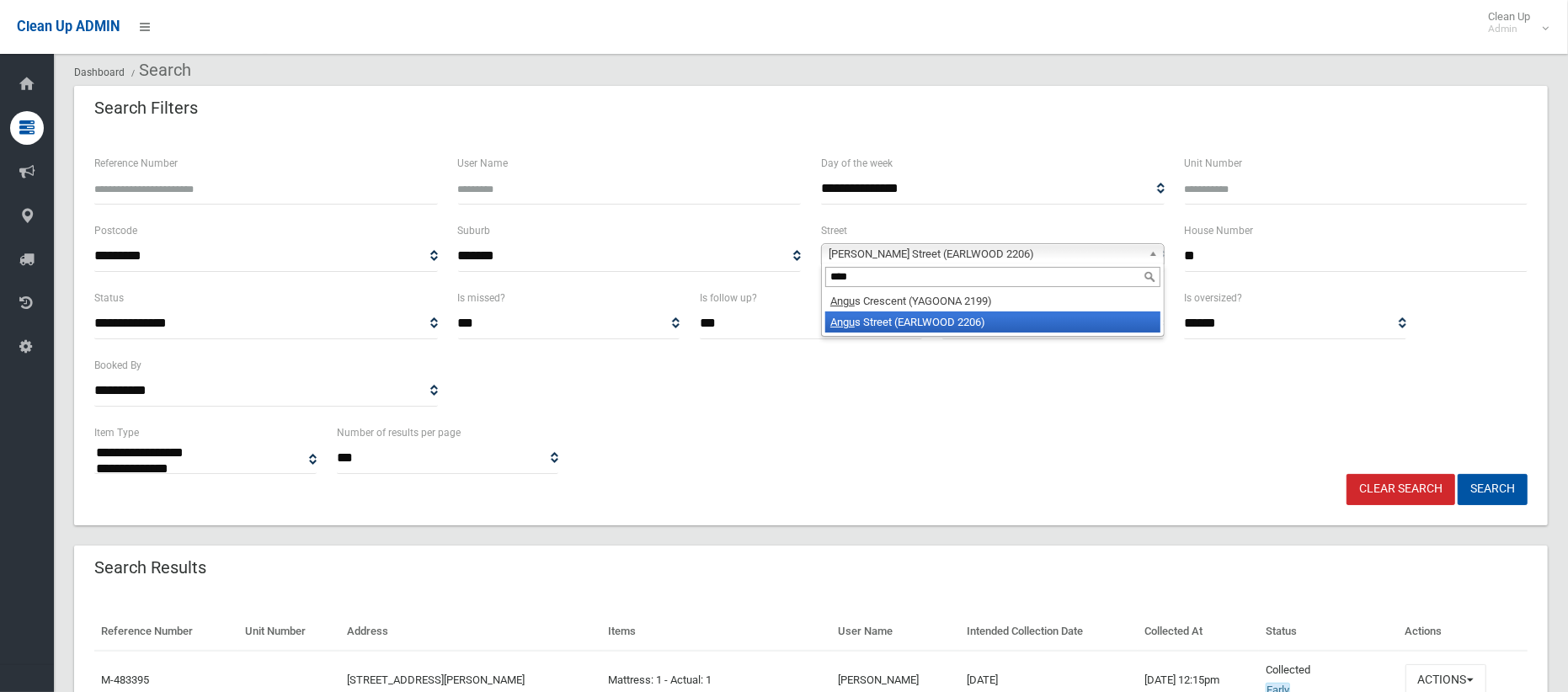
type input "****"
click at [982, 321] on li "Angu s Street (EARLWOOD 2206)" at bounding box center [993, 322] width 335 height 21
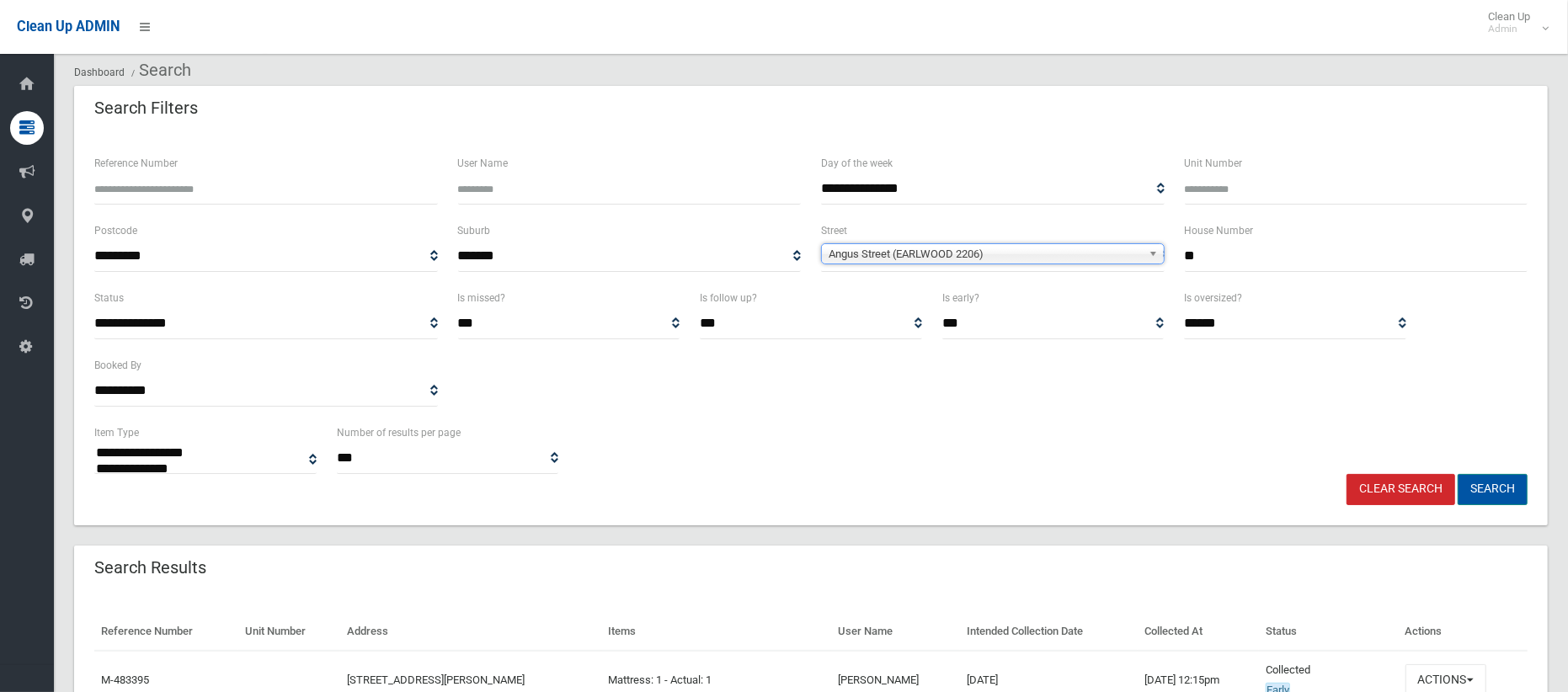
click at [1480, 491] on button "Search" at bounding box center [1492, 489] width 70 height 31
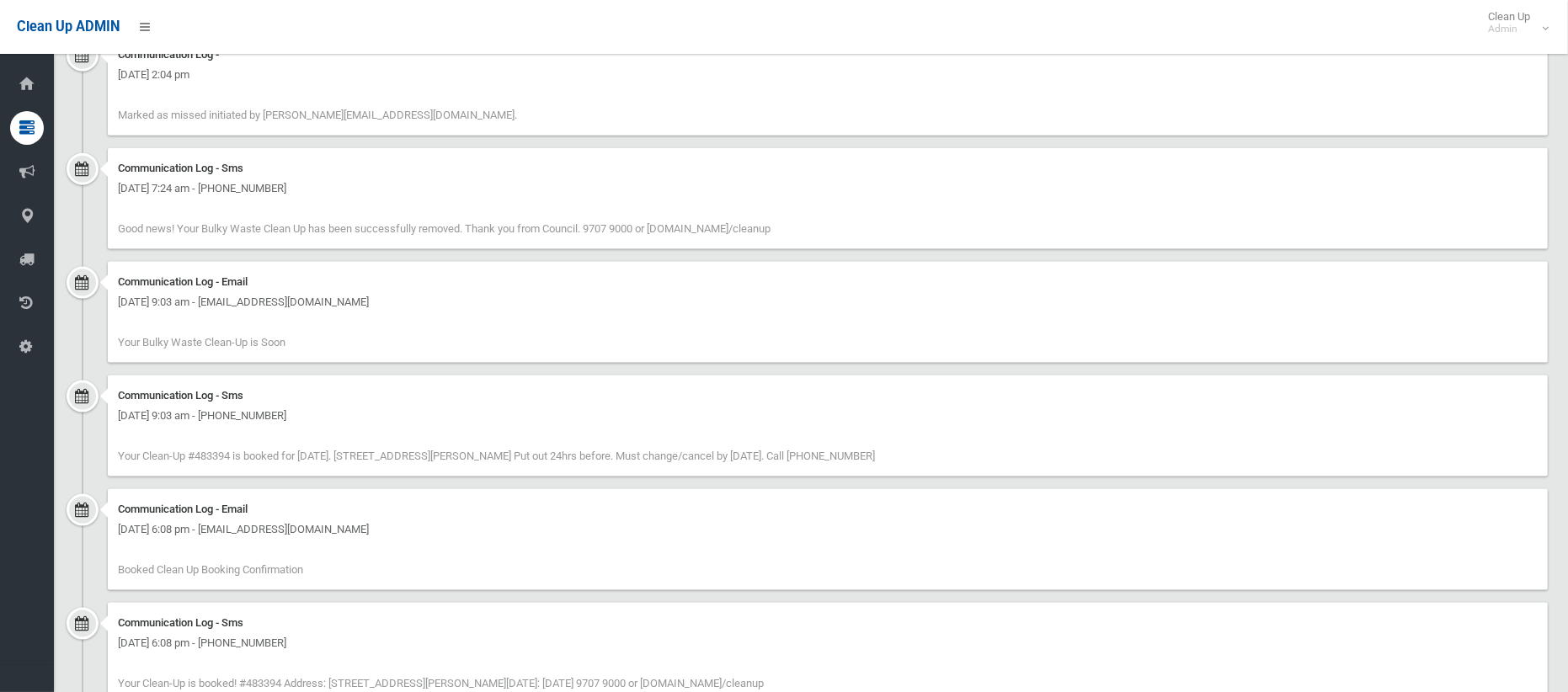
scroll to position [1757, 0]
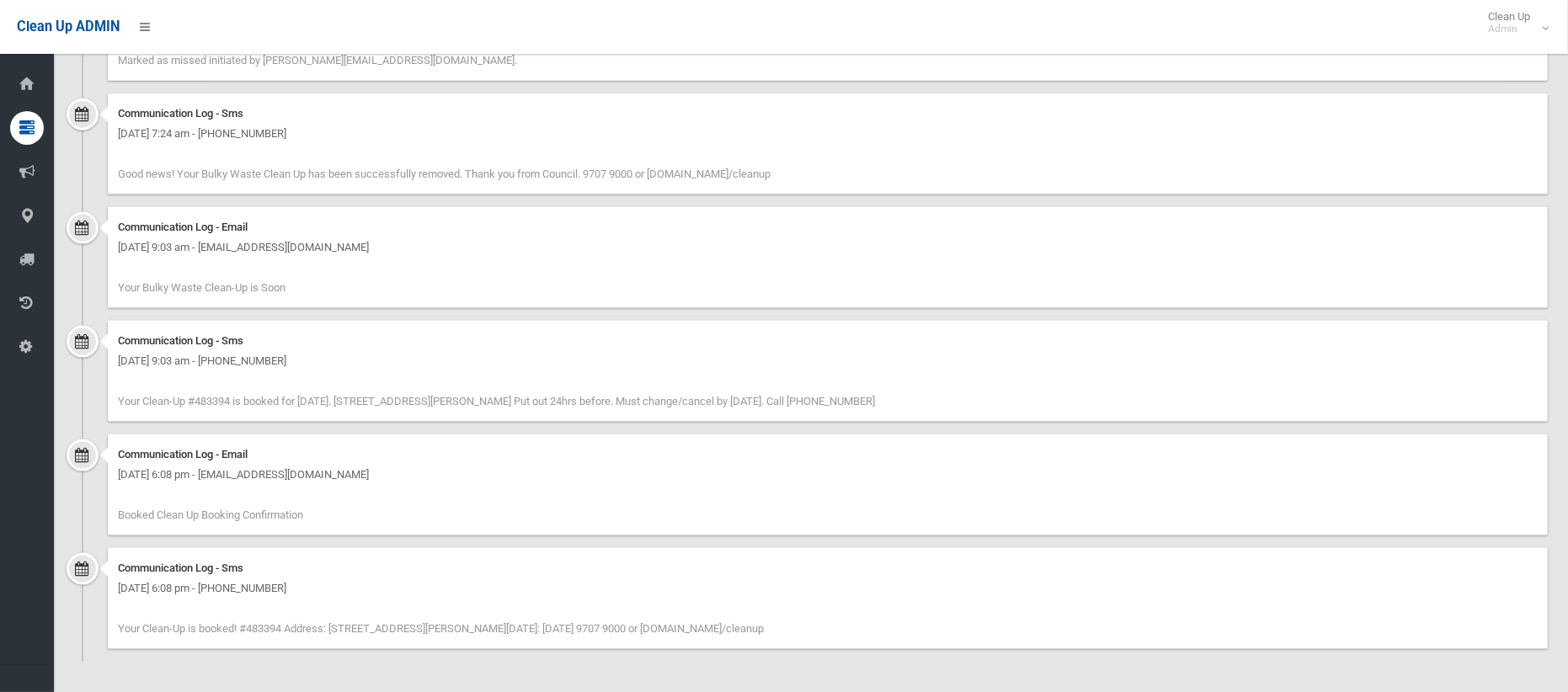
drag, startPoint x: 605, startPoint y: 625, endPoint x: 826, endPoint y: 651, distance: 222.5
click at [826, 651] on div "Communication Log - Sms [DATE] 6:08 pm - [PHONE_NUMBER] Your Clean-Up is booked…" at bounding box center [810, 605] width 1473 height 114
click at [942, 517] on div "Communication Log - Email [DATE] 6:08 pm - [EMAIL_ADDRESS][DOMAIN_NAME] Booked …" at bounding box center [827, 485] width 1439 height 101
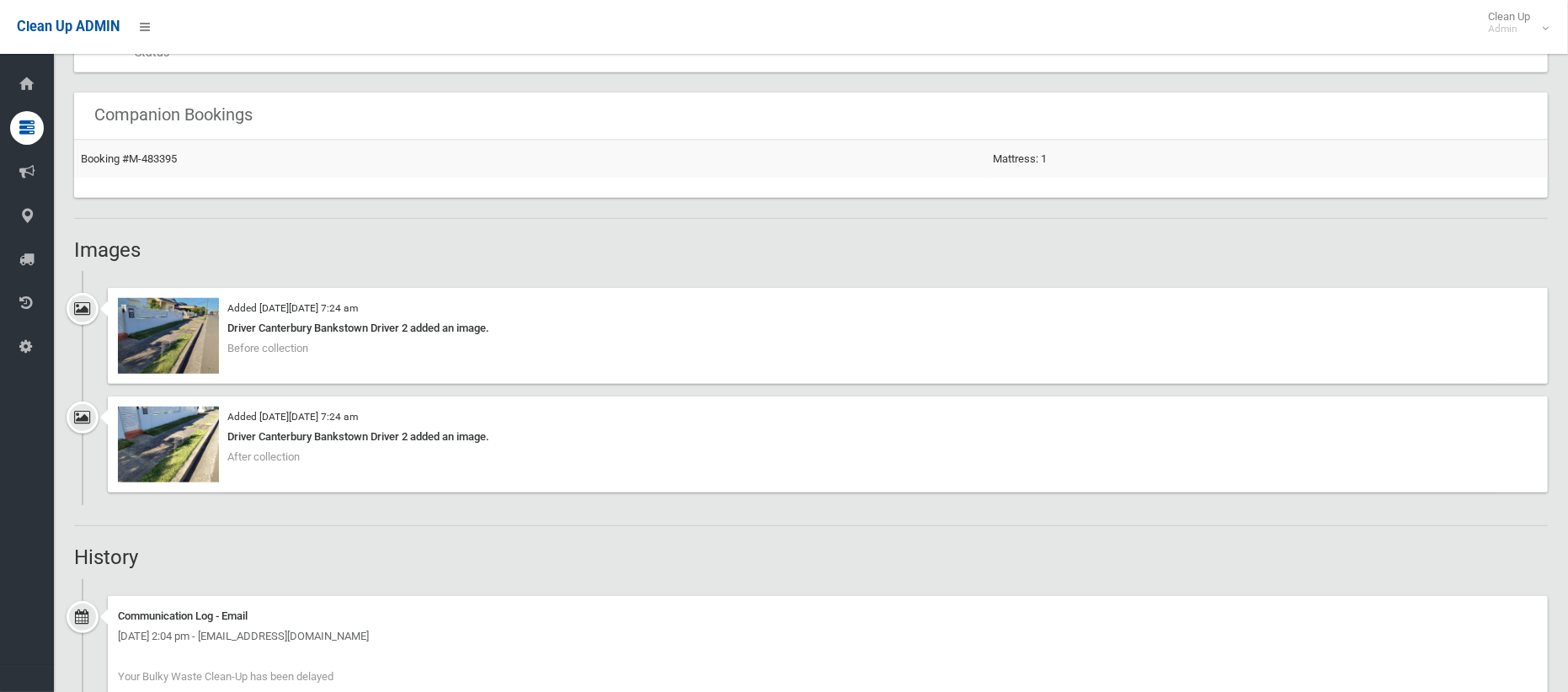
scroll to position [0, 0]
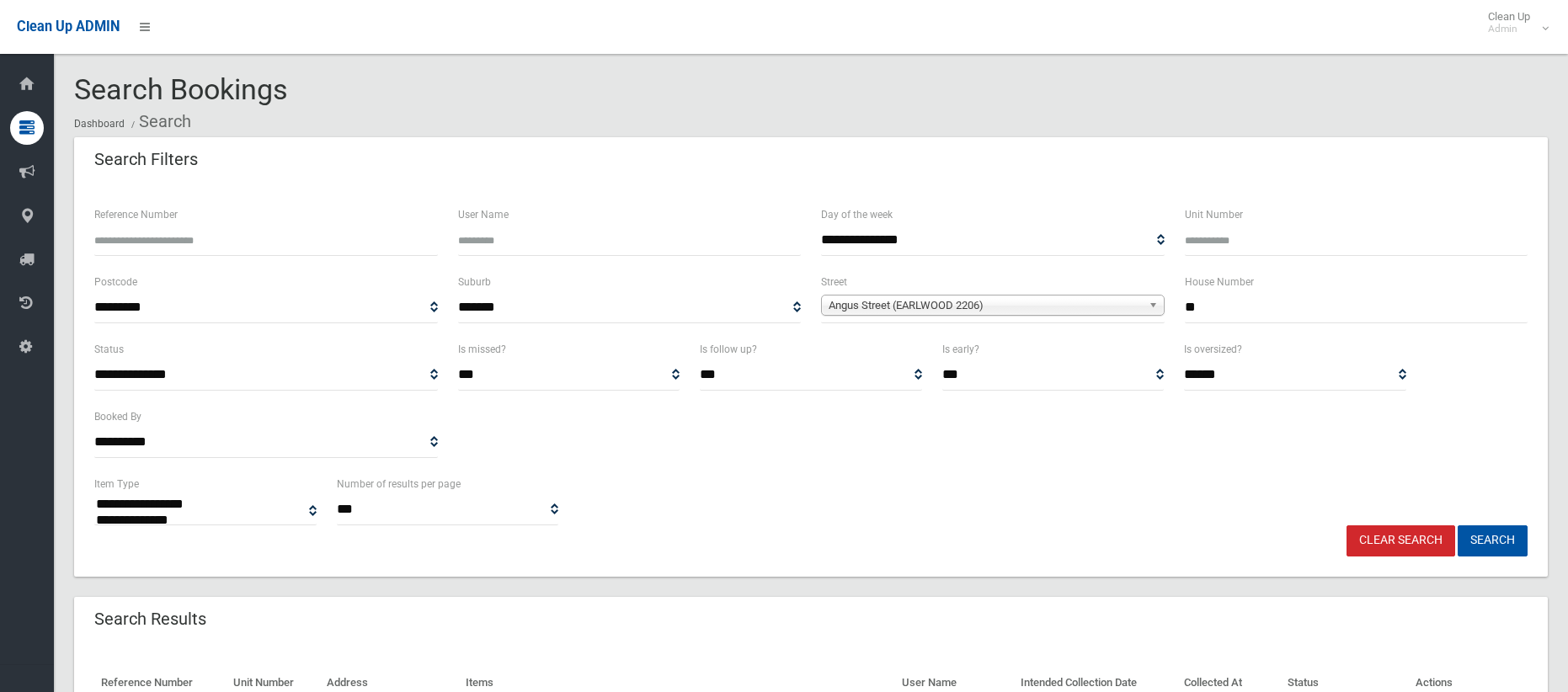
select select
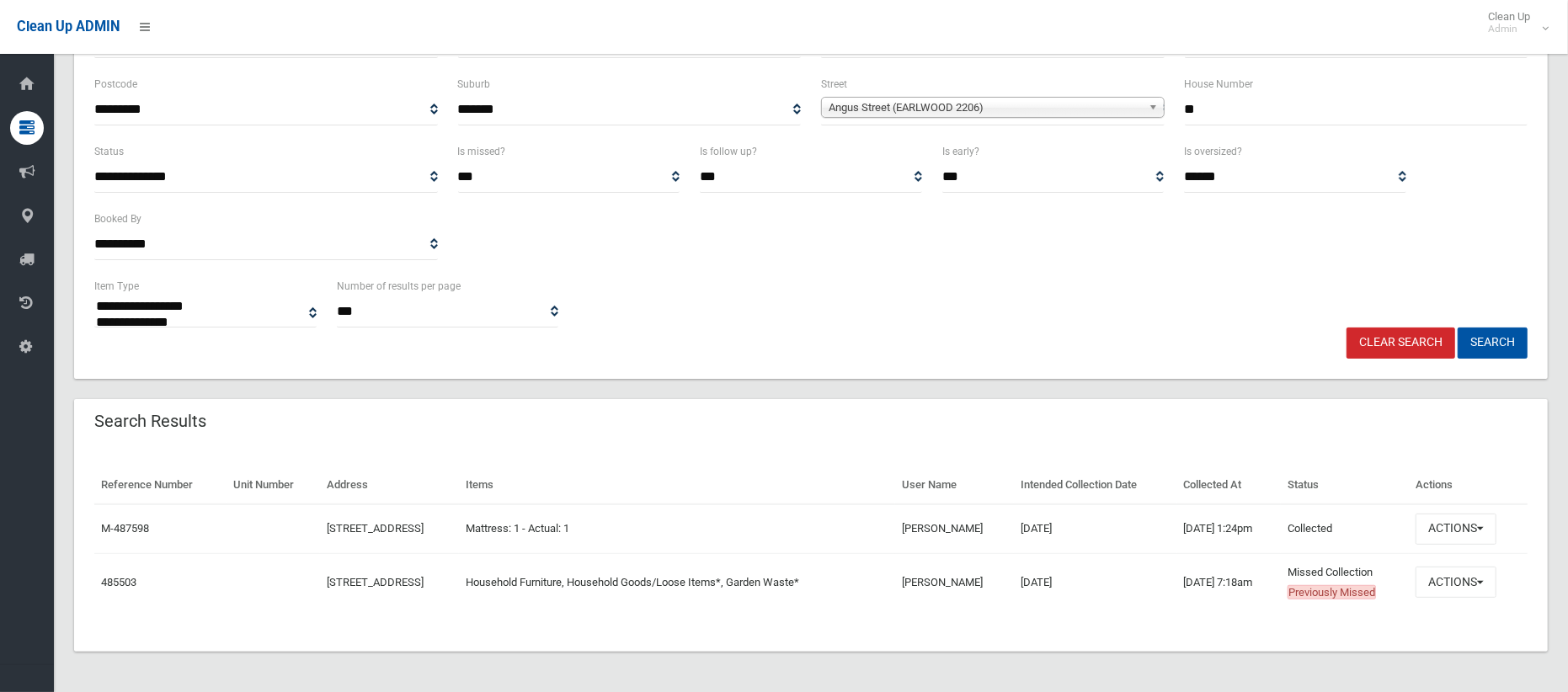
scroll to position [198, 0]
click at [1444, 584] on button "Actions" at bounding box center [1455, 581] width 81 height 31
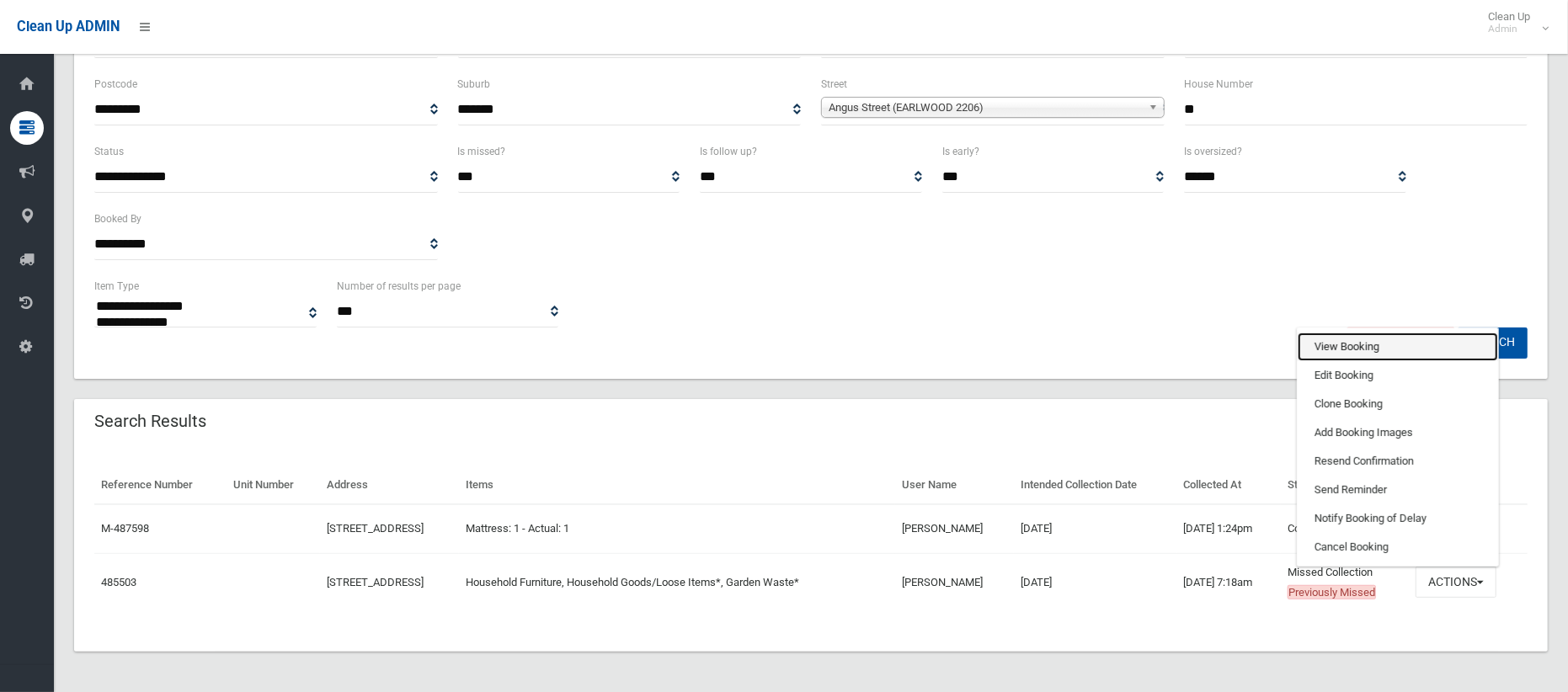
click at [1355, 349] on link "View Booking" at bounding box center [1398, 347] width 201 height 28
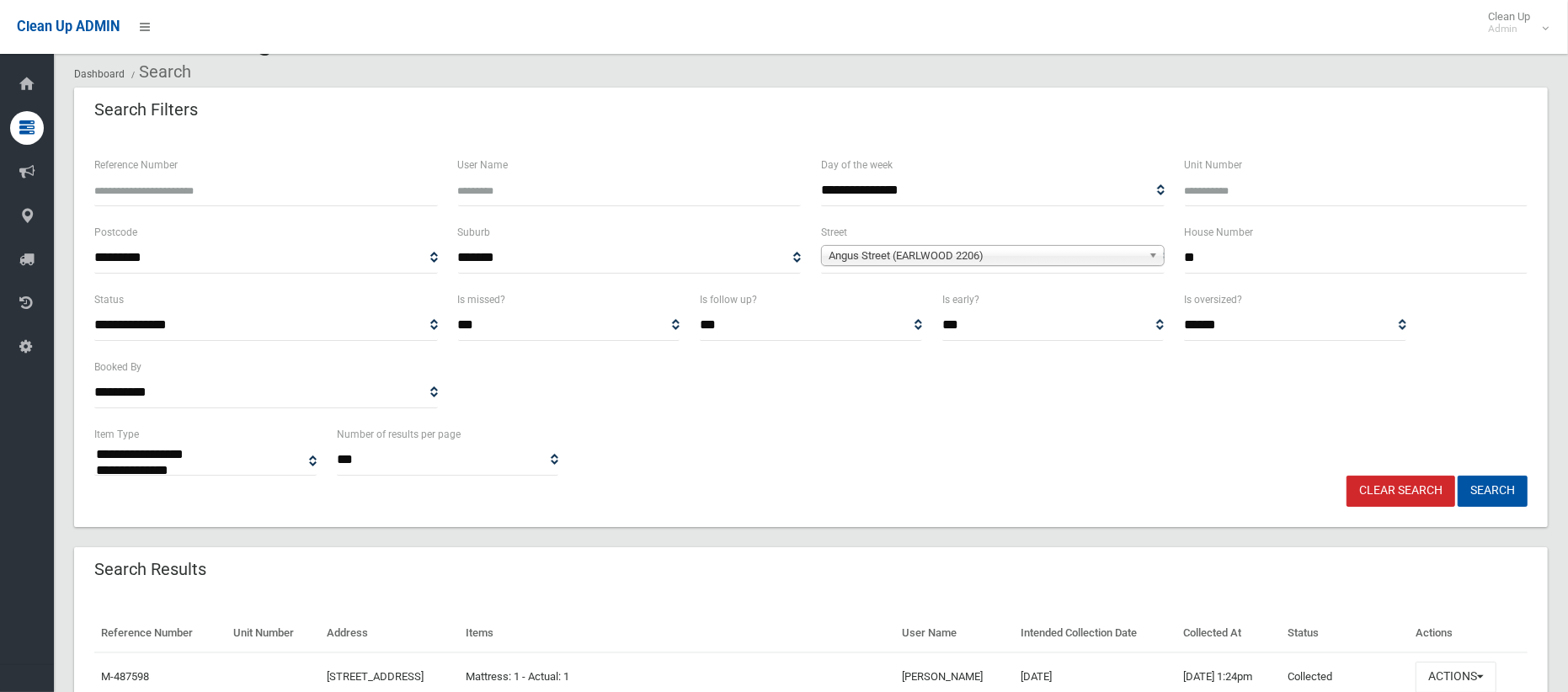
scroll to position [43, 0]
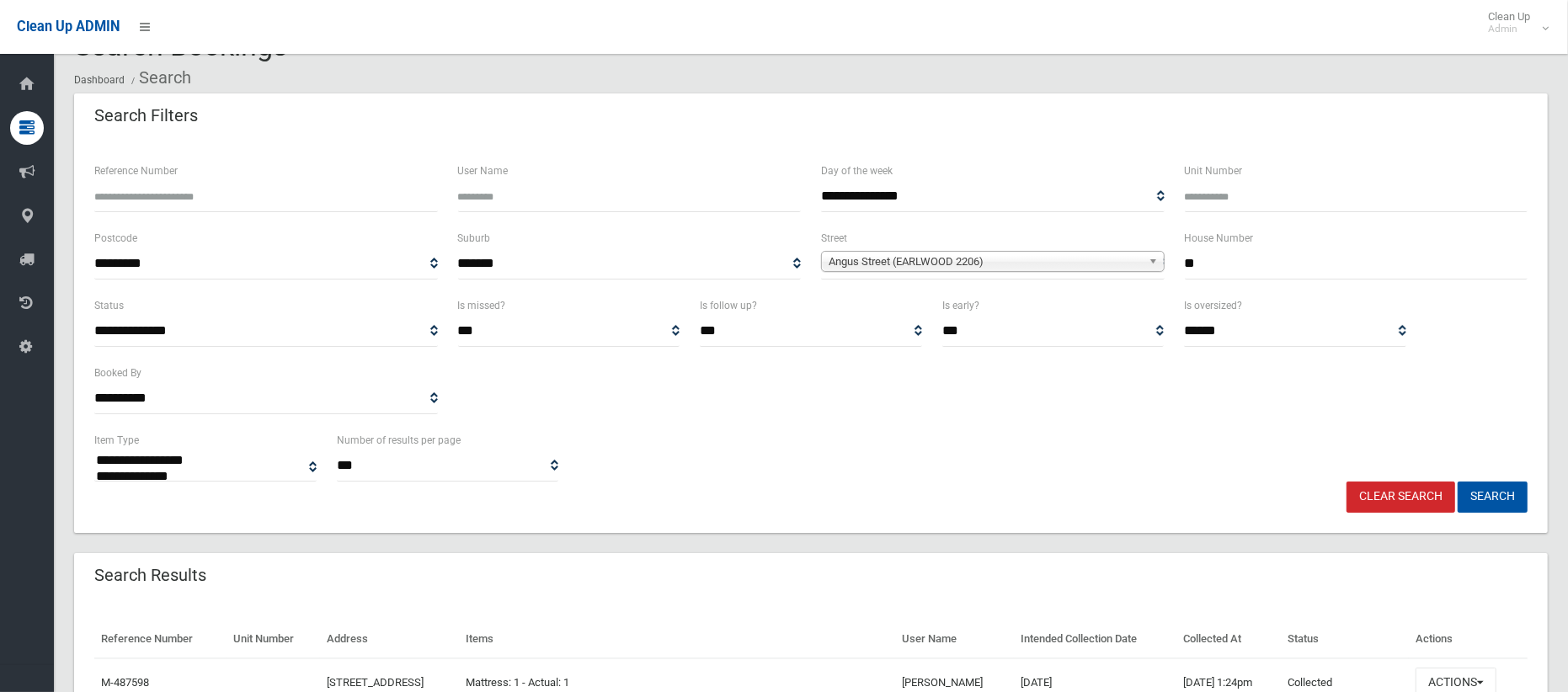
click at [1199, 259] on input "**" at bounding box center [1356, 263] width 343 height 31
type input "*"
click at [1028, 260] on span "Angus Street (EARLWOOD 2206)" at bounding box center [985, 262] width 313 height 20
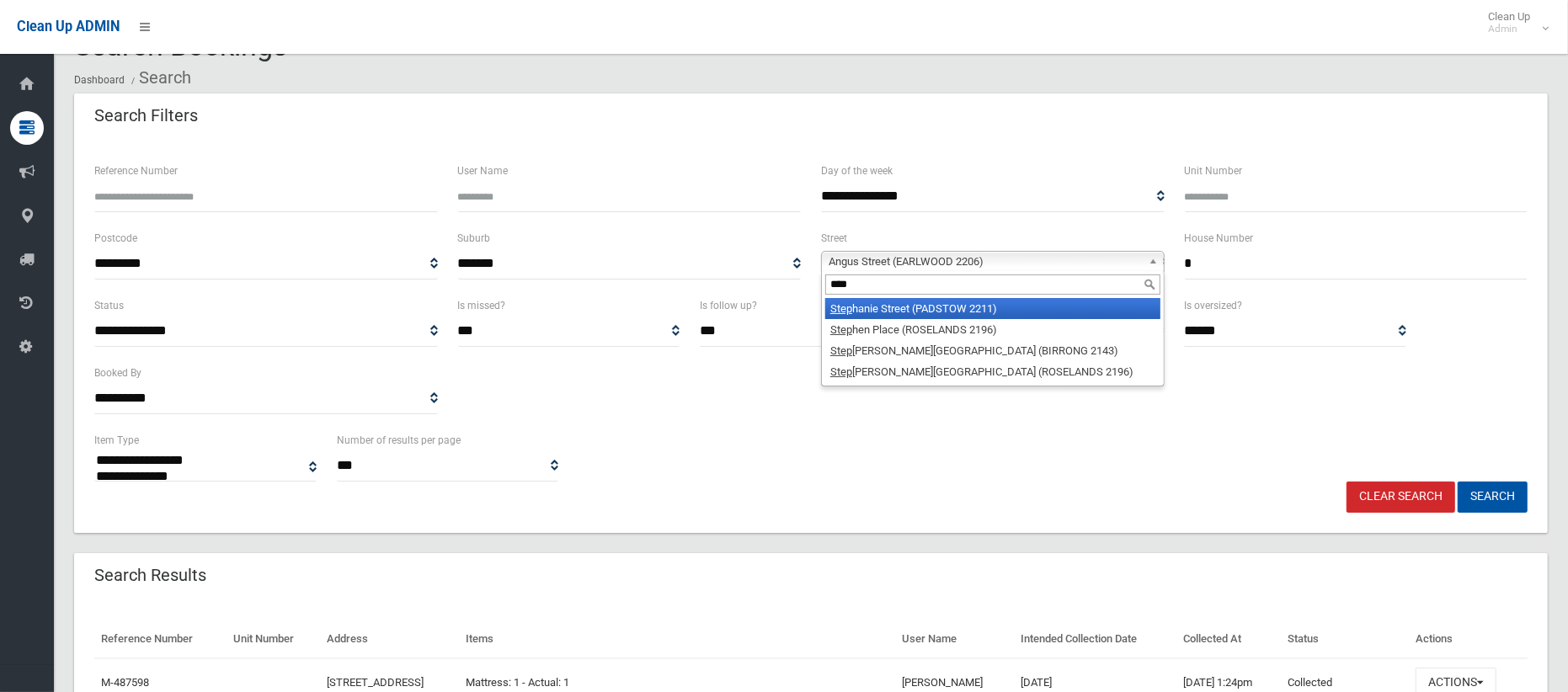
scroll to position [0, 0]
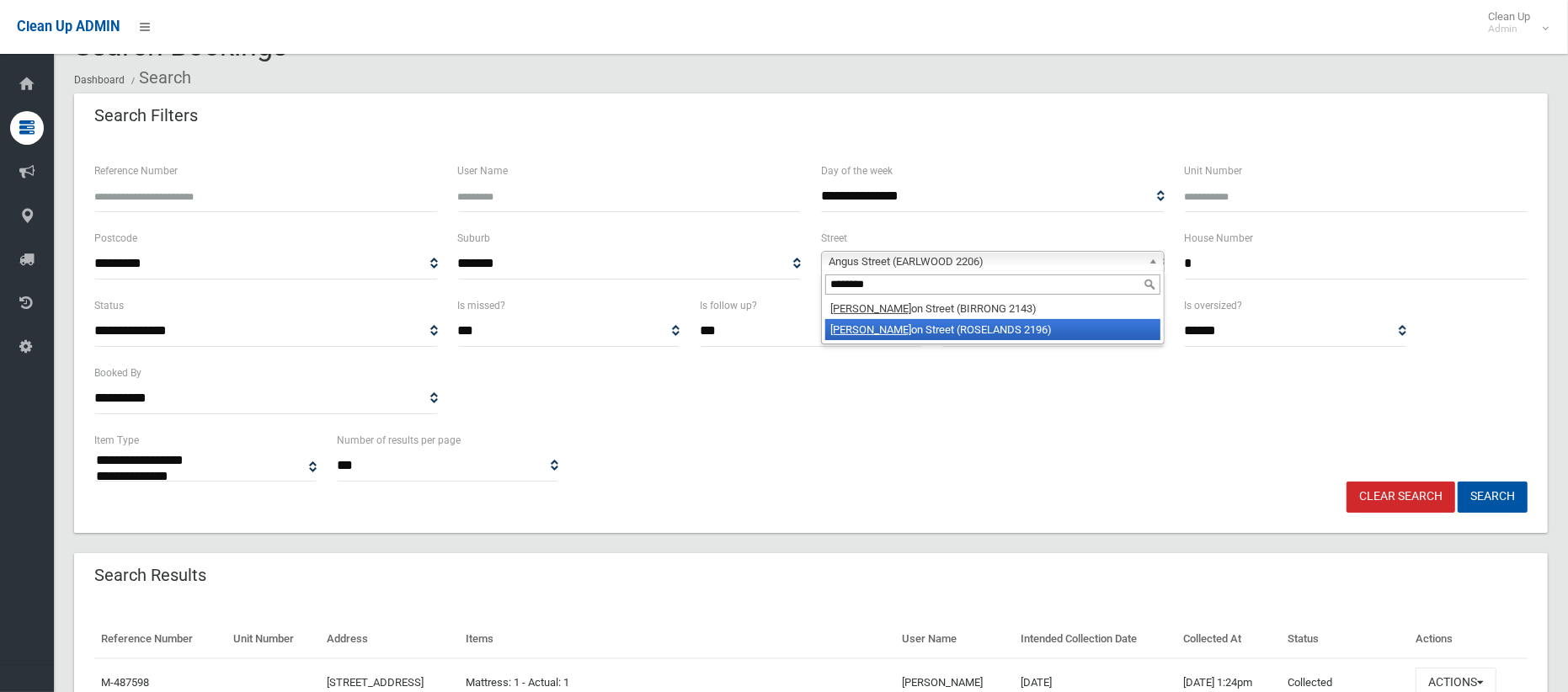
type input "********"
click at [991, 334] on li "Stephens on Street (ROSELANDS 2196)" at bounding box center [993, 330] width 335 height 21
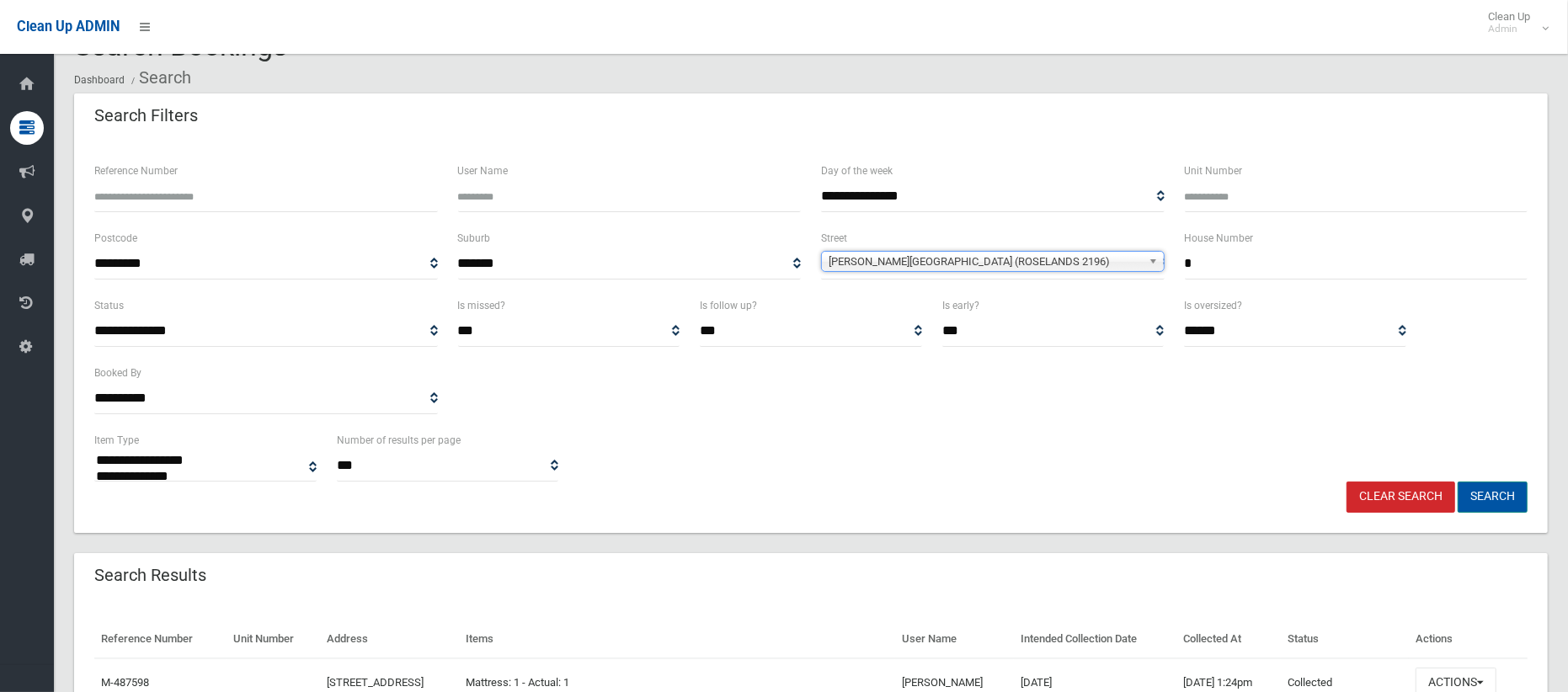
click at [1515, 505] on button "Search" at bounding box center [1492, 497] width 70 height 31
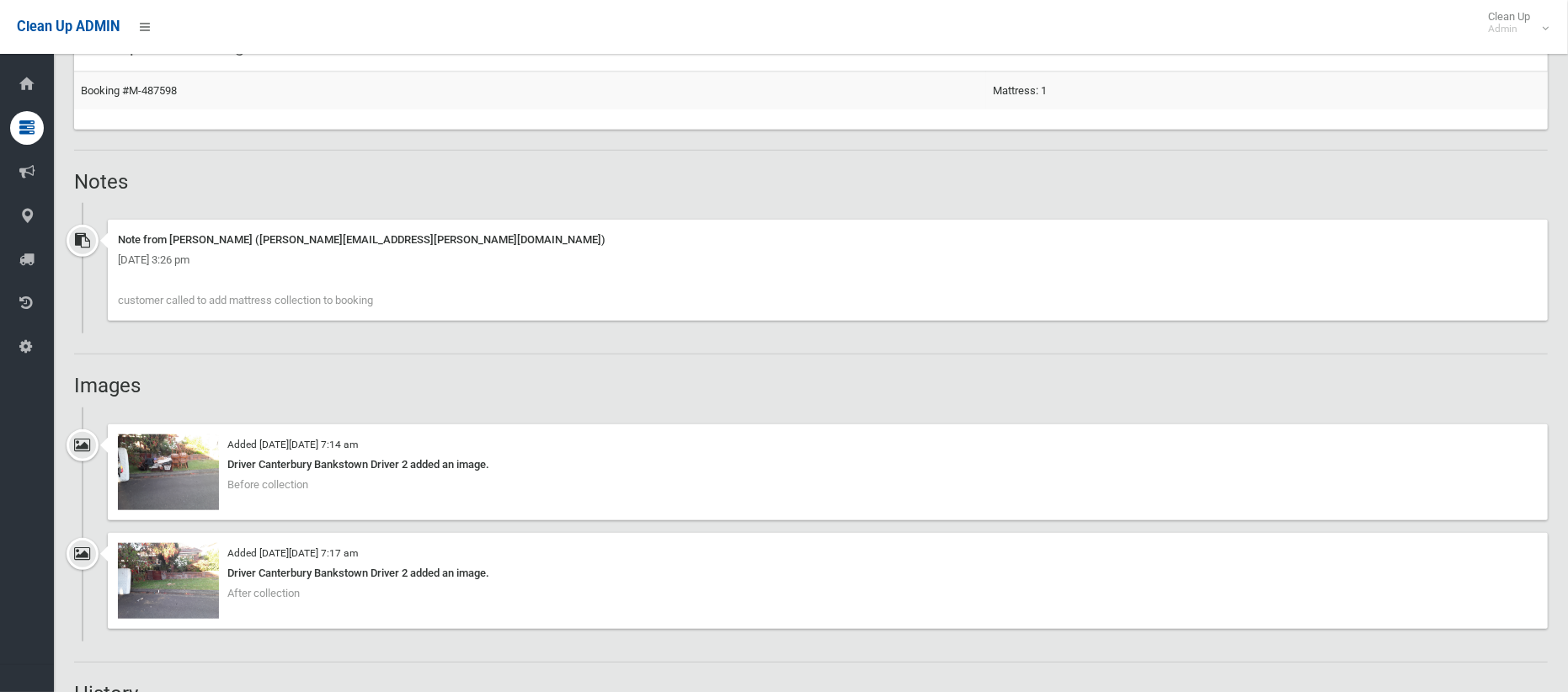
scroll to position [1044, 0]
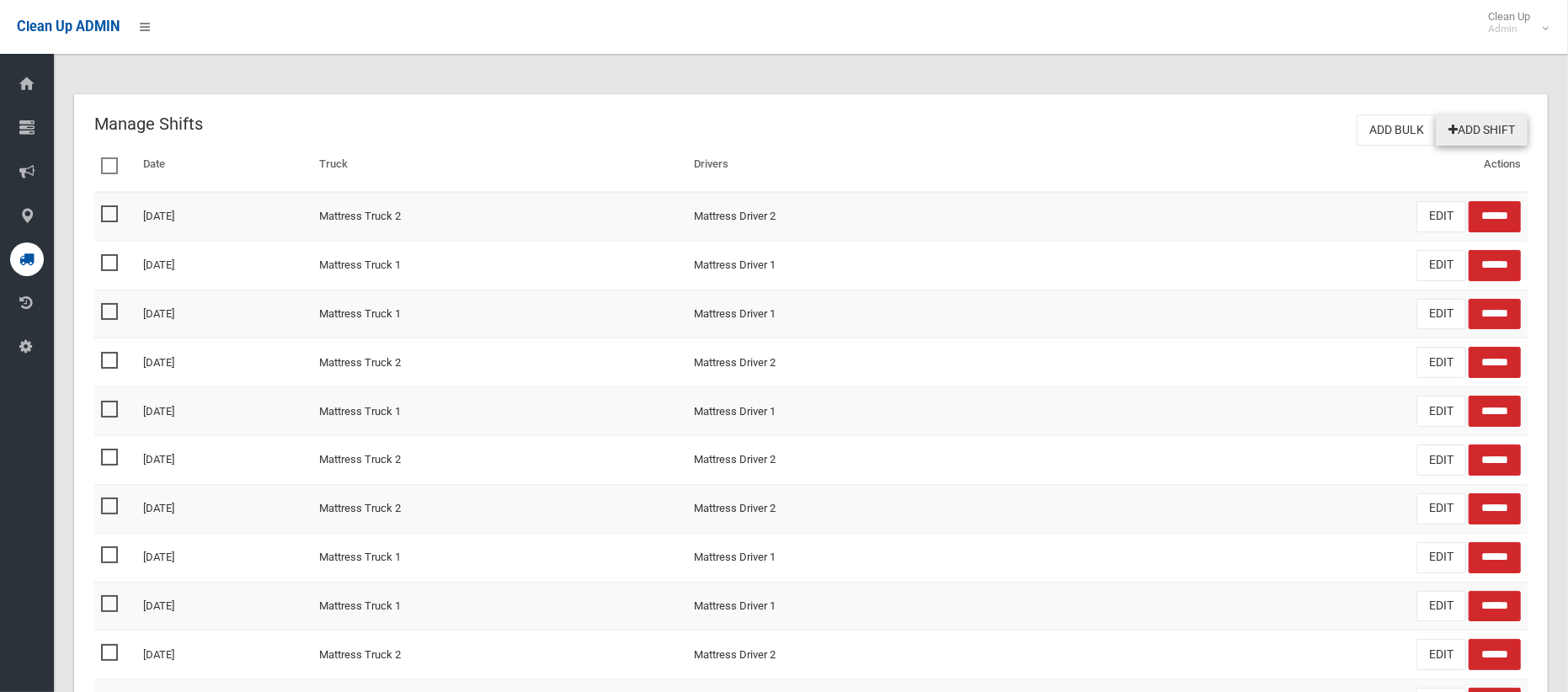
click at [1477, 135] on link "Add Shift" at bounding box center [1481, 130] width 91 height 31
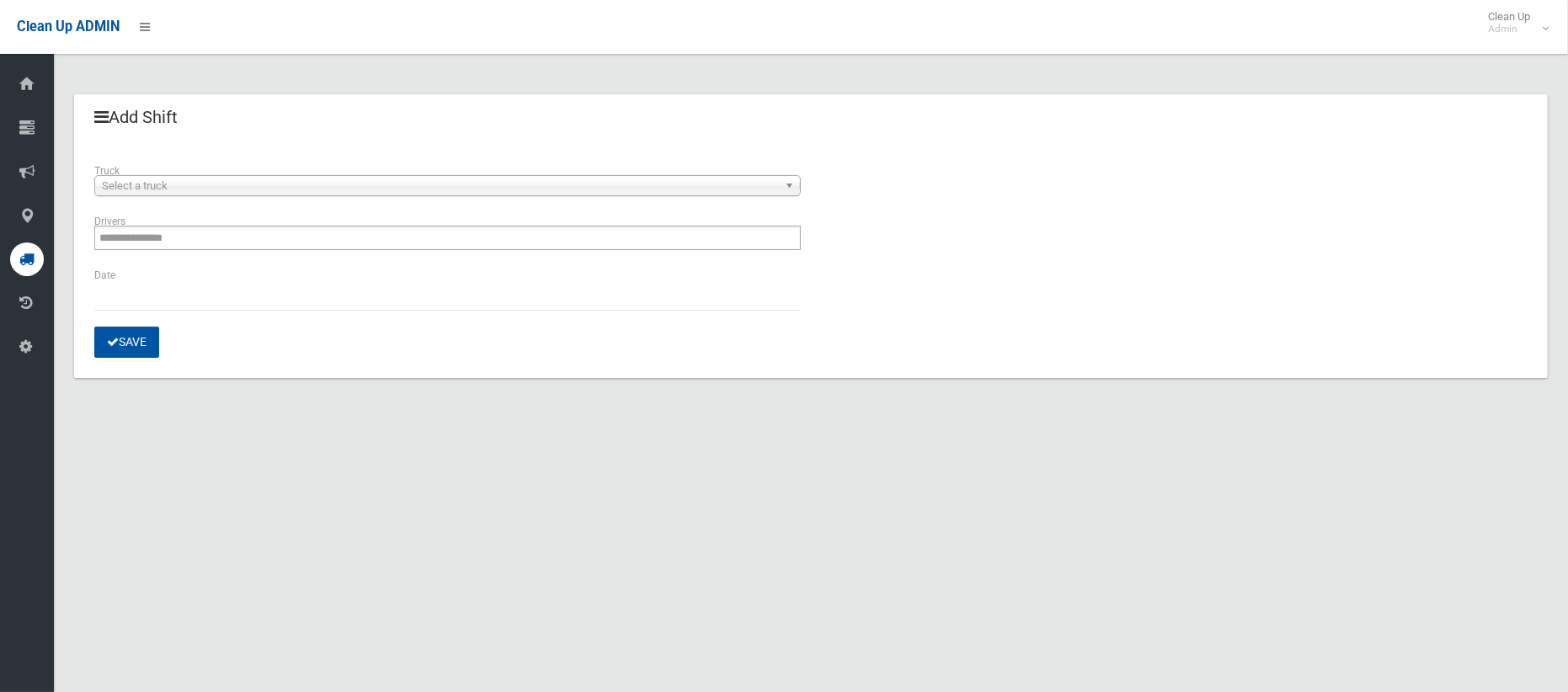
click at [509, 184] on span "Select a truck" at bounding box center [440, 185] width 676 height 20
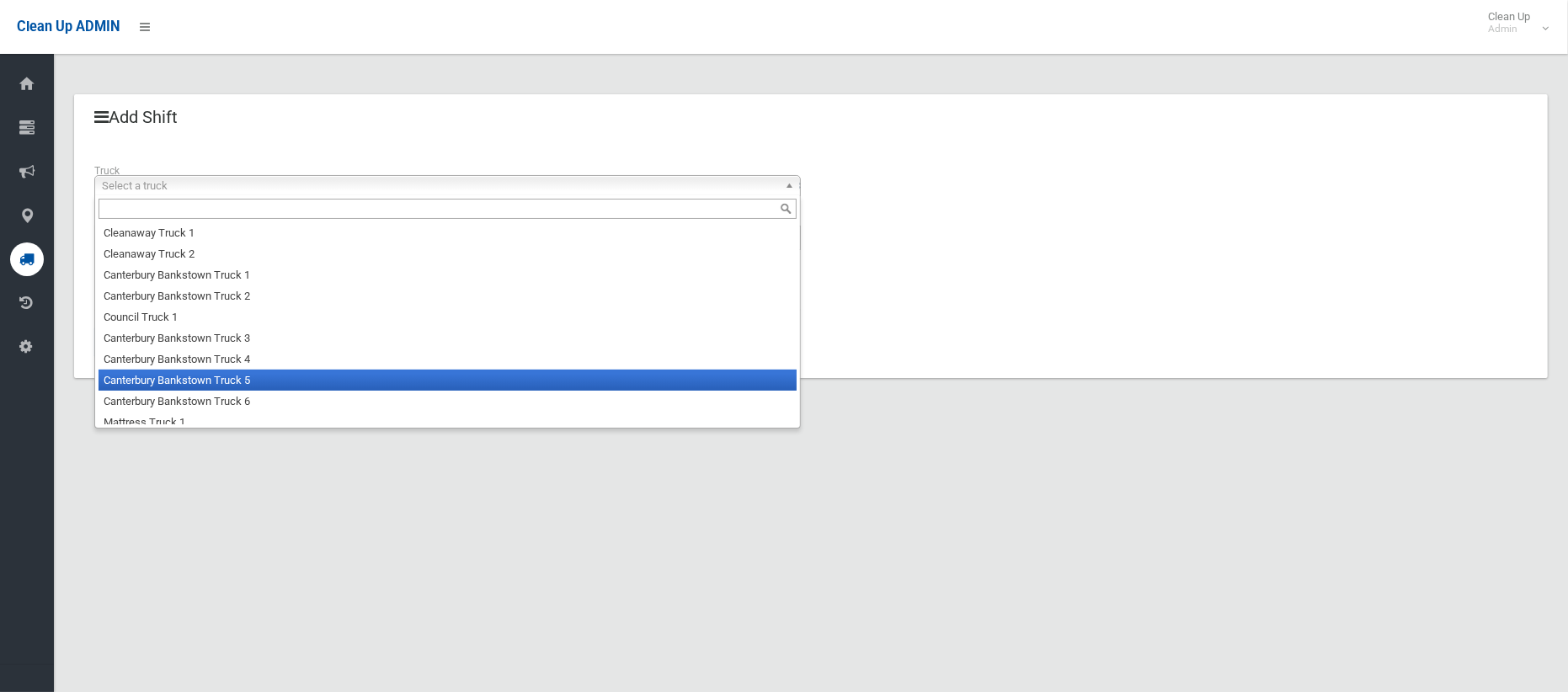
click at [387, 373] on li "Canterbury Bankstown Truck 5" at bounding box center [447, 380] width 698 height 21
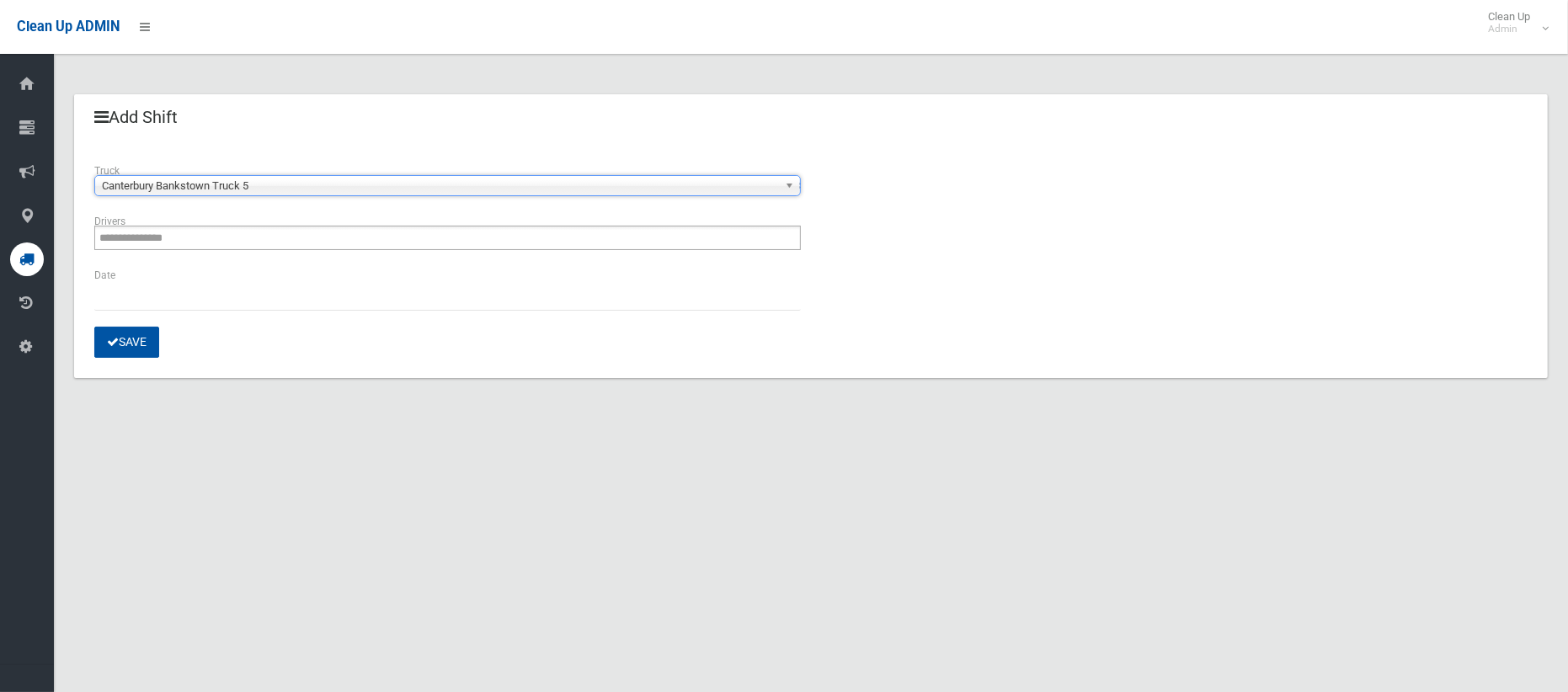
click at [320, 250] on div "**********" at bounding box center [447, 239] width 727 height 54
click at [320, 241] on ul "**********" at bounding box center [447, 238] width 706 height 25
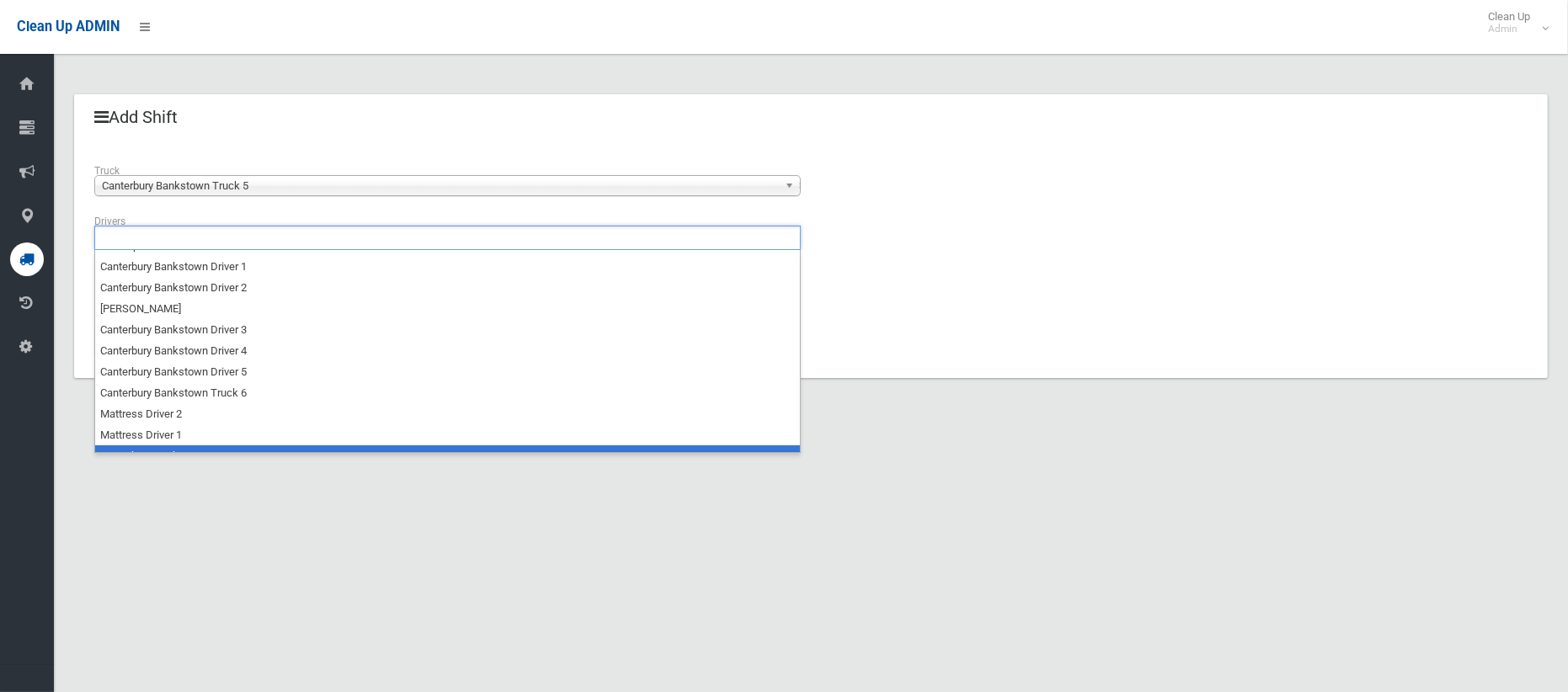
scroll to position [115, 0]
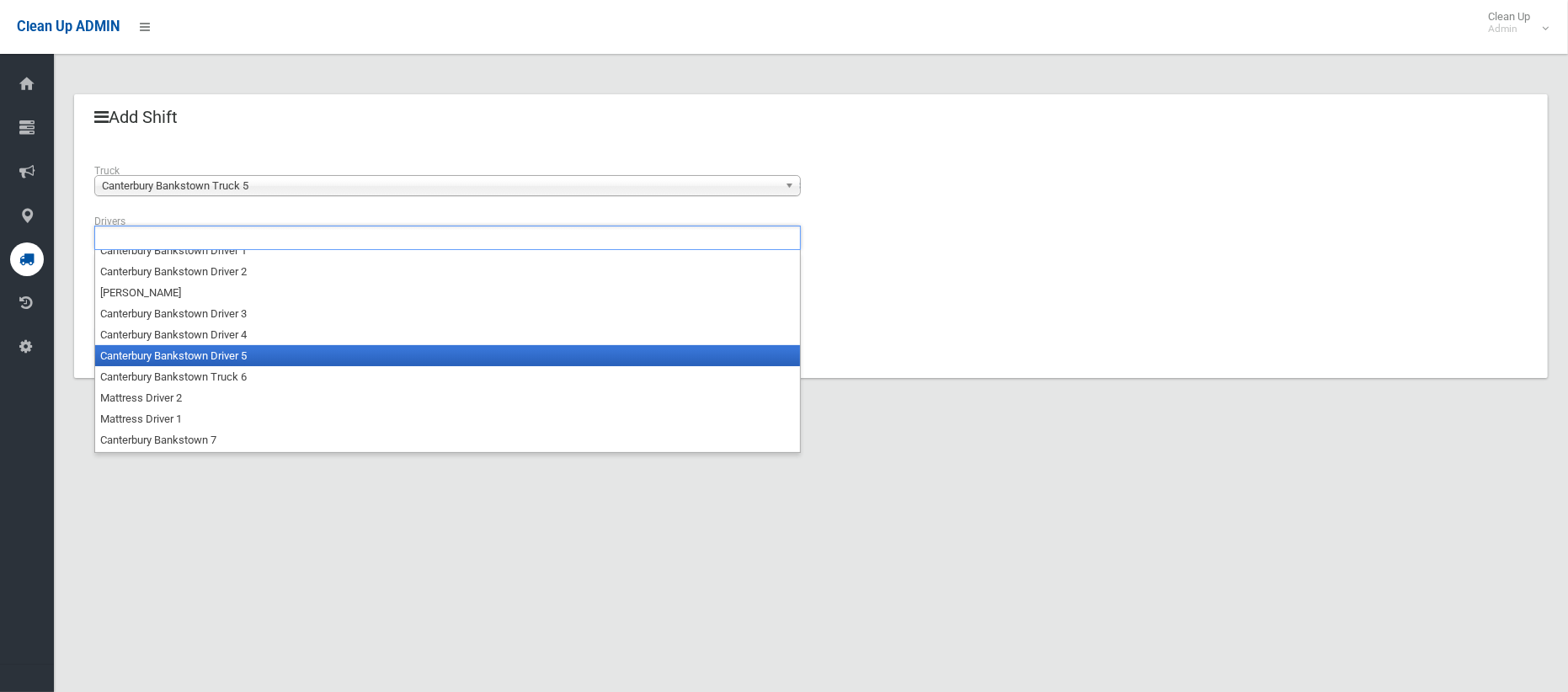
click at [244, 345] on li "Canterbury Bankstown Driver 5" at bounding box center [447, 356] width 705 height 21
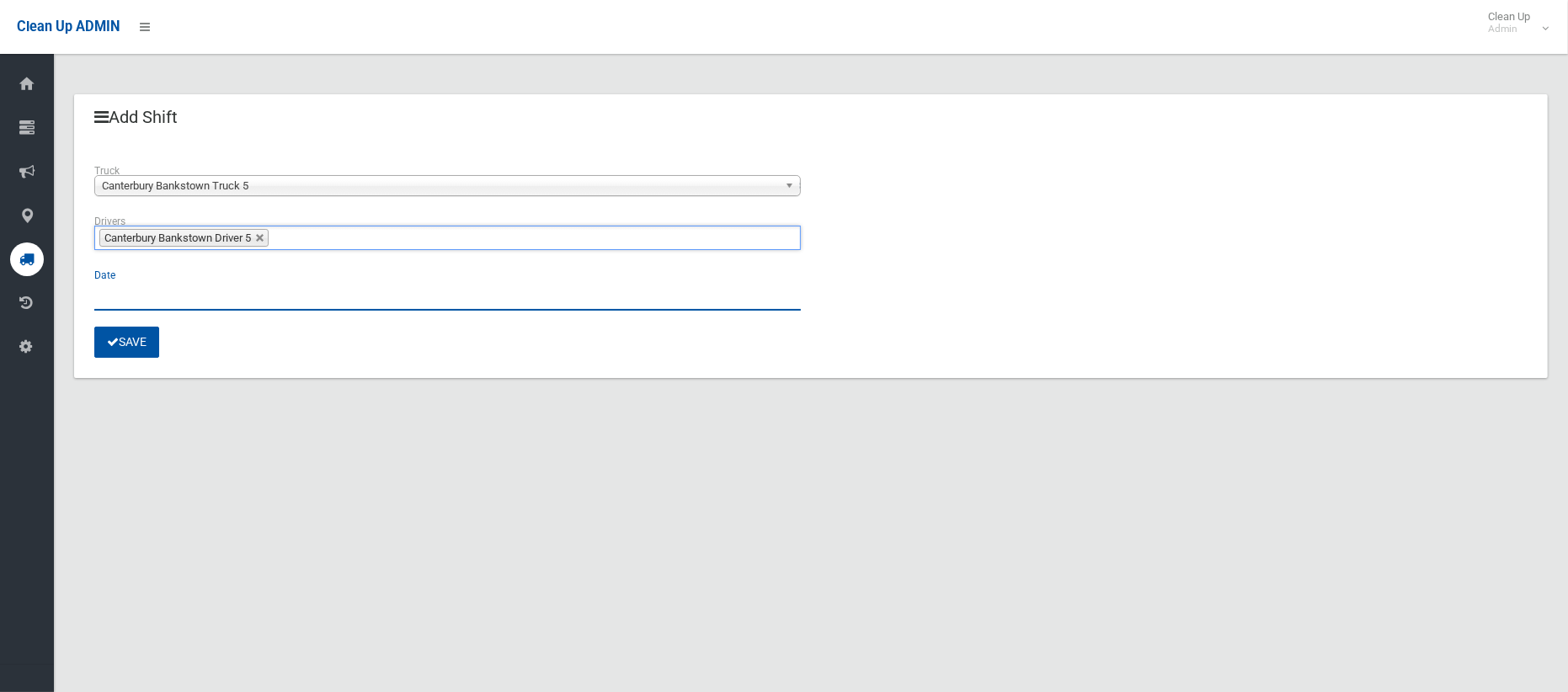
click at [175, 292] on input "text" at bounding box center [447, 295] width 706 height 31
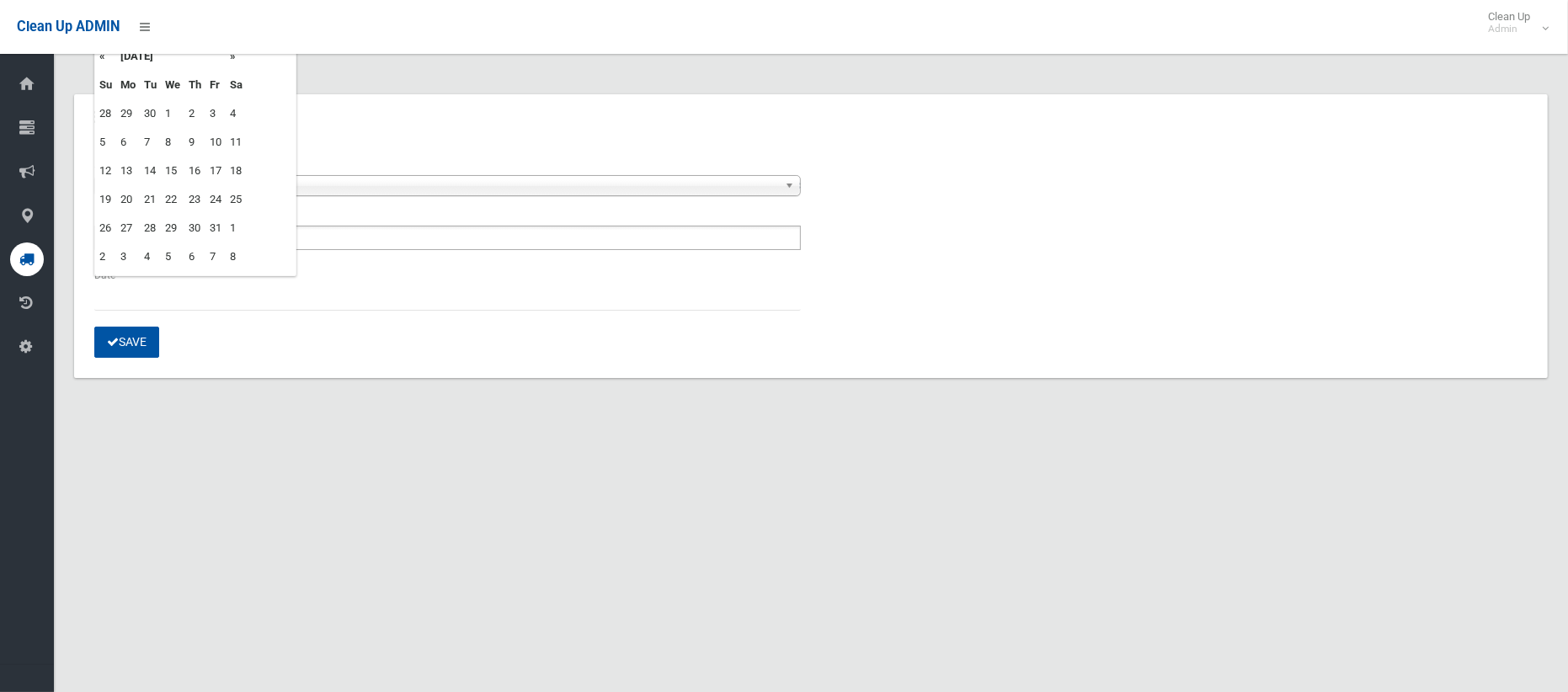
click at [123, 169] on td "13" at bounding box center [128, 170] width 24 height 28
type input "**********"
click at [131, 342] on button "Save" at bounding box center [126, 342] width 65 height 31
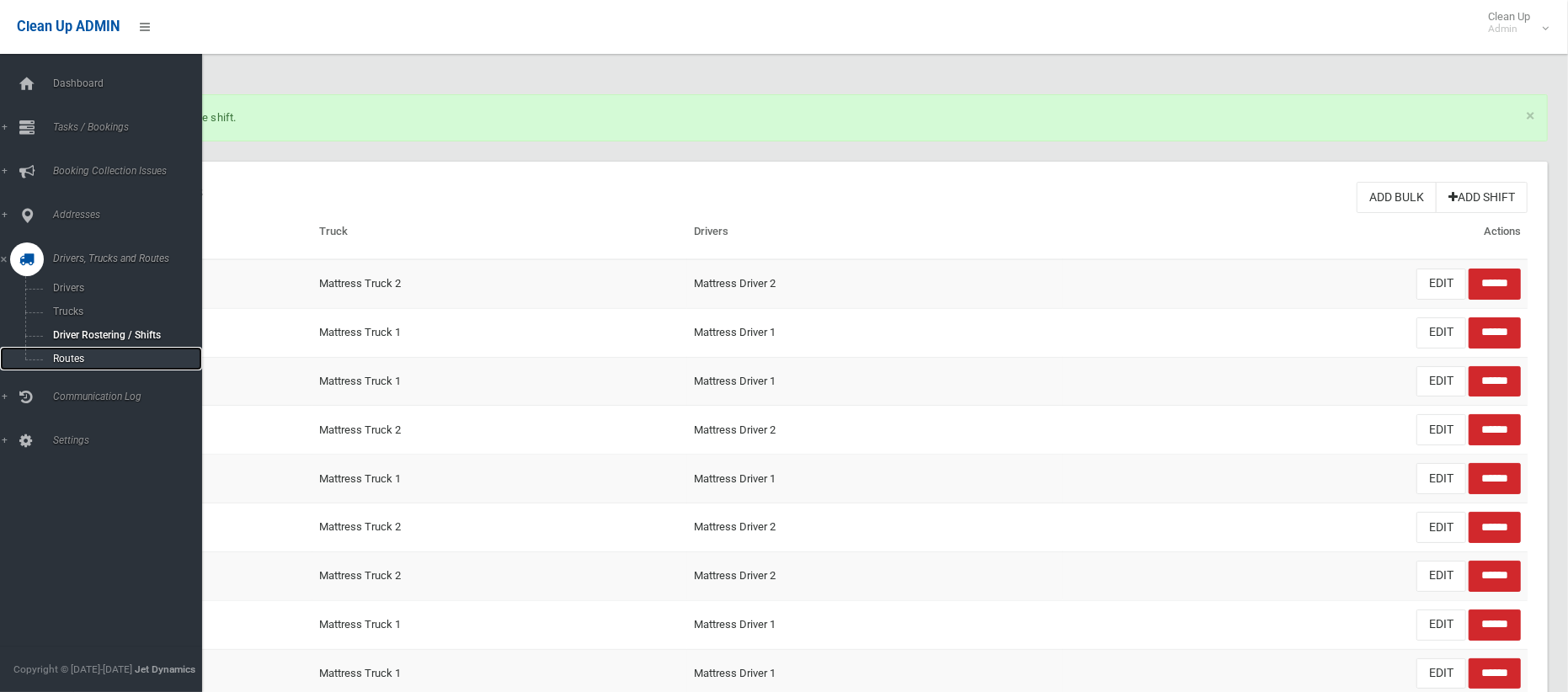
click at [66, 357] on span "Routes" at bounding box center [117, 358] width 139 height 12
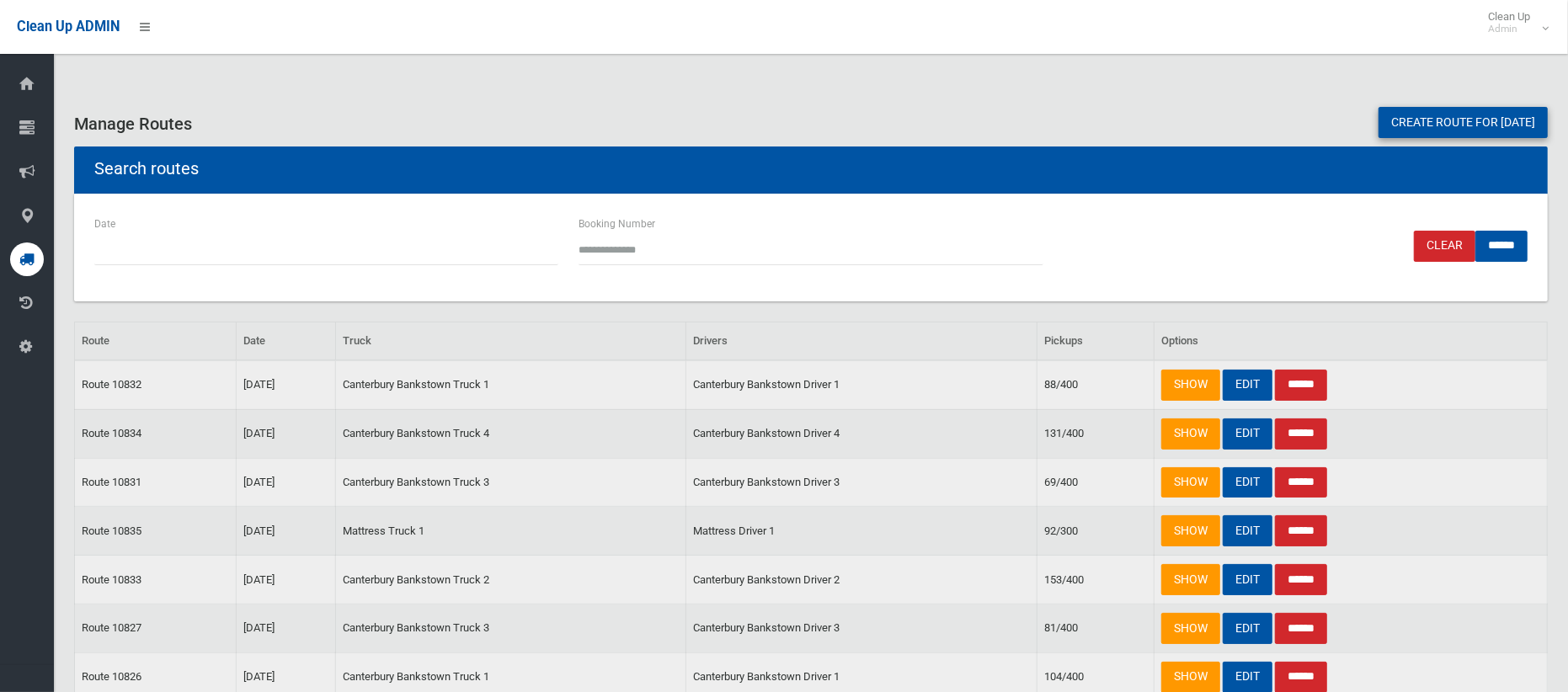
click at [1394, 132] on link "Create route for [DATE]" at bounding box center [1462, 122] width 169 height 31
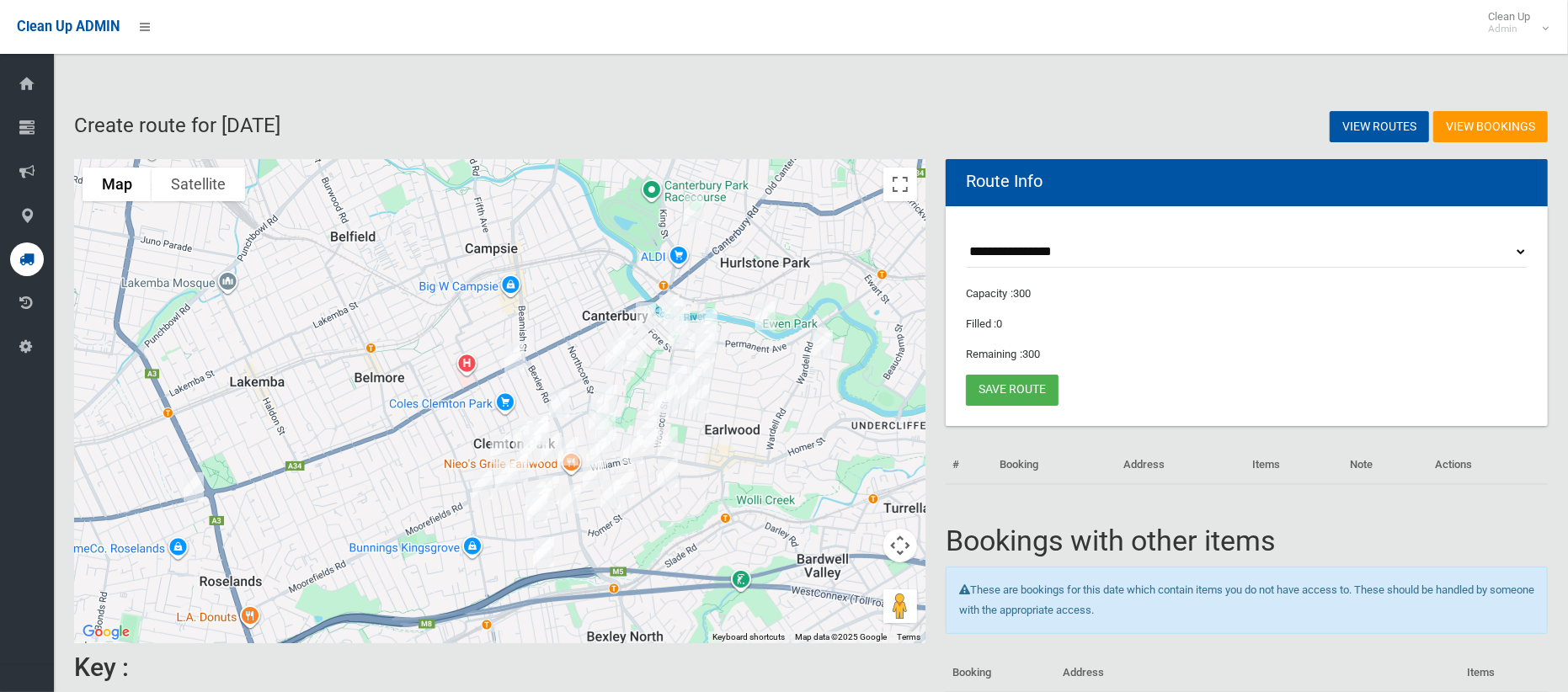
click at [990, 255] on select "**********" at bounding box center [1246, 252] width 562 height 31
select select "*****"
click at [965, 237] on select "**********" at bounding box center [1246, 252] width 562 height 31
click at [509, 361] on img "3 Viking Street, CAMPSIE NSW 2194" at bounding box center [515, 357] width 34 height 42
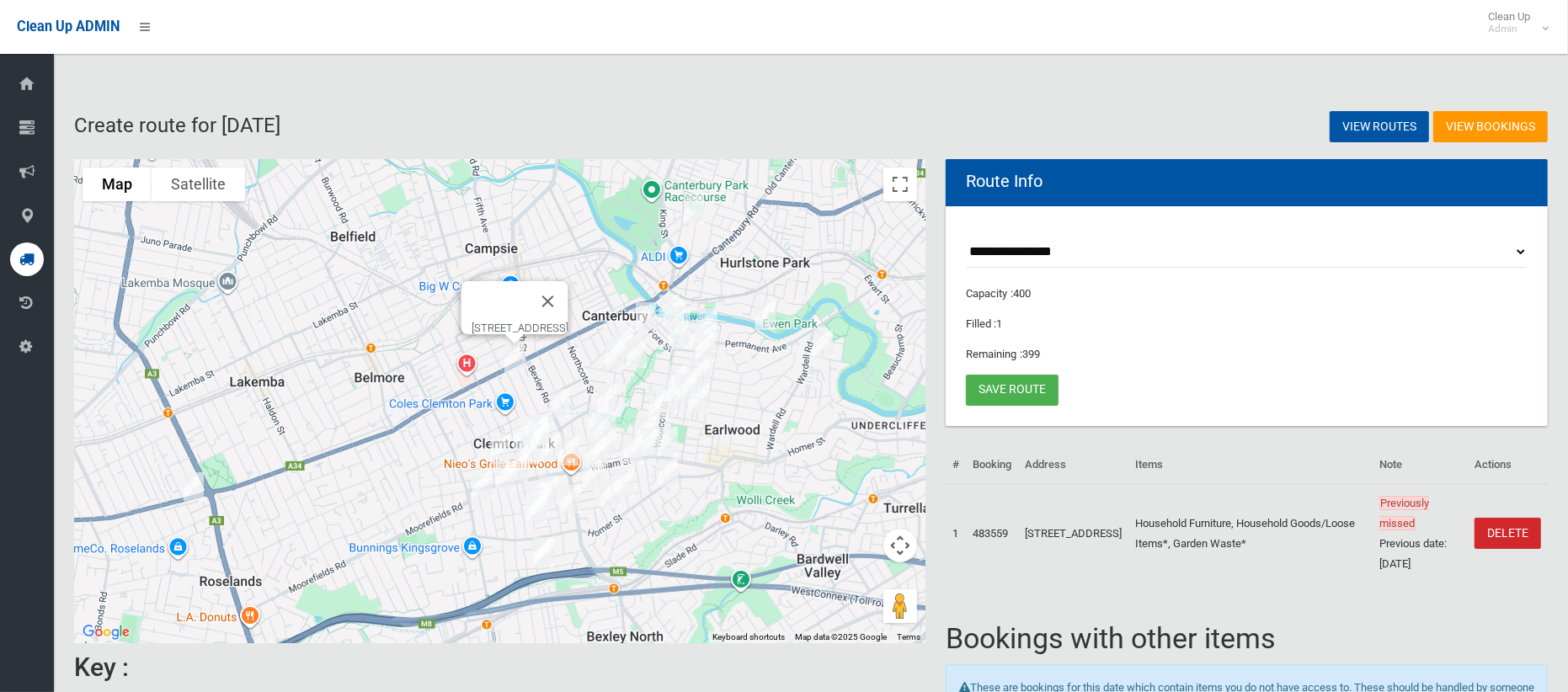
click at [561, 397] on img "89 Viking Street, CLEMTON PARK NSW 2206" at bounding box center [559, 403] width 34 height 42
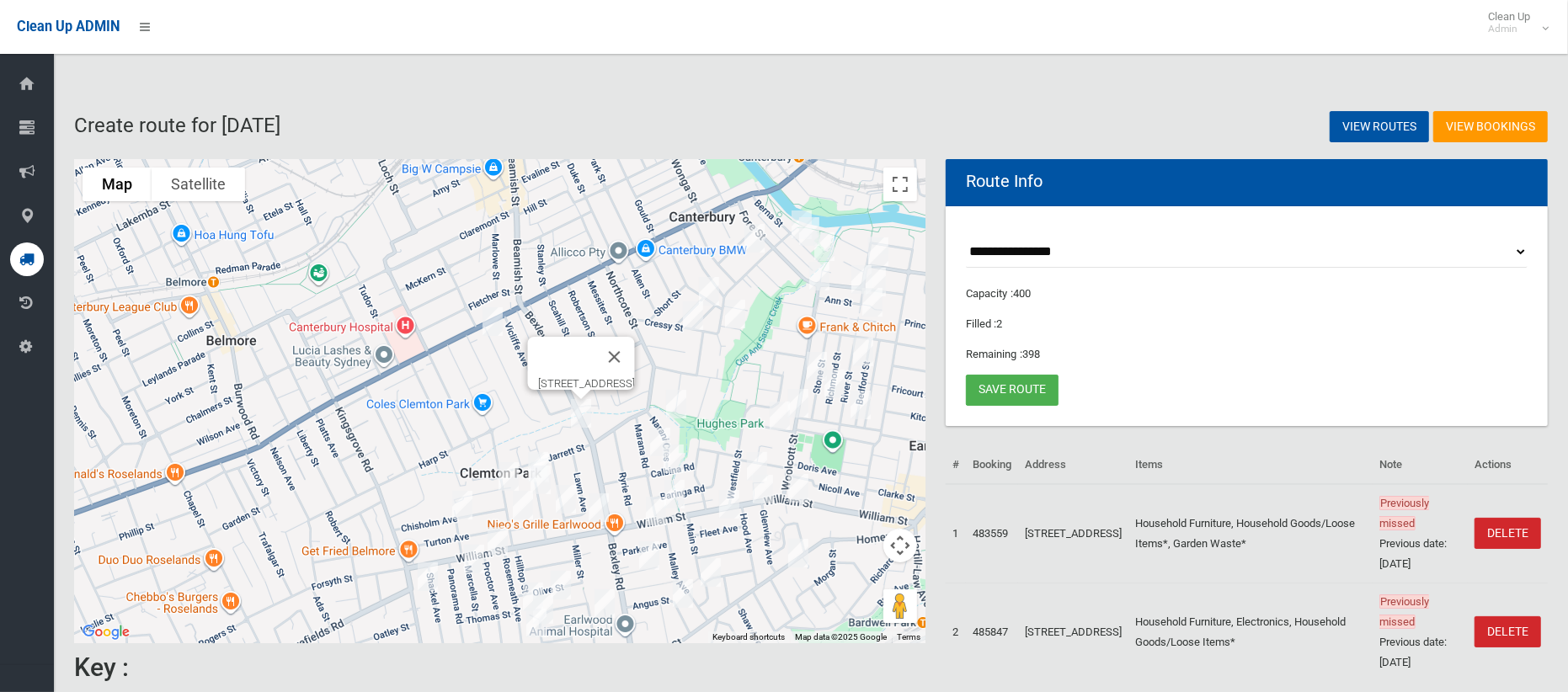
click at [532, 455] on img "11 Tasker Avenue, CLEMTON PARK NSW 2206" at bounding box center [539, 468] width 34 height 42
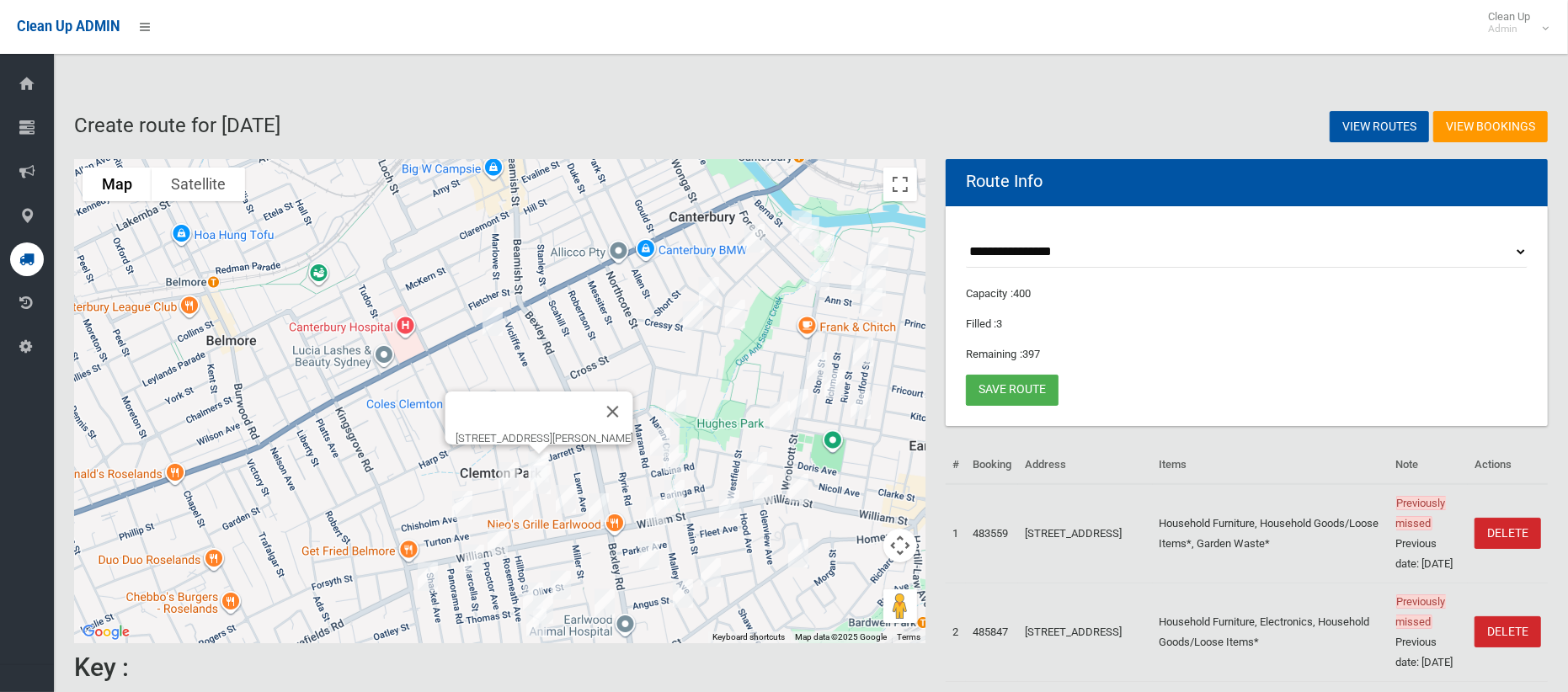
click at [502, 470] on img "2 Liney Avenue, CLEMTON PARK NSW 2206" at bounding box center [508, 476] width 34 height 42
click at [462, 500] on img "39 Chisholm Avenue, CLEMTON PARK NSW 2206" at bounding box center [462, 505] width 34 height 42
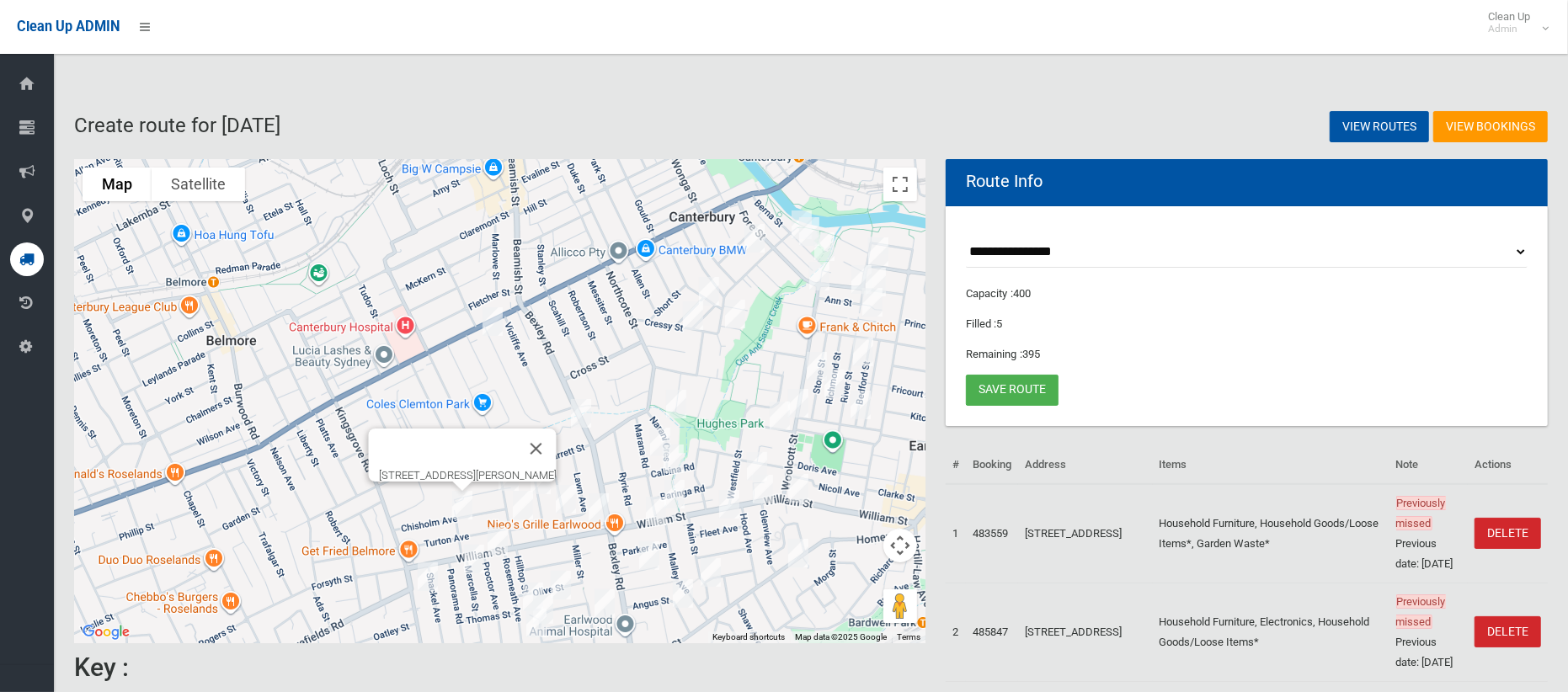
click at [494, 530] on img "4 Proctor Avenue, KINGSGROVE NSW 2208" at bounding box center [498, 540] width 34 height 42
click at [469, 559] on img "49 Marcella Street, KINGSGROVE NSW 2208" at bounding box center [474, 558] width 34 height 42
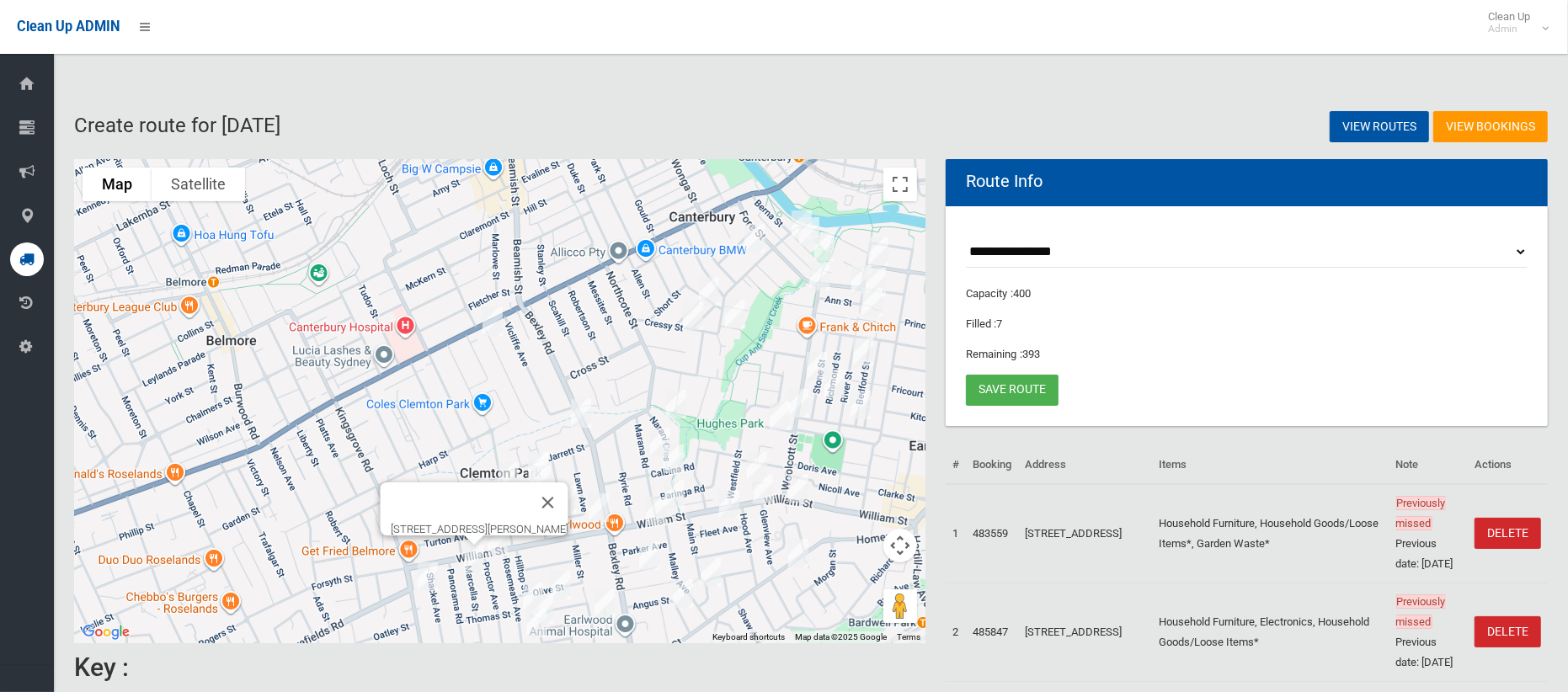
click at [424, 573] on img "2/122 Kingsgrove Road, KINGSGROVE NSW 2208" at bounding box center [428, 576] width 34 height 42
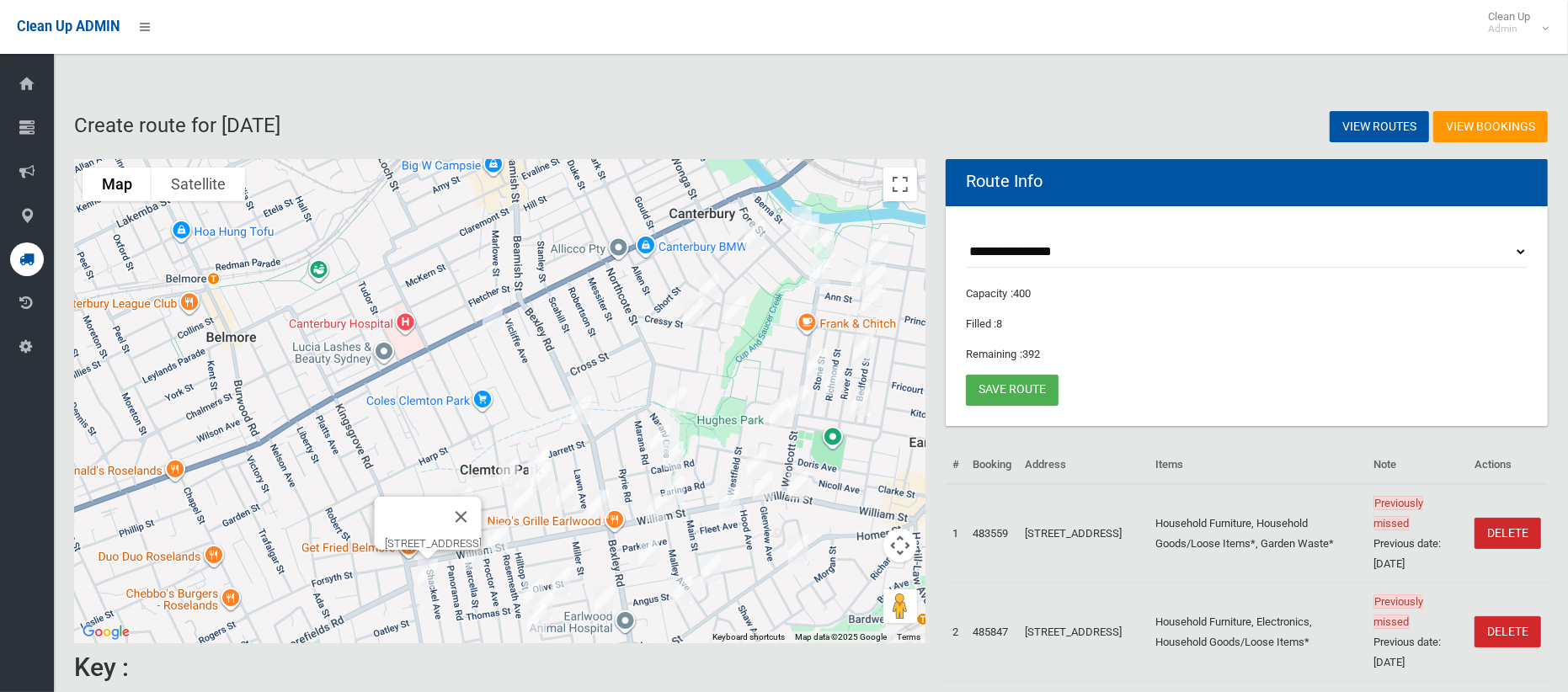
click at [599, 499] on img "231 William Street, KINGSGROVE NSW 2208" at bounding box center [599, 504] width 34 height 42
click at [523, 499] on img "34 Alfred Street, CLEMTON PARK NSW 2206" at bounding box center [523, 501] width 34 height 42
click at [567, 502] on img "29 Ferrier Parade, CLEMTON PARK NSW 2206" at bounding box center [566, 495] width 34 height 42
click at [566, 575] on img "17 Junee Crescent, KINGSGROVE NSW 2208" at bounding box center [561, 581] width 34 height 42
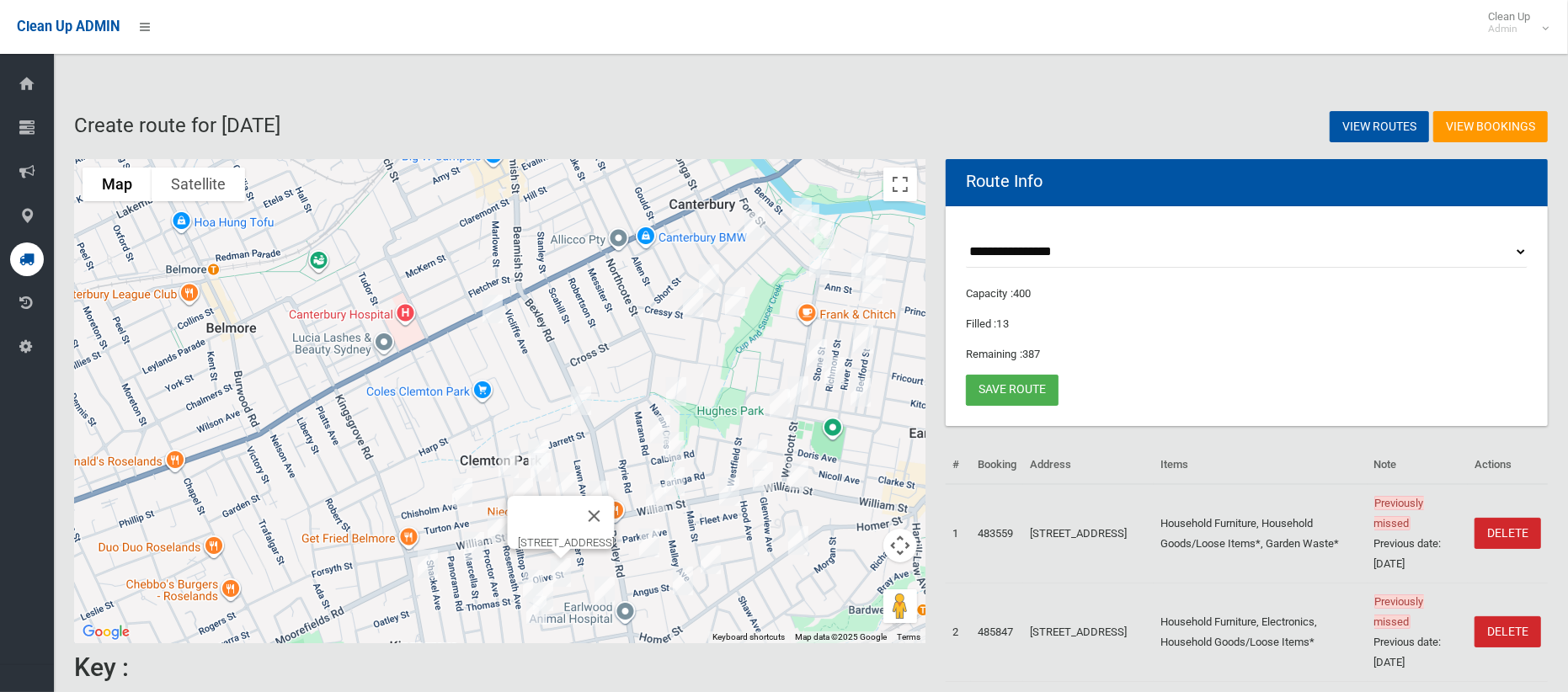
click at [525, 566] on img "44 Rosemeath Avenue, KINGSGROVE NSW 2208" at bounding box center [533, 584] width 34 height 42
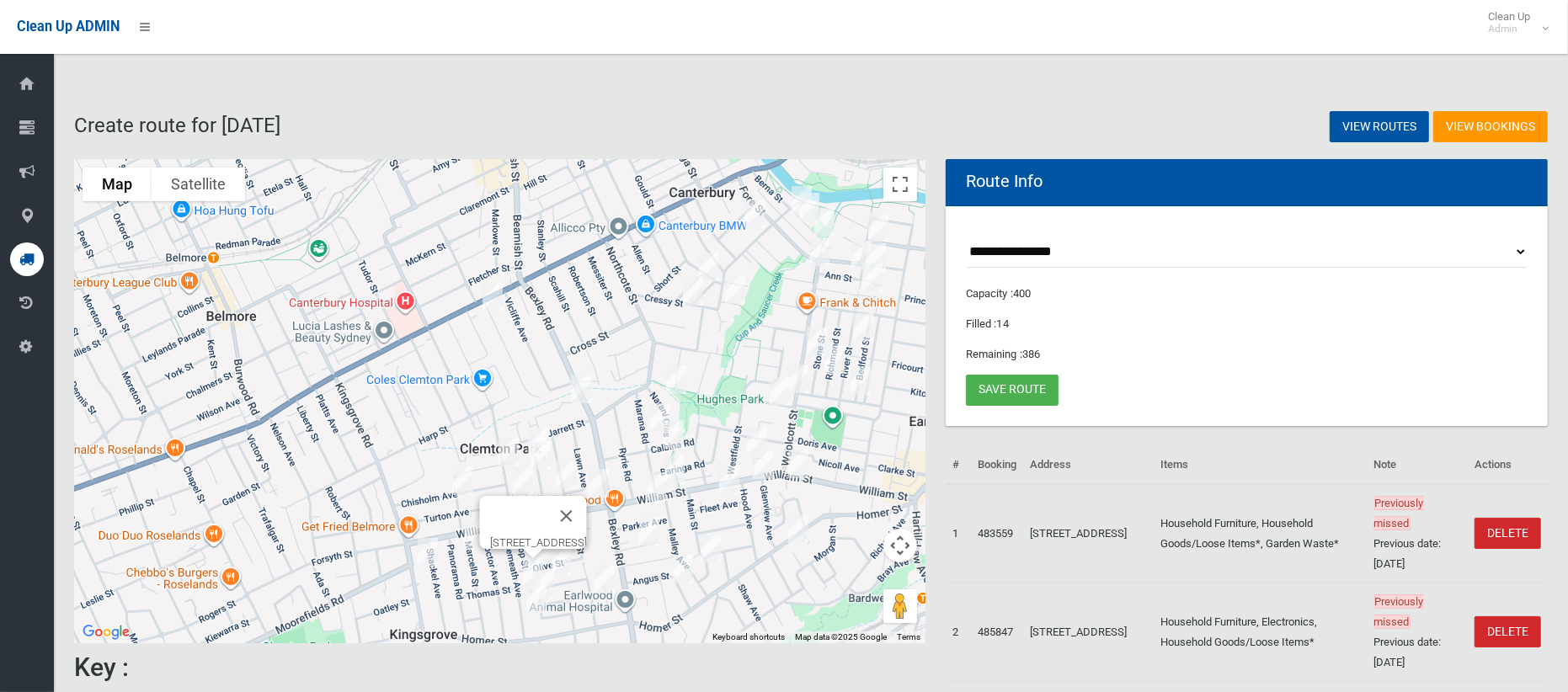
click at [554, 579] on img "33 Junee Crescent, KINGSGROVE NSW 2208" at bounding box center [543, 585] width 34 height 42
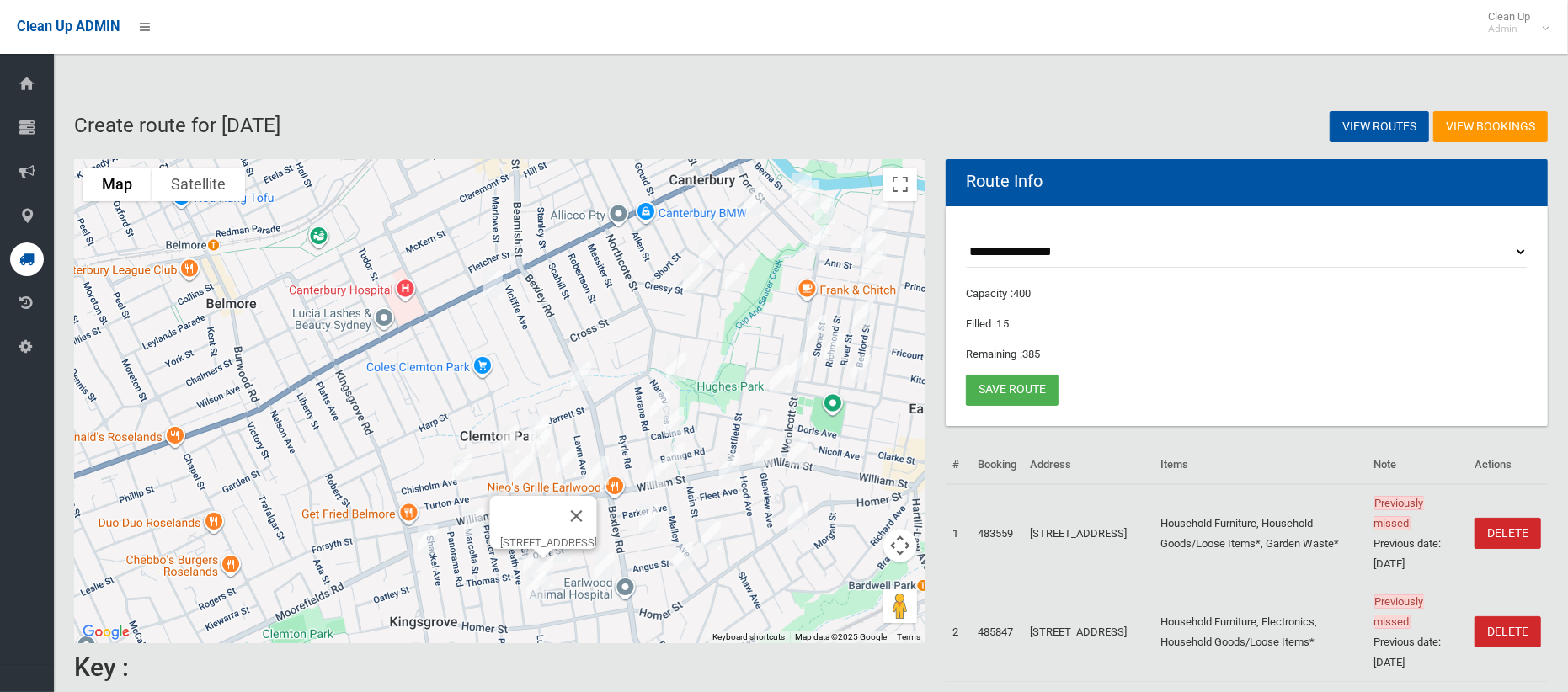
click at [537, 591] on img "64 Rosemeath Avenue, KINGSGROVE NSW 2208" at bounding box center [536, 586] width 34 height 42
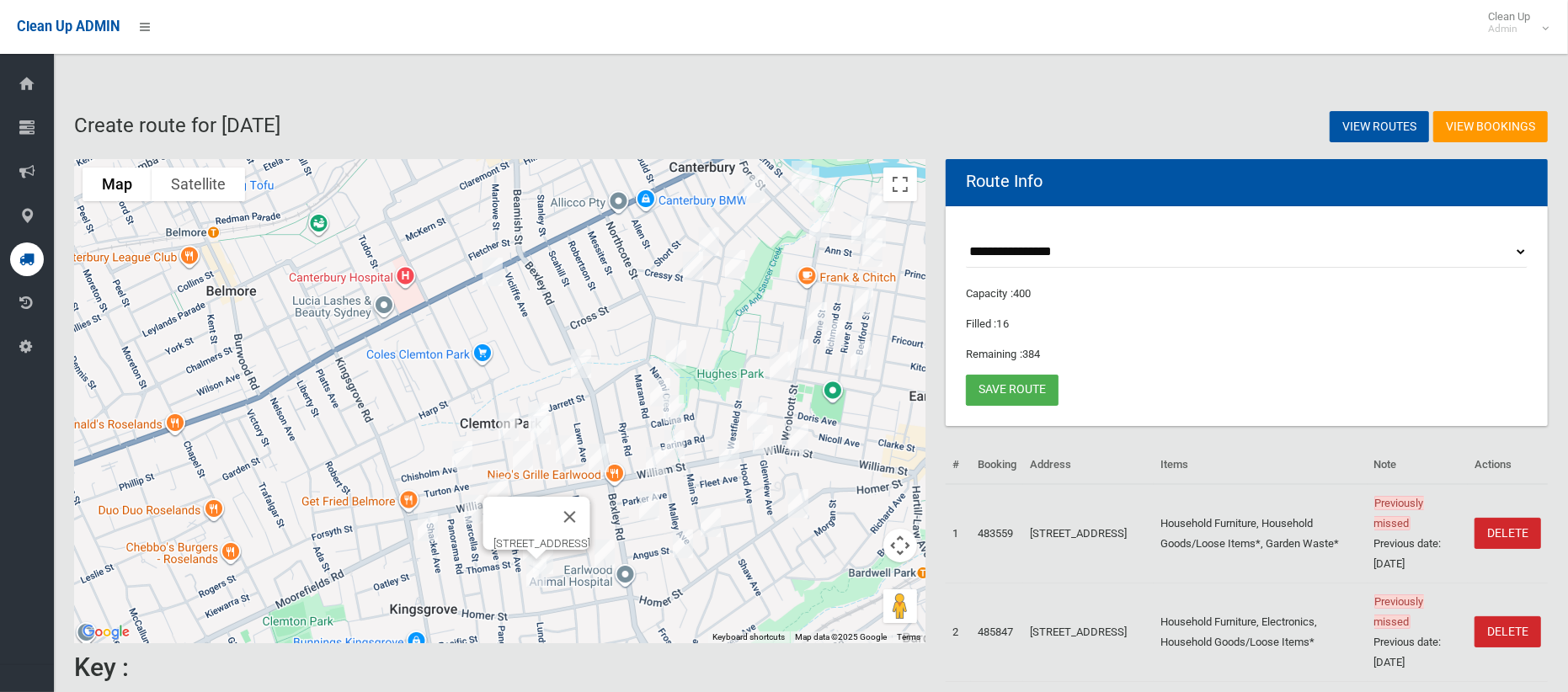
click at [534, 436] on img "34 Alfred Street, CLEMTON PARK NSW 2206" at bounding box center [523, 455] width 34 height 42
click at [607, 554] on img "24 Miller Street, KINGSGROVE NSW 2208" at bounding box center [604, 554] width 34 height 42
click at [518, 450] on img "34 Alfred Street, CLEMTON PARK NSW 2206" at bounding box center [523, 455] width 34 height 42
click at [542, 439] on img "21 Tasker Avenue, CLEMTON PARK NSW 2206" at bounding box center [540, 429] width 34 height 42
click at [634, 359] on button "Close" at bounding box center [615, 374] width 41 height 41
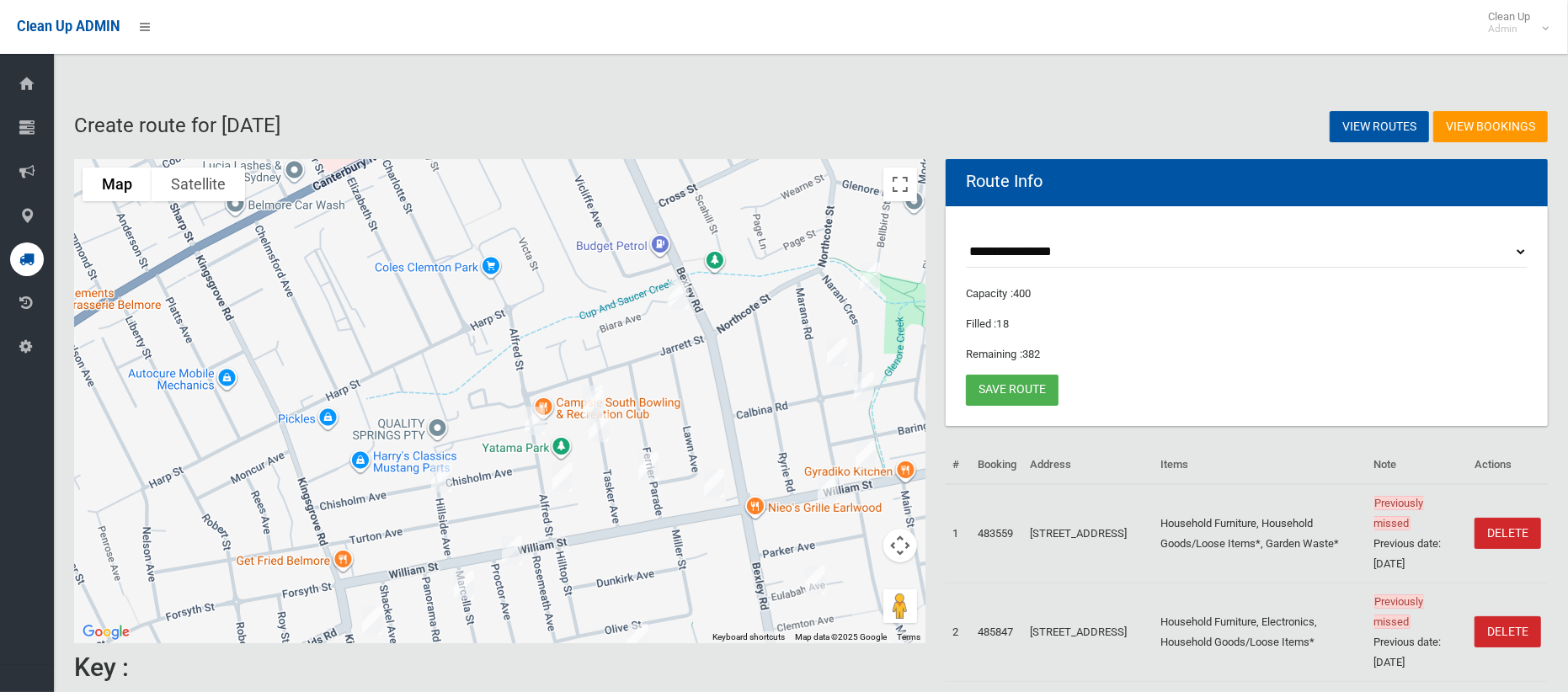
click at [592, 384] on img "11 Tasker Avenue, CLEMTON PARK NSW 2206" at bounding box center [594, 405] width 34 height 42
click at [592, 382] on div at bounding box center [594, 386] width 21 height 10
click at [688, 335] on button "Close" at bounding box center [668, 349] width 41 height 41
click at [897, 181] on button "Toggle fullscreen view" at bounding box center [900, 185] width 34 height 34
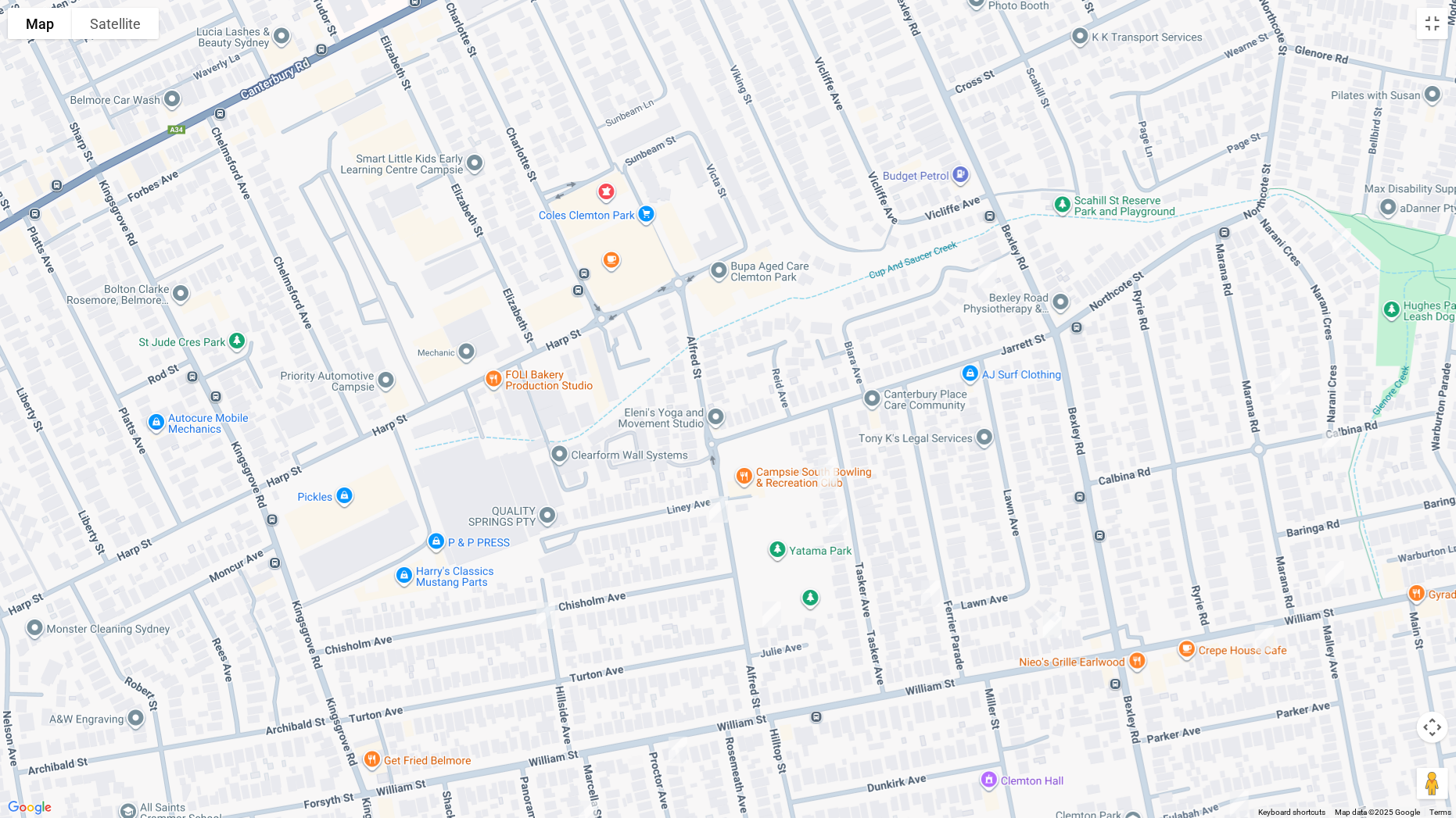
click at [830, 456] on img "9 Tasker Avenue, CLEMTON PARK NSW 2206" at bounding box center [827, 470] width 31 height 39
click at [1277, 384] on img "24 Marana Road, EARLWOOD NSW 2206" at bounding box center [1280, 381] width 31 height 39
click at [1343, 240] on img "14 Narani Crescent, EARLWOOD NSW 2206" at bounding box center [1341, 241] width 31 height 39
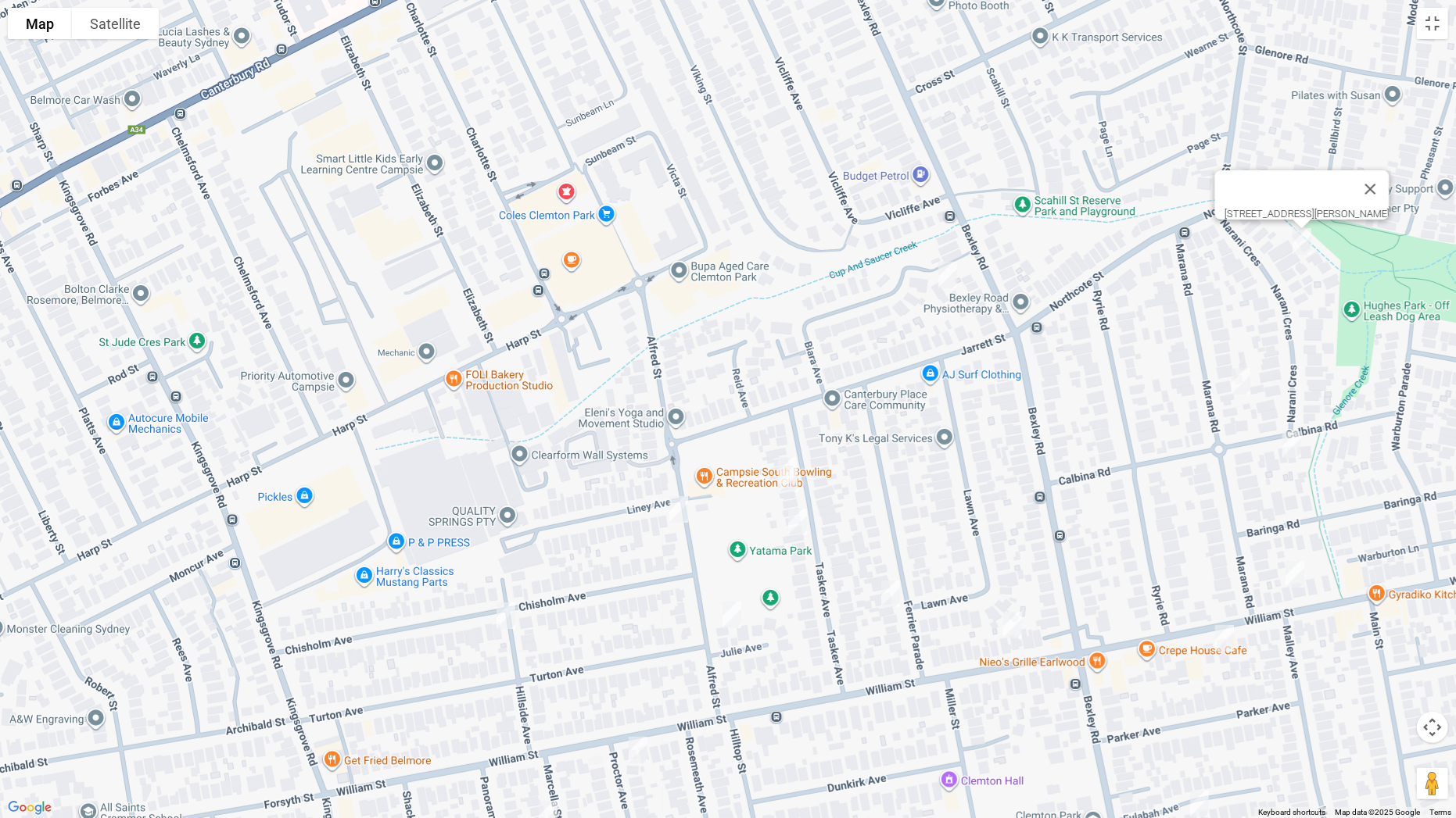
click at [1295, 453] on img "3 Calbina Road, EARLWOOD NSW 2206" at bounding box center [1291, 444] width 31 height 39
click at [1299, 580] on img "205 William Street, EARLWOOD NSW 2206" at bounding box center [1294, 574] width 31 height 39
click at [1221, 642] on img "188 William Street, EARLWOOD NSW 2206" at bounding box center [1224, 638] width 31 height 39
click at [1200, 642] on img "4 Eulabah Avenue, EARLWOOD NSW 2206" at bounding box center [1199, 804] width 31 height 39
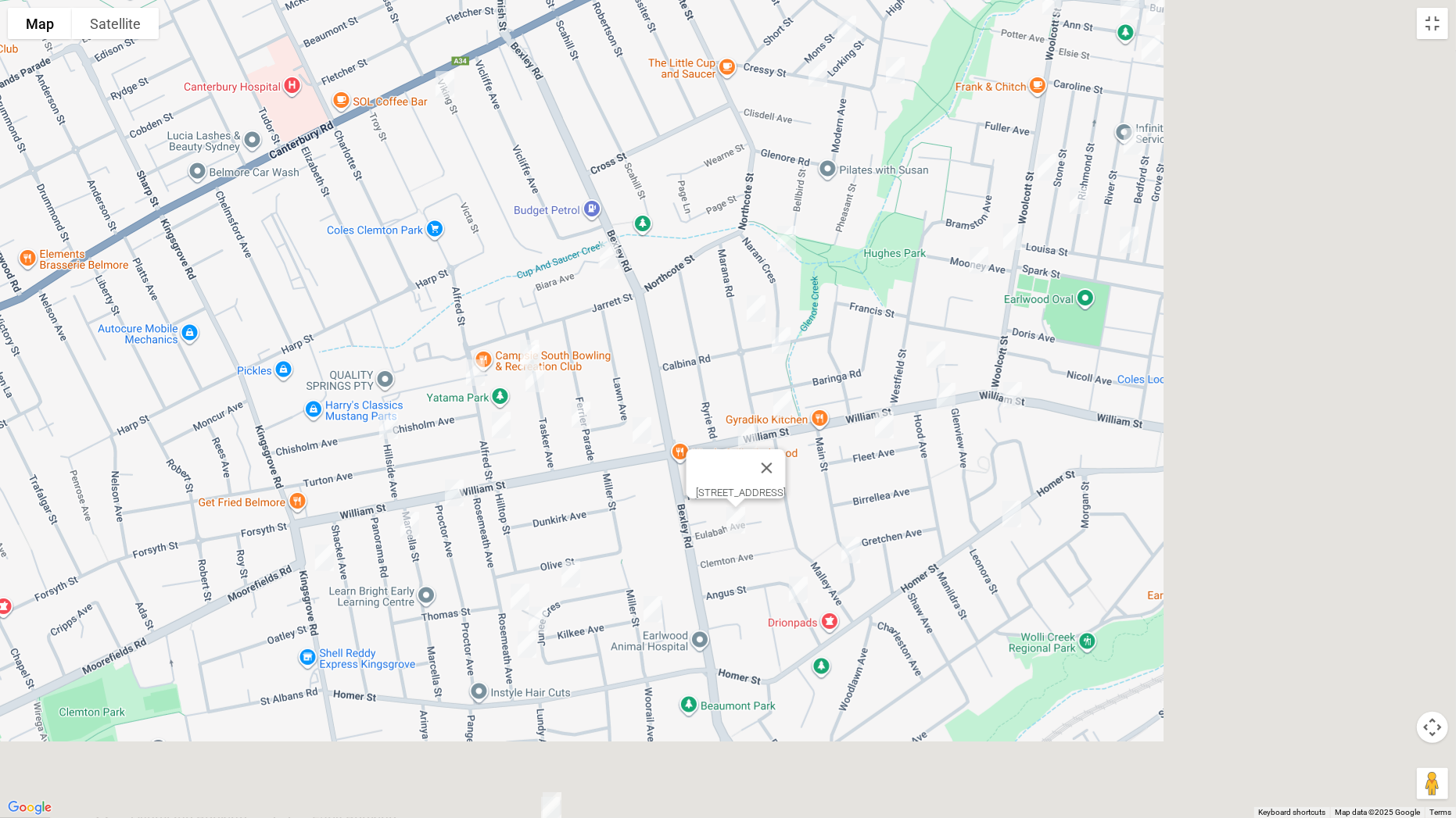
drag, startPoint x: 1160, startPoint y: 653, endPoint x: 679, endPoint y: 399, distance: 543.9
click at [679, 399] on div "4 Eulabah Avenue, EARLWOOD NSW 2206" at bounding box center [728, 409] width 1456 height 818
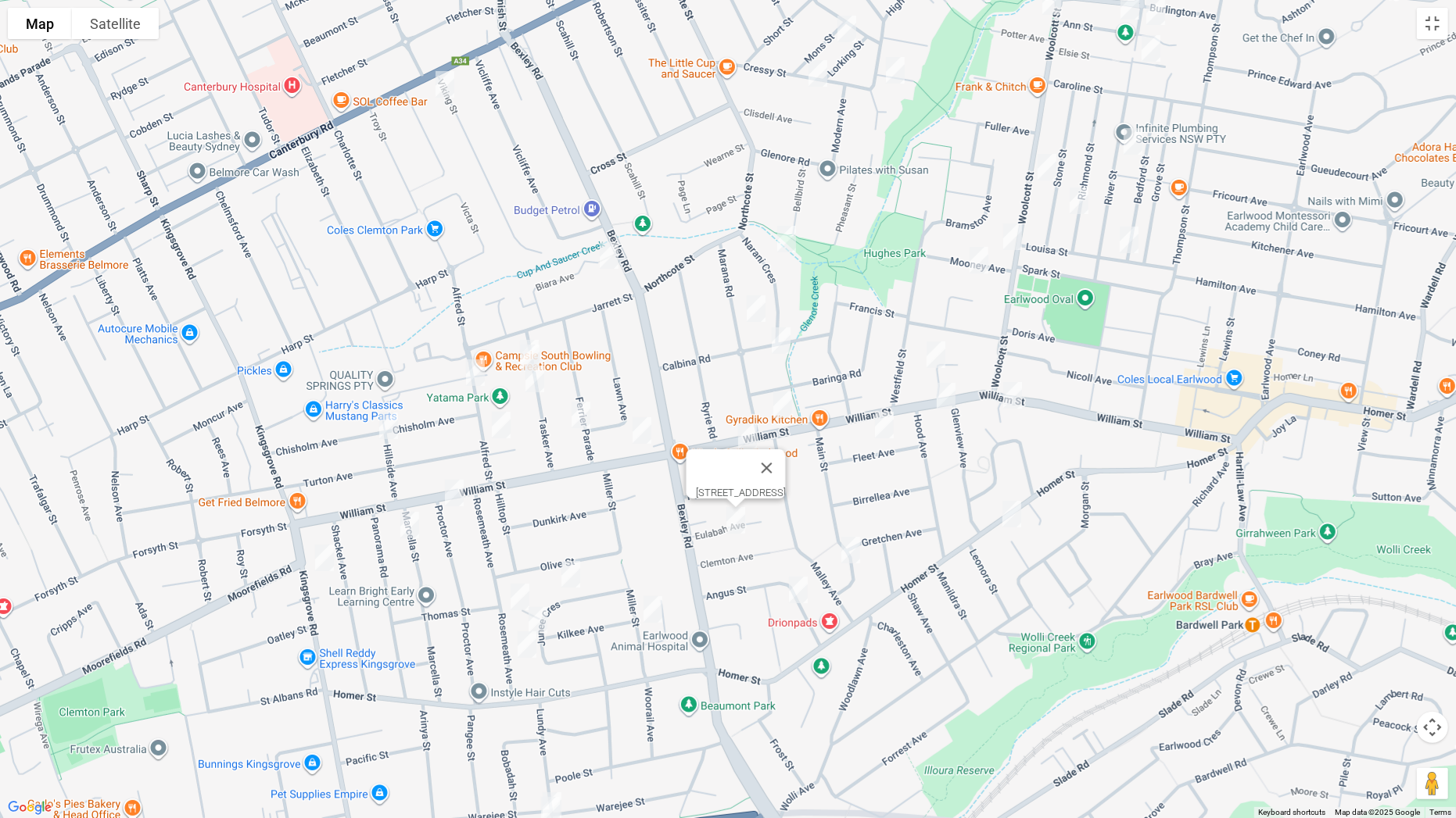
click at [556, 642] on img "23A Lundy Avenue, KINGSGROVE NSW 2208" at bounding box center [552, 805] width 31 height 39
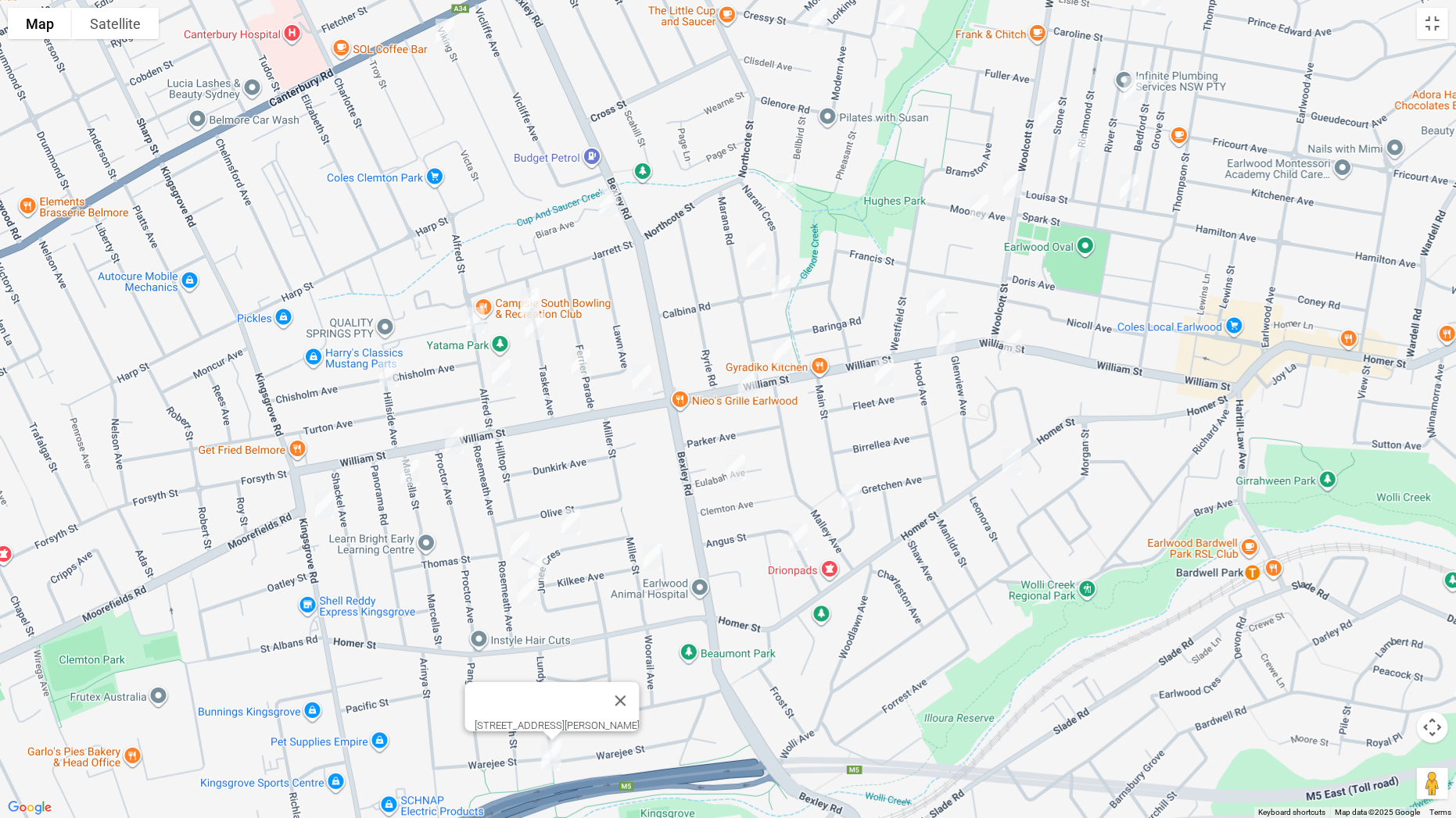
click at [550, 642] on img "25 Lundy Avenue, KINGSGROVE NSW 2208" at bounding box center [550, 758] width 31 height 39
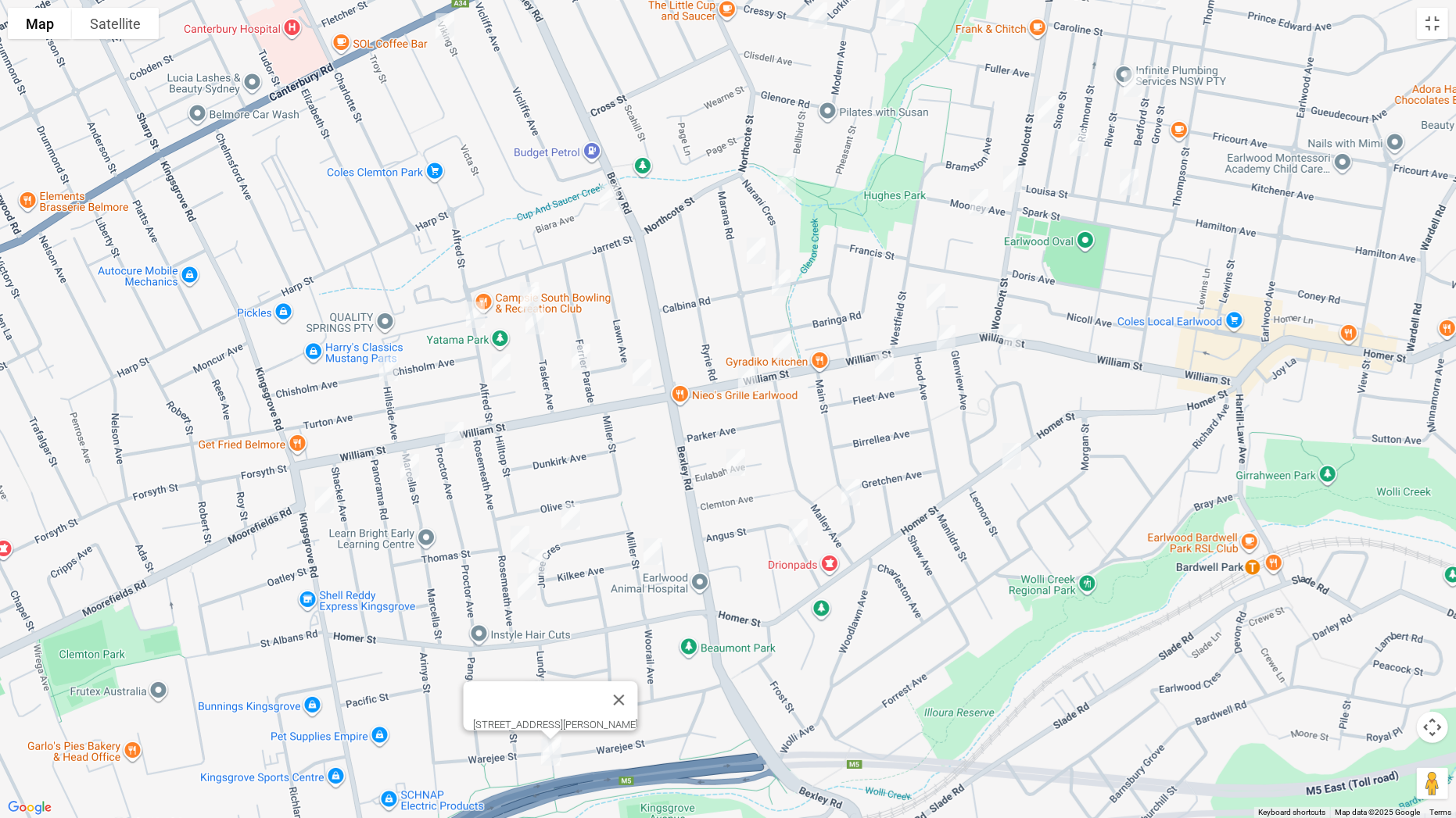
click at [847, 494] on img "51 Main Street, EARLWOOD NSW 2206" at bounding box center [850, 492] width 31 height 39
click at [798, 526] on img "14 Angus Street, EARLWOOD NSW 2206" at bounding box center [798, 531] width 31 height 39
click at [933, 293] on img "3 Waygrove Avenue, EARLWOOD NSW 2206" at bounding box center [936, 297] width 31 height 39
click at [1012, 334] on img "84-86 William Street, EARLWOOD NSW 2206" at bounding box center [1013, 337] width 31 height 39
click at [952, 335] on img "108 William Street, EARLWOOD NSW 2206" at bounding box center [946, 338] width 31 height 39
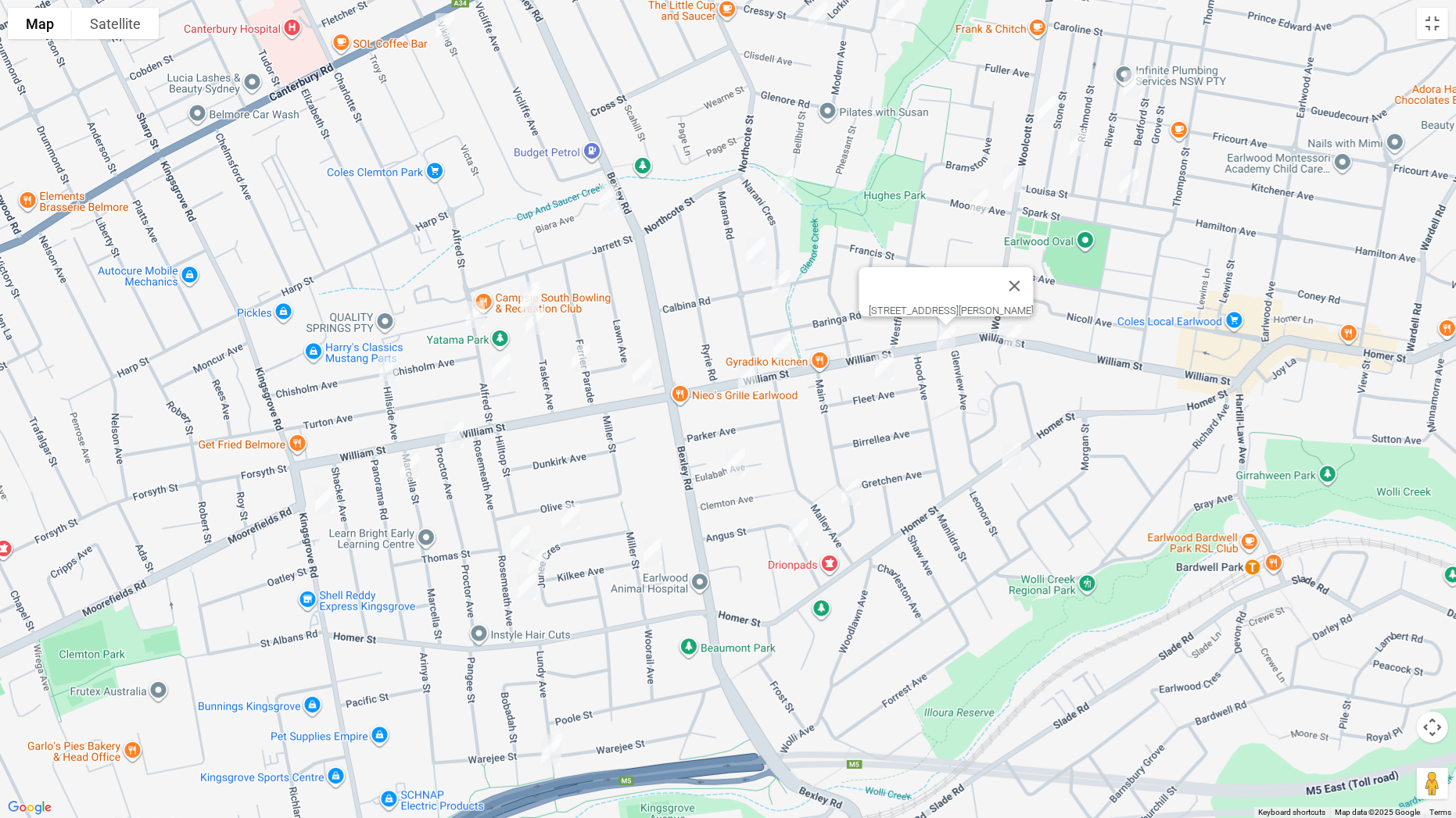
click at [883, 364] on img "17 Fleet Avenue, EARLWOOD NSW 2206" at bounding box center [884, 367] width 31 height 39
click at [1019, 455] on img "468 Homer Street, EARLWOOD NSW 2206" at bounding box center [1012, 456] width 31 height 39
click at [1041, 114] on img "108 Woolcott Street, EARLWOOD NSW 2206" at bounding box center [1046, 109] width 31 height 39
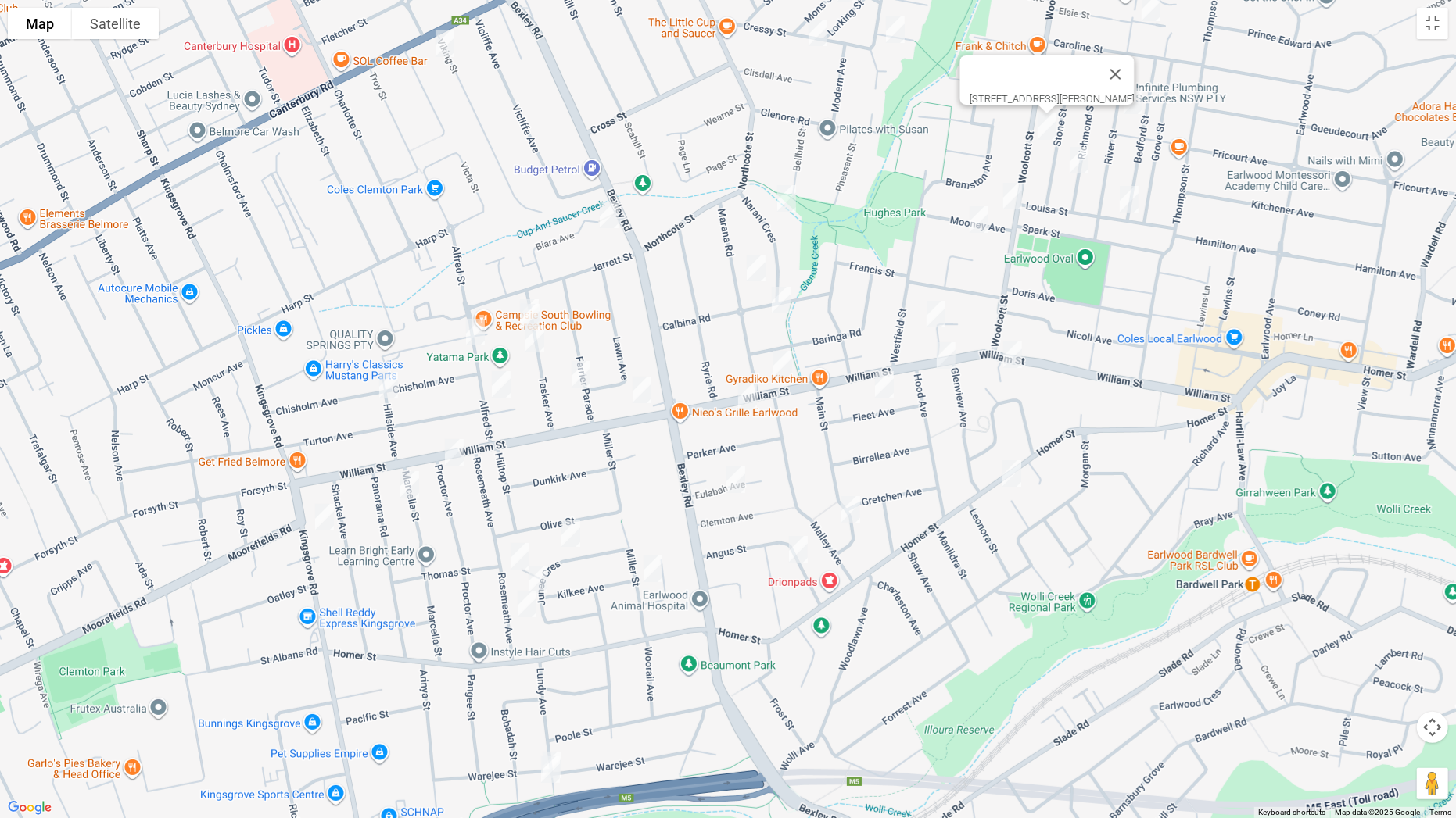
click at [1012, 190] on img "95 Woolcott Street, EARLWOOD NSW 2206" at bounding box center [1013, 195] width 31 height 39
click at [973, 221] on img "10 Mooney Avenue, EARLWOOD NSW 2206" at bounding box center [979, 219] width 31 height 39
click at [1131, 99] on img "42 River Street, EARLWOOD NSW 2206" at bounding box center [1133, 100] width 31 height 39
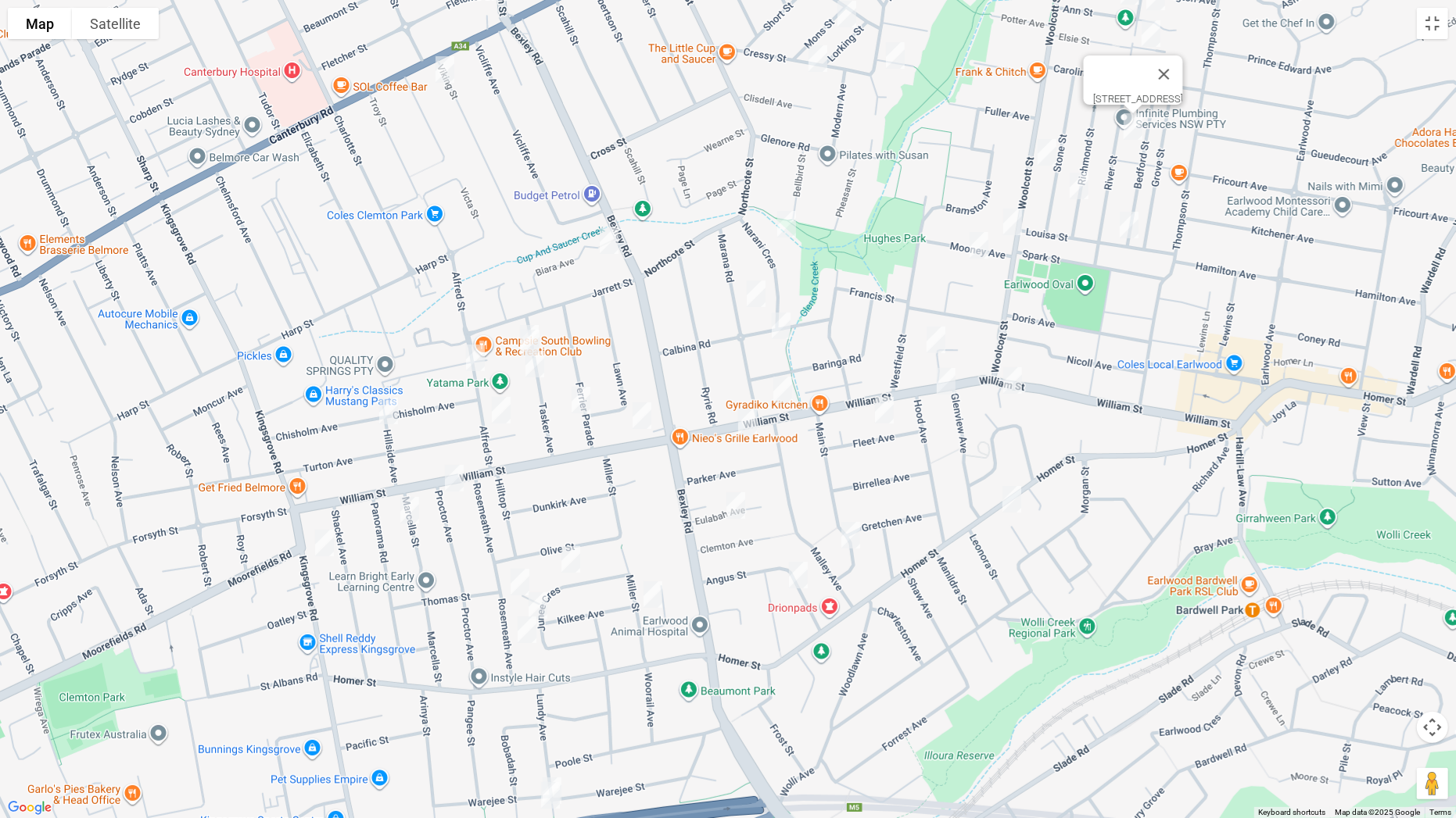
click at [1082, 168] on img "69 Richmond Street, EARLWOOD NSW 2206" at bounding box center [1079, 185] width 31 height 39
click at [1137, 228] on img "101 Bedford Street, EARLWOOD NSW 2206" at bounding box center [1129, 225] width 31 height 39
click at [849, 12] on img "4 Mons Street, CANTERBURY NSW 2193" at bounding box center [847, 13] width 31 height 39
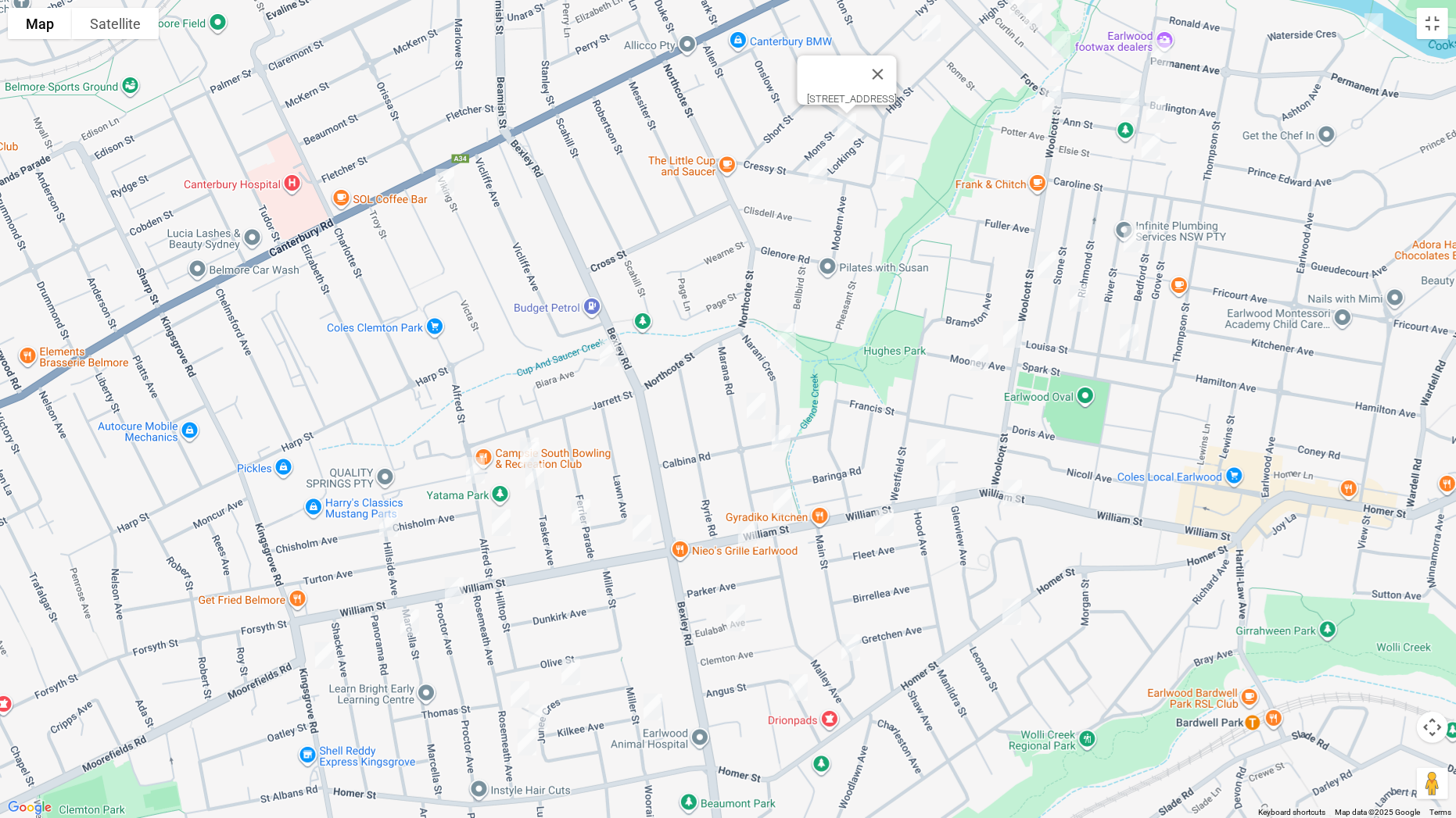
click at [820, 164] on img "33 Cressy Street, CANTERBURY NSW 2193" at bounding box center [817, 171] width 31 height 39
click at [900, 166] on img "5 Anzac Street, CANTERBURY NSW 2193" at bounding box center [895, 167] width 31 height 39
click at [932, 30] on img "4 Kresser Grove, CANTERBURY NSW 2193" at bounding box center [931, 27] width 31 height 39
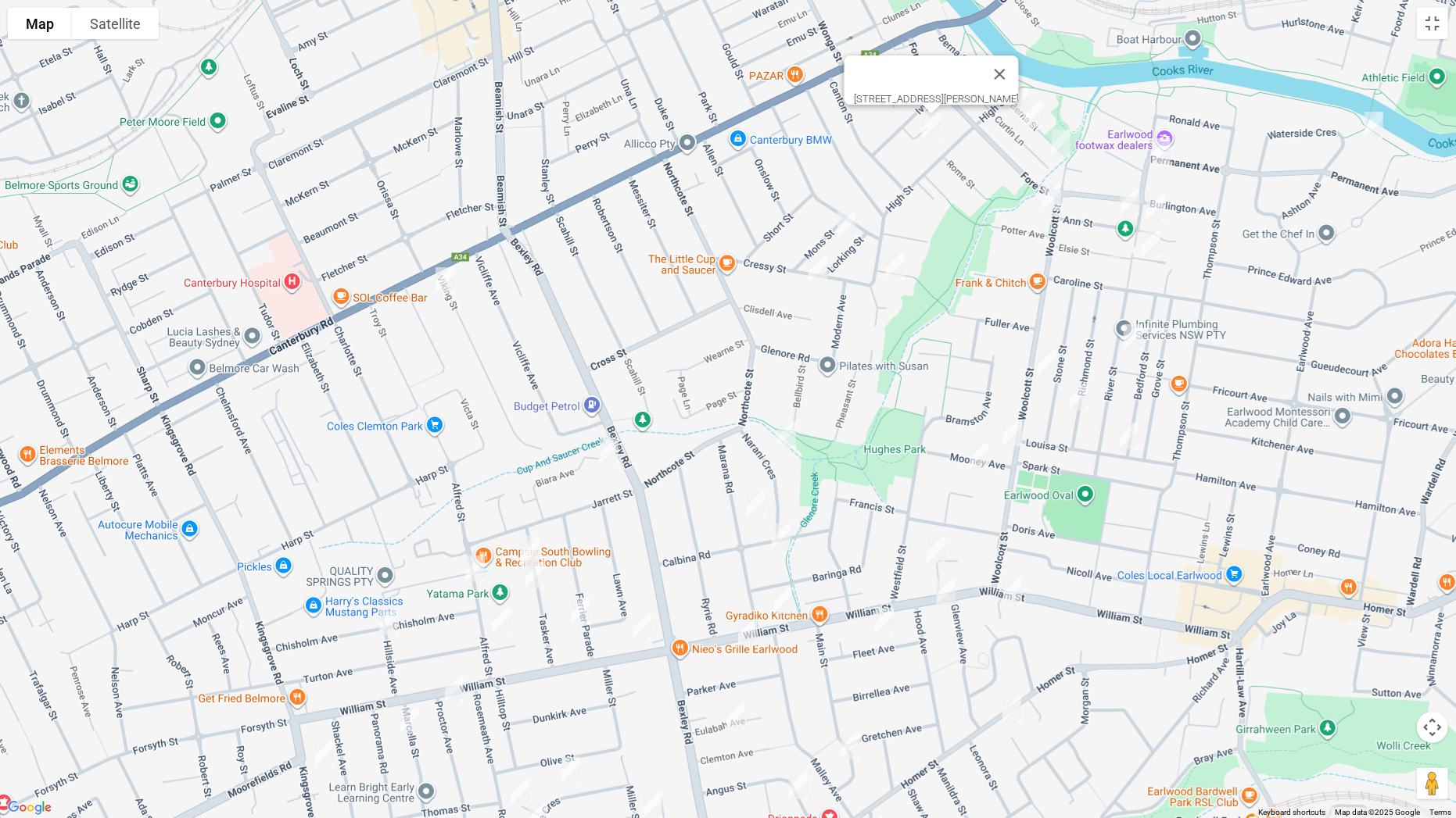
click at [1038, 114] on img "55 Berna Street, CANTERBURY NSW 2193" at bounding box center [1032, 115] width 31 height 39
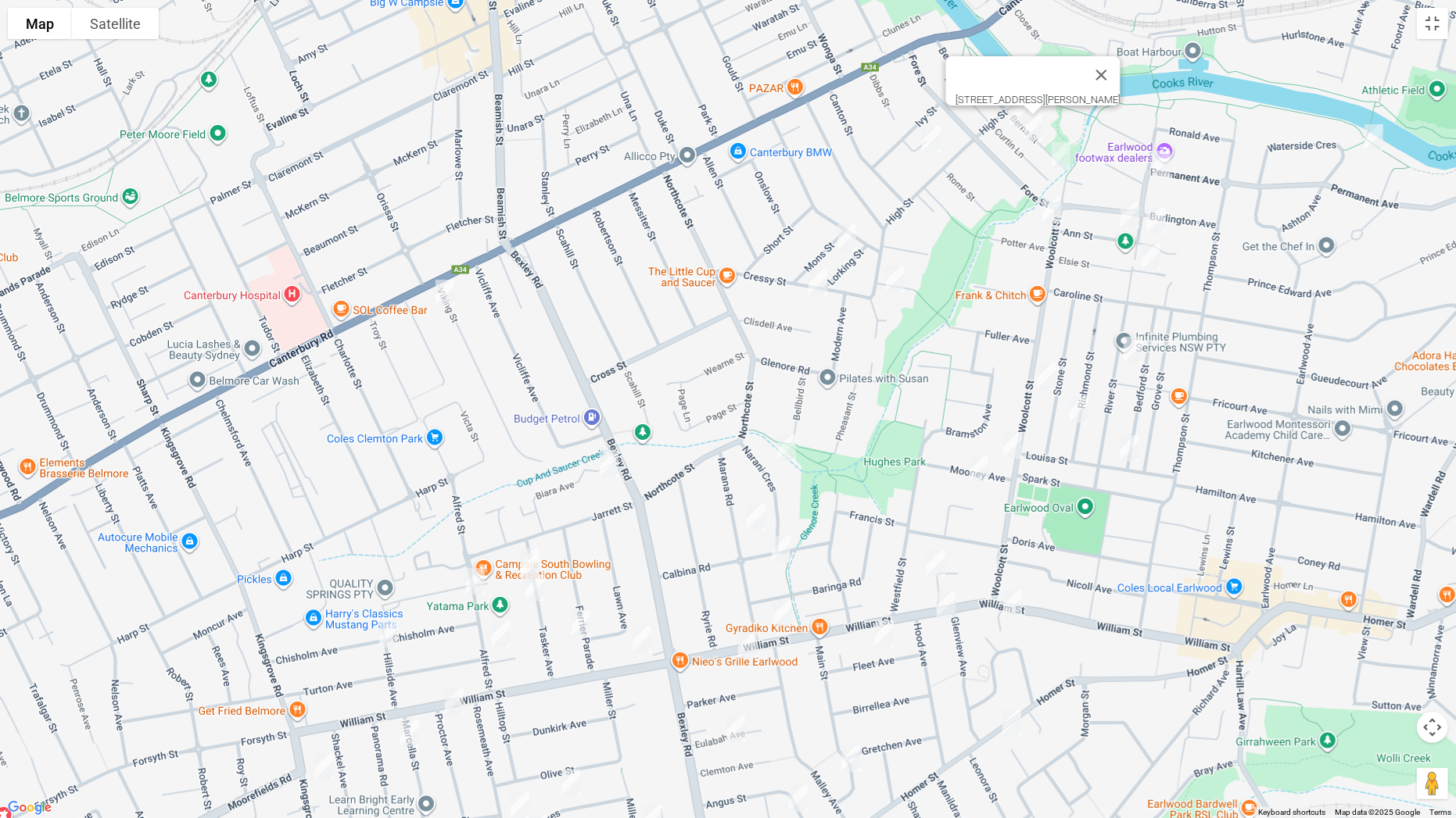
click at [1011, 113] on img "47 Berna Street, CANTERBURY NSW 2193" at bounding box center [1018, 114] width 31 height 39
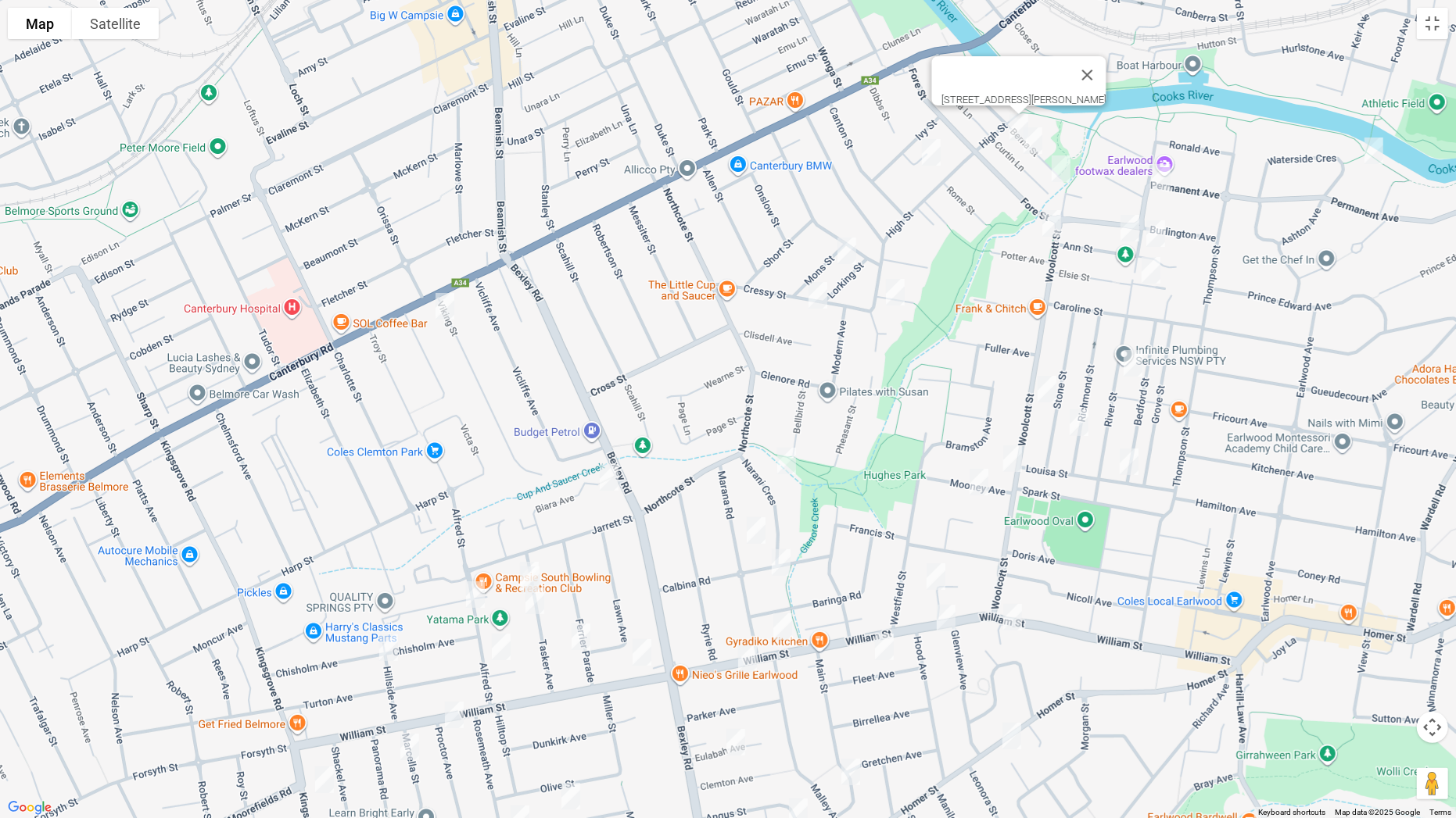
click at [1060, 162] on img "71 Berna Street, CANTERBURY NSW 2193" at bounding box center [1060, 168] width 31 height 39
click at [1060, 229] on img "19 Woolcott Street, EARLWOOD NSW 2206" at bounding box center [1051, 223] width 31 height 39
click at [1171, 175] on img "132 Permanent Avenue, EARLWOOD NSW 2206" at bounding box center [1161, 177] width 31 height 39
click at [1126, 222] on img "3A Ann Street, EARLWOOD NSW 2206" at bounding box center [1130, 227] width 31 height 39
click at [1151, 231] on img "4 Karool Avenue, EARLWOOD NSW 2206" at bounding box center [1155, 233] width 31 height 39
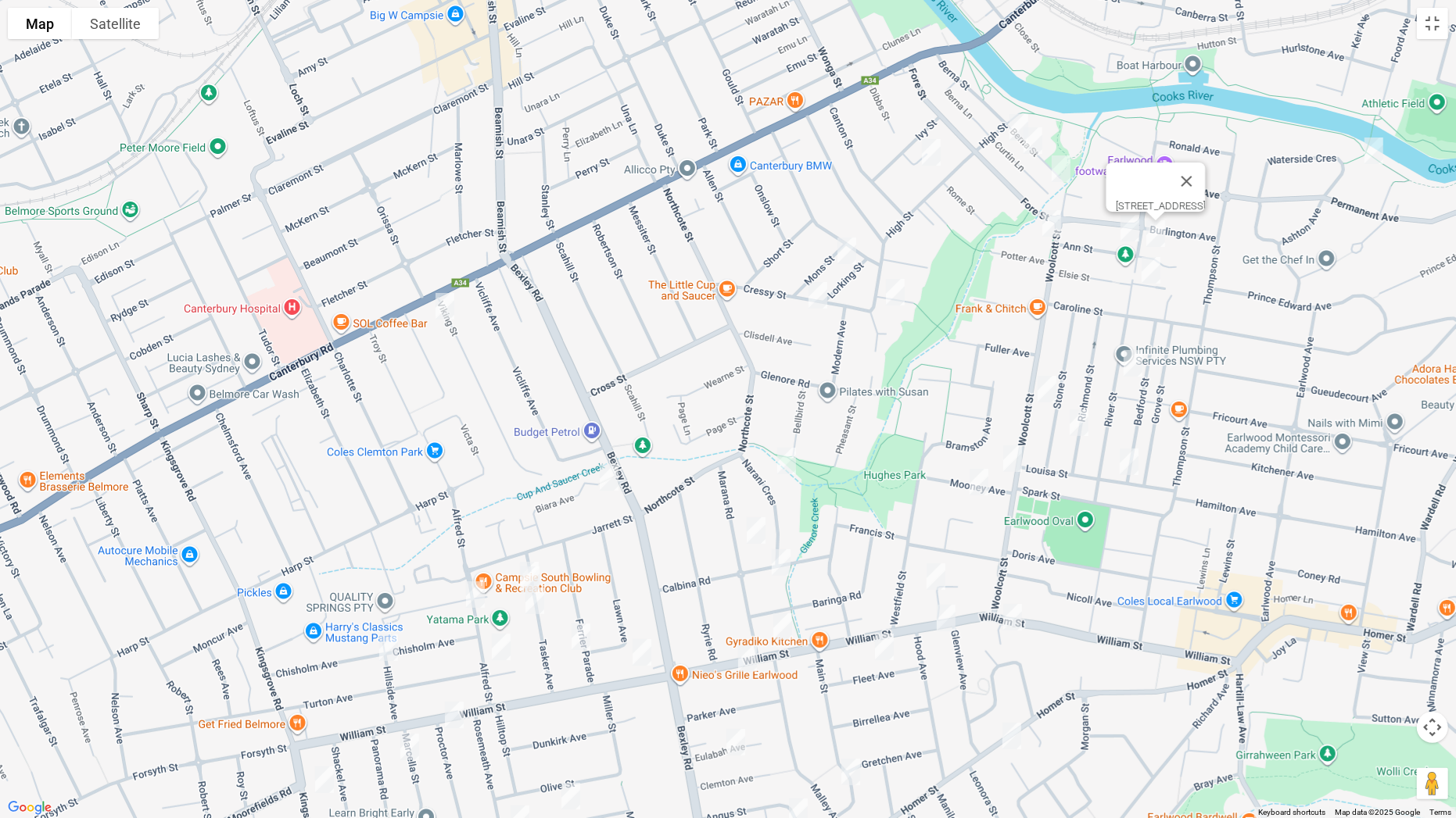
click at [1149, 264] on img "2 River Street, EARLWOOD NSW 2206" at bounding box center [1151, 270] width 31 height 39
click at [1374, 149] on img "13A Waterside Crescent, EARLWOOD NSW 2206" at bounding box center [1374, 150] width 31 height 39
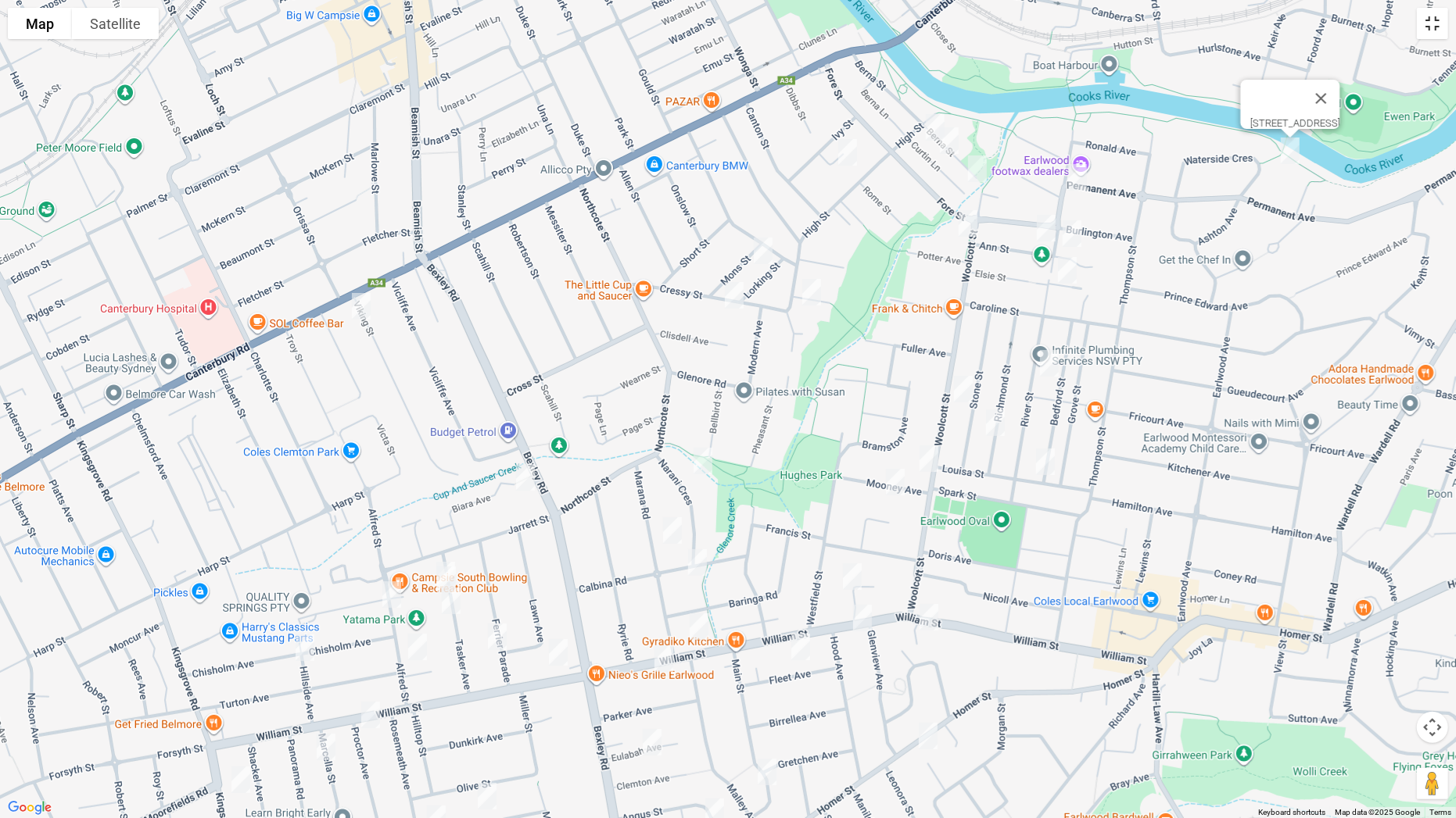
click at [1430, 34] on button "Toggle fullscreen view" at bounding box center [1432, 23] width 31 height 31
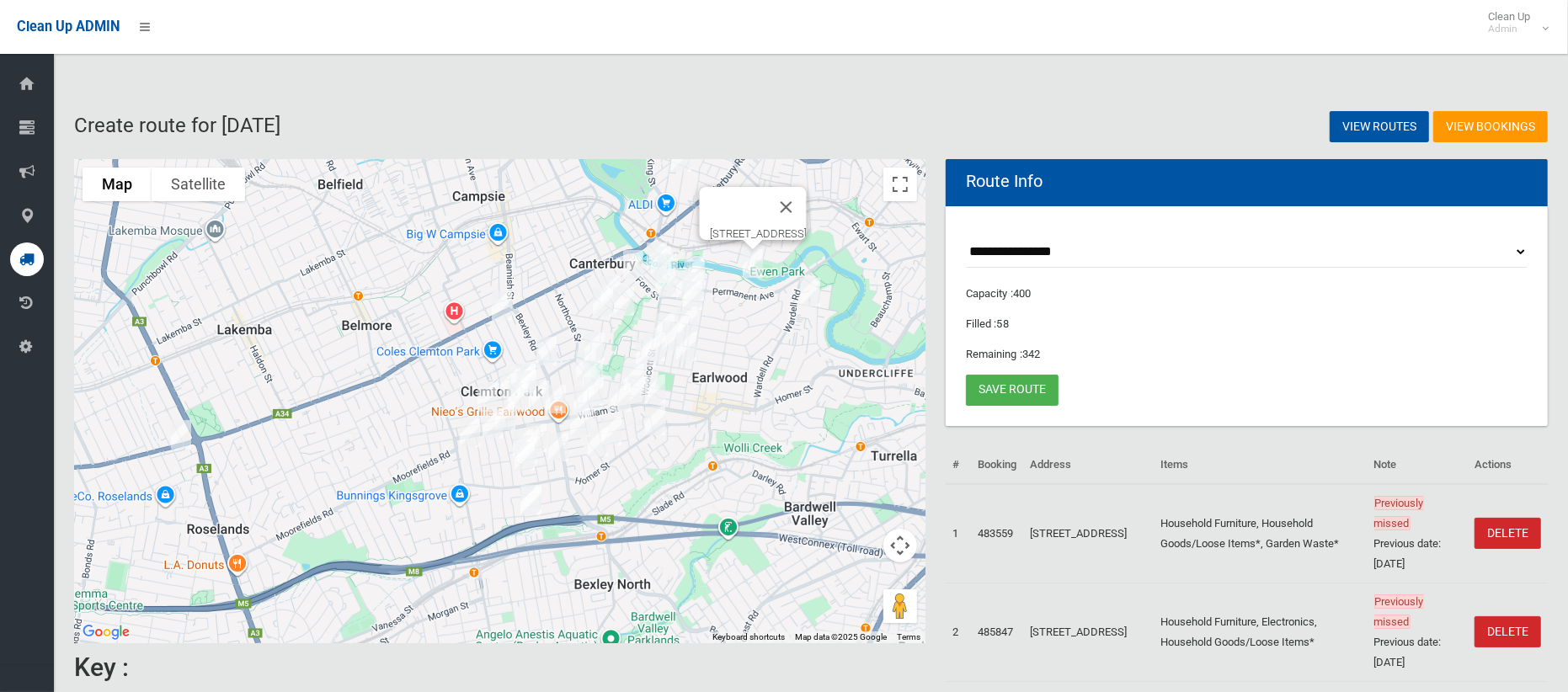
click at [751, 265] on img "13A Waterside Crescent, EARLWOOD NSW 2206" at bounding box center [752, 263] width 34 height 42
click at [752, 263] on img "13A Waterside Crescent, EARLWOOD NSW 2206" at bounding box center [752, 263] width 34 height 42
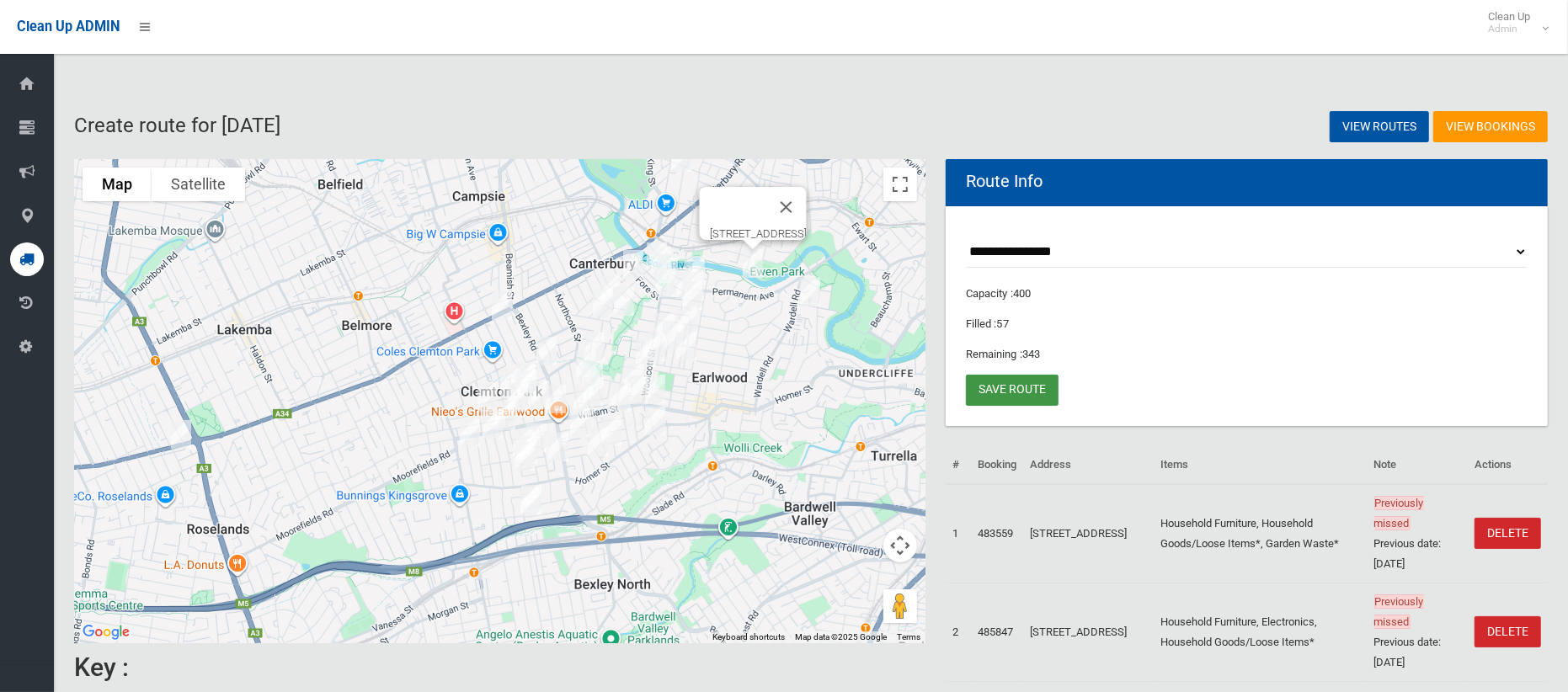
click at [1009, 393] on link "Save route" at bounding box center [1012, 389] width 92 height 31
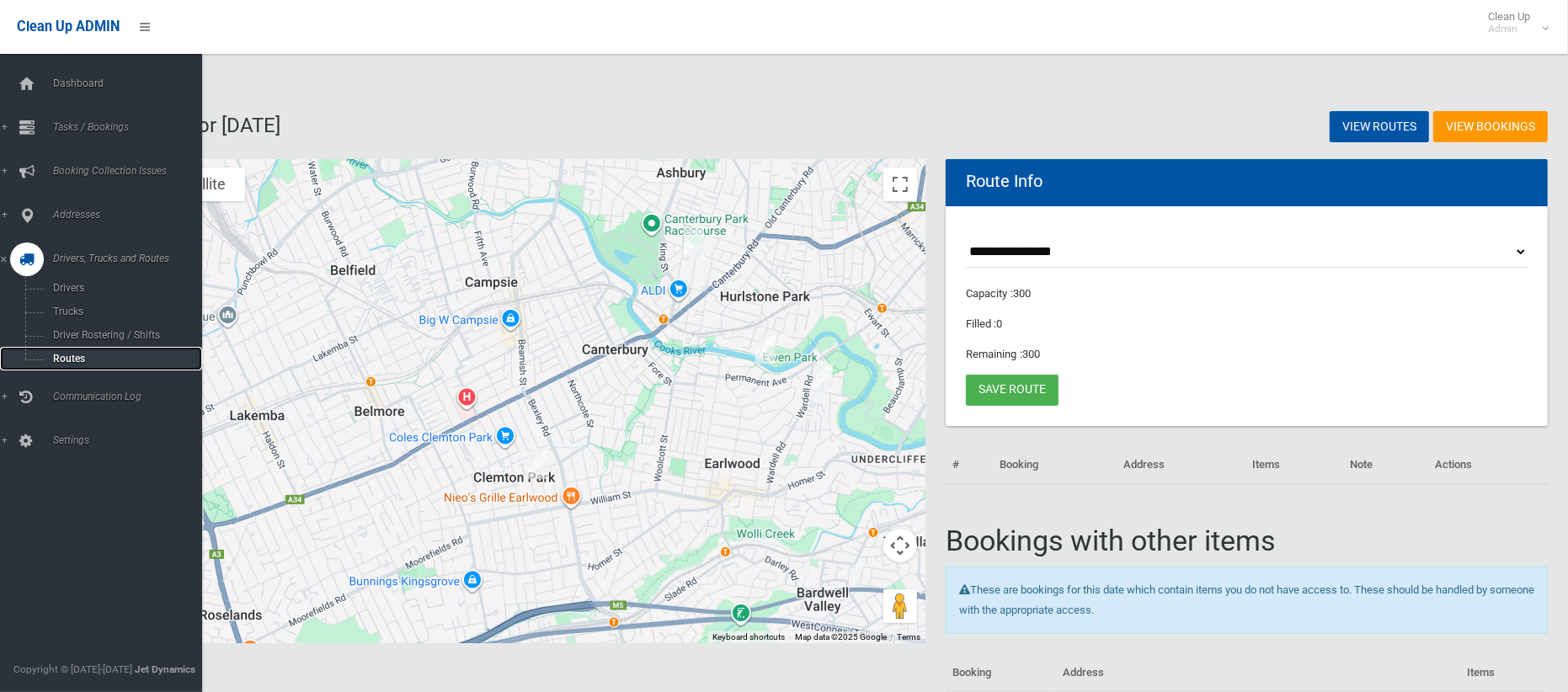
click at [67, 359] on span "Routes" at bounding box center [117, 358] width 139 height 12
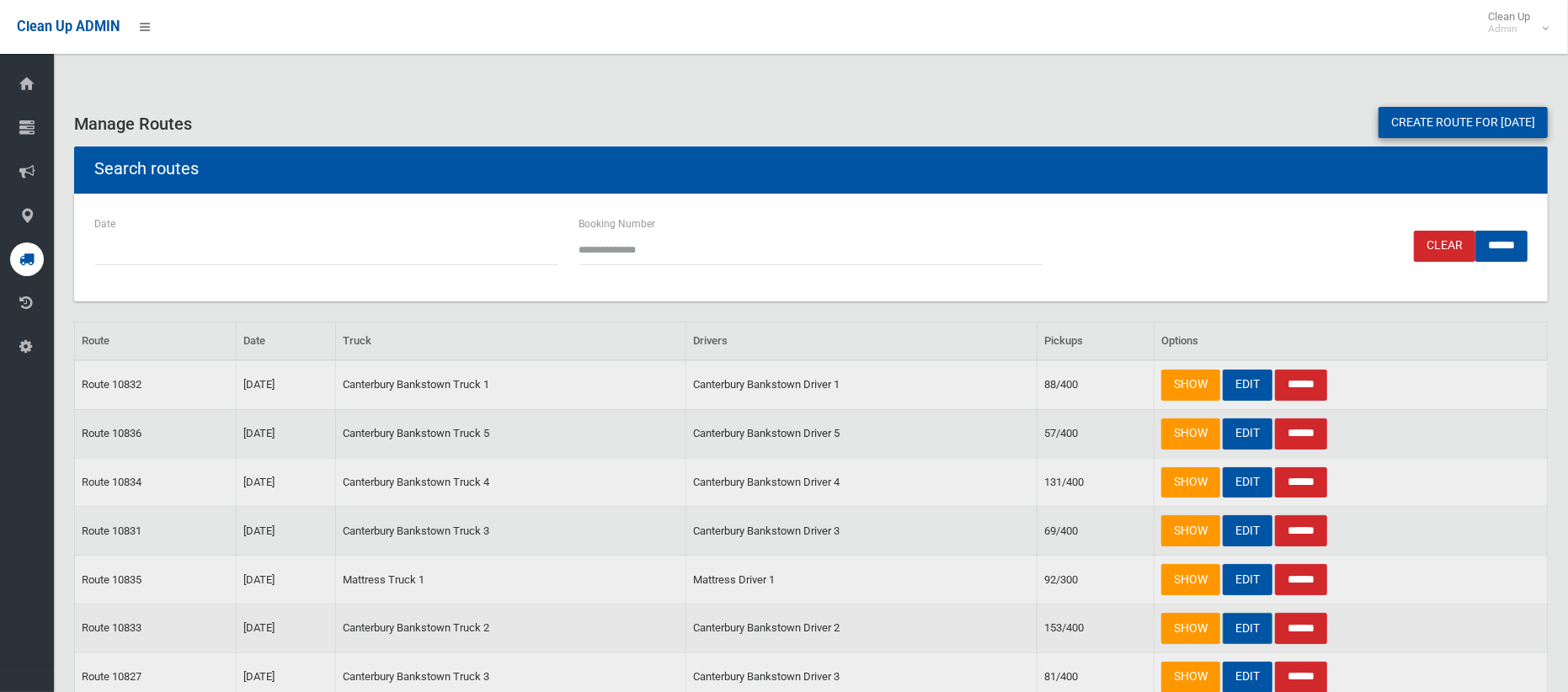
click at [1252, 624] on link "EDIT" at bounding box center [1248, 628] width 50 height 31
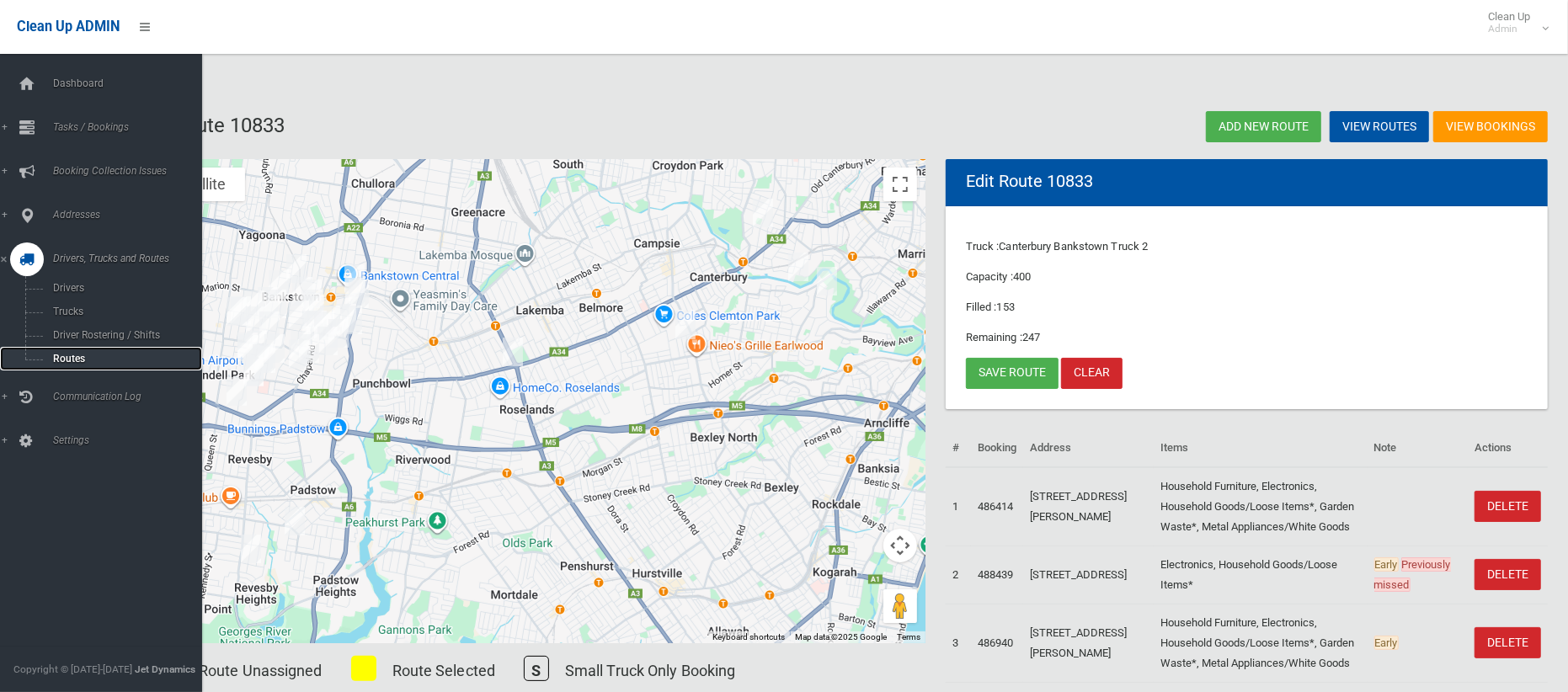
click at [67, 361] on span "Routes" at bounding box center [117, 358] width 139 height 12
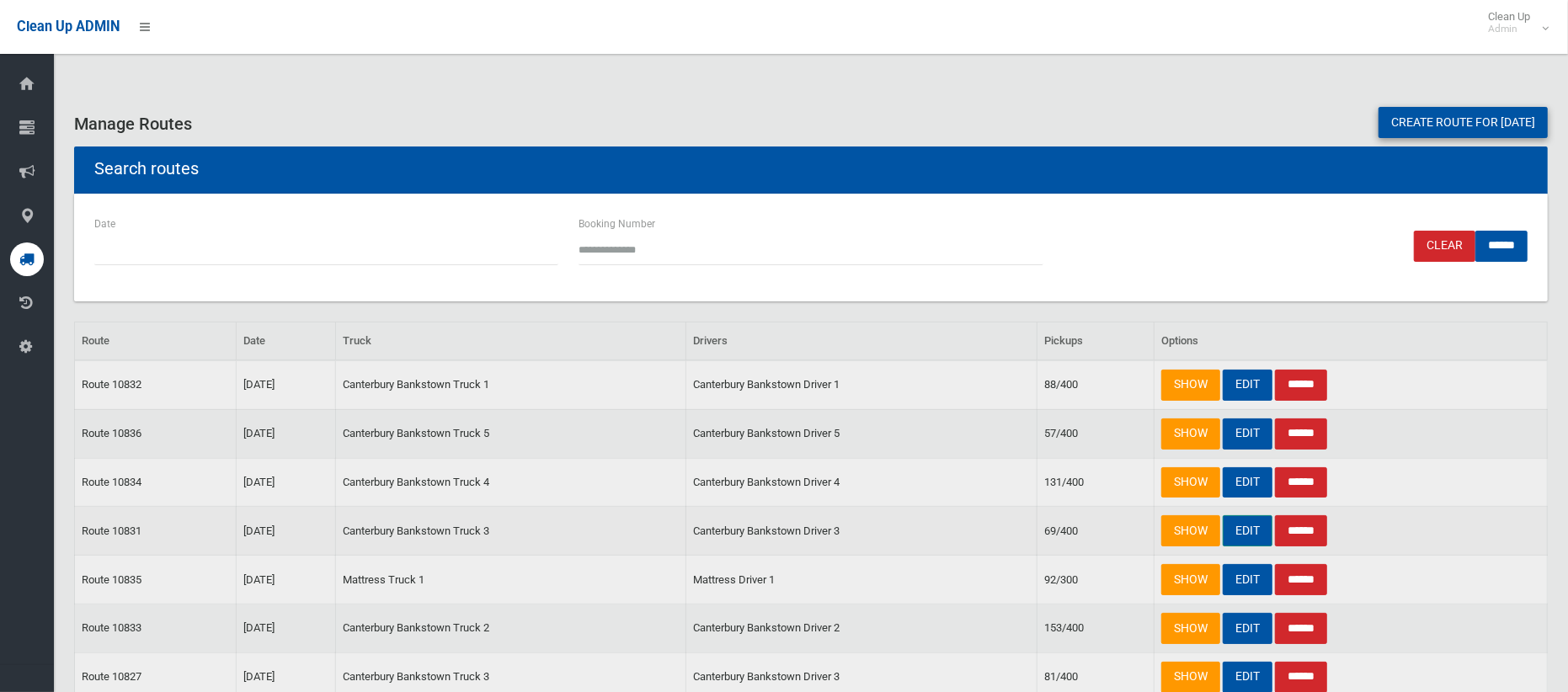
click at [1257, 537] on link "EDIT" at bounding box center [1248, 531] width 50 height 31
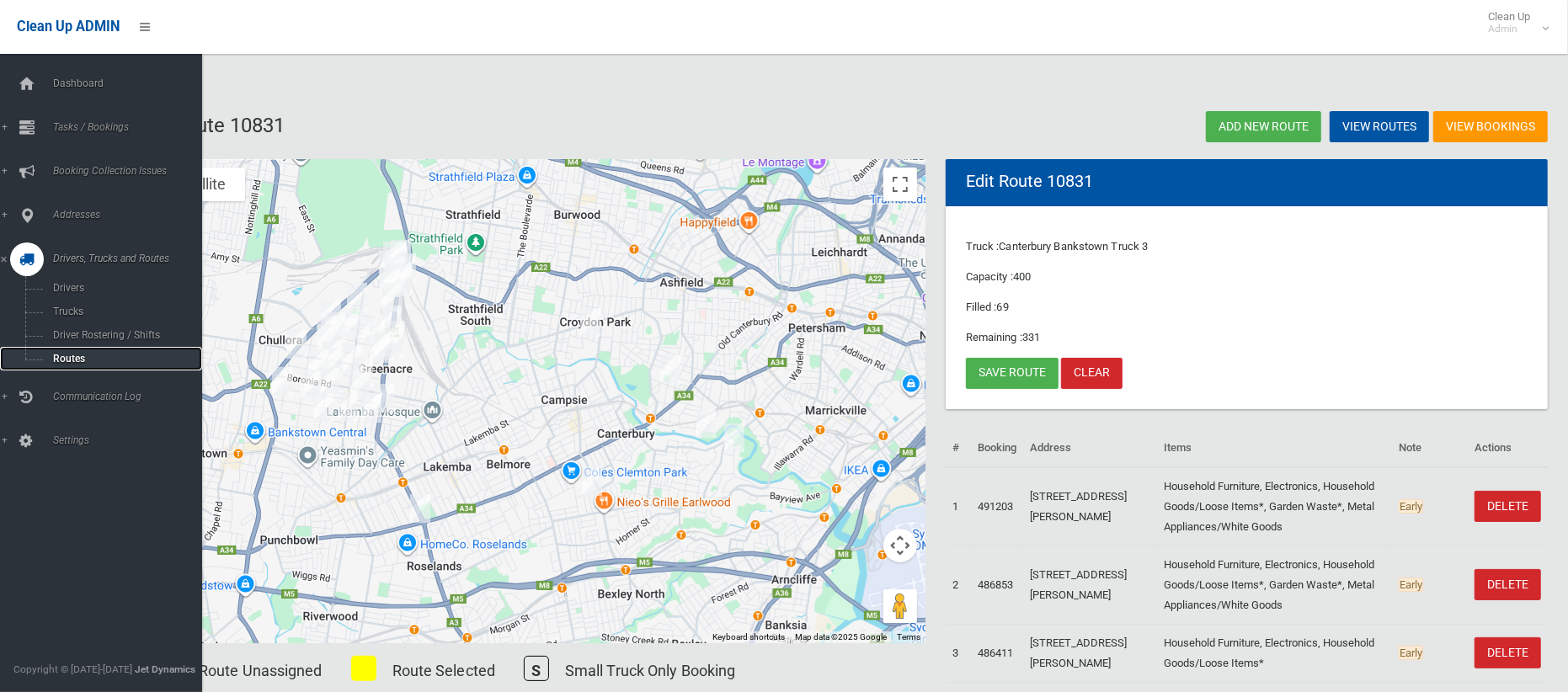
click at [72, 361] on span "Routes" at bounding box center [117, 358] width 139 height 12
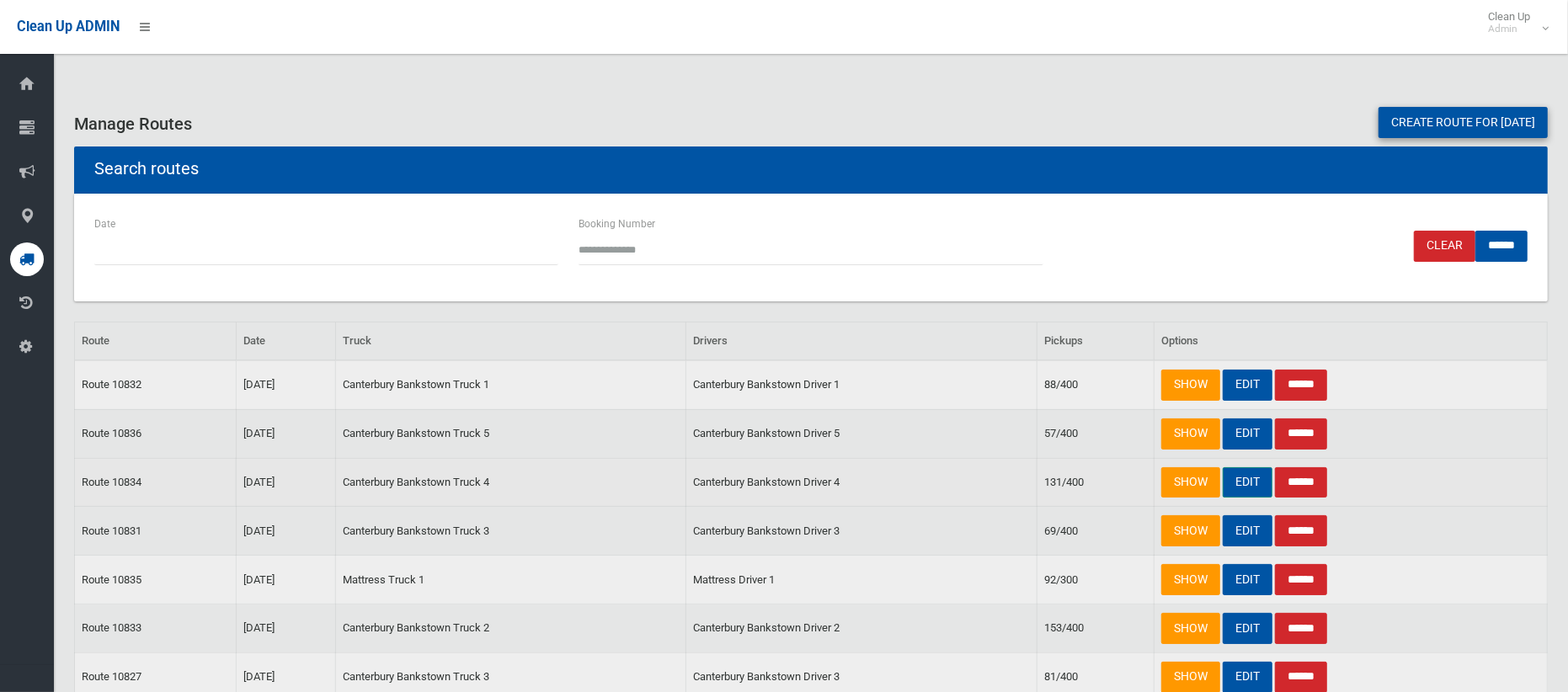
click at [1245, 481] on link "EDIT" at bounding box center [1248, 483] width 50 height 31
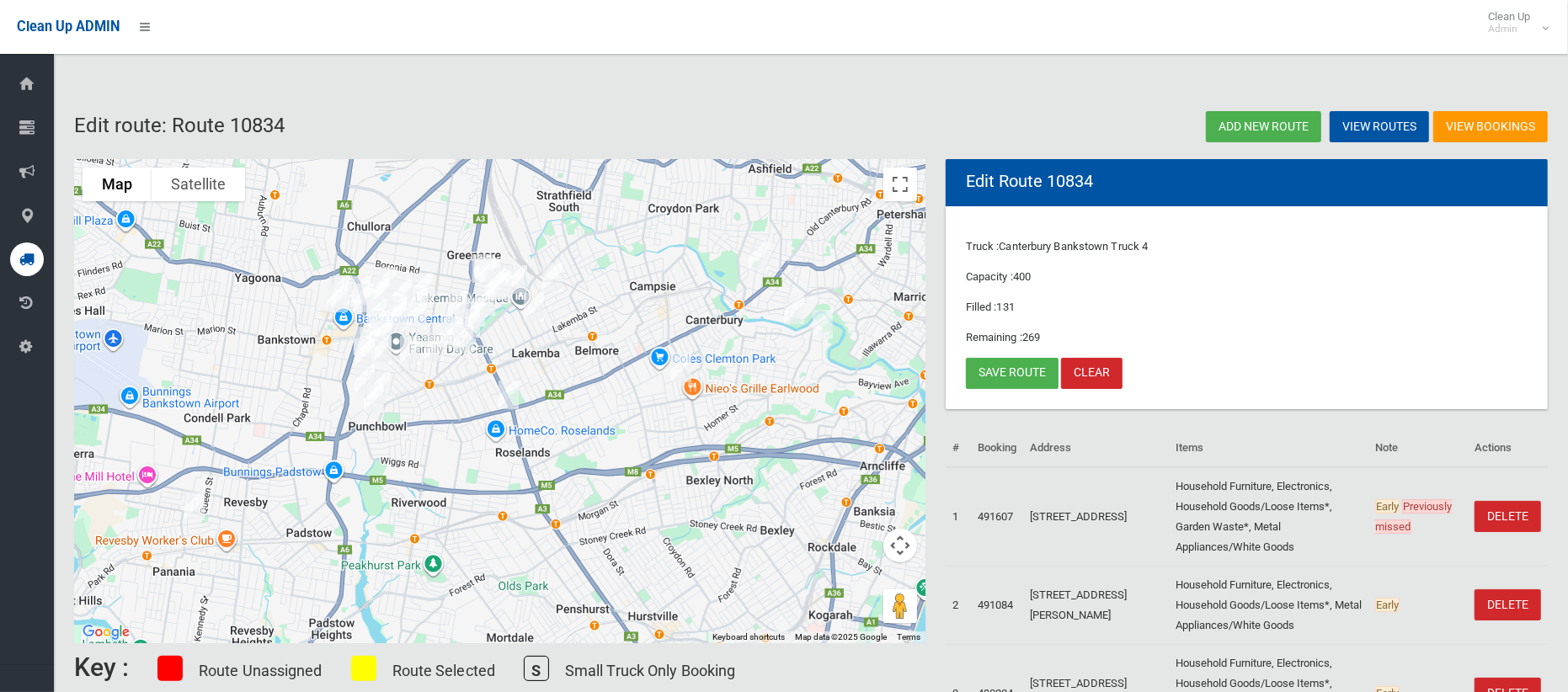
click at [504, 392] on img "1 Stephenson Street, ROSELANDS NSW 2196" at bounding box center [508, 394] width 34 height 42
click at [504, 394] on img "1 Stephenson Street, ROSELANDS NSW 2196" at bounding box center [508, 394] width 34 height 42
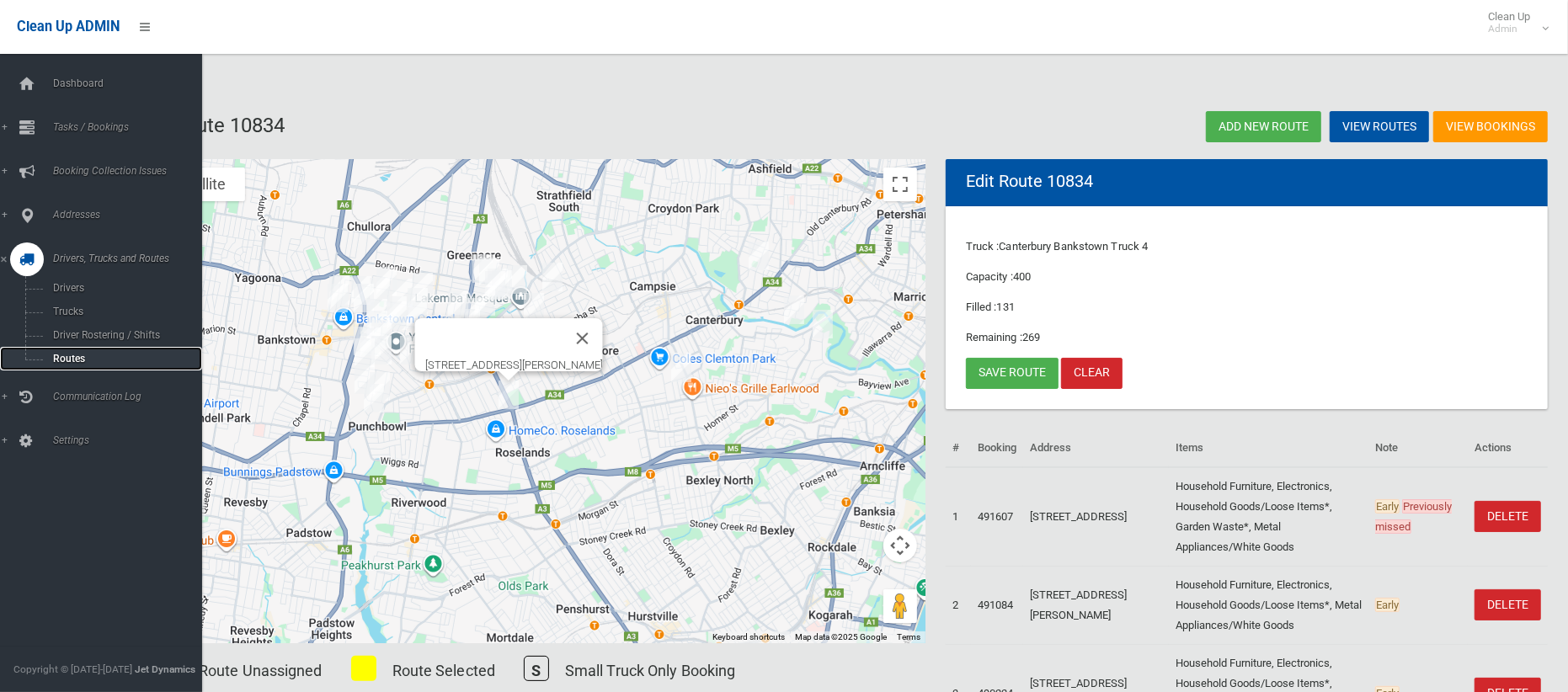
click at [70, 356] on span "Routes" at bounding box center [117, 358] width 139 height 12
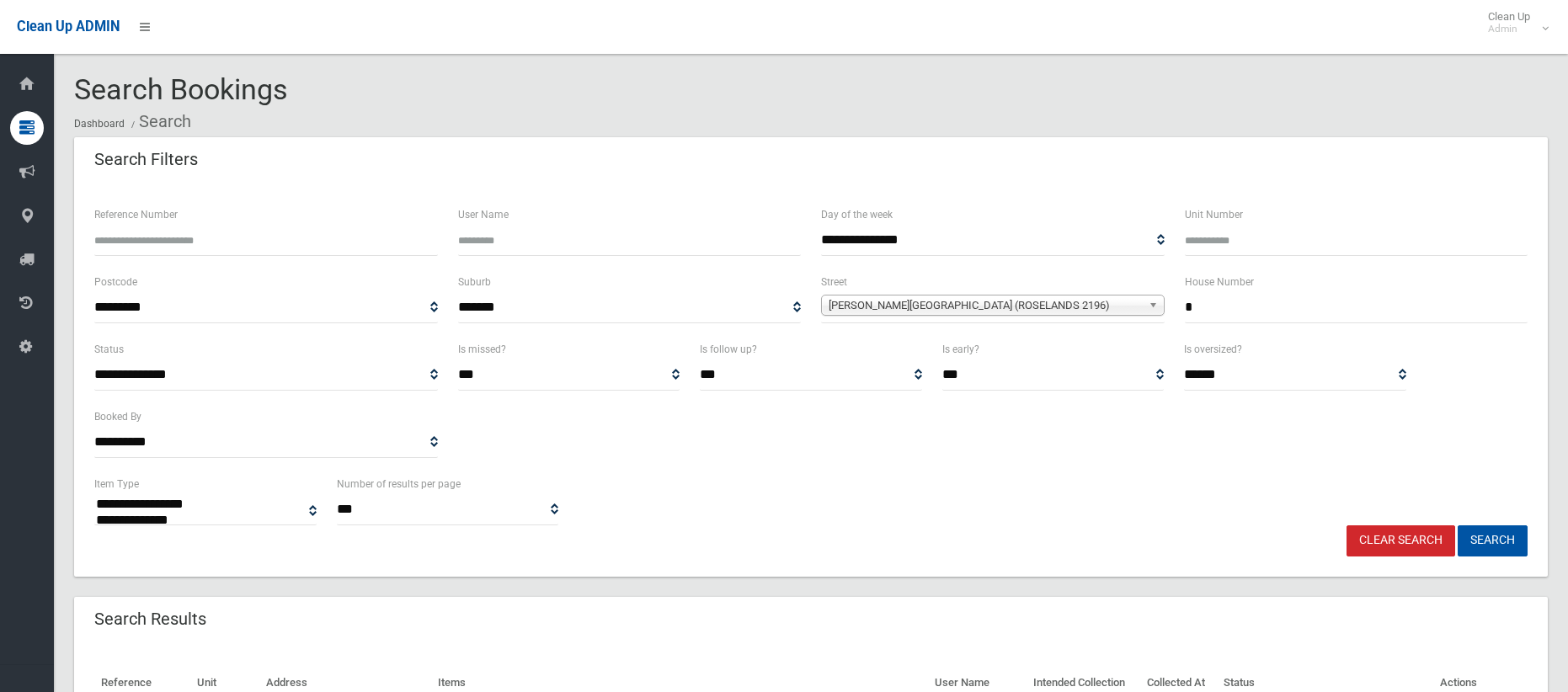
select select
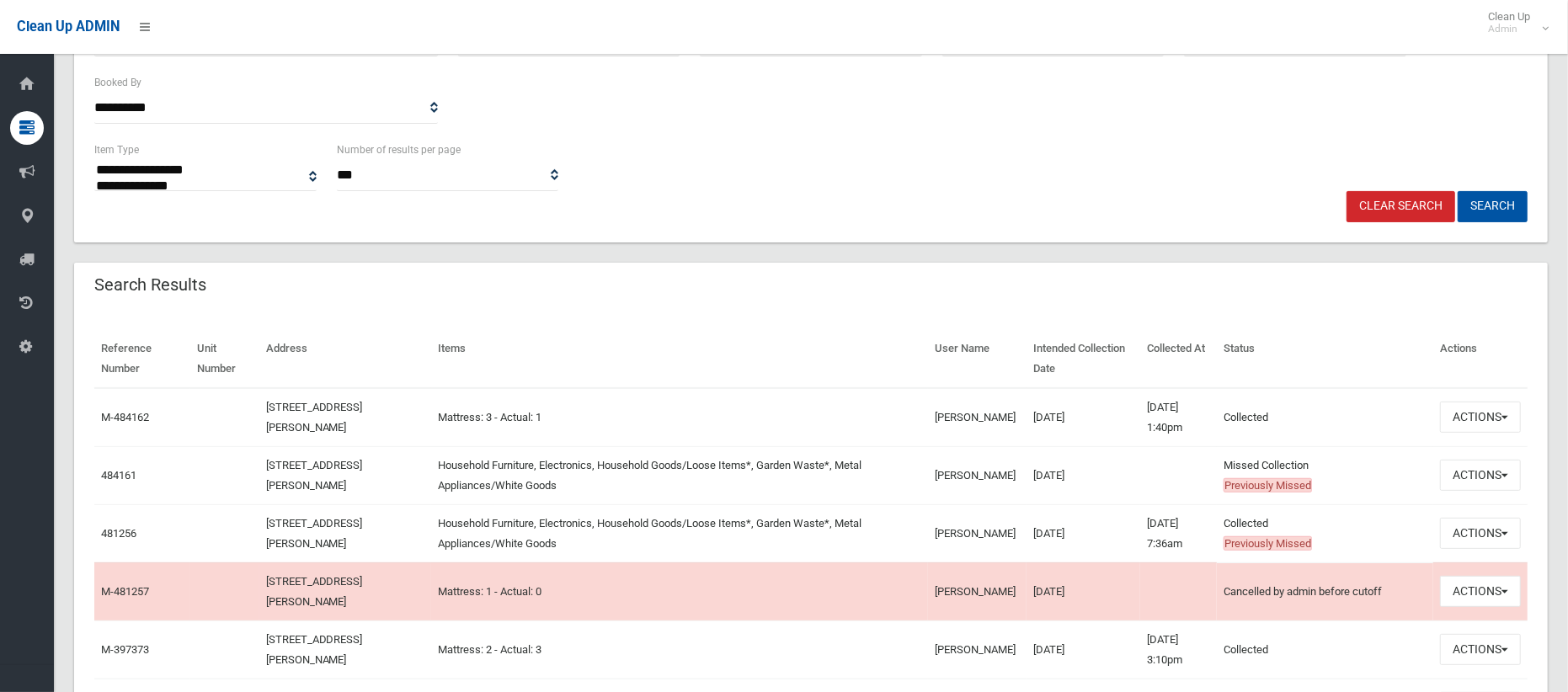
scroll to position [336, 0]
click at [1477, 479] on button "Actions" at bounding box center [1479, 473] width 81 height 31
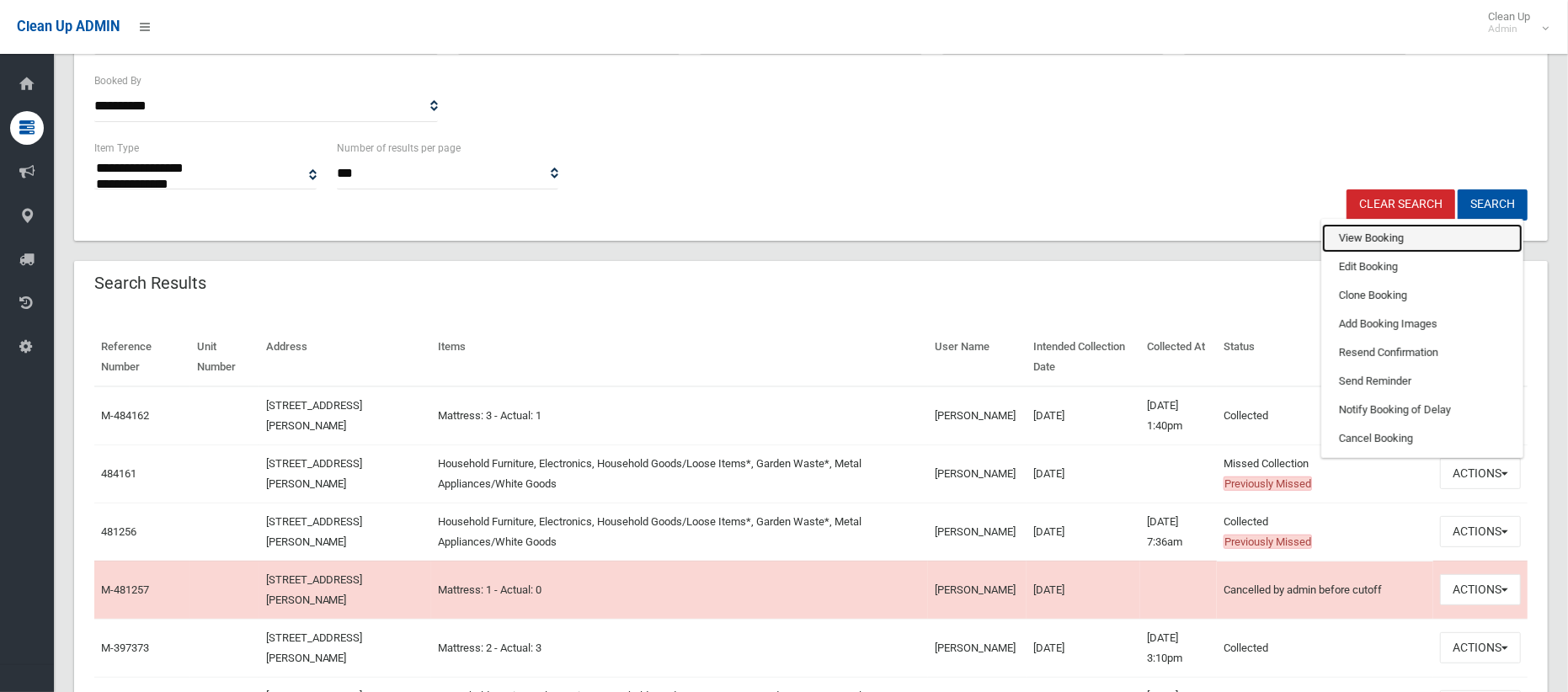
click at [1362, 238] on link "View Booking" at bounding box center [1422, 238] width 201 height 28
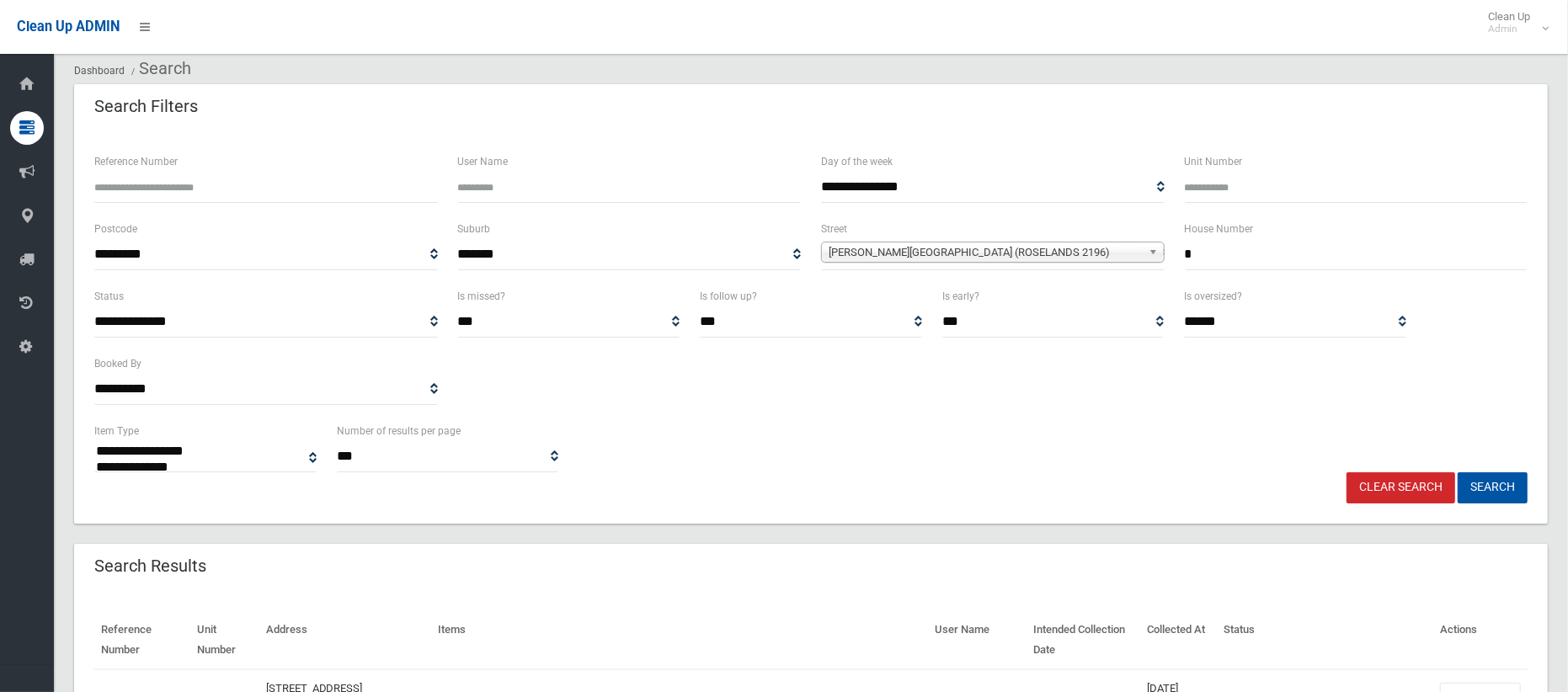
scroll to position [46, 0]
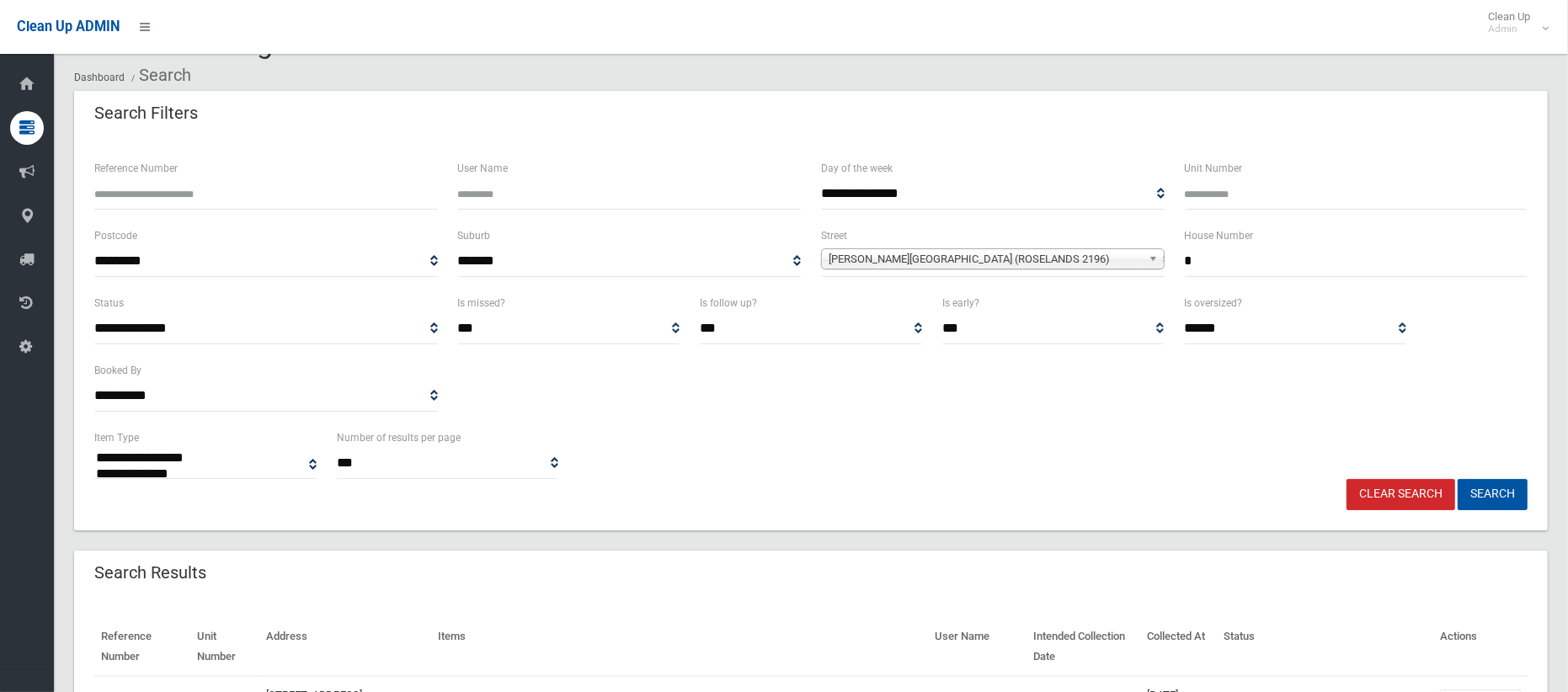
click at [1210, 254] on input "*" at bounding box center [1356, 261] width 343 height 31
type input "**"
click at [938, 256] on span "Stephenson Street (ROSELANDS 2196)" at bounding box center [985, 259] width 313 height 20
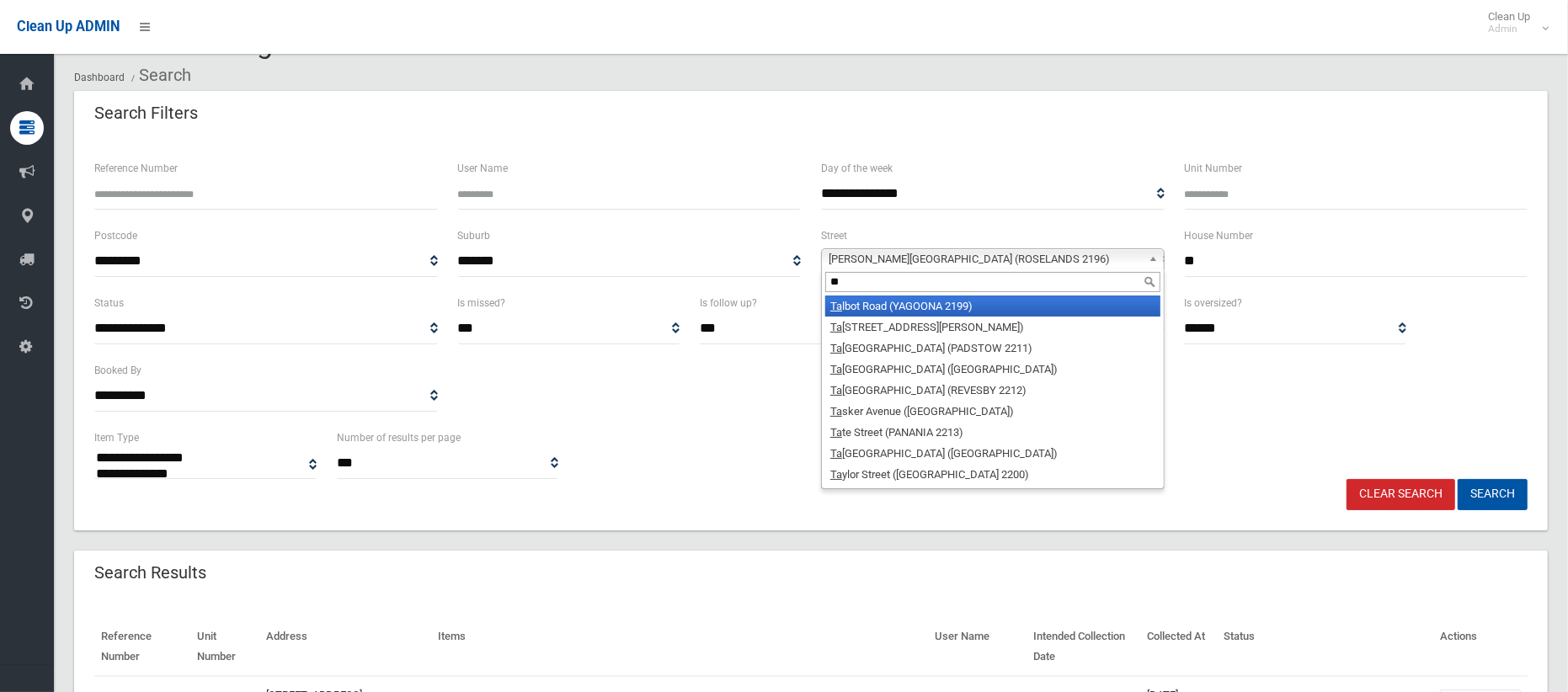
scroll to position [0, 0]
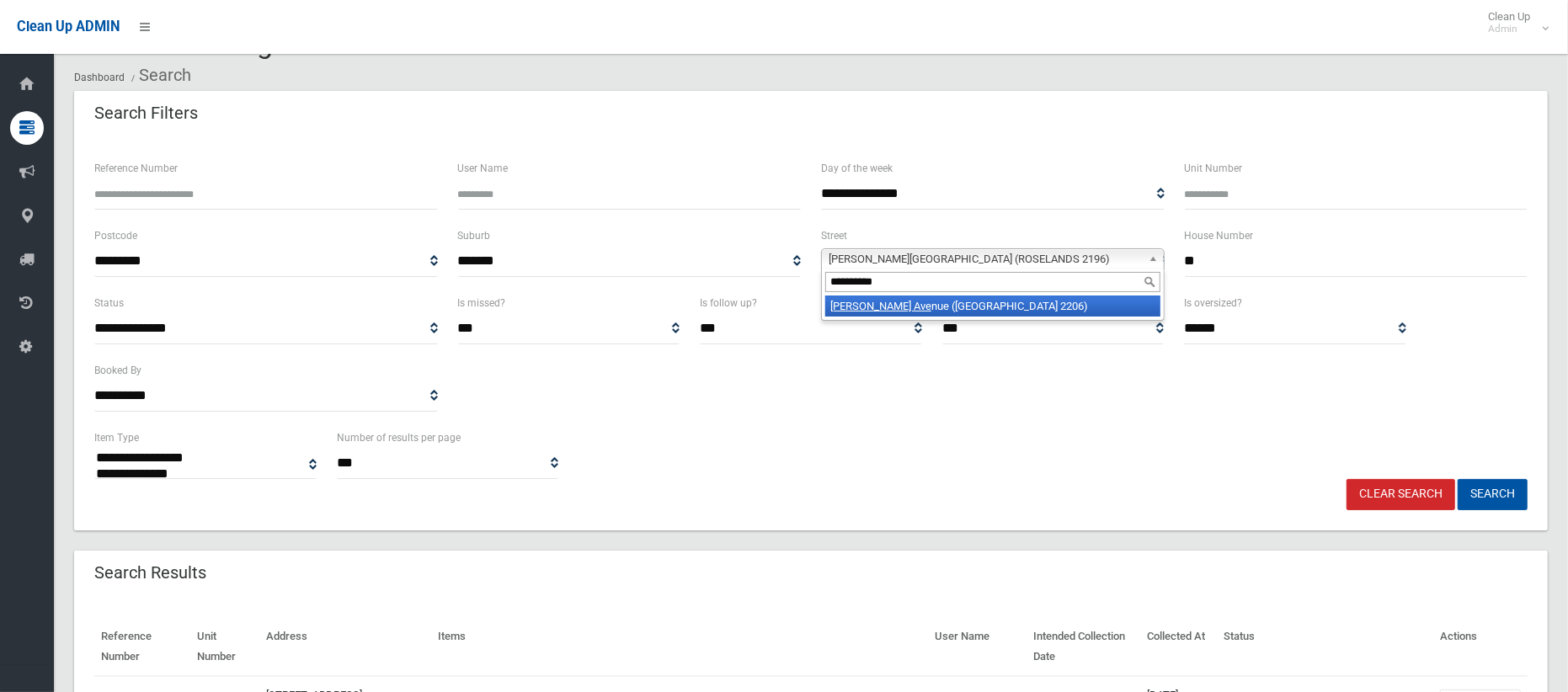
type input "**********"
click at [924, 300] on li "Tasker Ave nue (CLEMTON PARK 2206)" at bounding box center [993, 306] width 335 height 21
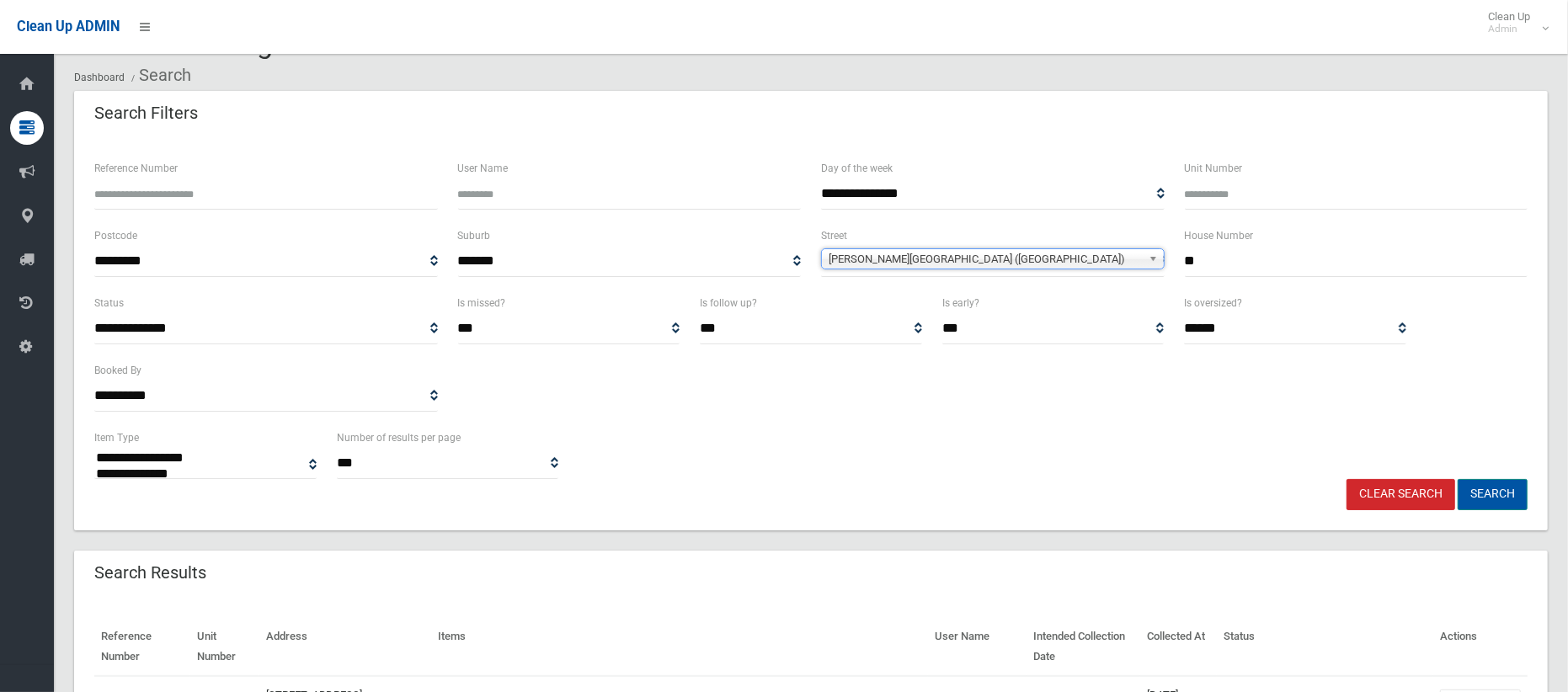
click at [1504, 498] on button "Search" at bounding box center [1492, 494] width 70 height 31
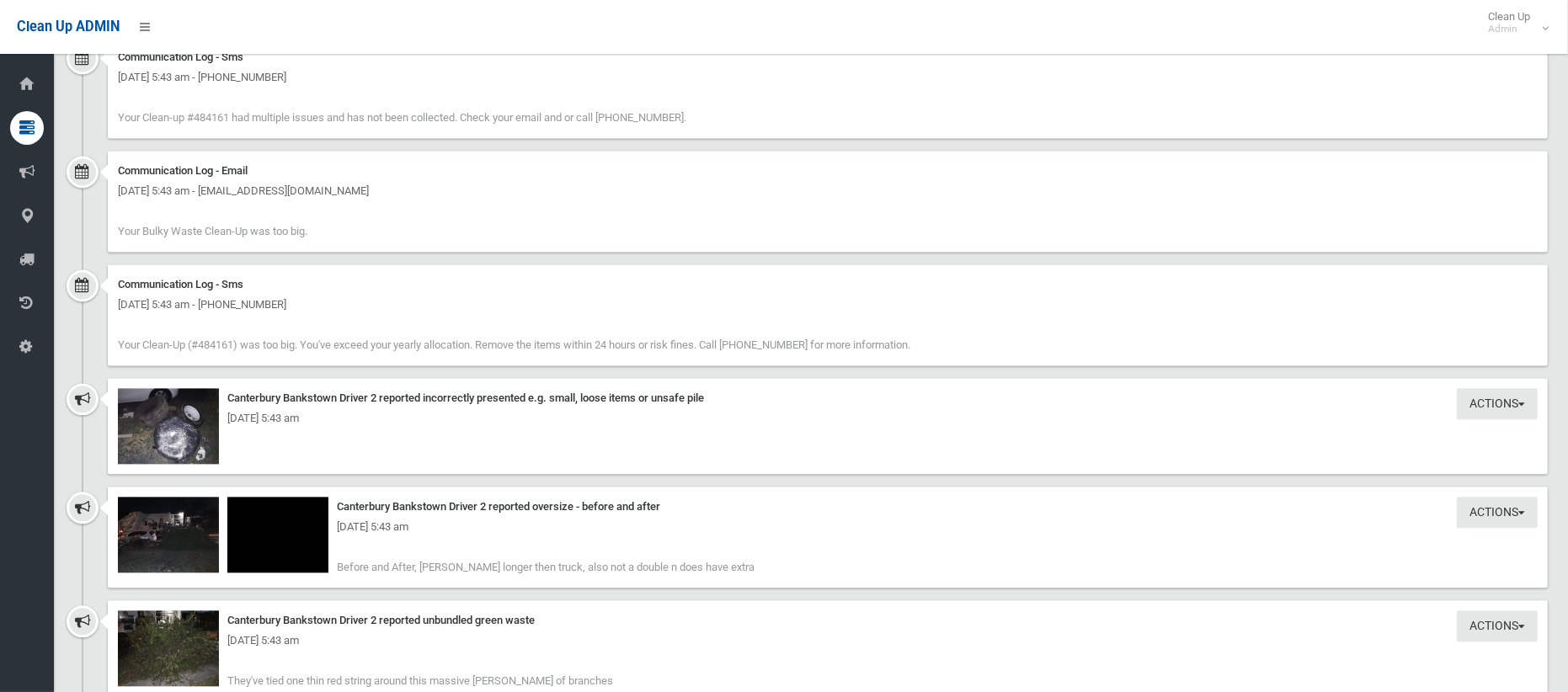
scroll to position [2860, 0]
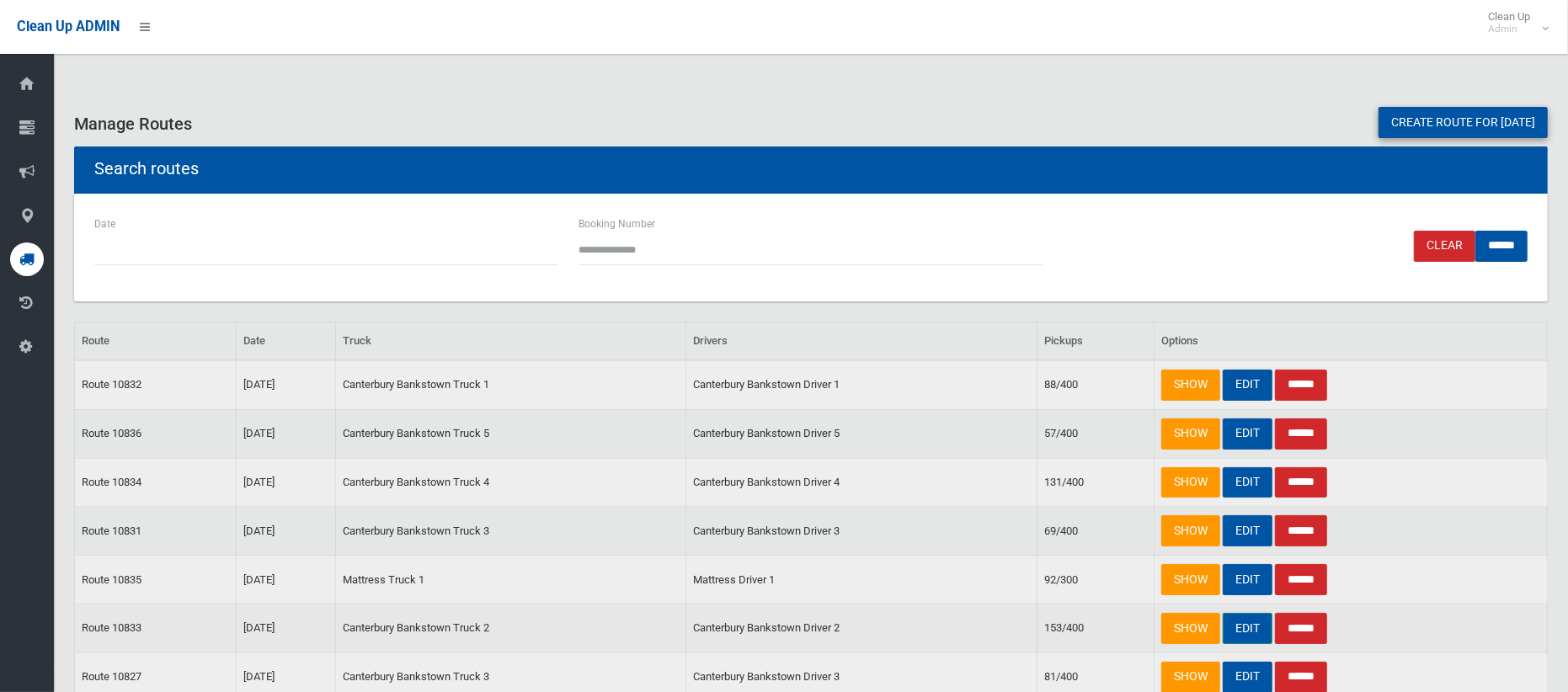
click at [1251, 630] on link "EDIT" at bounding box center [1248, 628] width 50 height 31
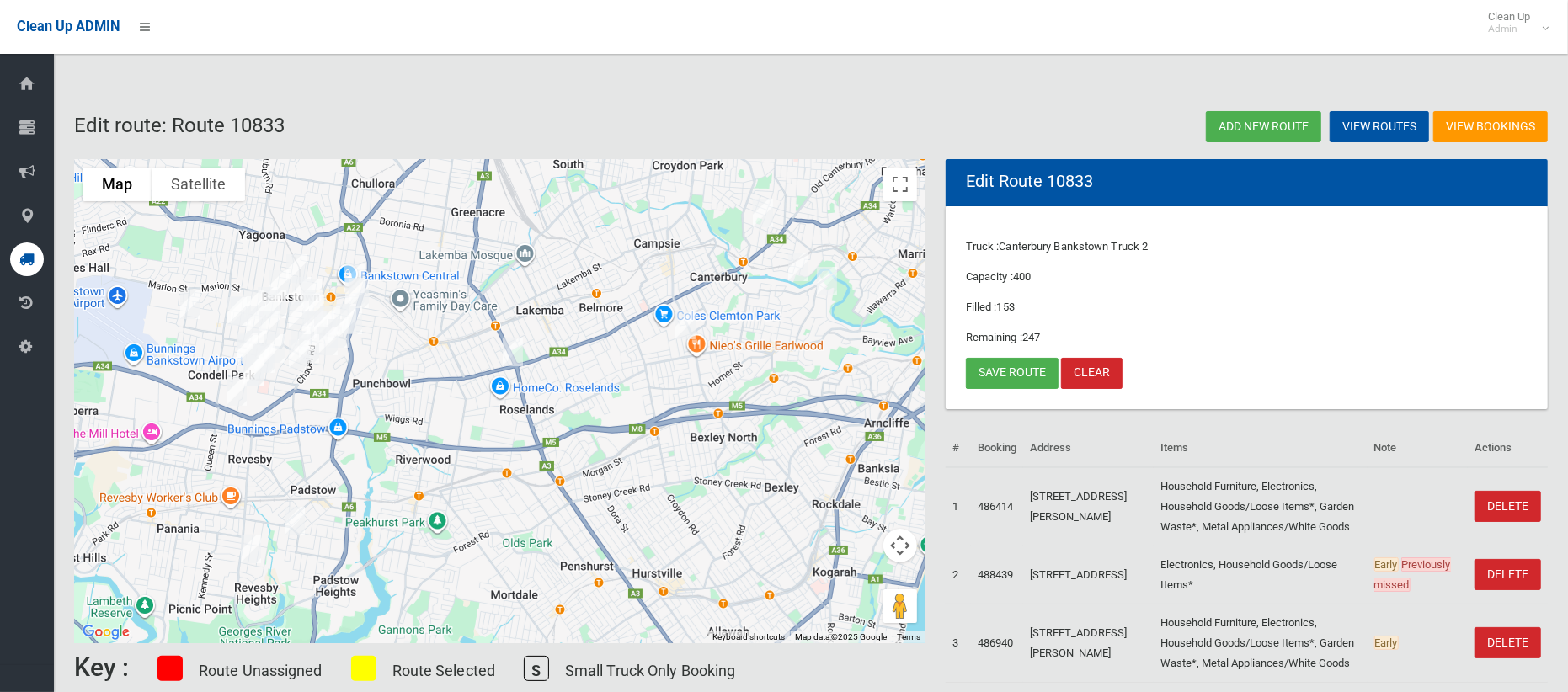
click at [512, 362] on img "1 Stephenson Street, ROSELANDS NSW 2196" at bounding box center [513, 351] width 34 height 42
click at [992, 379] on link "Save route" at bounding box center [1012, 373] width 92 height 31
click at [1003, 369] on link "Save route" at bounding box center [1012, 373] width 92 height 31
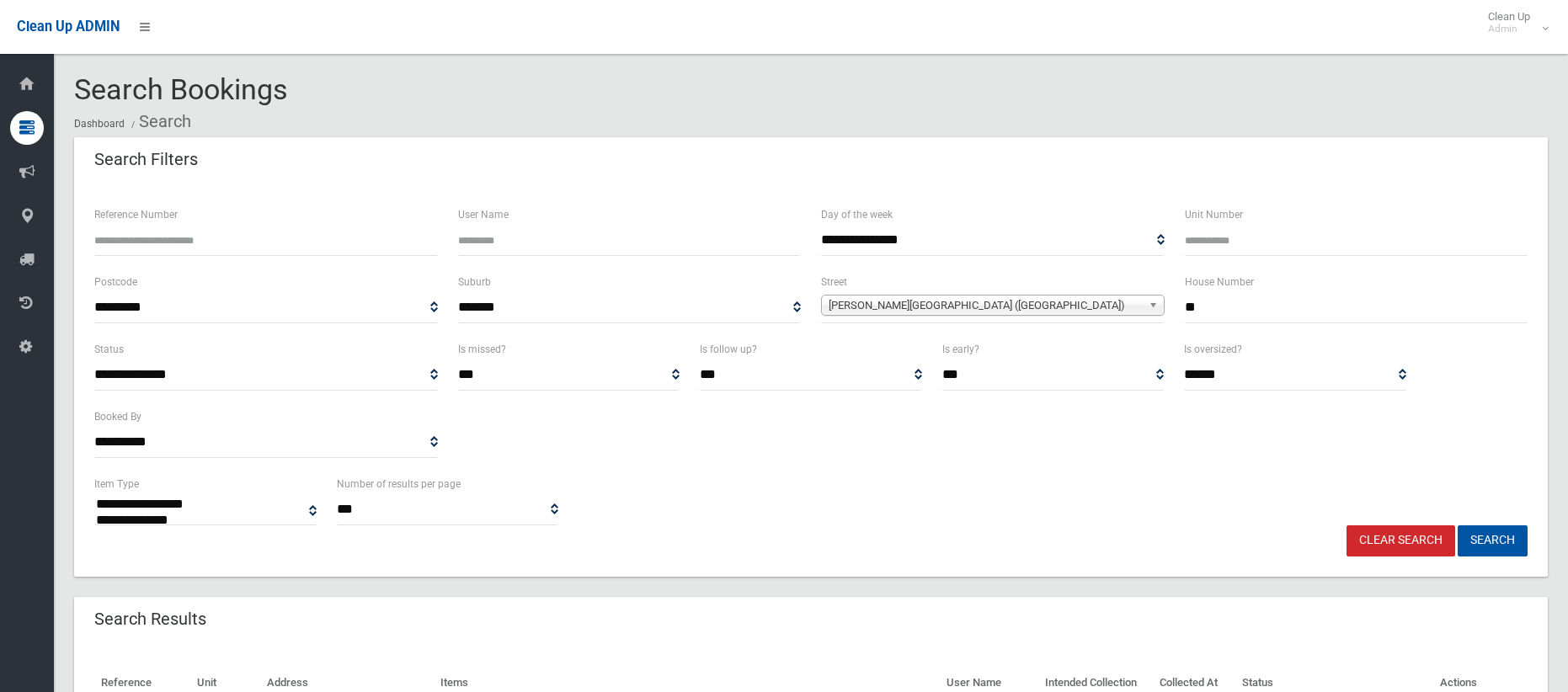
select select
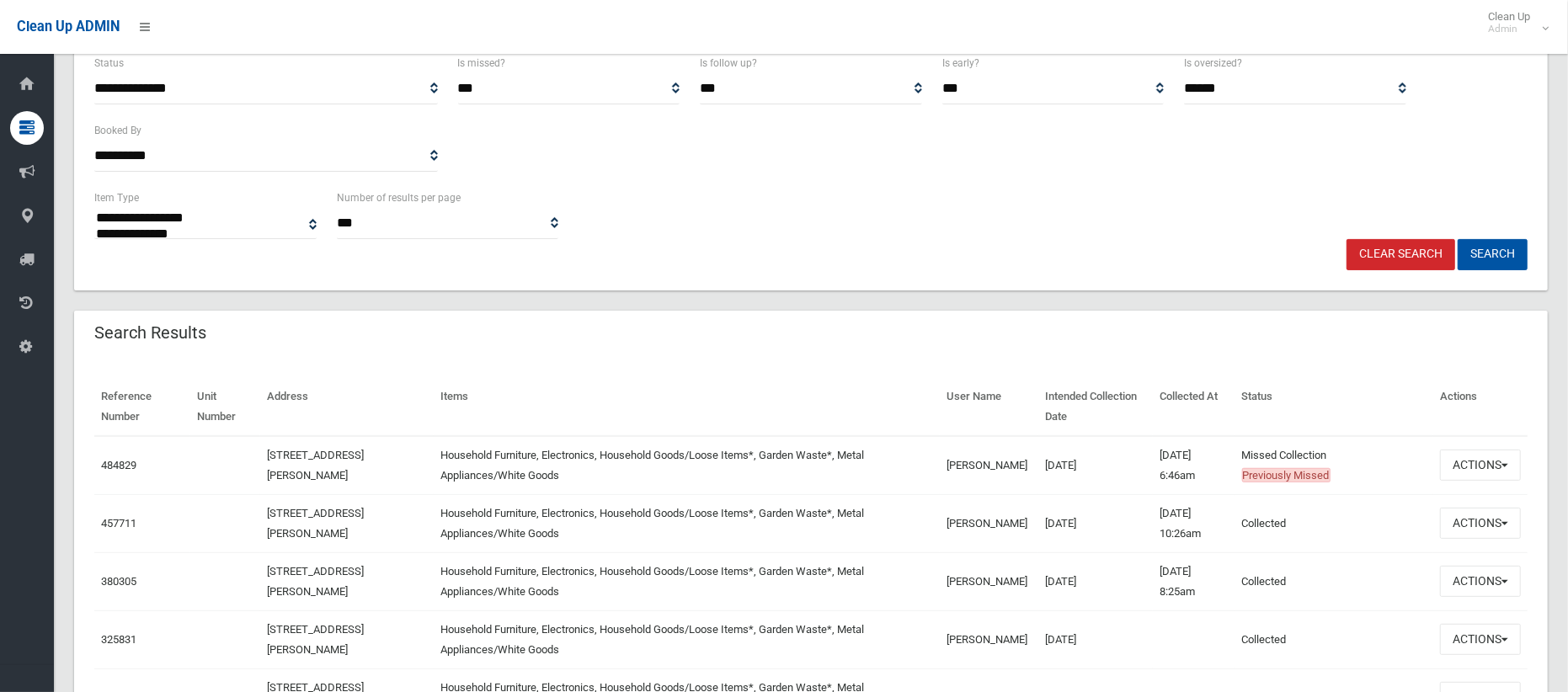
scroll to position [293, 0]
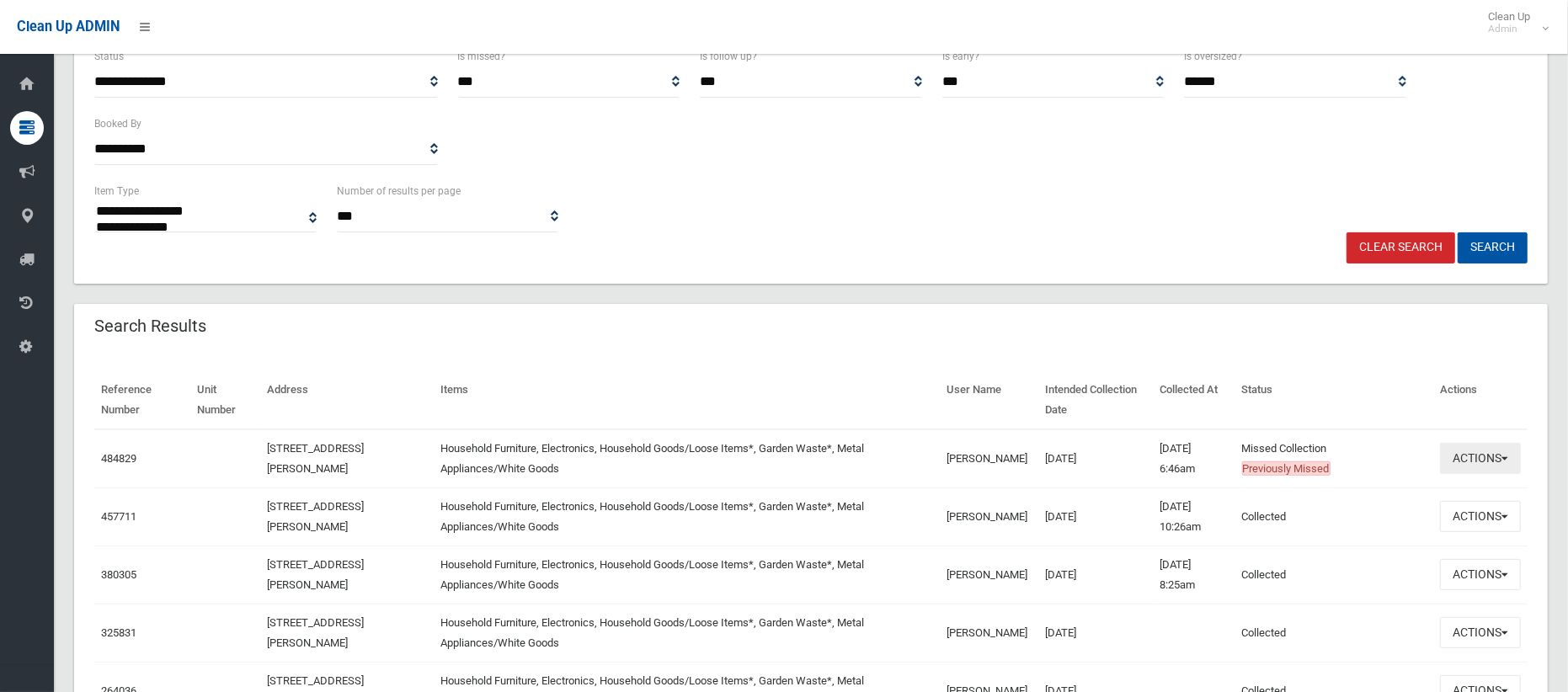
click at [1473, 459] on button "Actions" at bounding box center [1479, 458] width 81 height 31
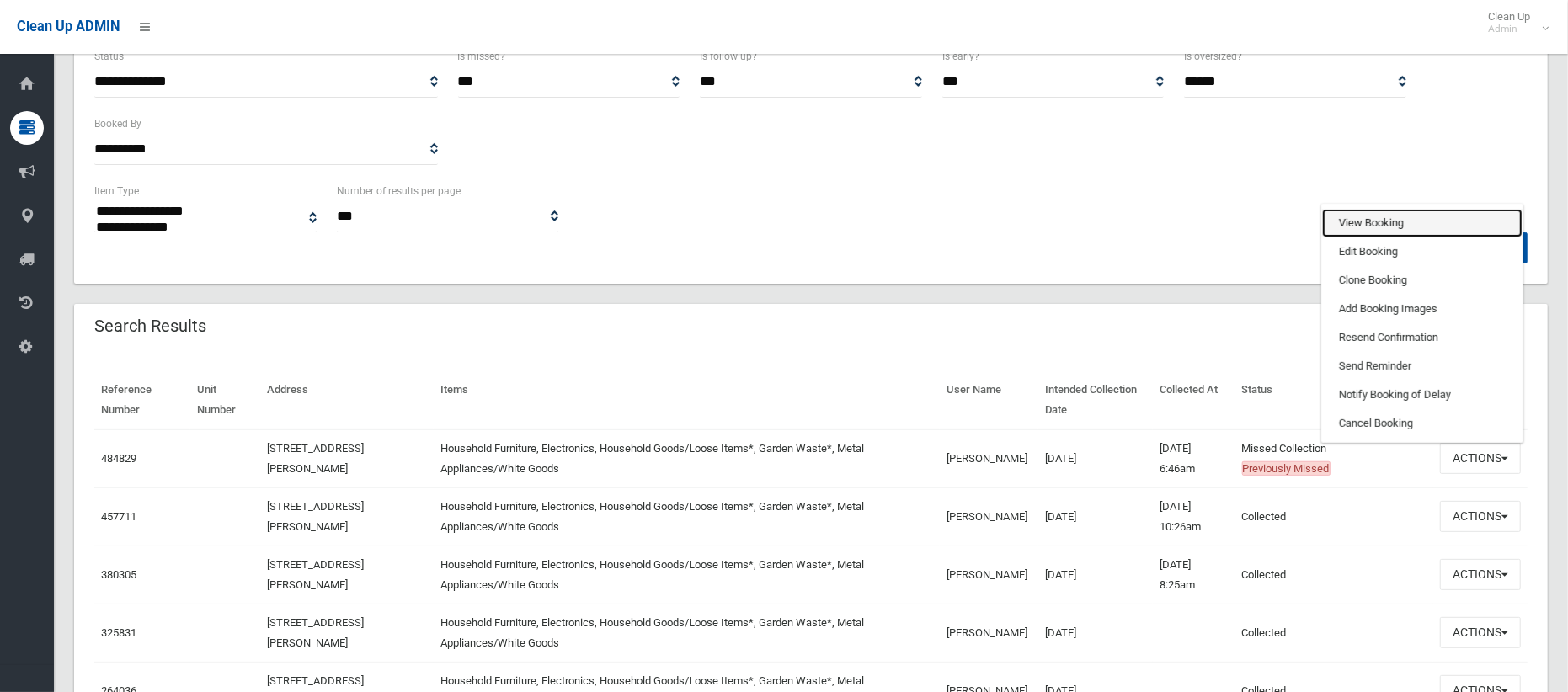
click at [1383, 218] on link "View Booking" at bounding box center [1422, 223] width 201 height 28
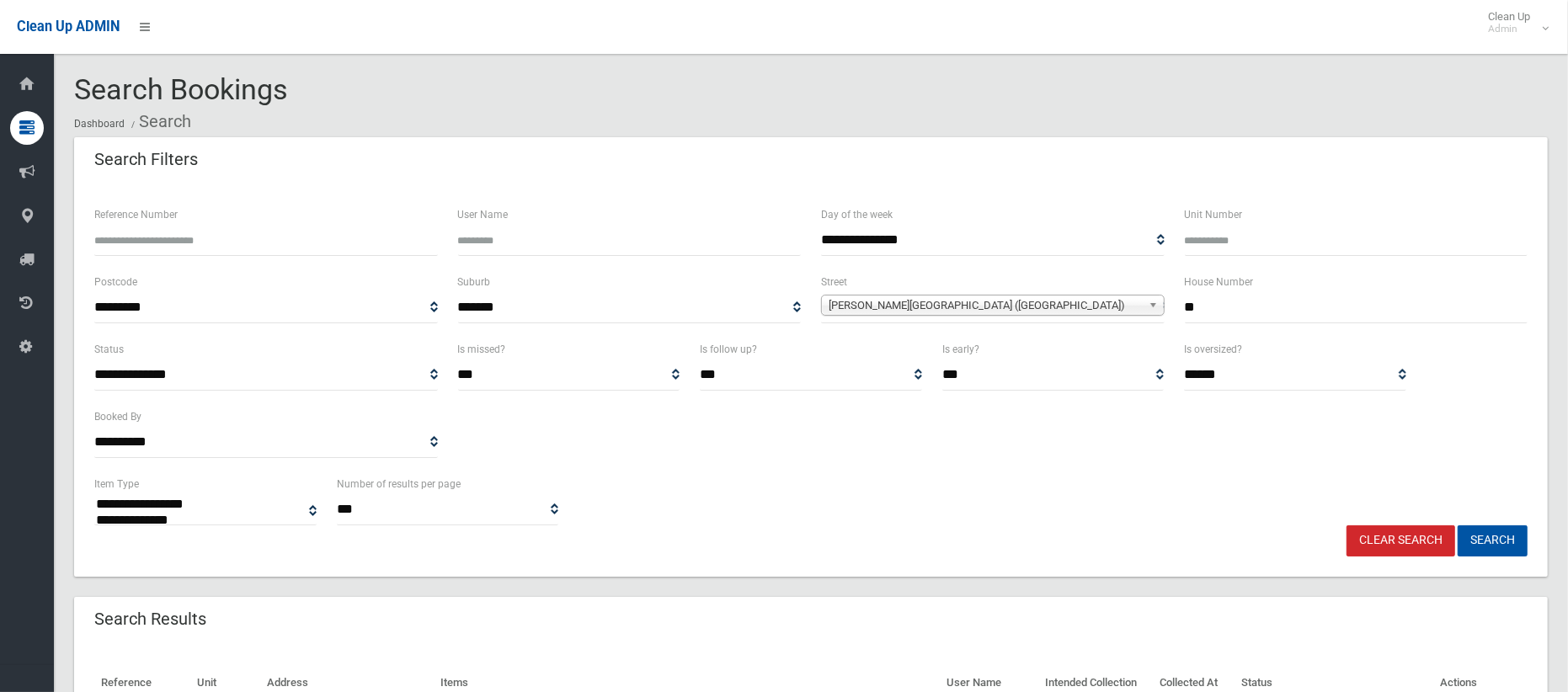
scroll to position [0, 0]
click at [931, 303] on span "[PERSON_NAME][GEOGRAPHIC_DATA] ([GEOGRAPHIC_DATA])" at bounding box center [985, 305] width 313 height 20
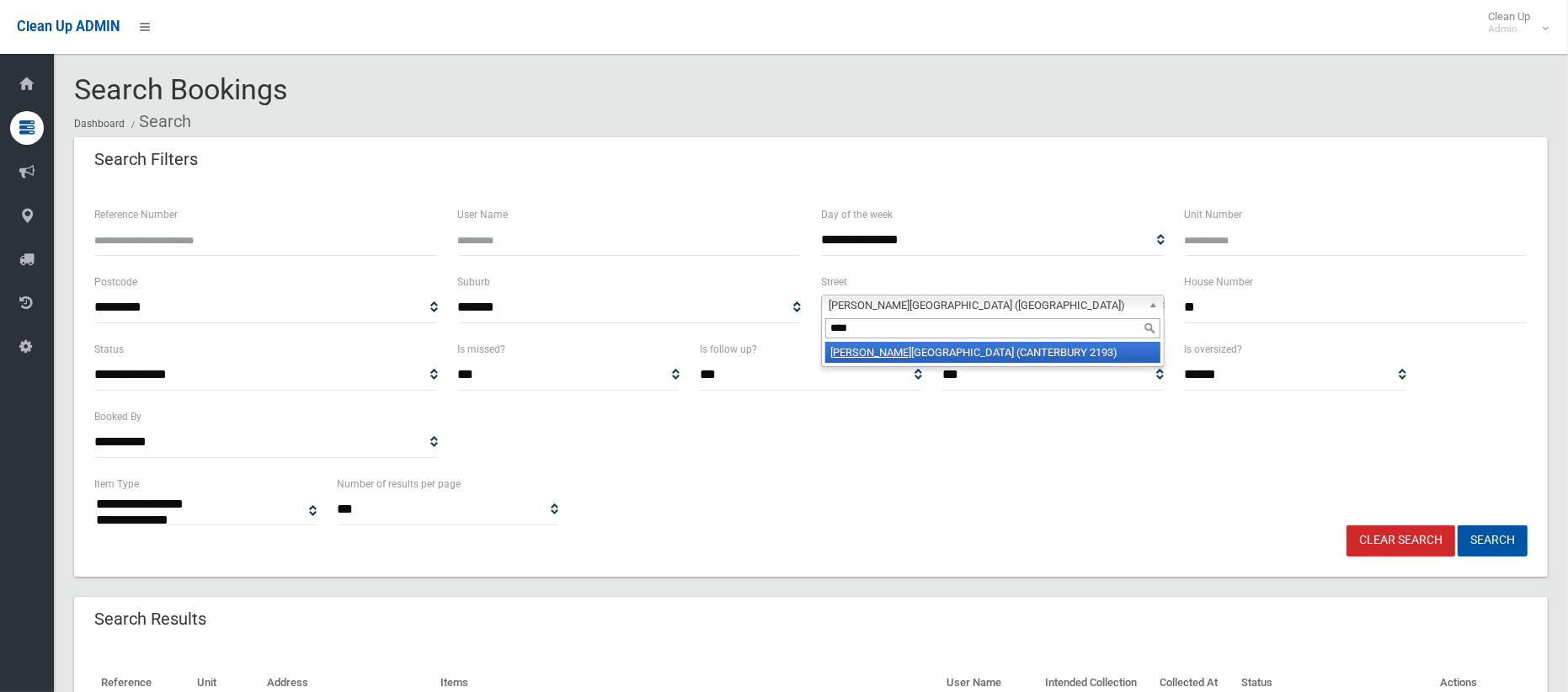
type input "****"
click at [937, 350] on li "[PERSON_NAME] (CANTERBURY 2193)" at bounding box center [993, 352] width 335 height 21
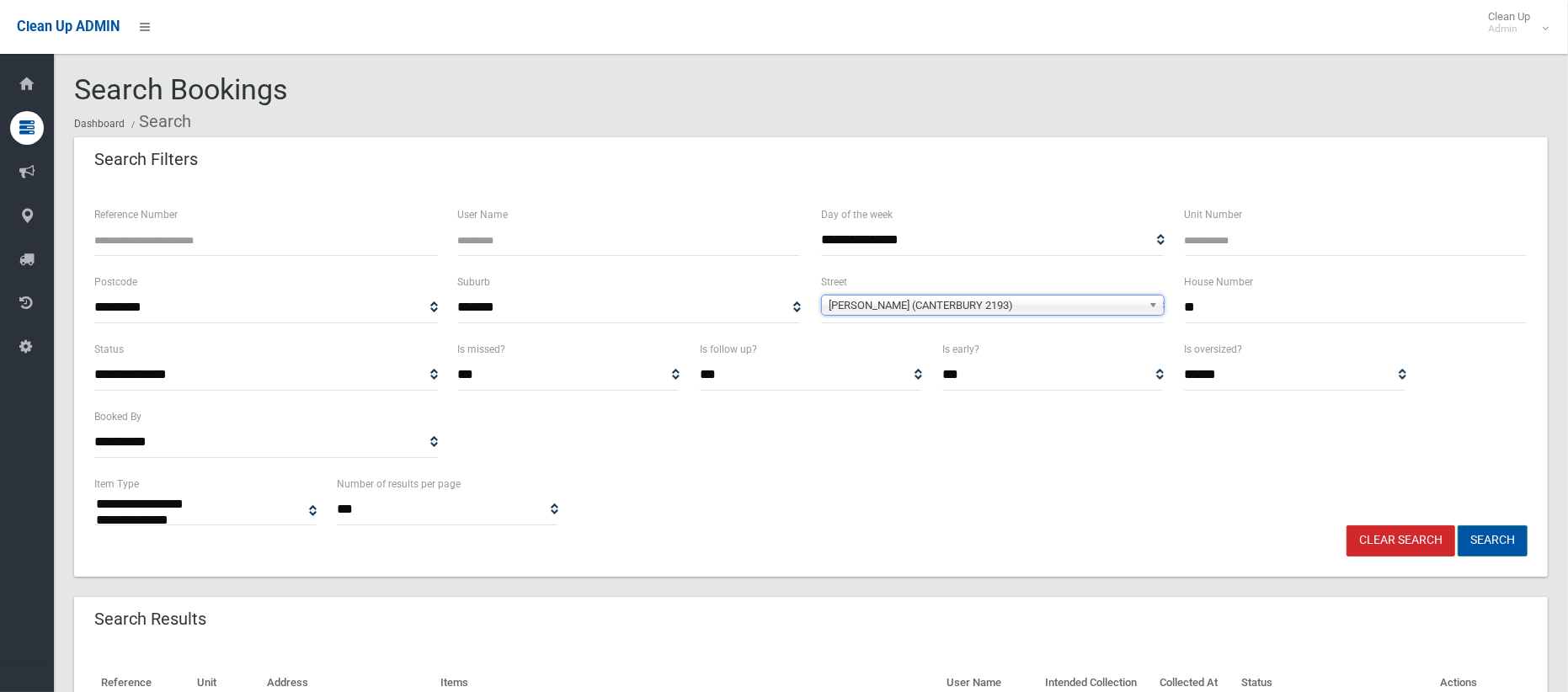
click at [1498, 547] on button "Search" at bounding box center [1492, 540] width 70 height 31
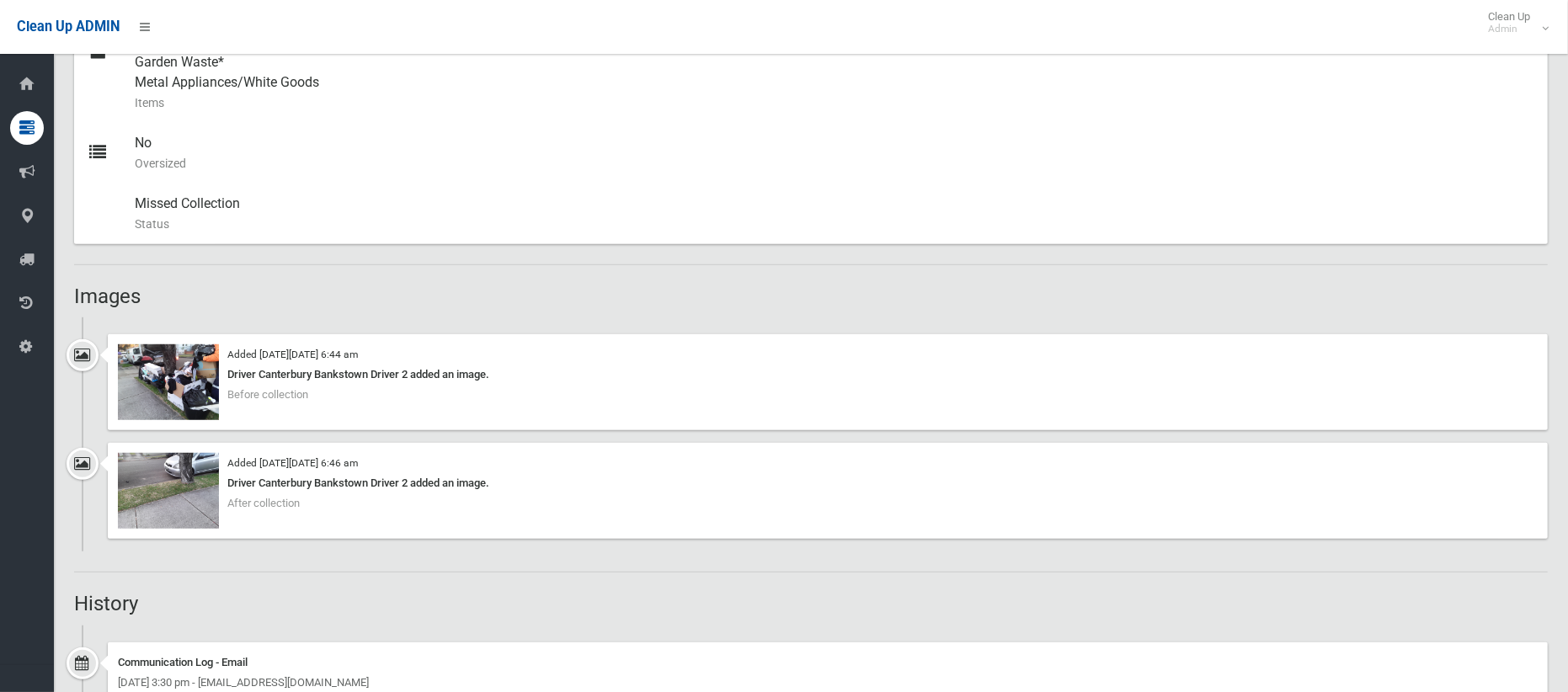
scroll to position [827, 0]
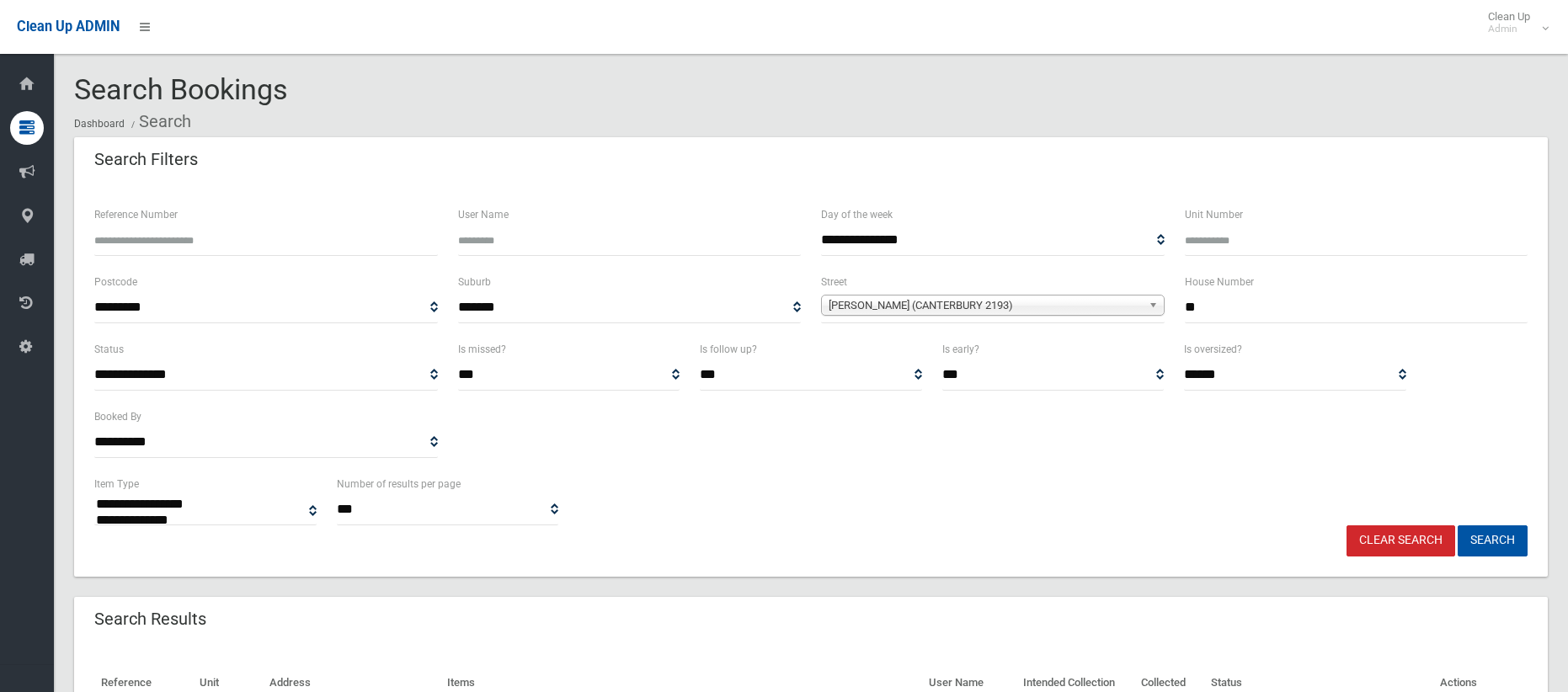
select select
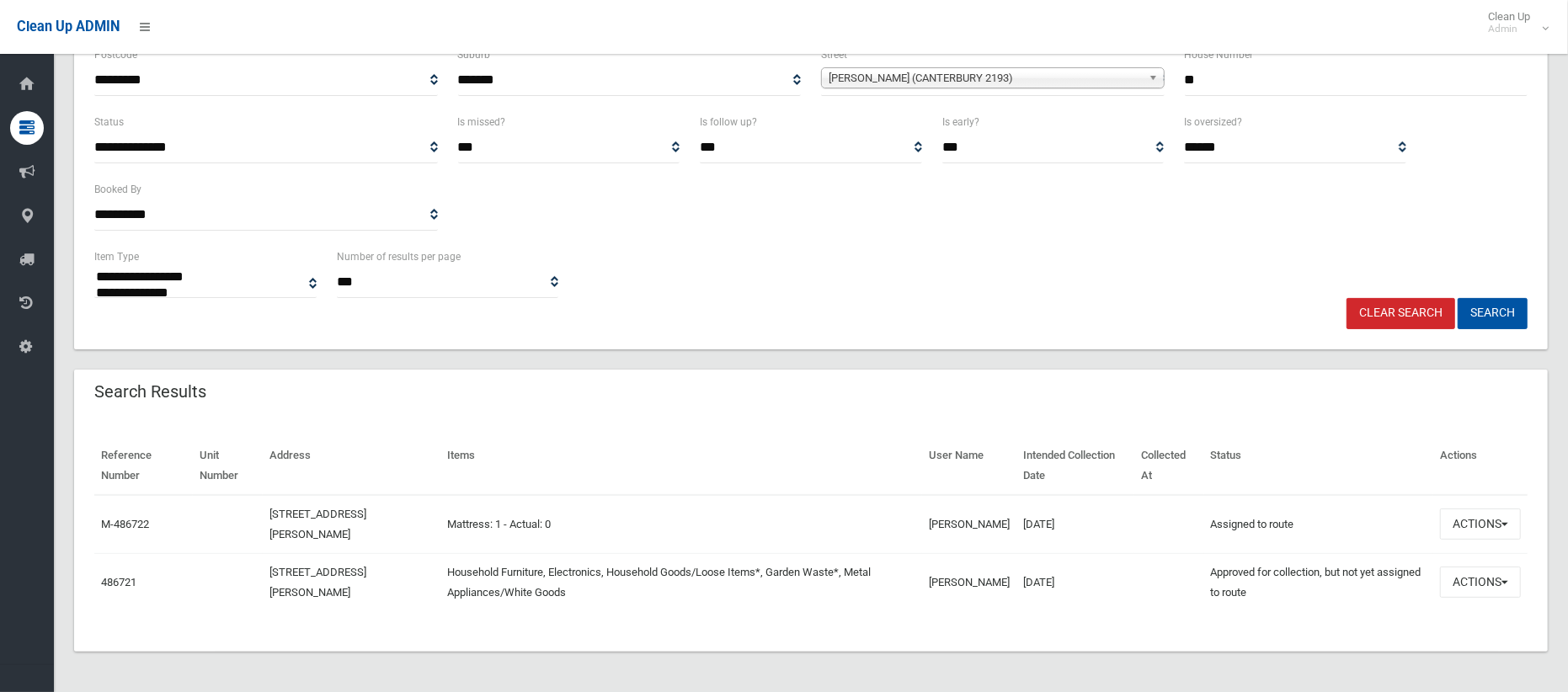
scroll to position [227, 0]
click at [1199, 83] on input "**" at bounding box center [1356, 80] width 343 height 31
type input "***"
click at [879, 79] on span "[PERSON_NAME] (CANTERBURY 2193)" at bounding box center [985, 78] width 313 height 20
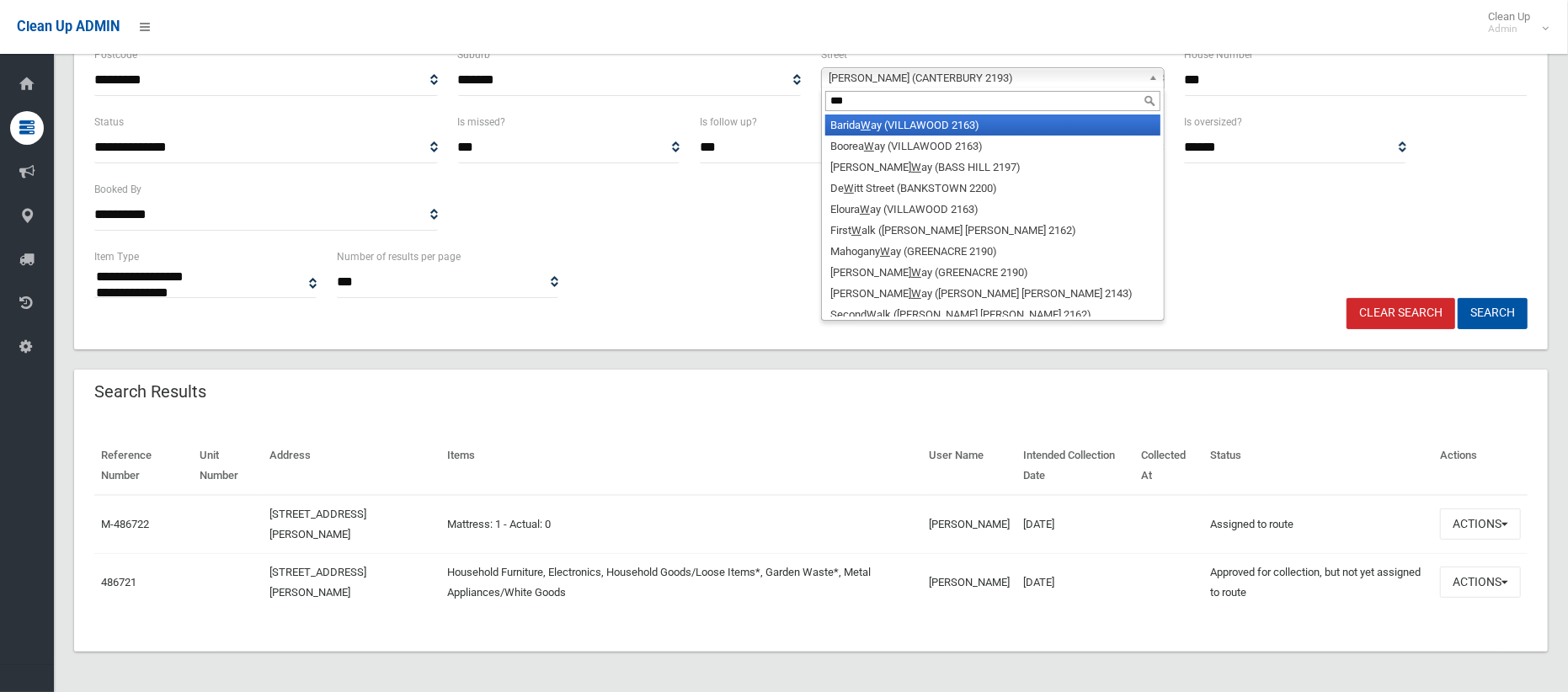
scroll to position [0, 0]
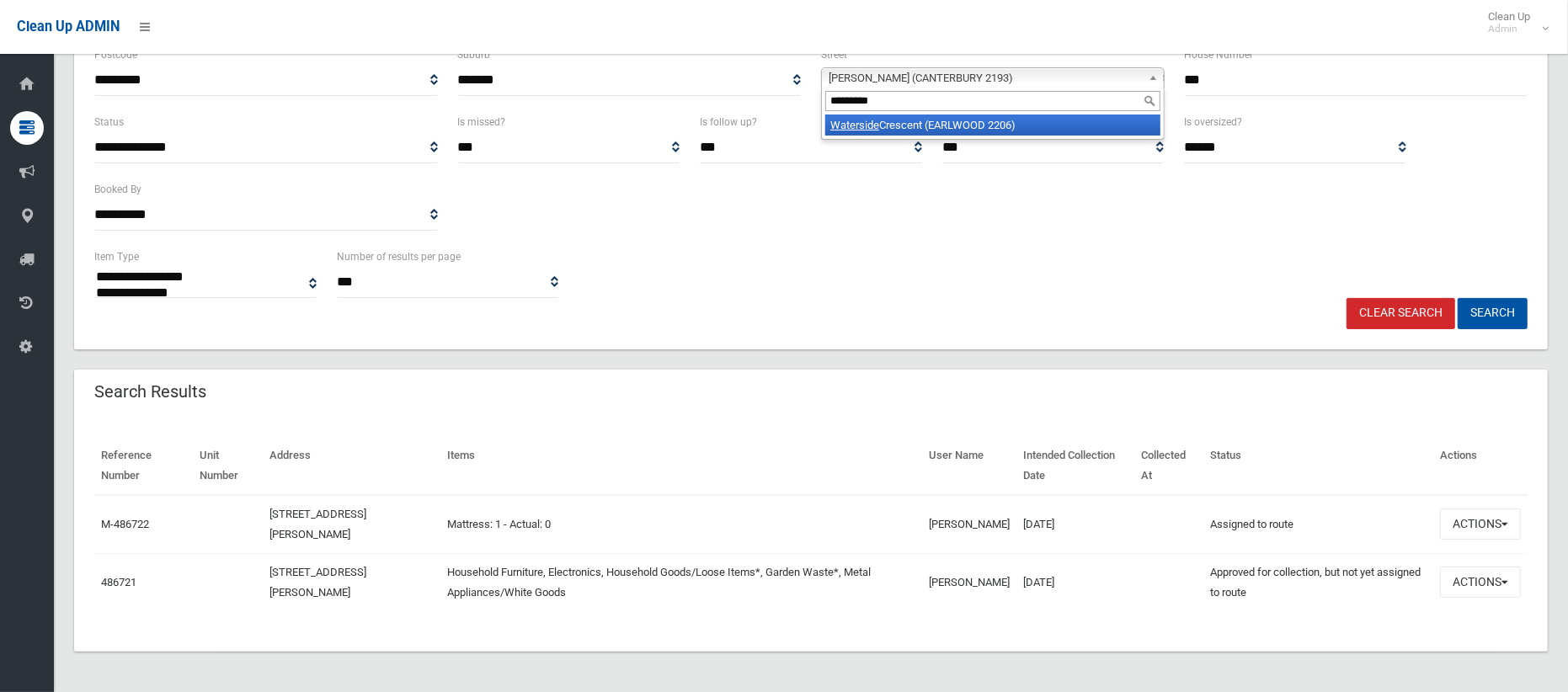
type input "*********"
click at [871, 124] on em "Waterside" at bounding box center [854, 125] width 49 height 12
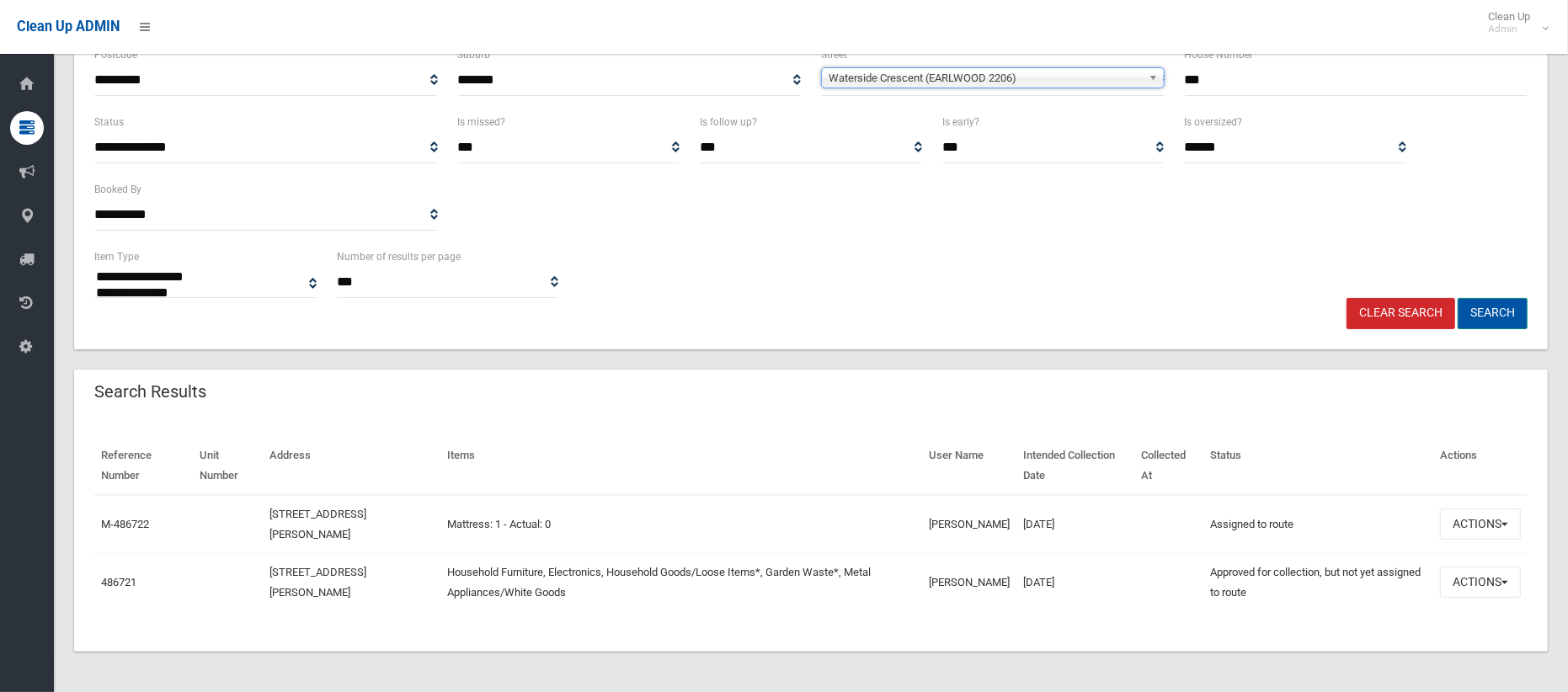
click at [1494, 320] on button "Search" at bounding box center [1492, 313] width 70 height 31
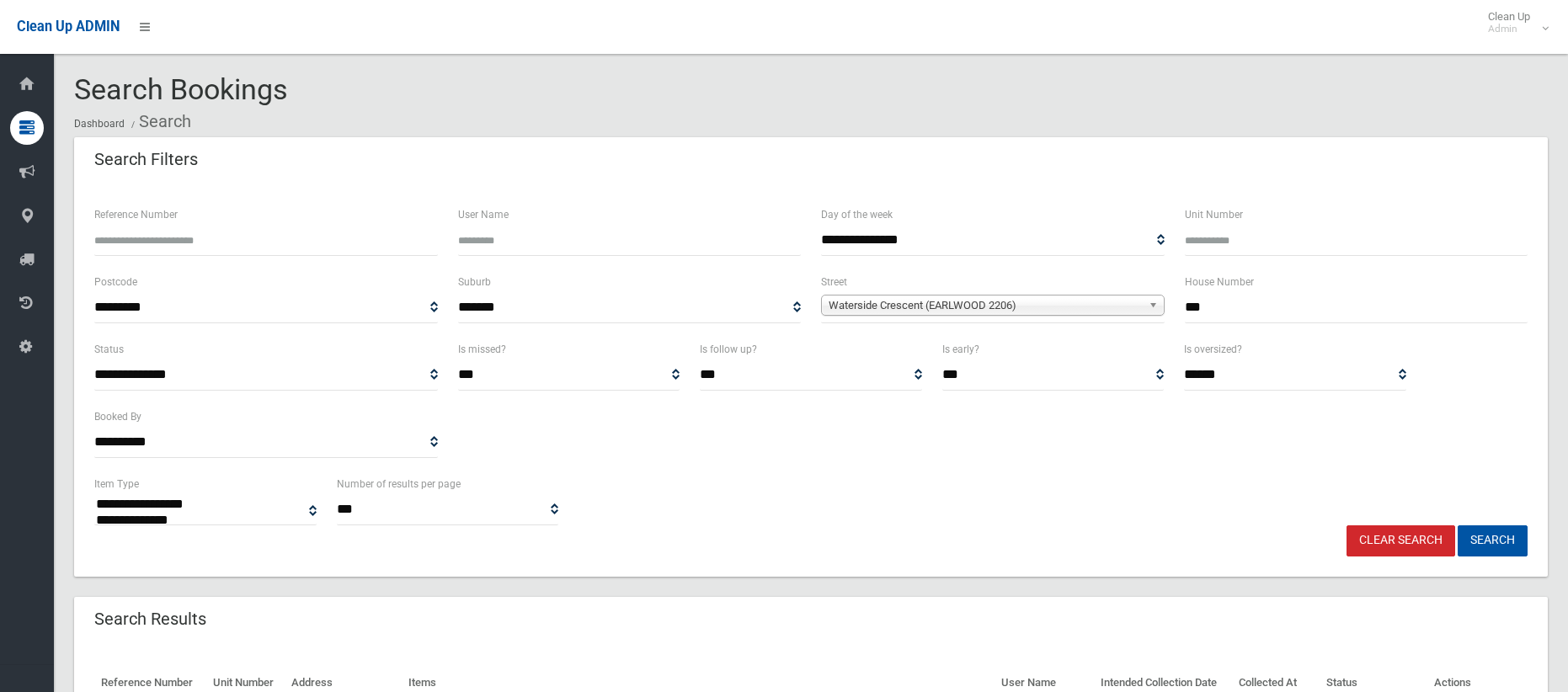
select select
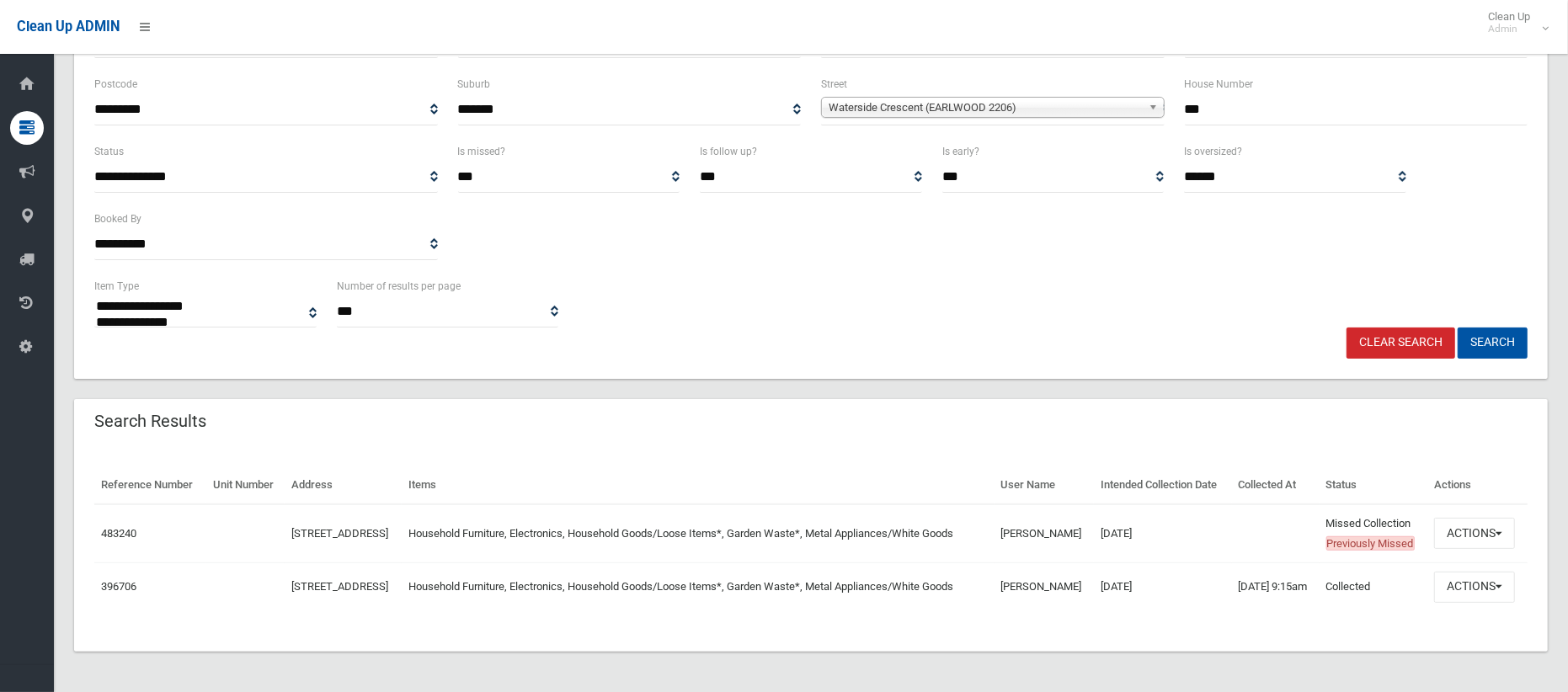
scroll to position [268, 0]
click at [1466, 517] on button "Actions" at bounding box center [1474, 532] width 81 height 31
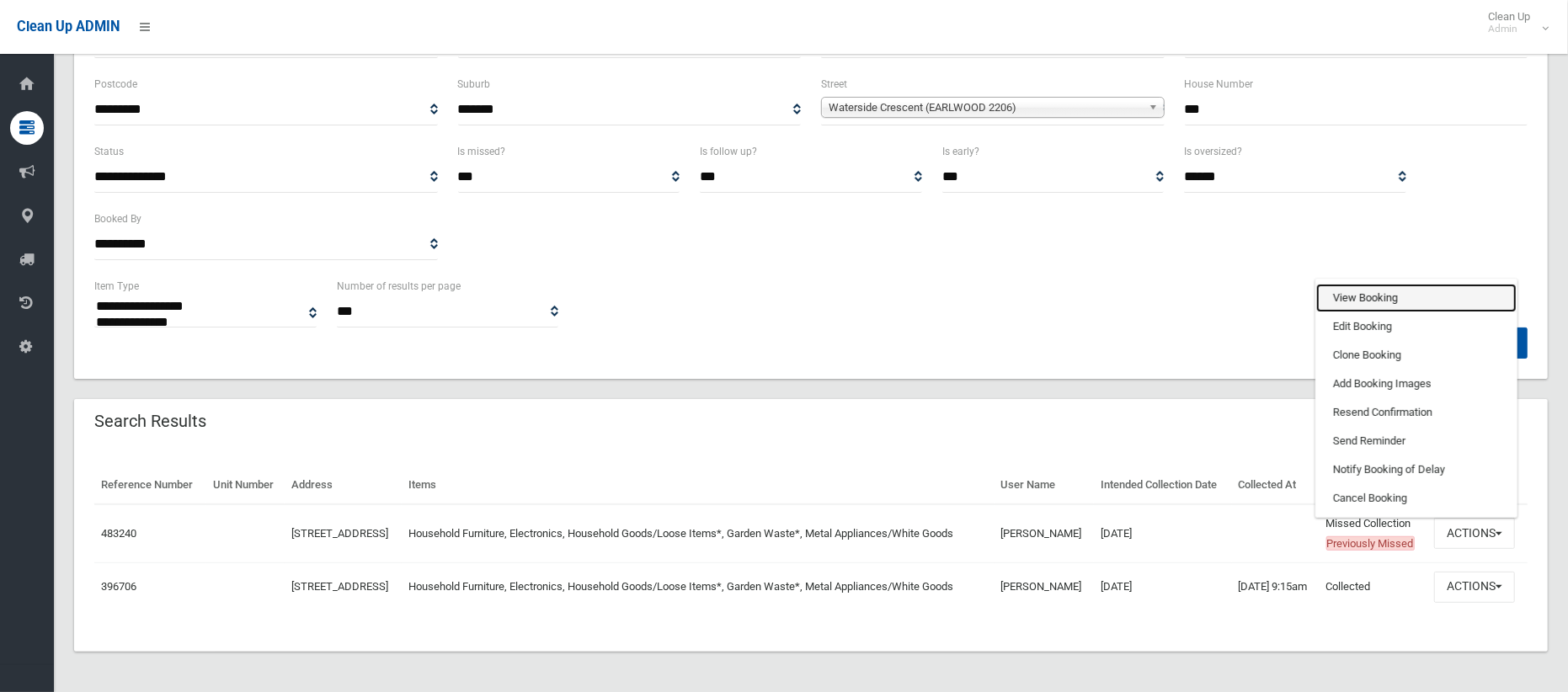
click at [1355, 284] on link "View Booking" at bounding box center [1416, 298] width 201 height 28
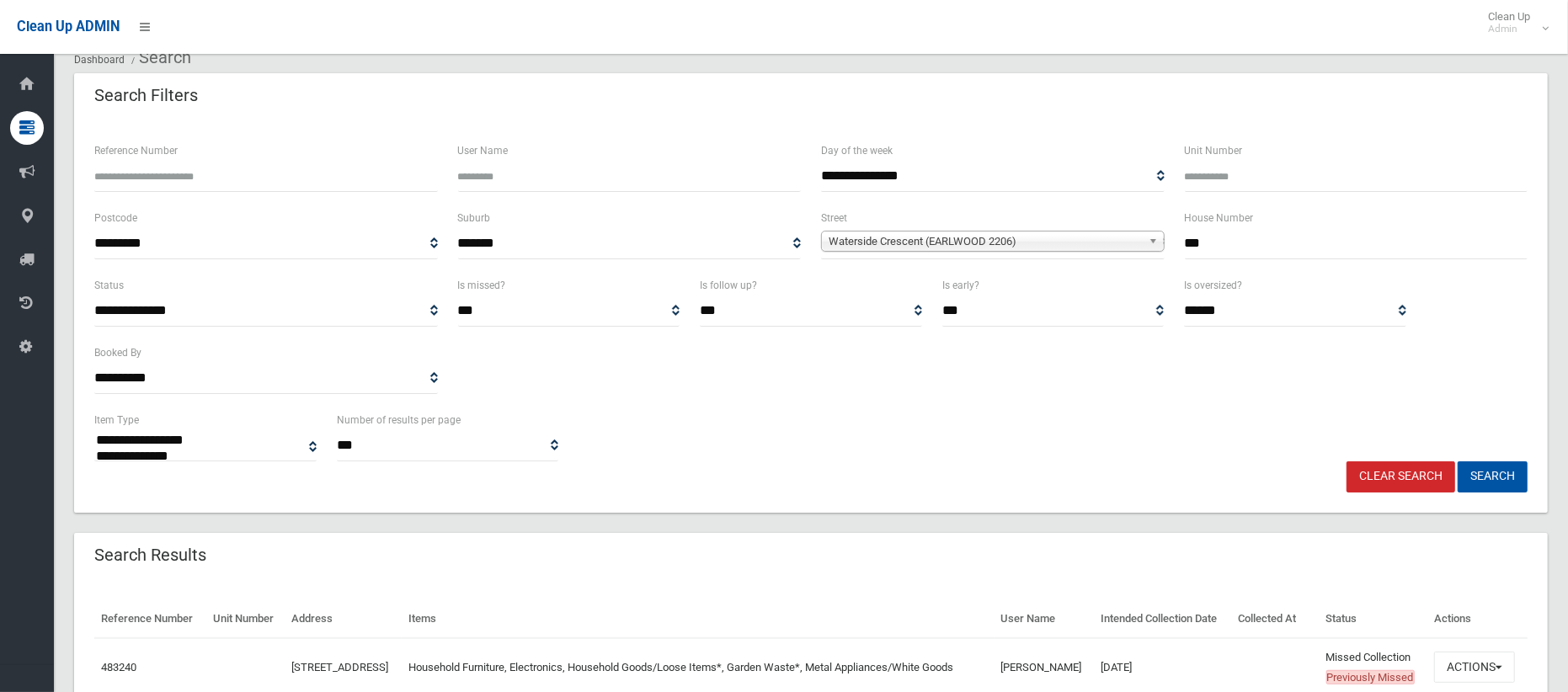
scroll to position [39, 0]
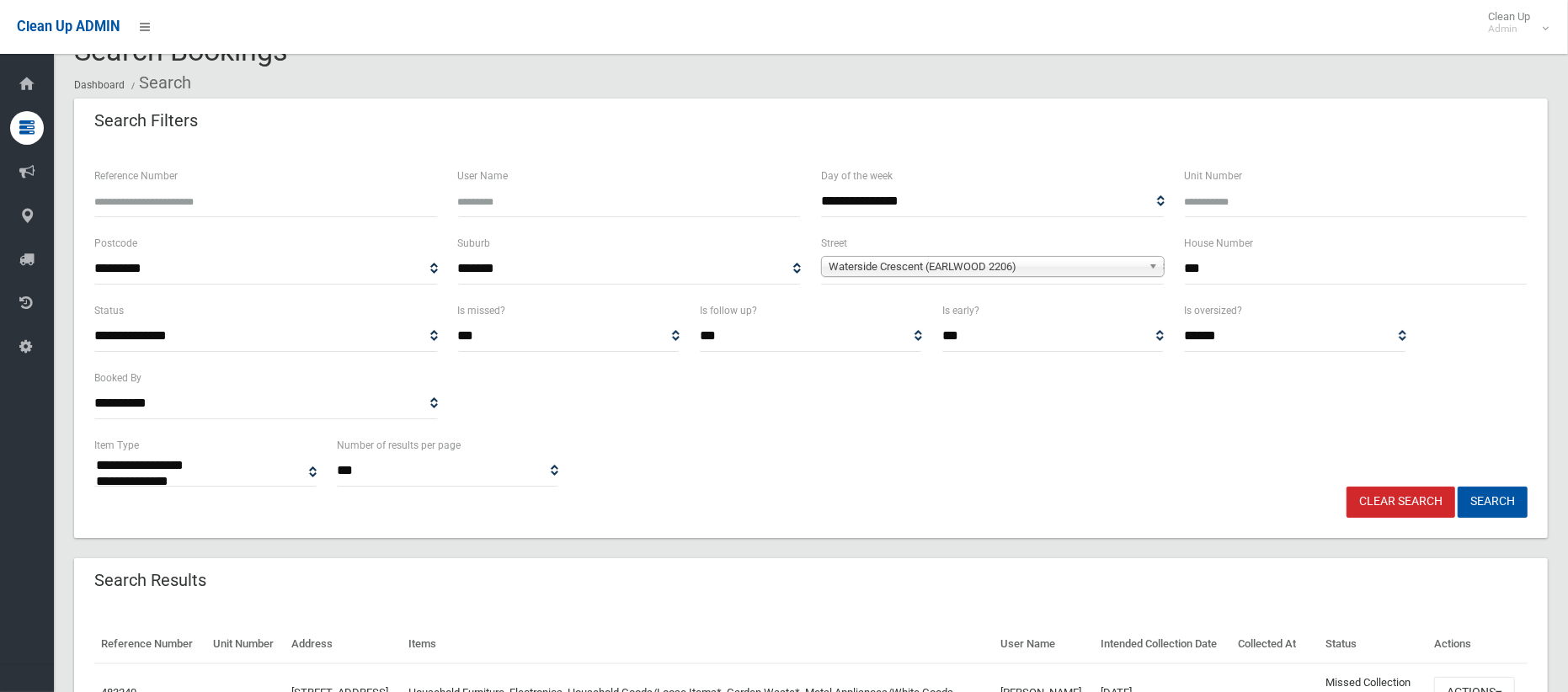
click at [1239, 266] on input "***" at bounding box center [1356, 269] width 343 height 31
type input "*"
click at [989, 266] on span "Waterside Crescent (EARLWOOD 2206)" at bounding box center [985, 266] width 313 height 20
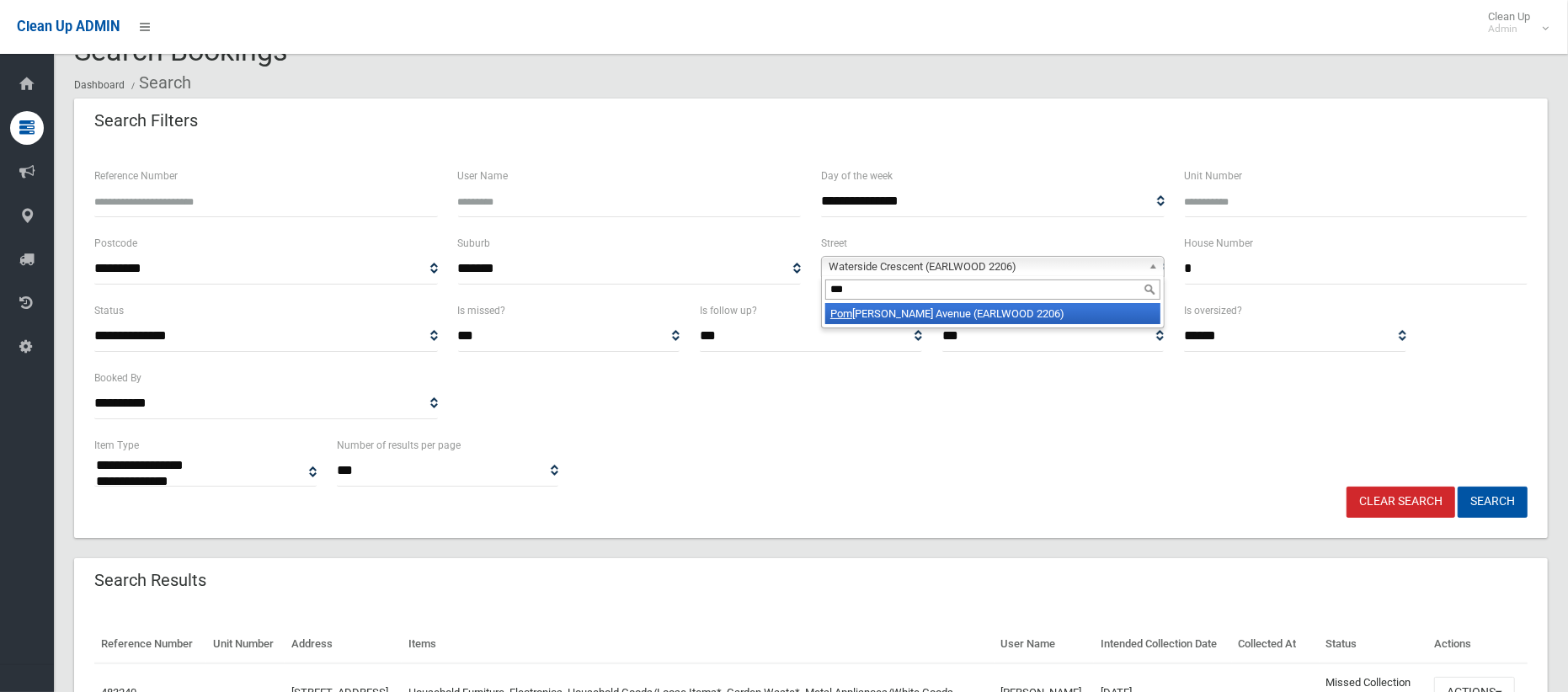
scroll to position [0, 0]
type input "****"
click at [930, 307] on li "Pomr oy Avenue (EARLWOOD 2206)" at bounding box center [993, 314] width 335 height 21
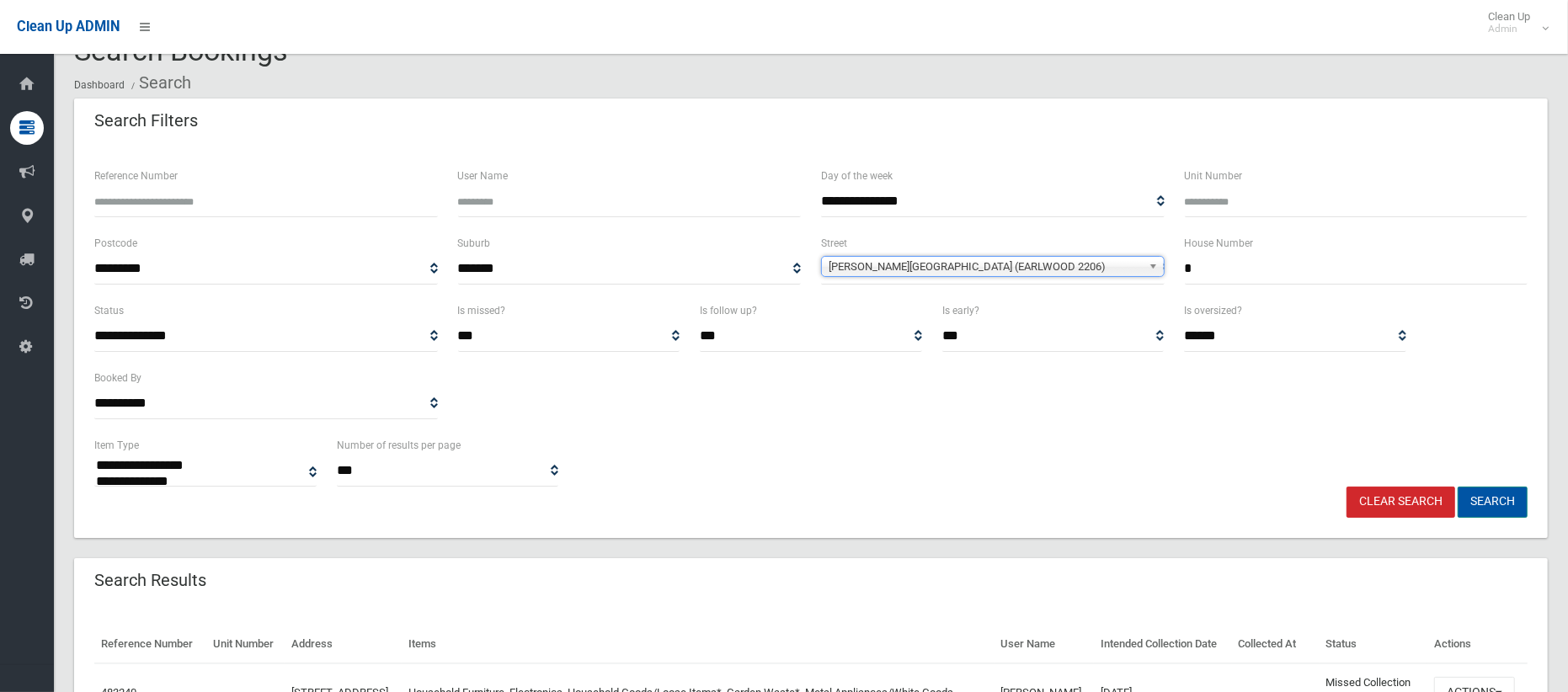
click at [1502, 500] on button "Search" at bounding box center [1492, 501] width 70 height 31
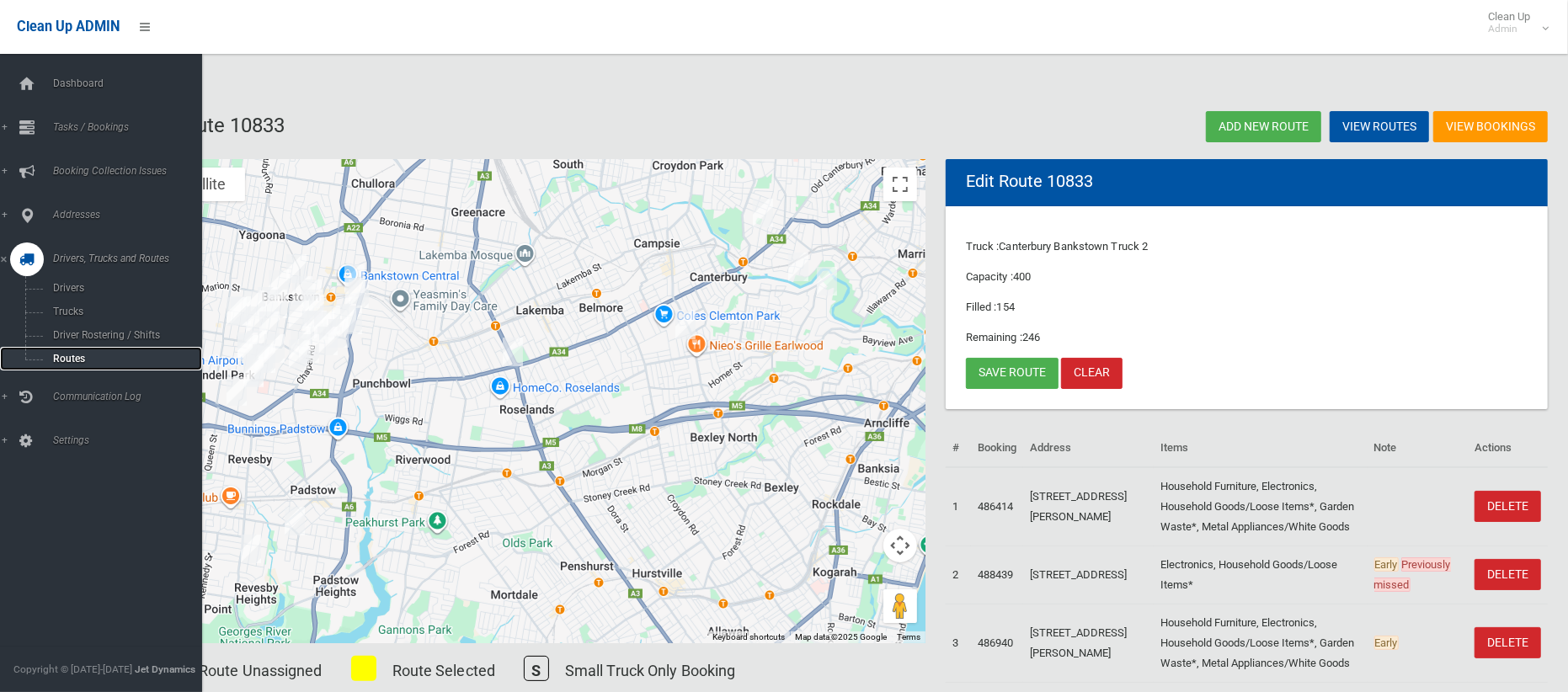
click at [63, 357] on span "Routes" at bounding box center [117, 358] width 139 height 12
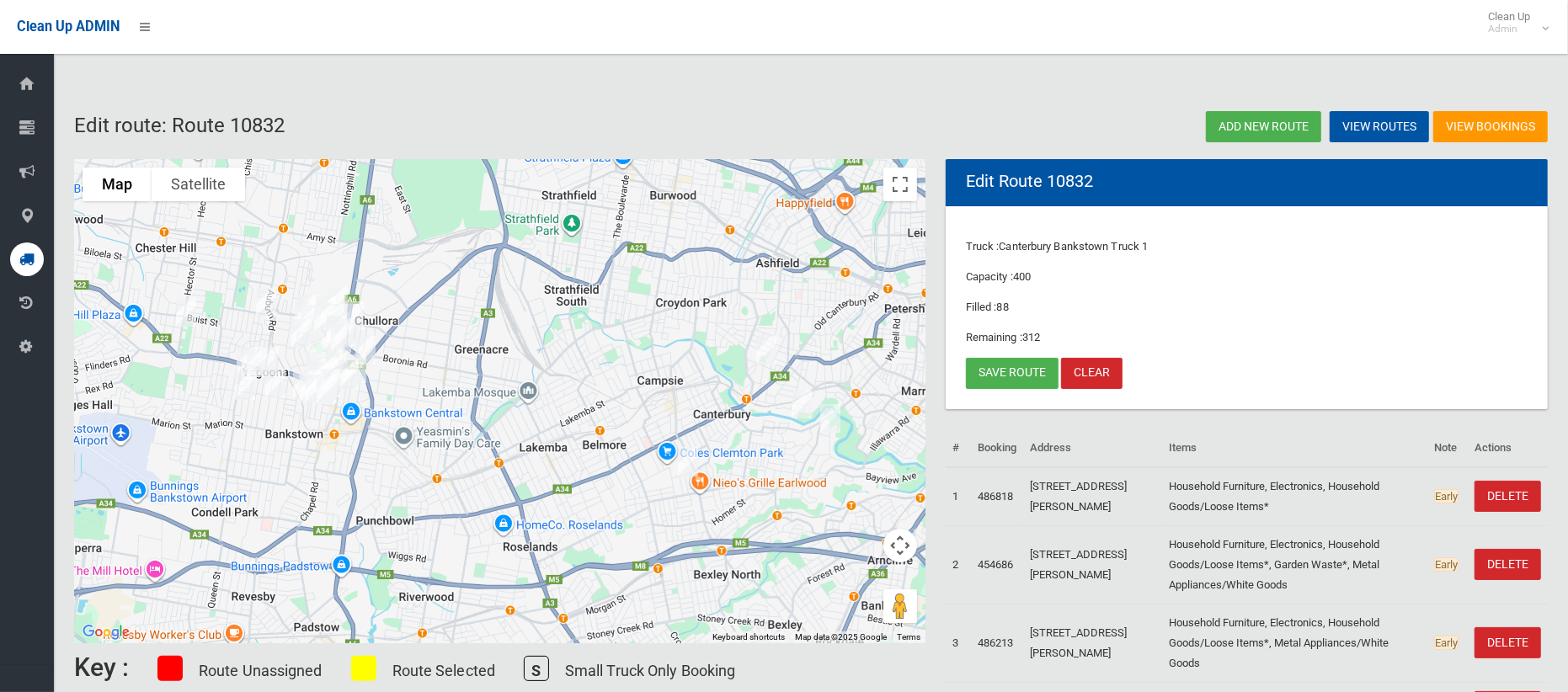
click at [803, 403] on img "13A Waterside Crescent, EARLWOOD NSW 2206" at bounding box center [801, 404] width 34 height 42
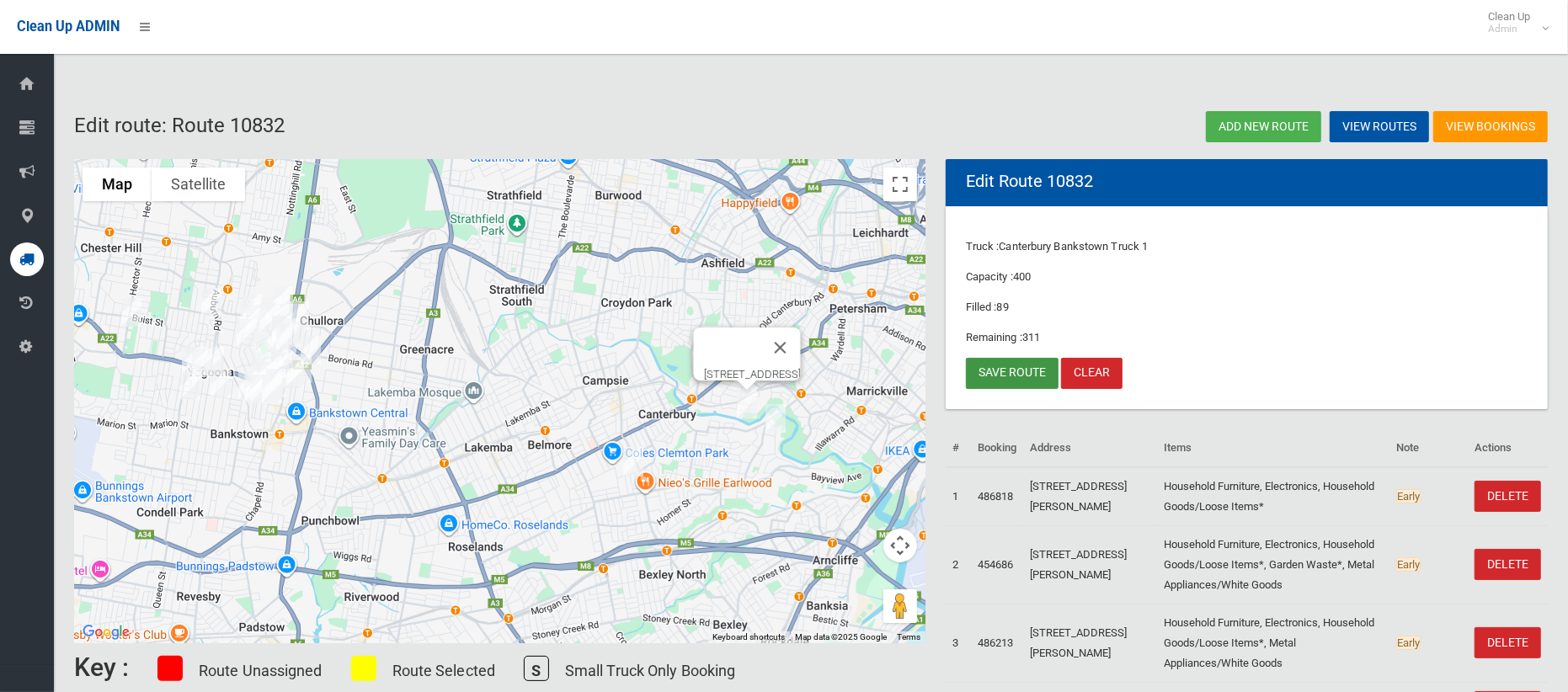
click at [1012, 363] on link "Save route" at bounding box center [1012, 373] width 92 height 31
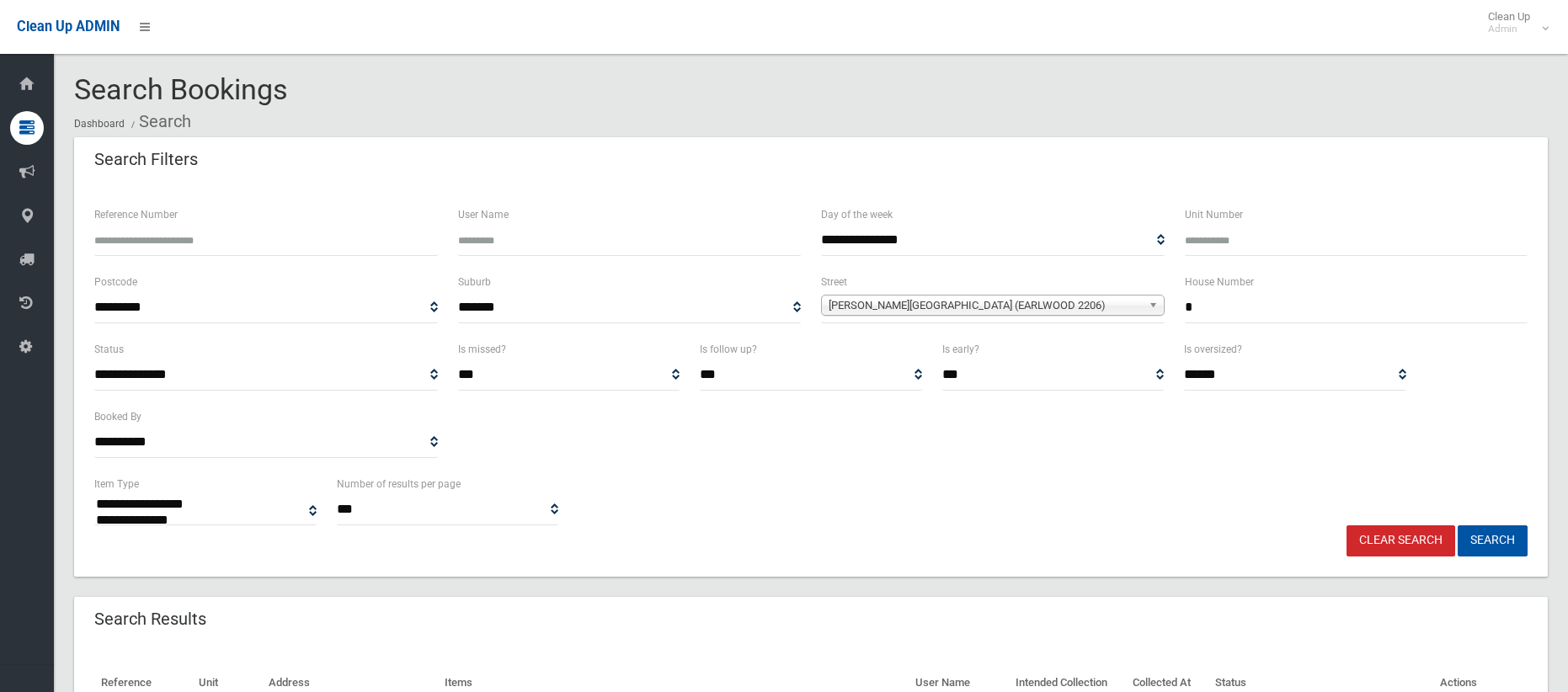
select select
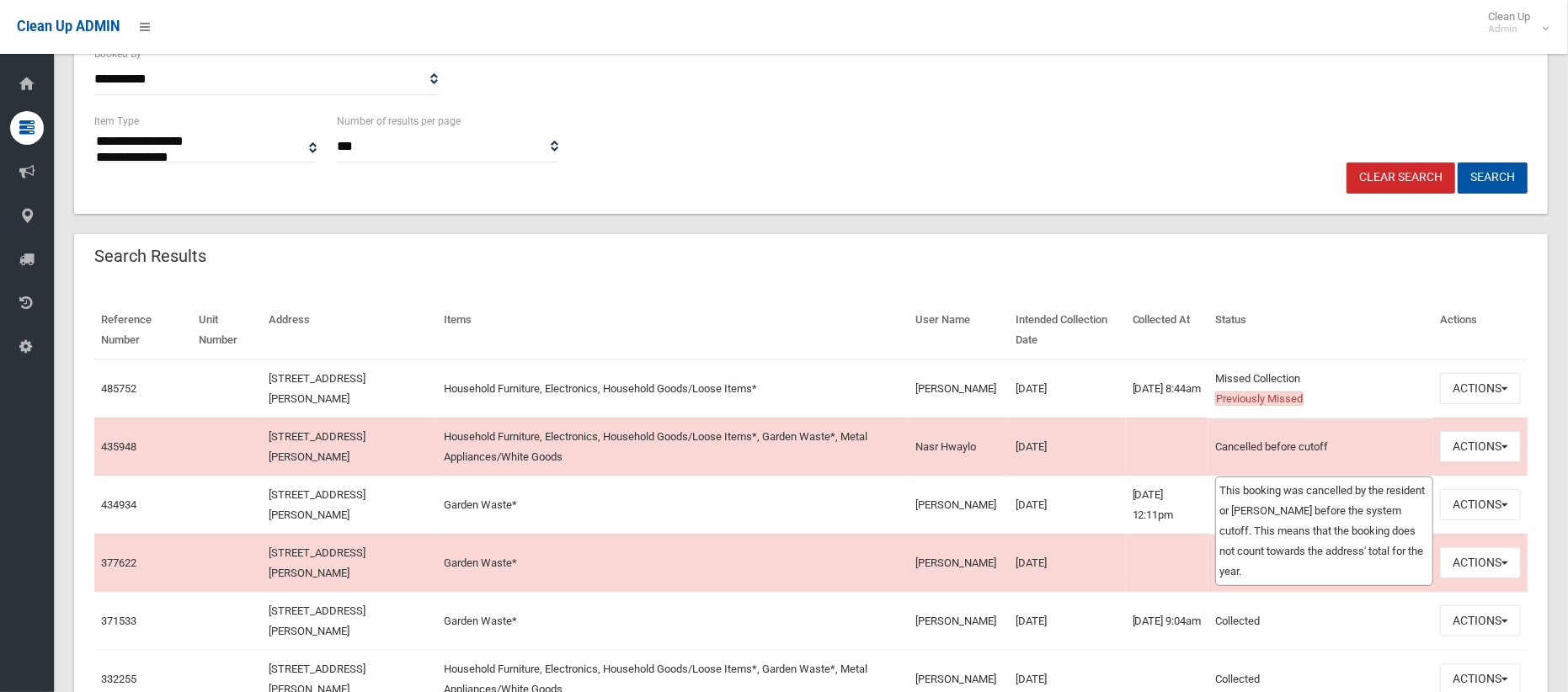
scroll to position [363, 0]
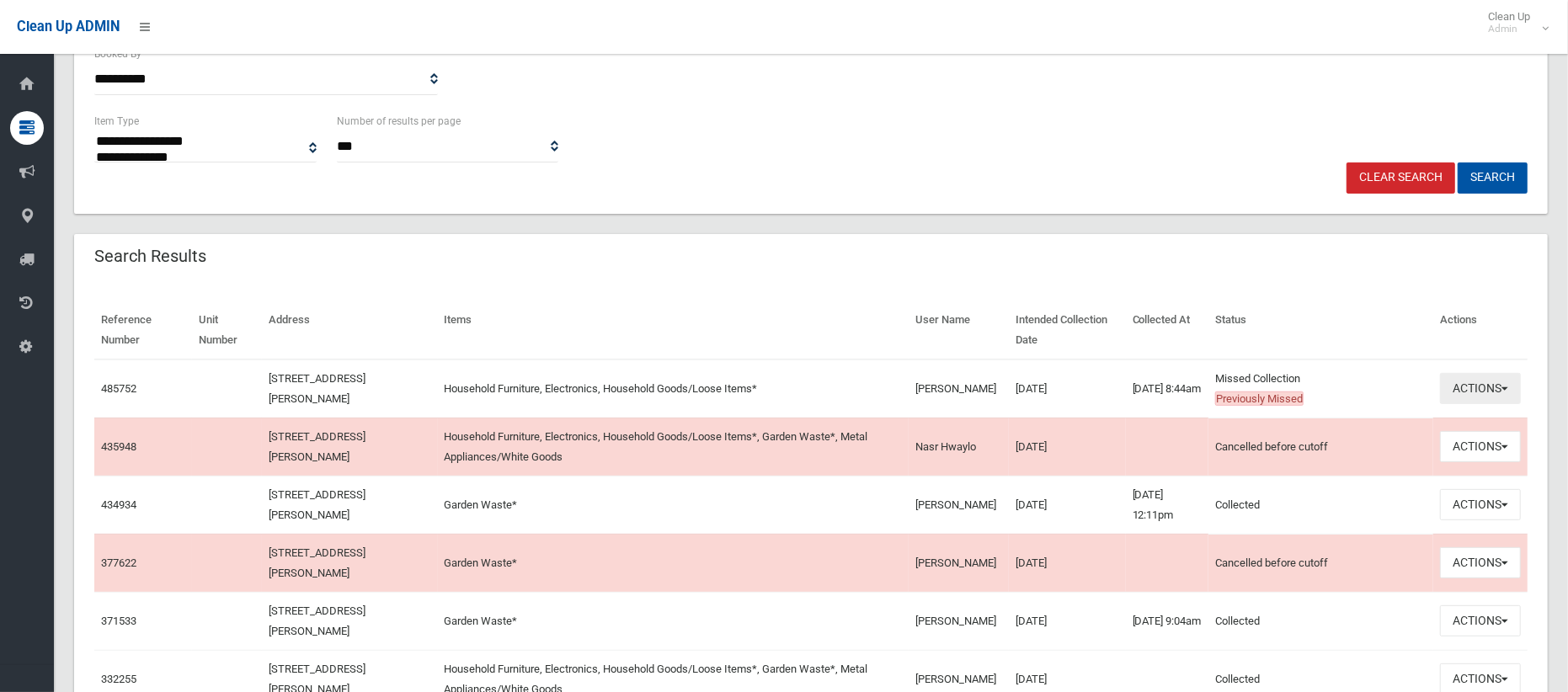
click at [1477, 394] on button "Actions" at bounding box center [1479, 388] width 81 height 31
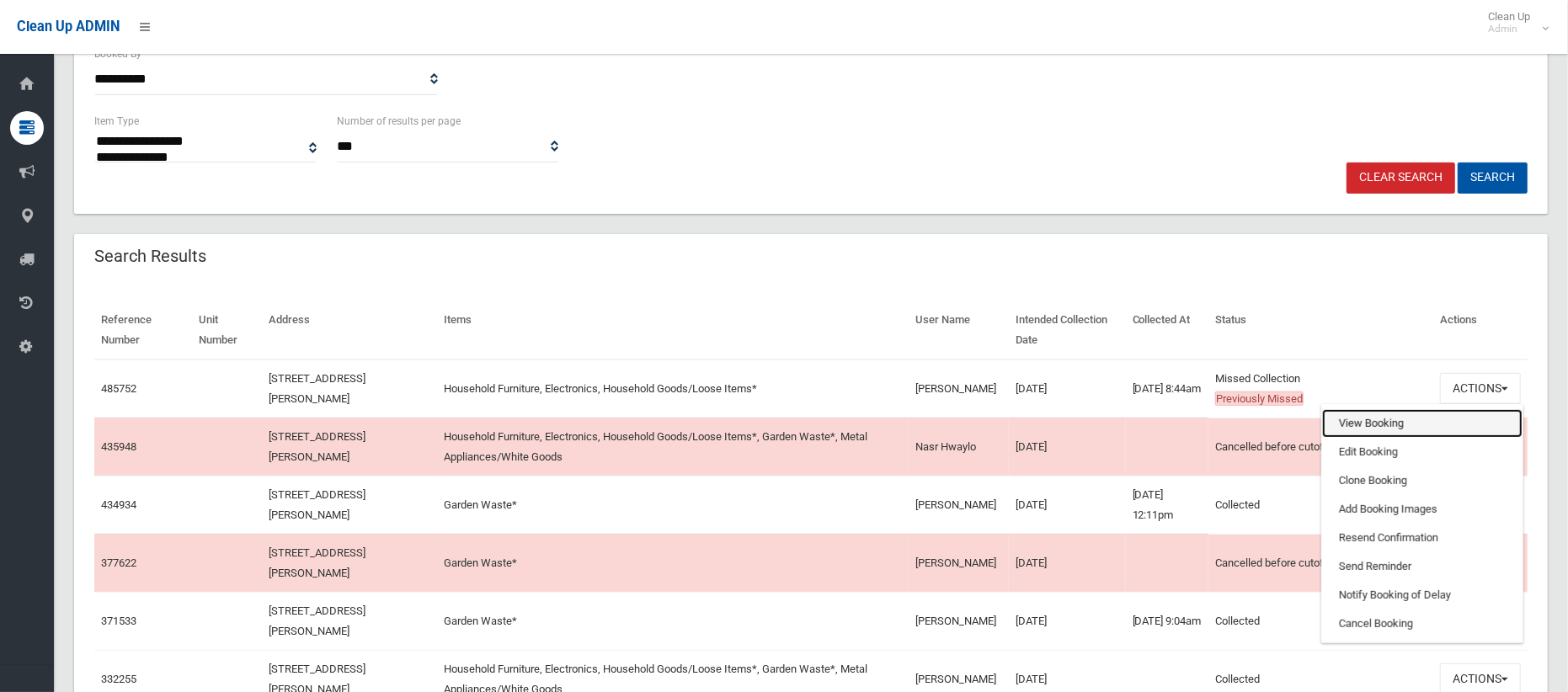
click at [1409, 428] on link "View Booking" at bounding box center [1422, 423] width 201 height 28
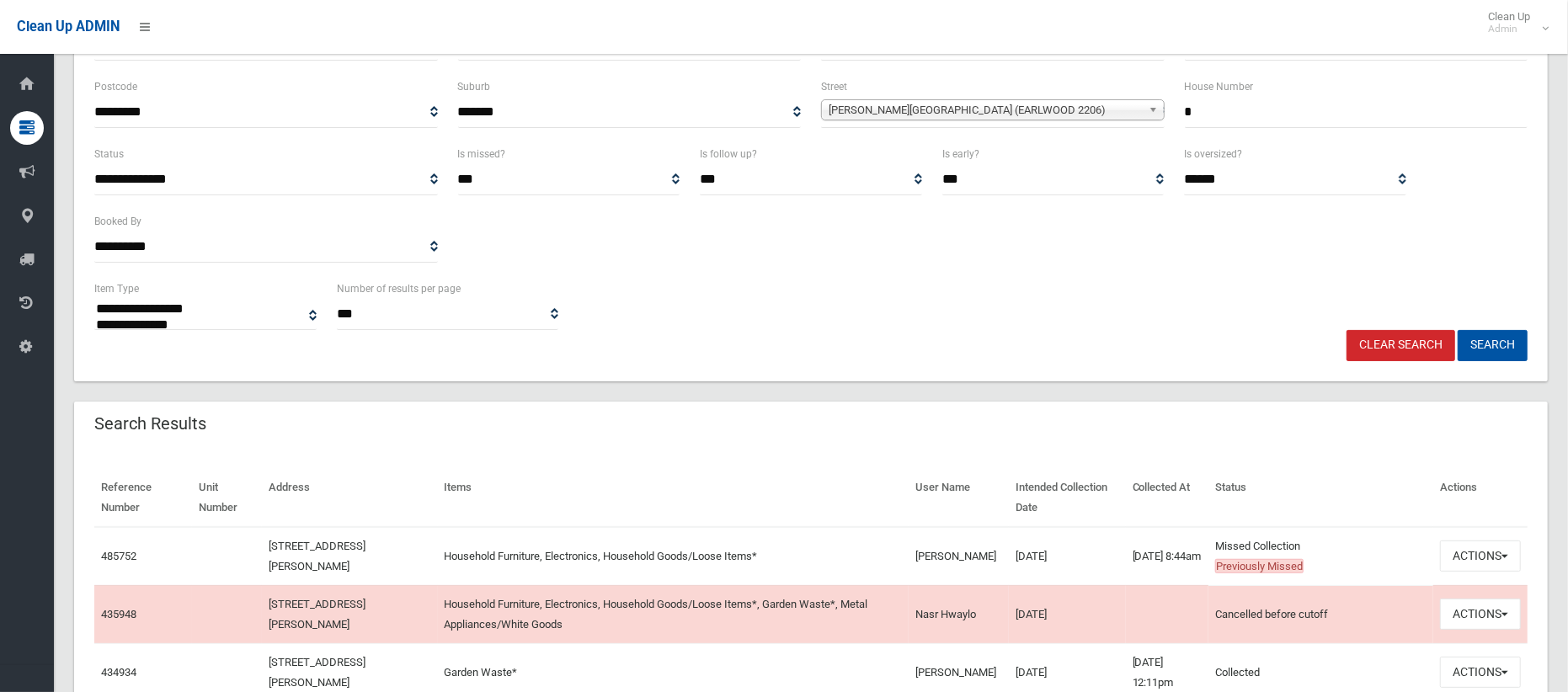
scroll to position [193, 0]
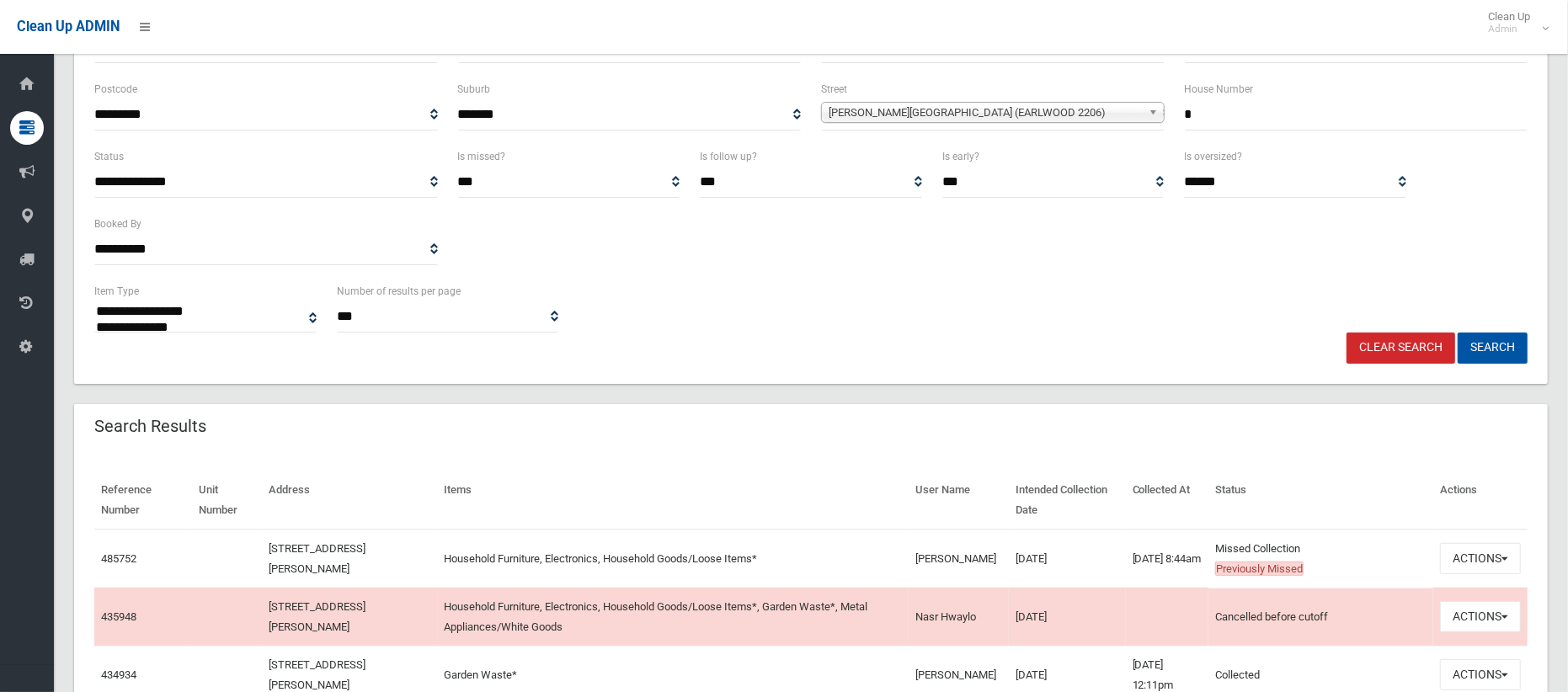
click at [1229, 122] on input "*" at bounding box center [1356, 114] width 343 height 31
type input "**"
click at [936, 110] on span "Pomroy Avenue (EARLWOOD 2206)" at bounding box center [985, 113] width 313 height 20
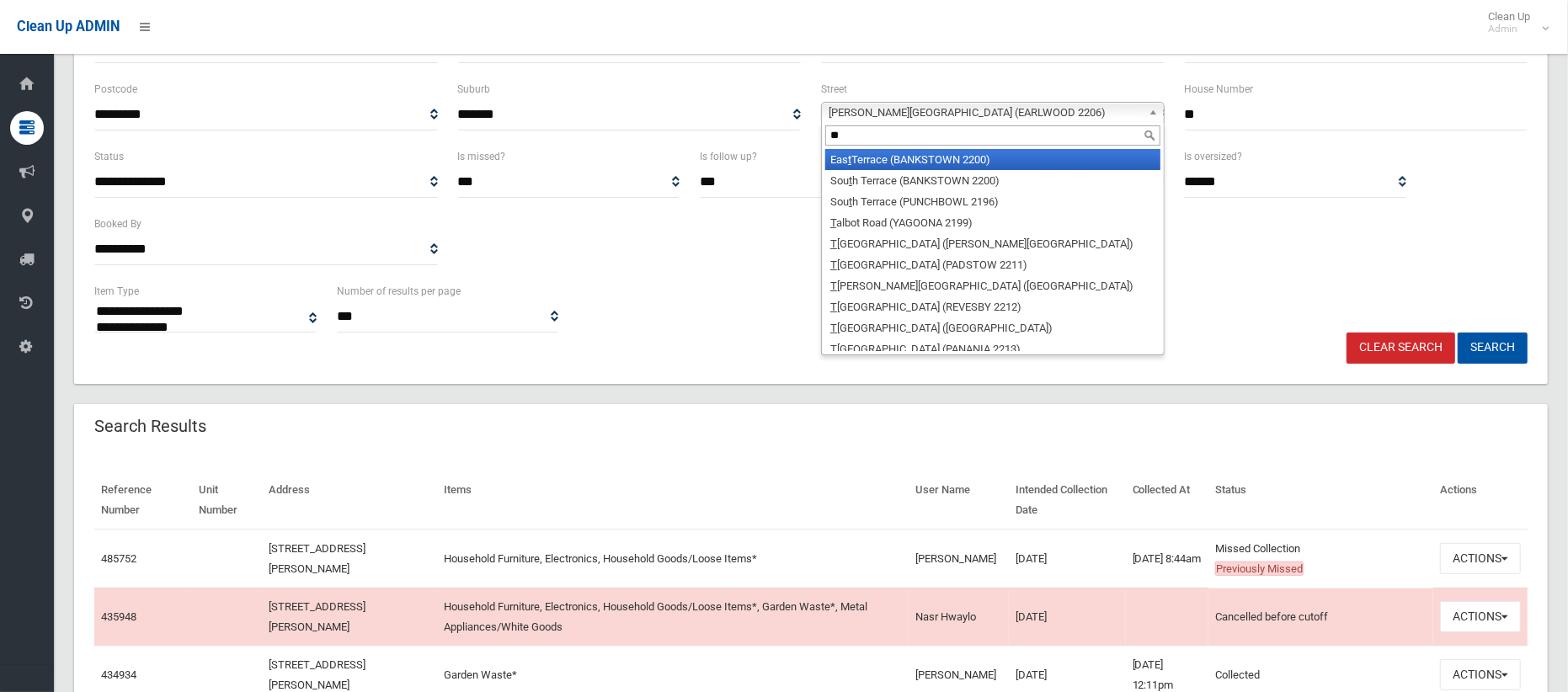
scroll to position [0, 0]
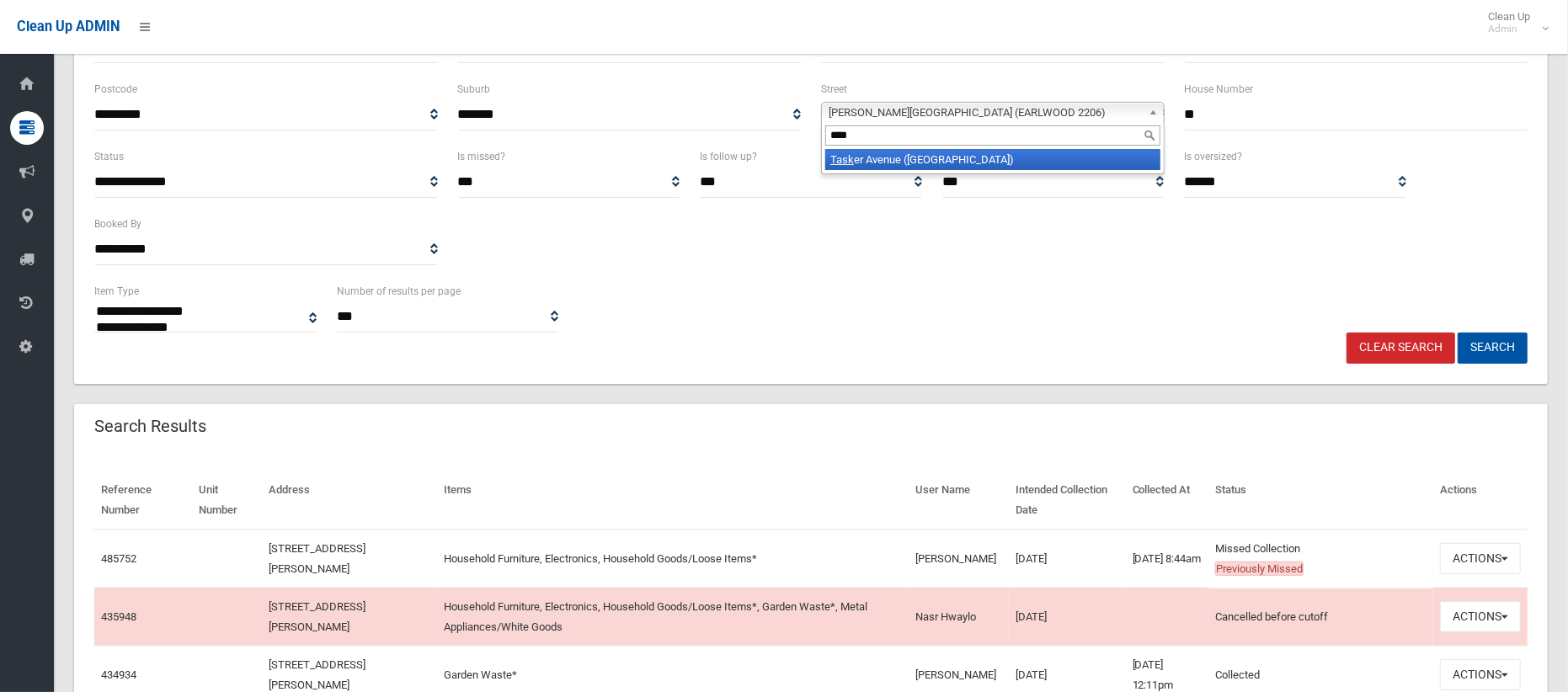
type input "****"
click at [905, 169] on li "Task er Avenue (CLEMTON PARK 2206)" at bounding box center [993, 160] width 335 height 21
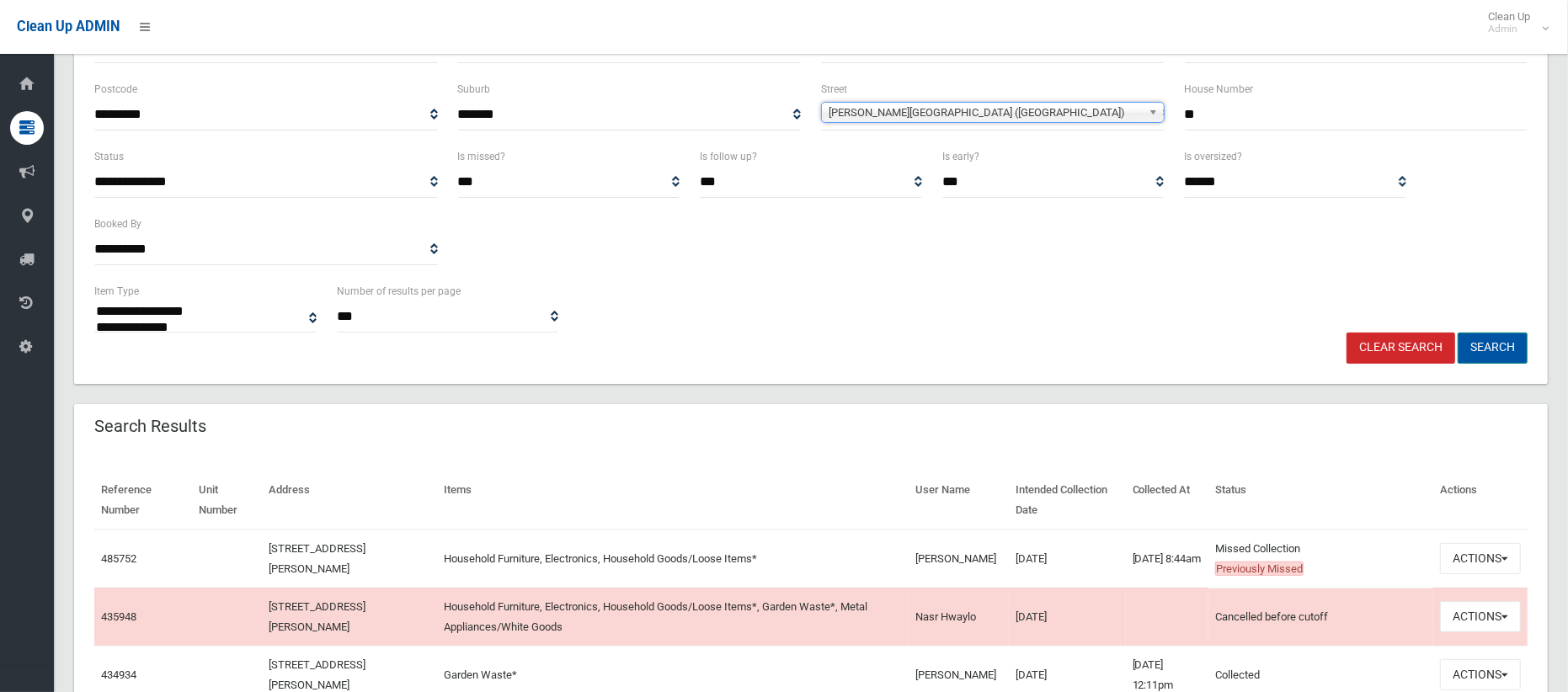
click at [1464, 341] on button "Search" at bounding box center [1492, 348] width 70 height 31
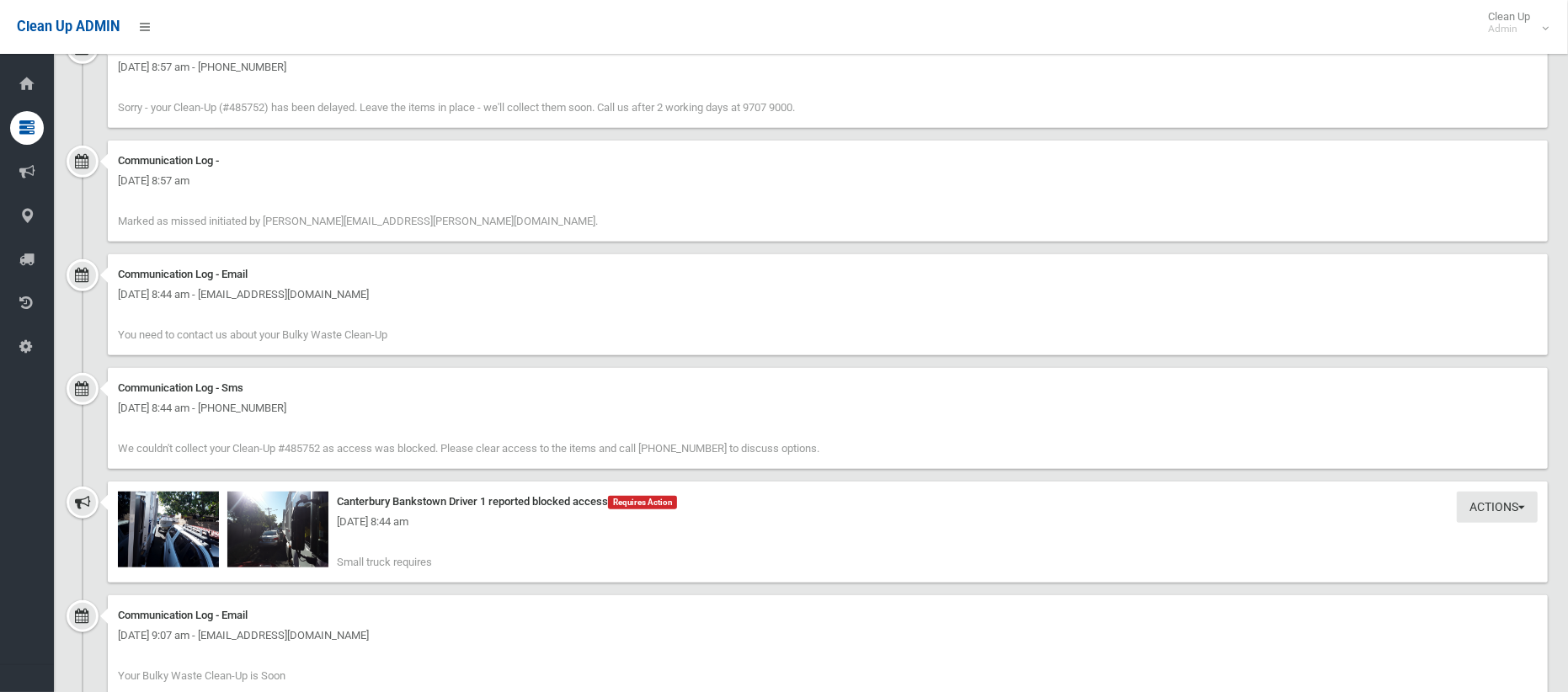
scroll to position [1203, 0]
click at [445, 232] on div "Communication Log - [DATE] 8:57 am [PERSON_NAME] as missed initiated by [PERSON…" at bounding box center [827, 190] width 1439 height 101
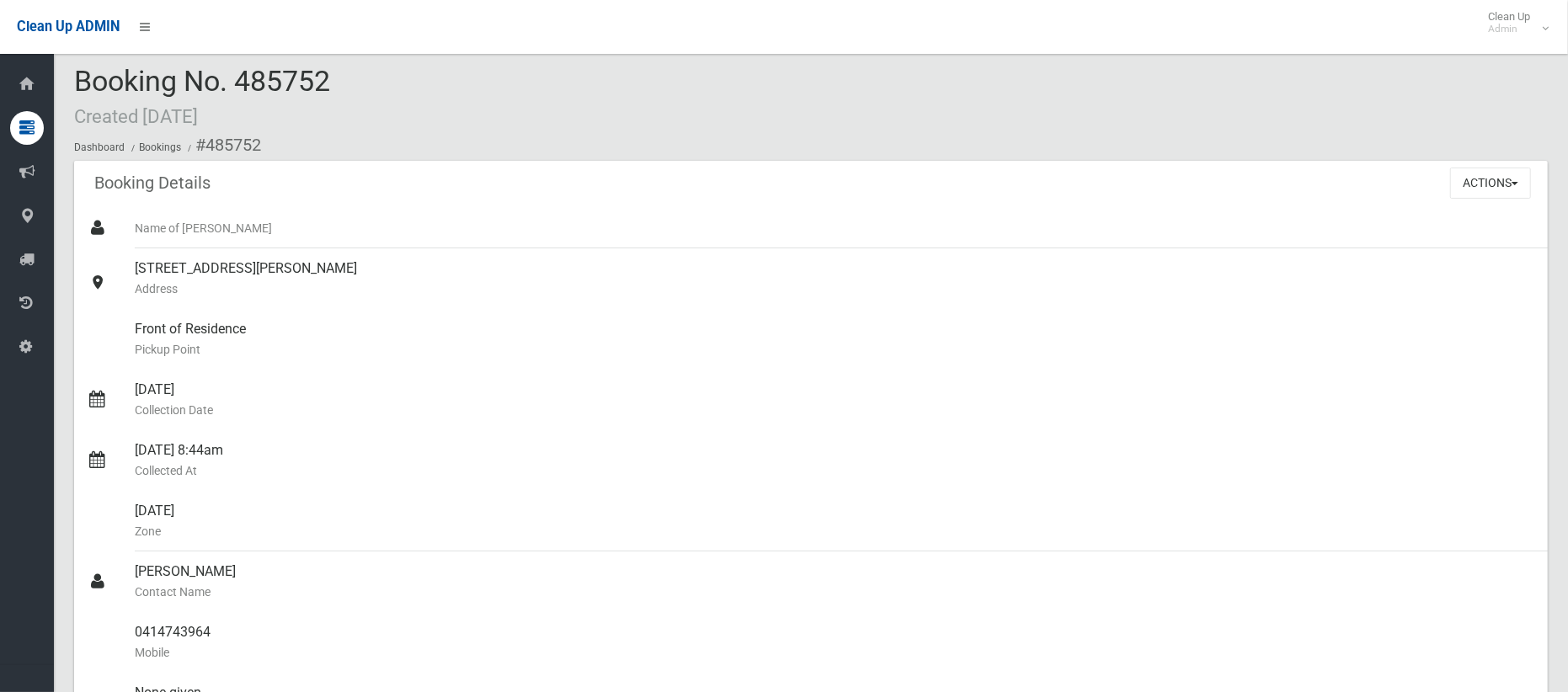
scroll to position [0, 0]
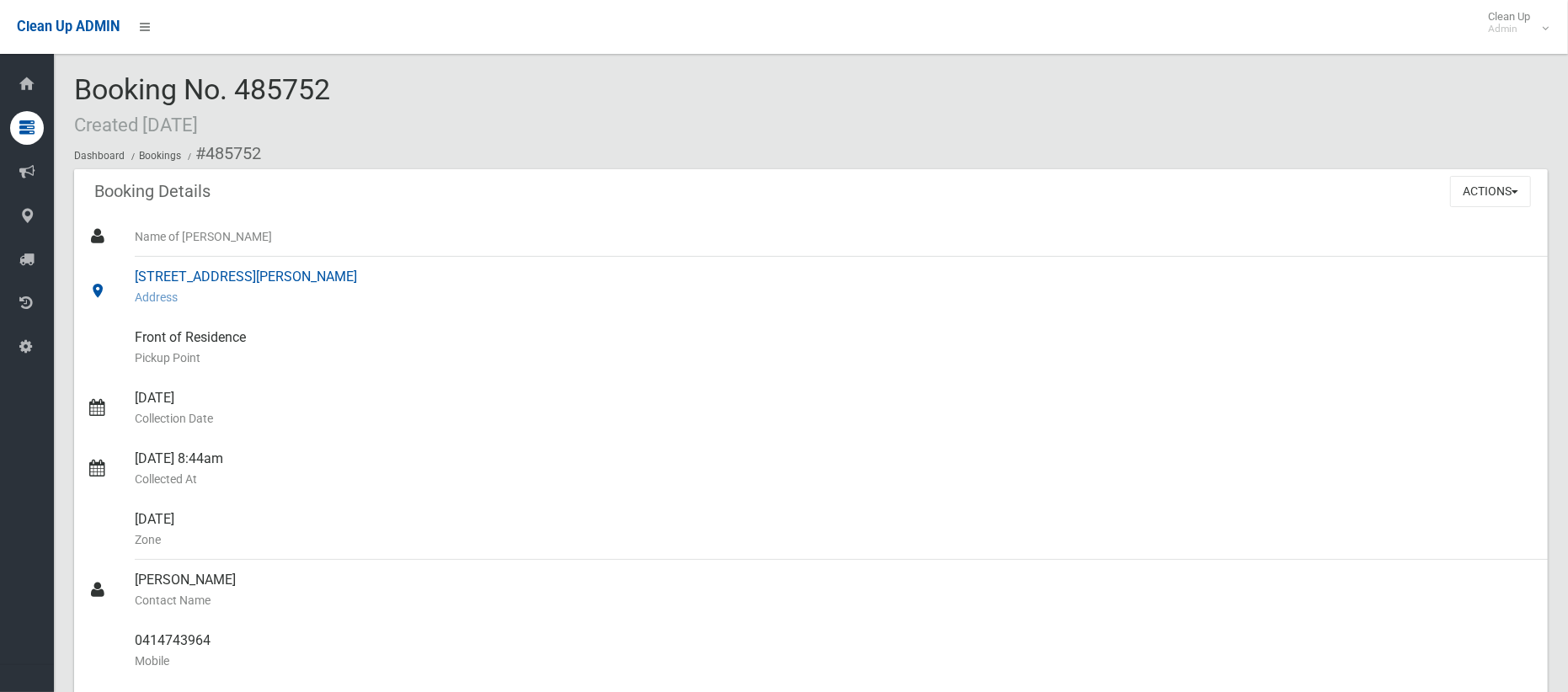
drag, startPoint x: 137, startPoint y: 278, endPoint x: 402, endPoint y: 273, distance: 265.0
click at [402, 273] on div "[STREET_ADDRESS][PERSON_NAME] Address" at bounding box center [834, 287] width 1399 height 60
copy div "[STREET_ADDRESS][PERSON_NAME]"
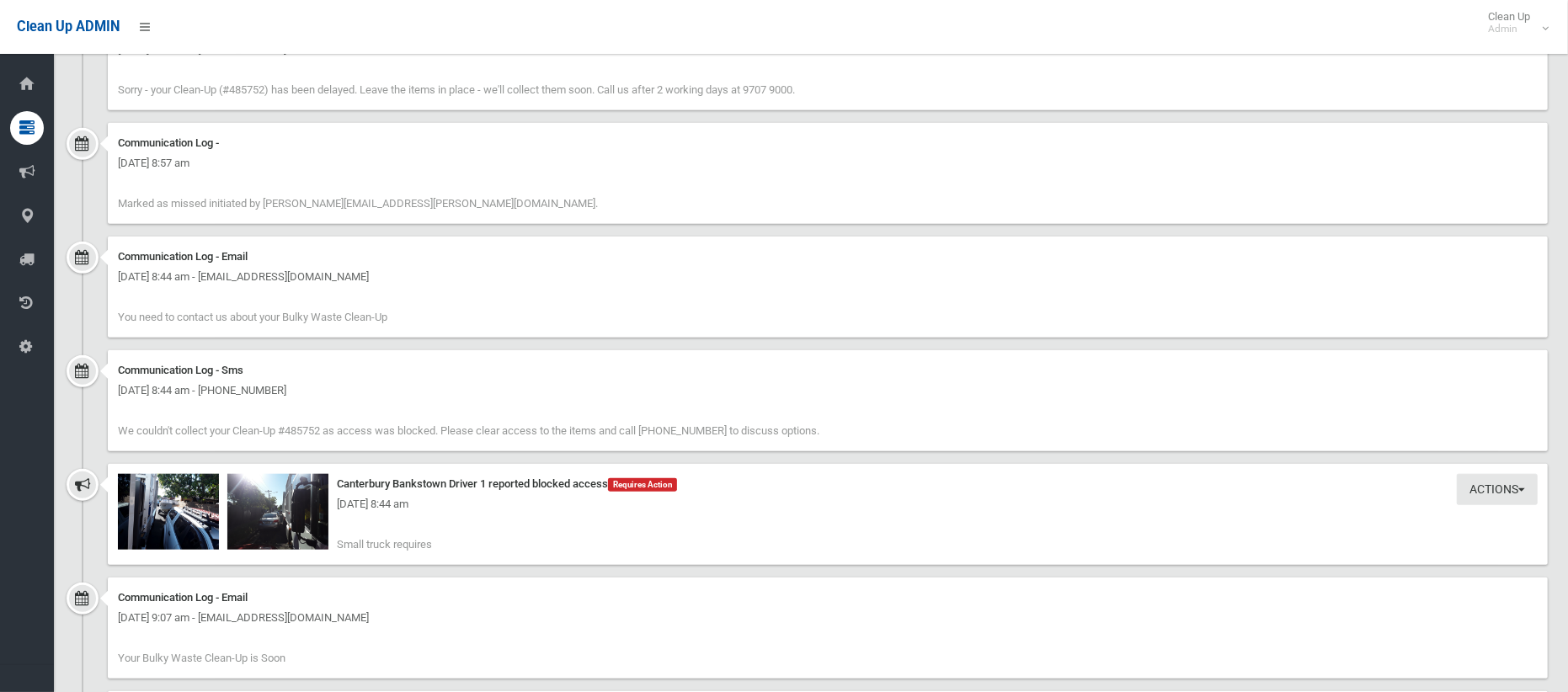
scroll to position [1223, 0]
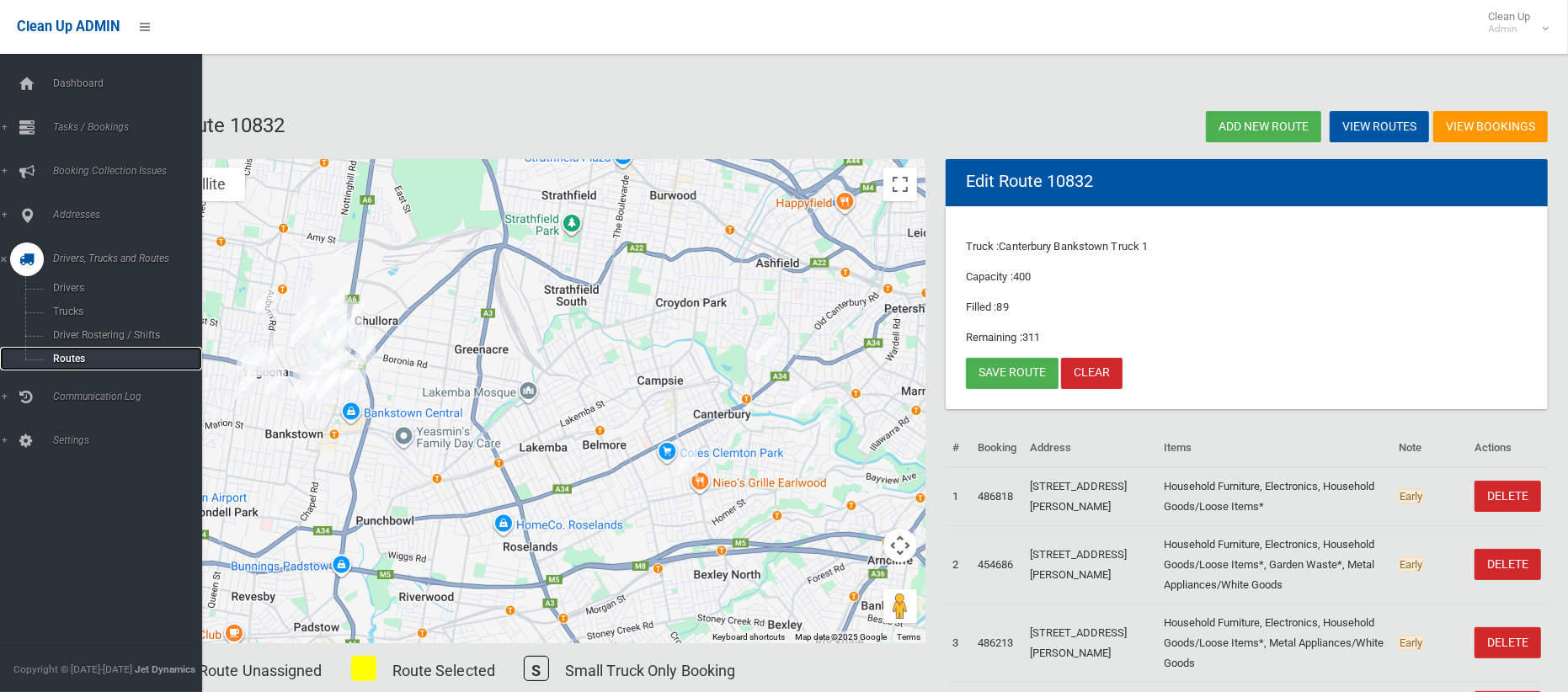
click at [61, 359] on span "Routes" at bounding box center [117, 358] width 139 height 12
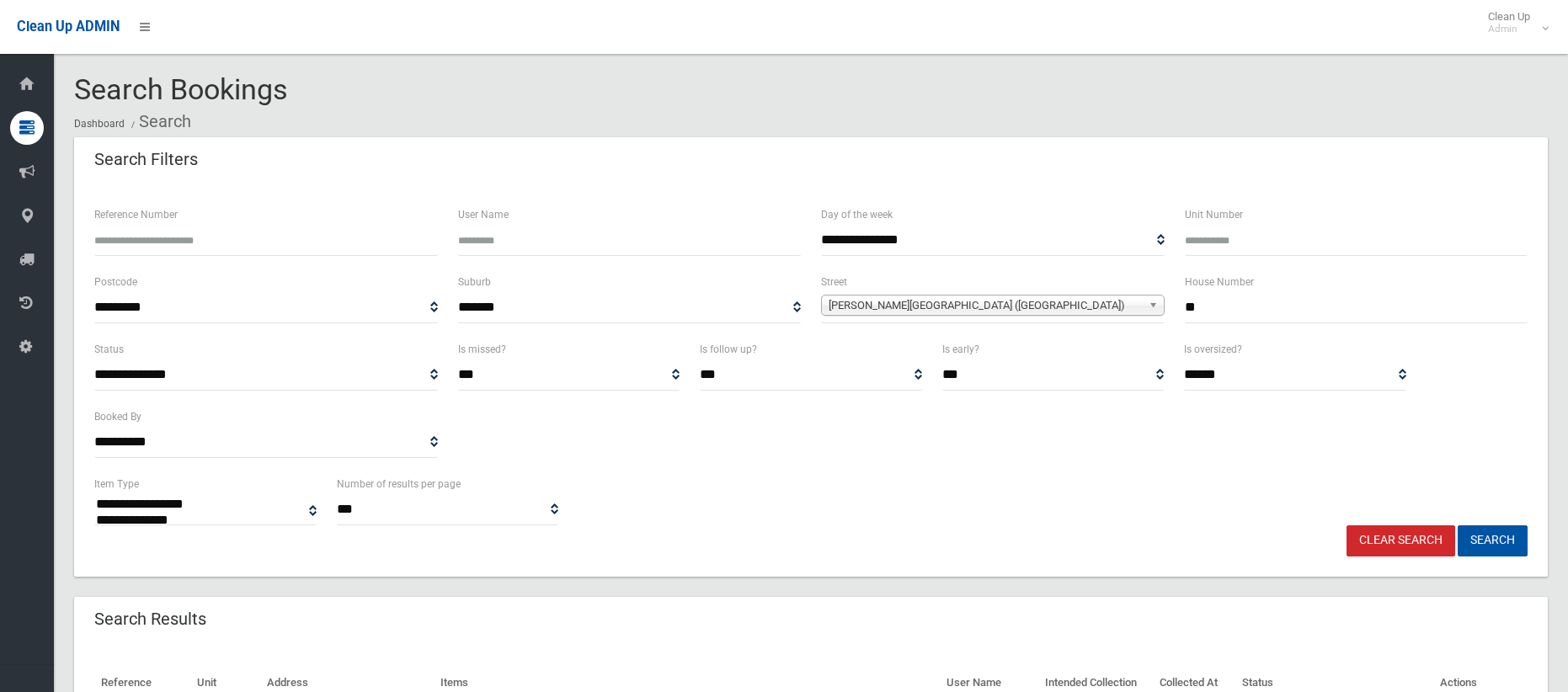
select select
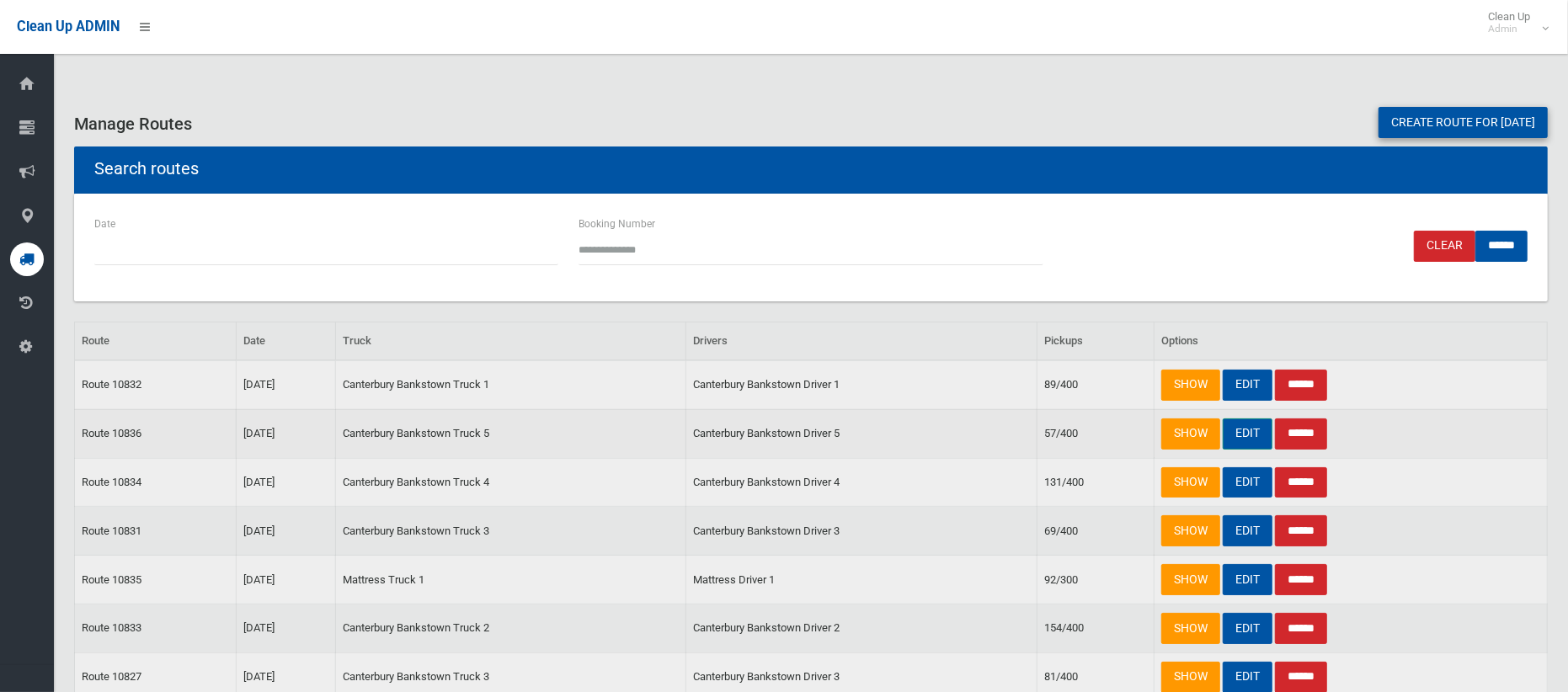
click at [1236, 436] on link "EDIT" at bounding box center [1248, 434] width 50 height 31
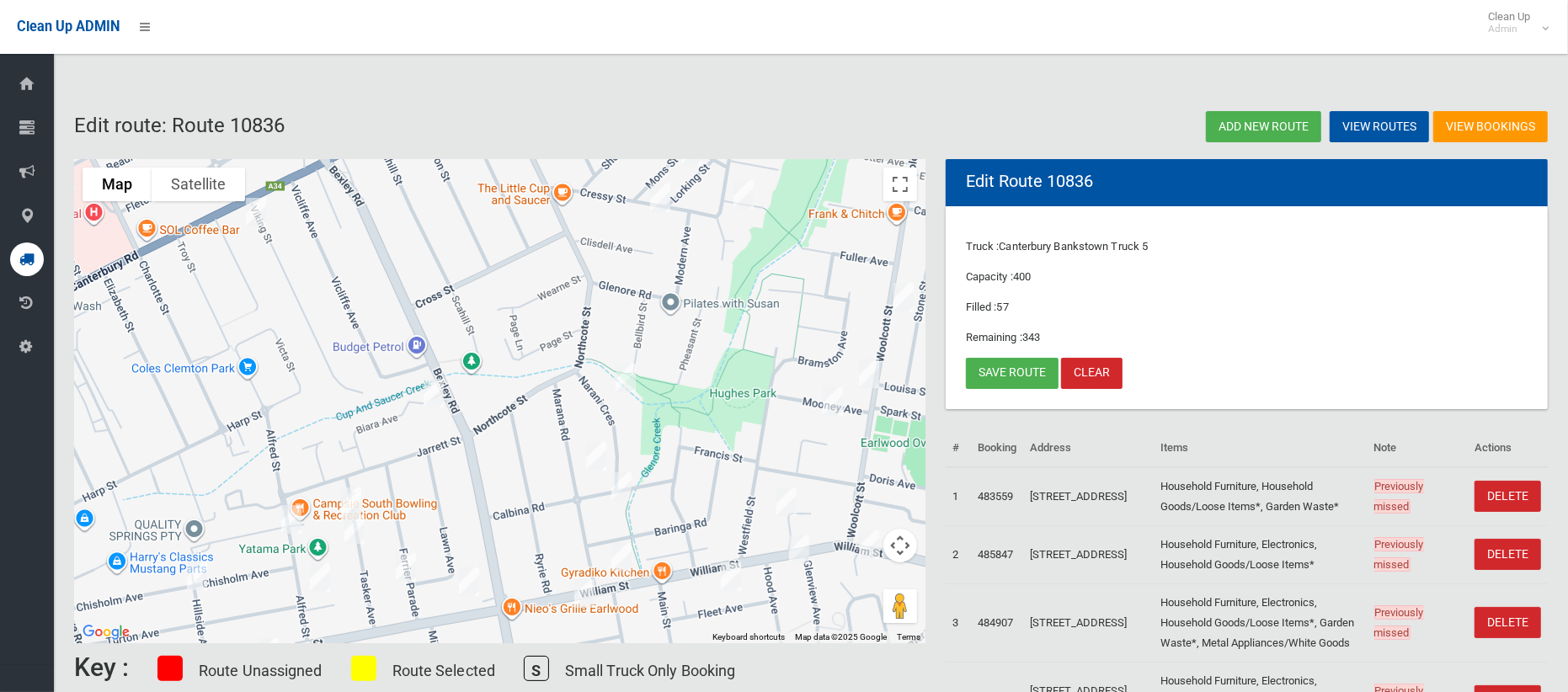
click at [351, 508] on img "21 Tasker Avenue, CLEMTON PARK NSW 2206" at bounding box center [354, 529] width 34 height 42
click at [351, 507] on div at bounding box center [355, 510] width 21 height 10
click at [351, 517] on img "21 Tasker Avenue, CLEMTON PARK NSW 2206" at bounding box center [354, 529] width 34 height 42
click at [449, 469] on button "Close" at bounding box center [429, 473] width 41 height 41
click at [347, 500] on img "11 Tasker Avenue, CLEMTON PARK NSW 2206" at bounding box center [351, 506] width 34 height 42
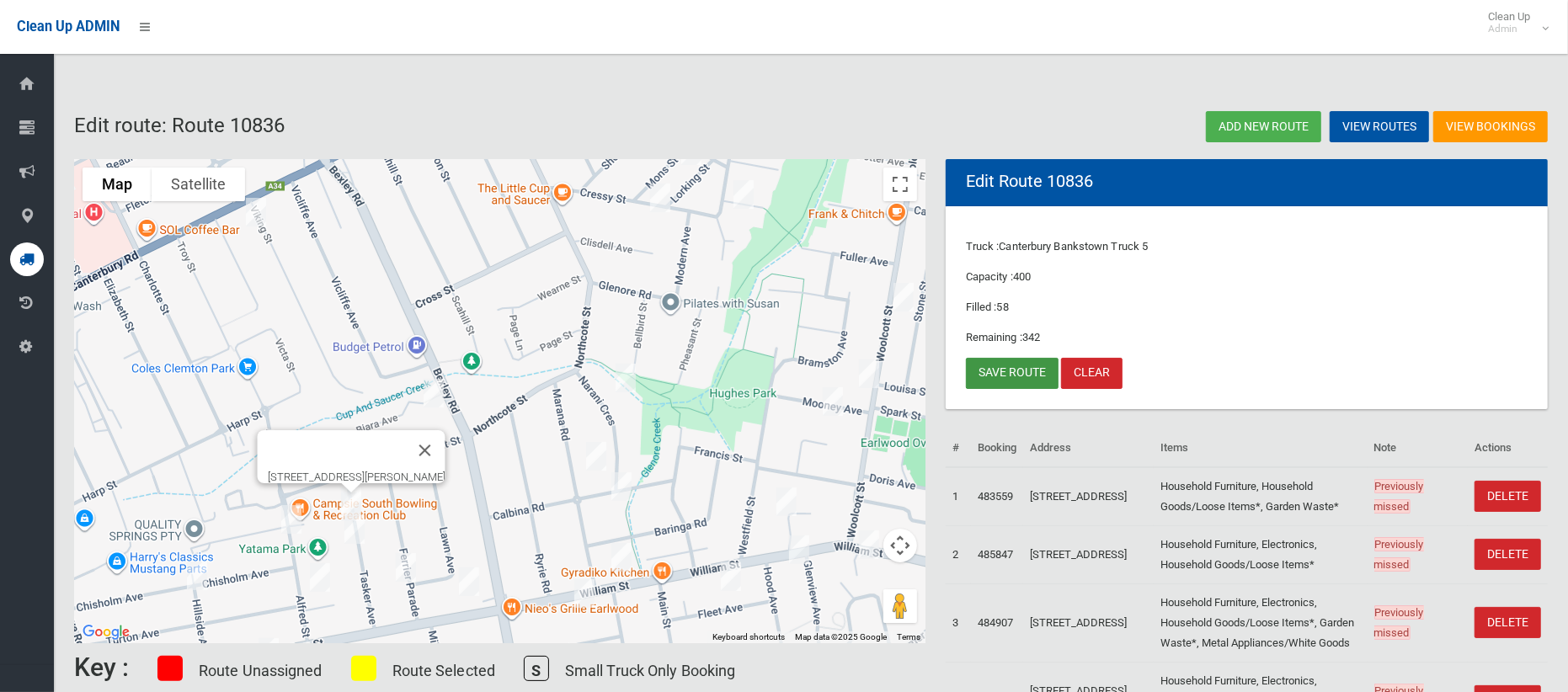
click at [1015, 374] on link "Save route" at bounding box center [1012, 373] width 92 height 31
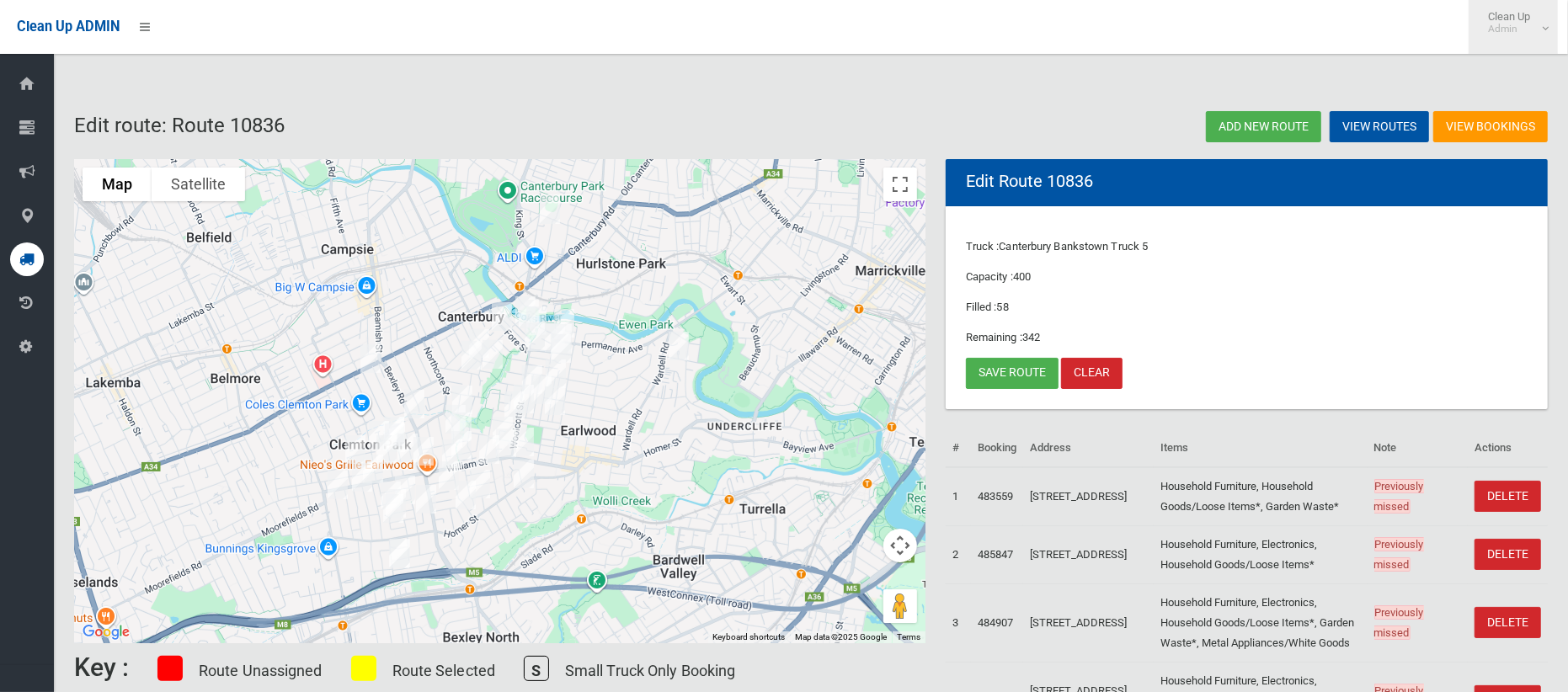
click at [1519, 27] on small "Admin" at bounding box center [1508, 29] width 42 height 12
click at [1504, 74] on link "Logout" at bounding box center [1513, 73] width 88 height 28
